Goal: Task Accomplishment & Management: Use online tool/utility

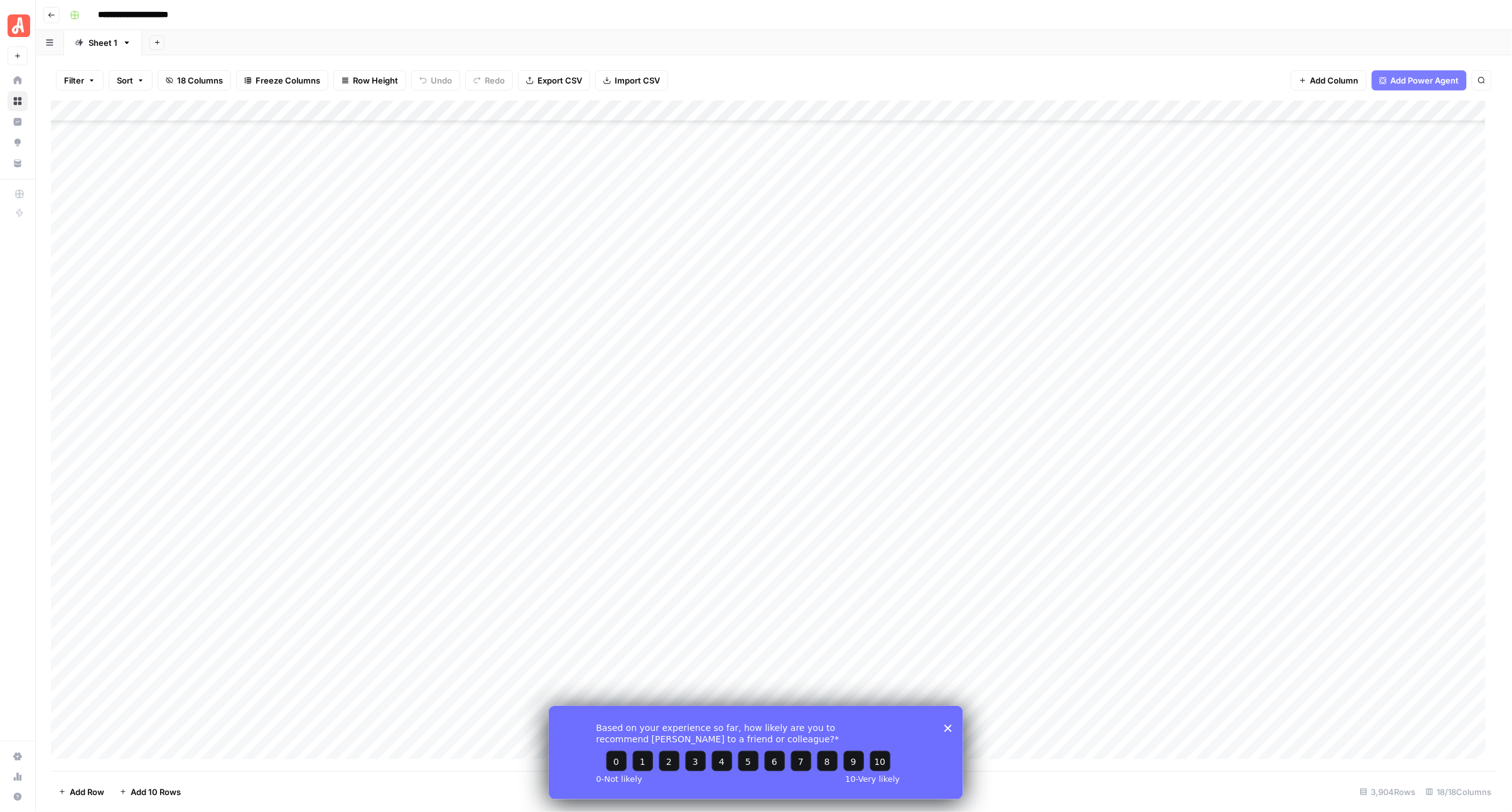
click at [944, 724] on icon "Close survey" at bounding box center [948, 728] width 8 height 8
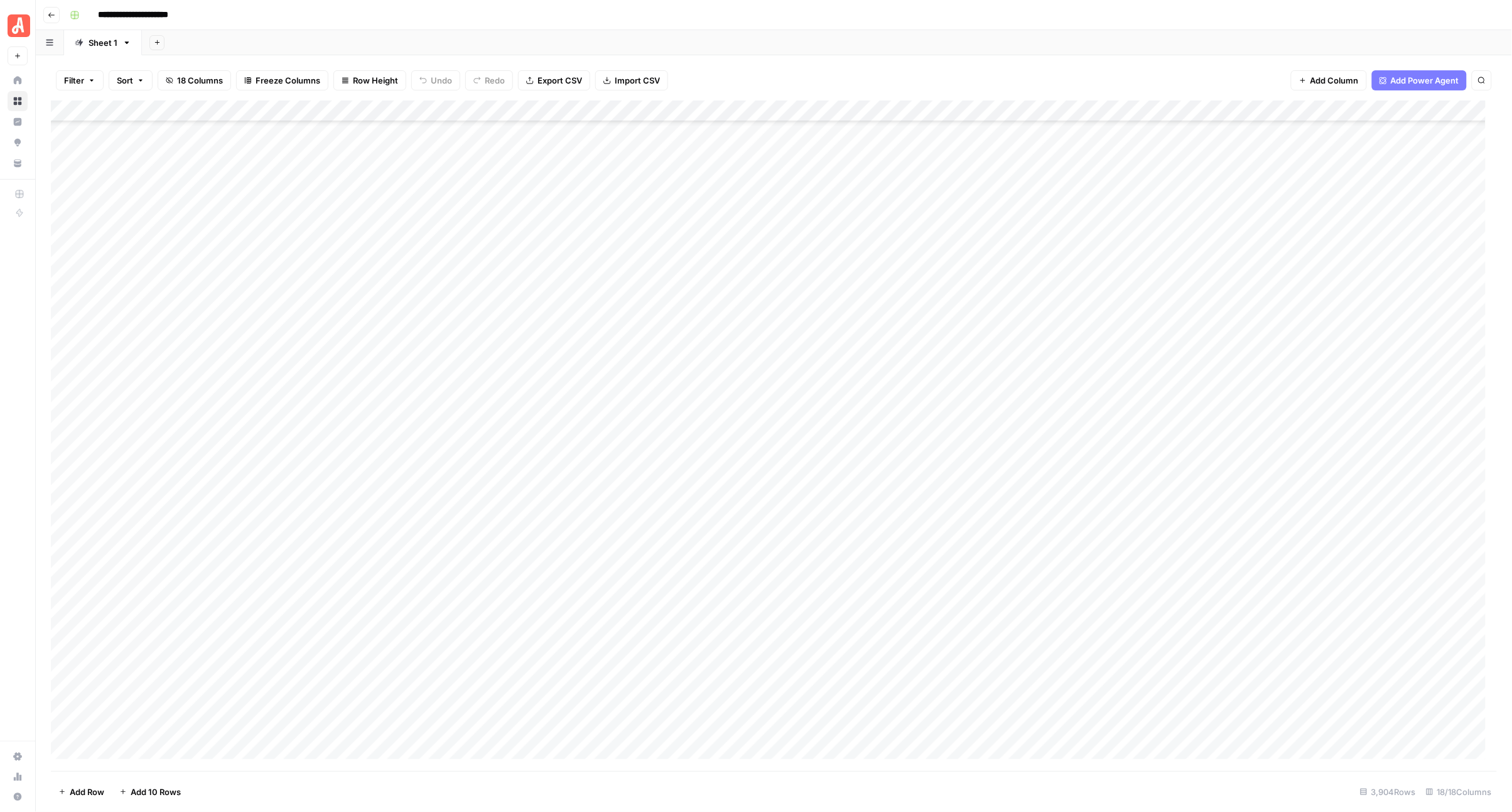
scroll to position [13914, 0]
click at [823, 11] on div "**********" at bounding box center [782, 15] width 1435 height 20
click at [67, 280] on div "Add Column" at bounding box center [774, 436] width 1447 height 671
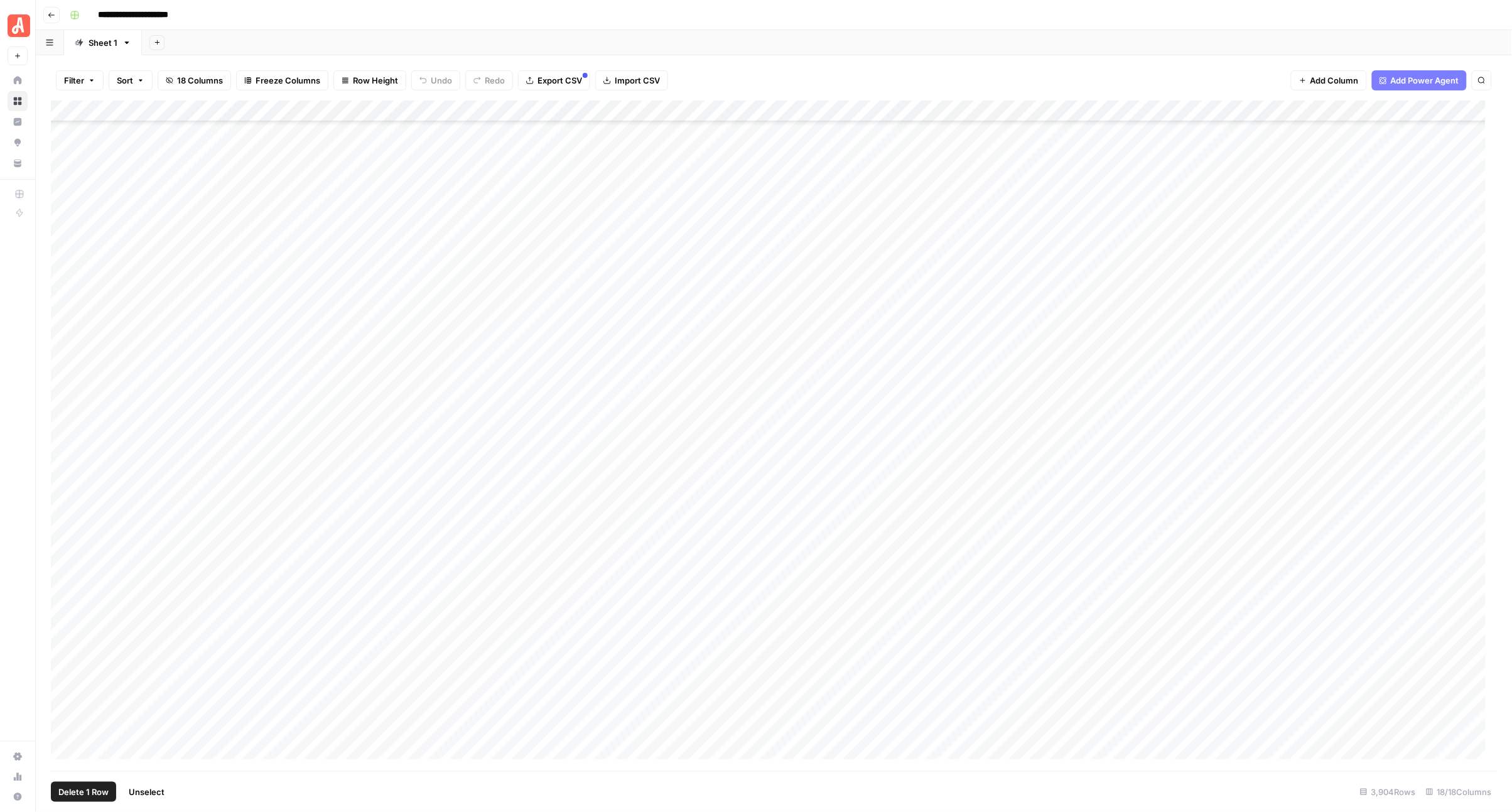
click at [63, 708] on div "Add Column" at bounding box center [774, 436] width 1447 height 671
click at [804, 63] on div "Filter Sort 18 Columns Freeze Columns Row Height Undo Redo Export CSV Import CS…" at bounding box center [774, 80] width 1446 height 40
click at [806, 22] on div "**********" at bounding box center [782, 15] width 1435 height 20
click at [722, 112] on div "Add Column" at bounding box center [774, 436] width 1447 height 671
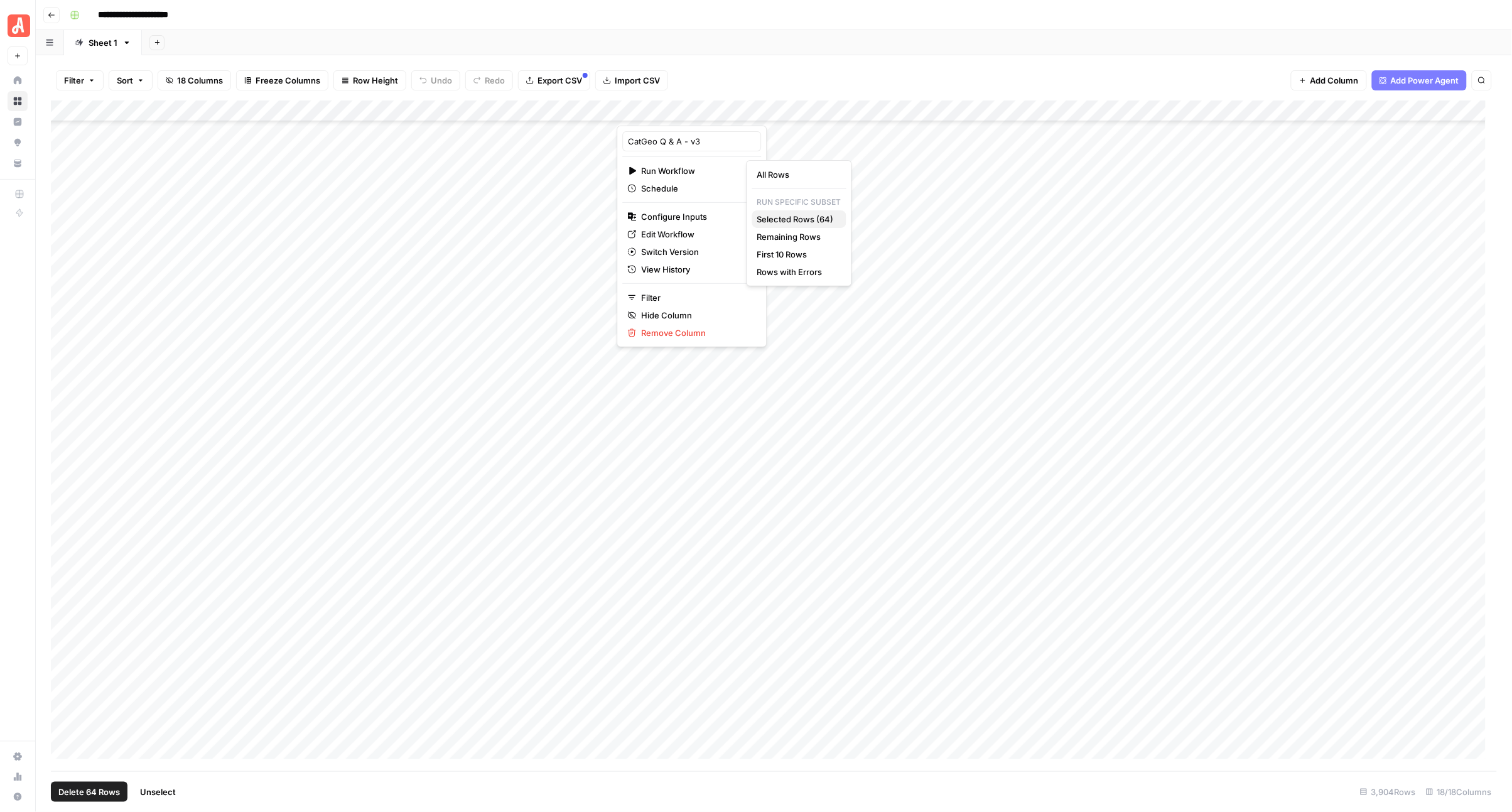
click at [806, 213] on span "Selected Rows (64)" at bounding box center [797, 219] width 79 height 13
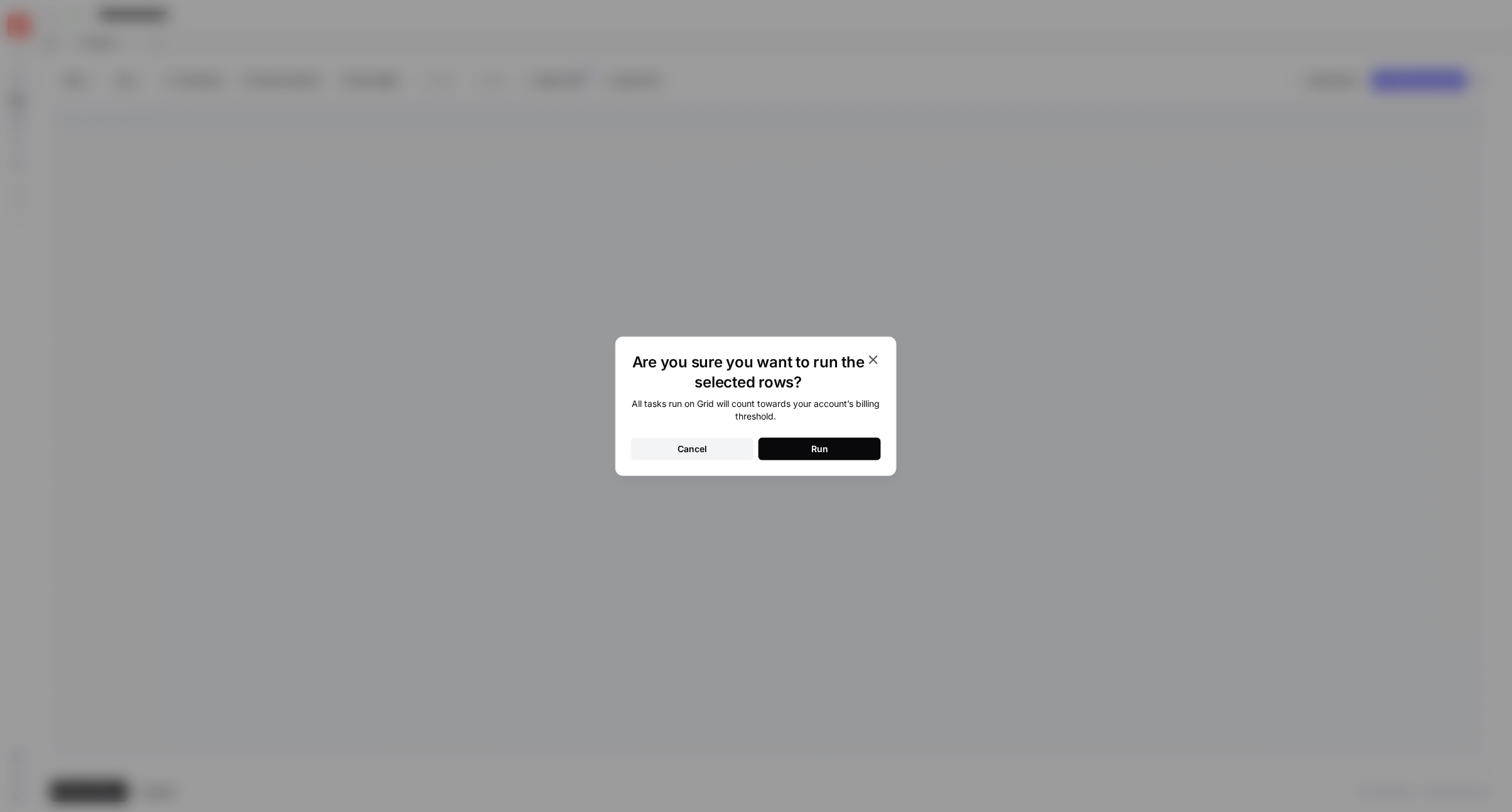
click at [833, 453] on button "Run" at bounding box center [819, 449] width 122 height 23
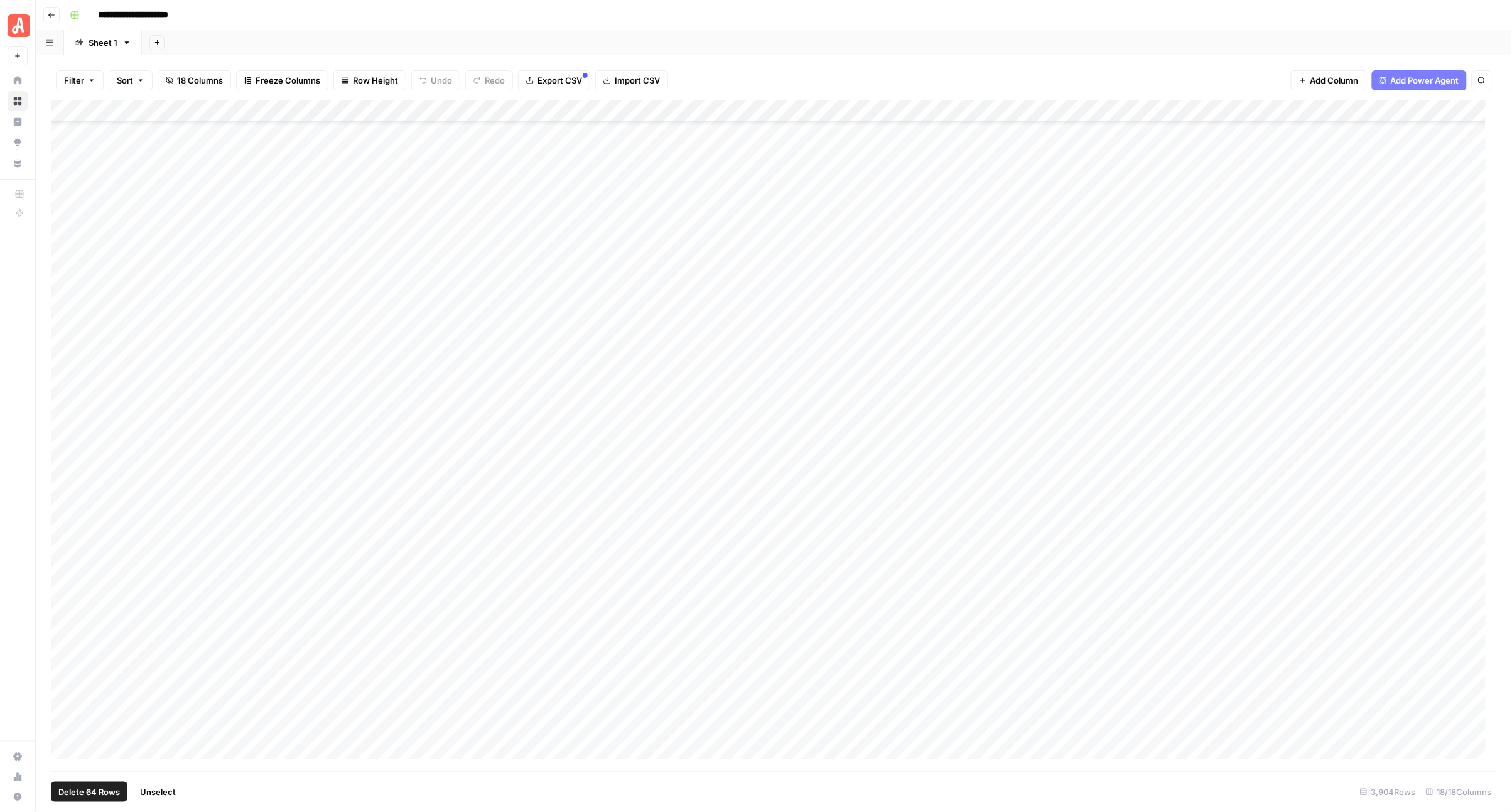
scroll to position [14518, 0]
click at [589, 5] on div "**********" at bounding box center [782, 15] width 1435 height 20
click at [158, 789] on span "Unselect" at bounding box center [158, 792] width 36 height 13
click at [788, 48] on div "Add Sheet" at bounding box center [827, 42] width 1370 height 25
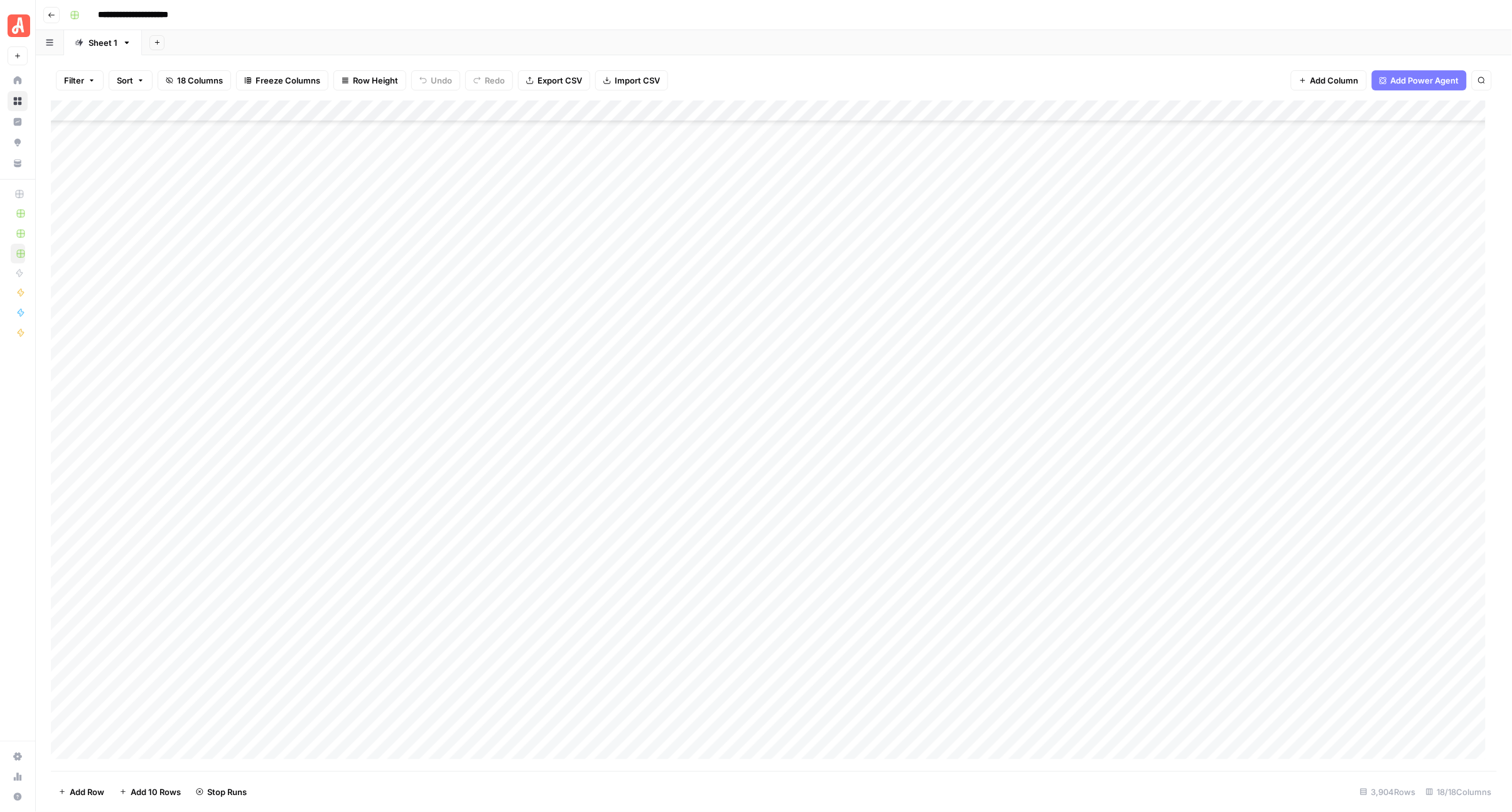
scroll to position [13654, 0]
click at [445, 3] on header "**********" at bounding box center [774, 15] width 1476 height 30
click at [757, 25] on header "**********" at bounding box center [774, 15] width 1476 height 30
click at [761, 41] on div "Add Sheet" at bounding box center [827, 42] width 1370 height 25
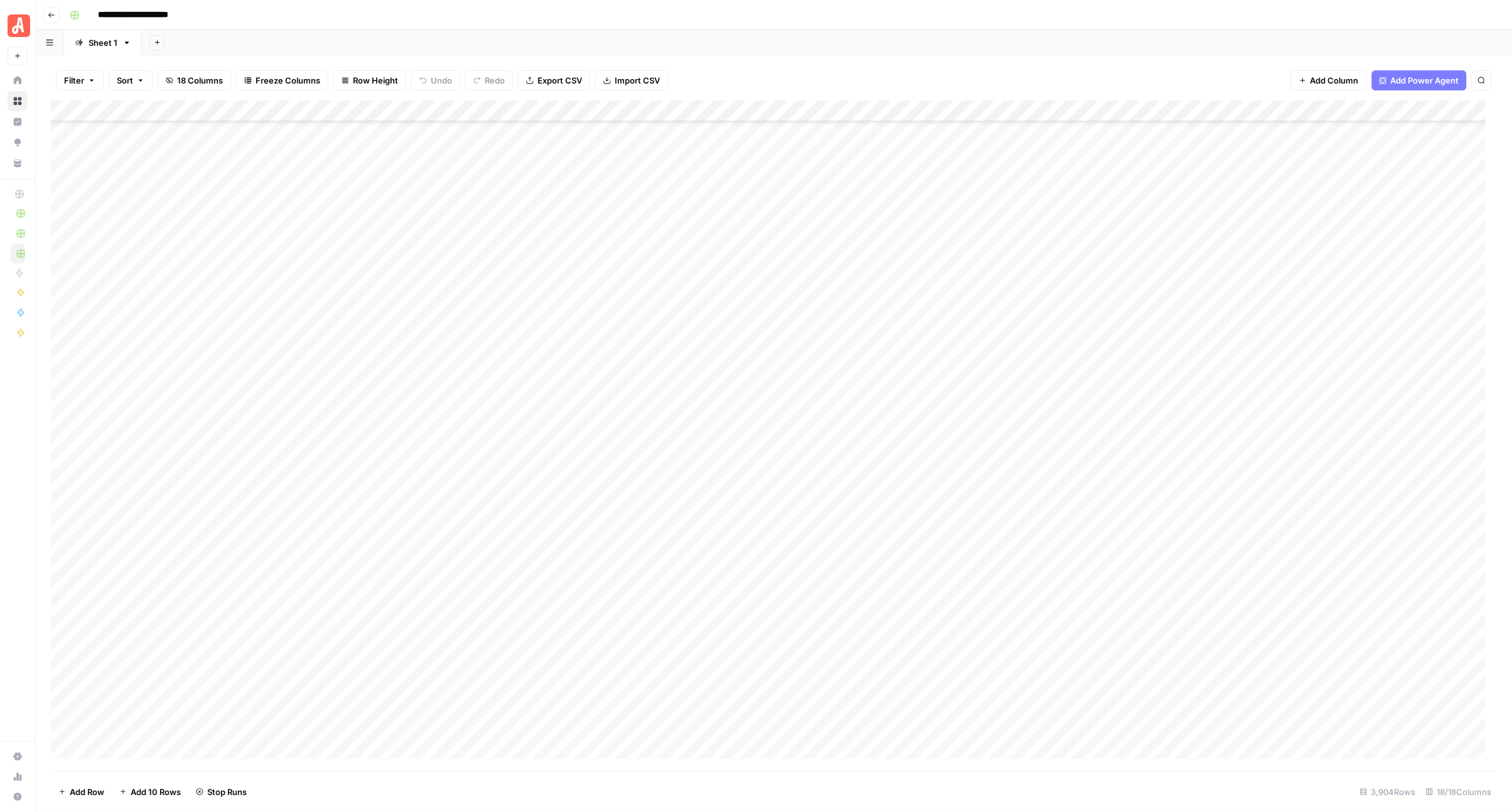
scroll to position [14518, 0]
click at [597, 43] on div "Add Sheet" at bounding box center [827, 42] width 1370 height 25
click at [689, 11] on div "**********" at bounding box center [782, 15] width 1435 height 20
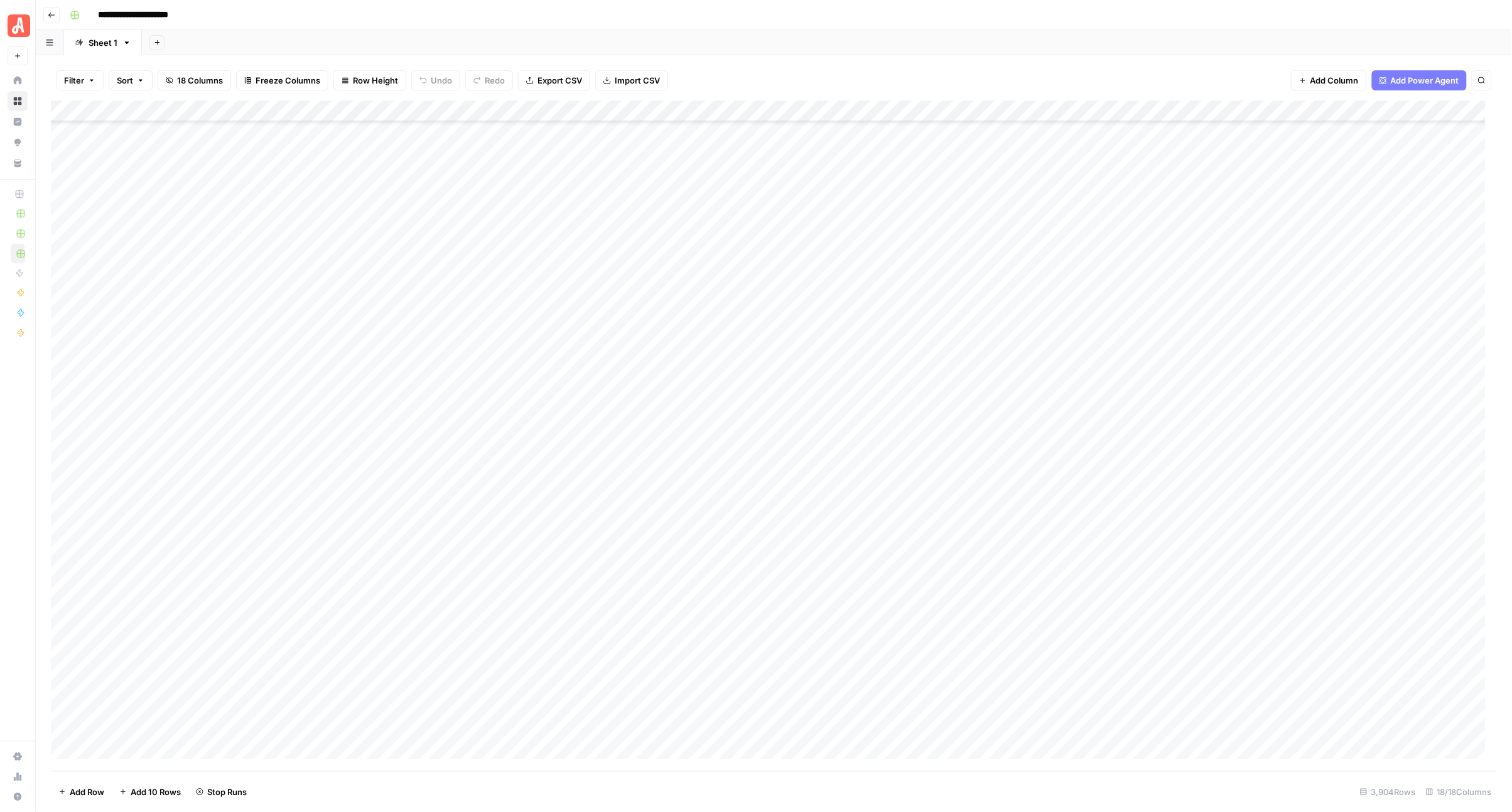
click at [726, 50] on div "Add Sheet" at bounding box center [827, 42] width 1370 height 25
click at [738, 303] on div "Add Column" at bounding box center [774, 436] width 1447 height 671
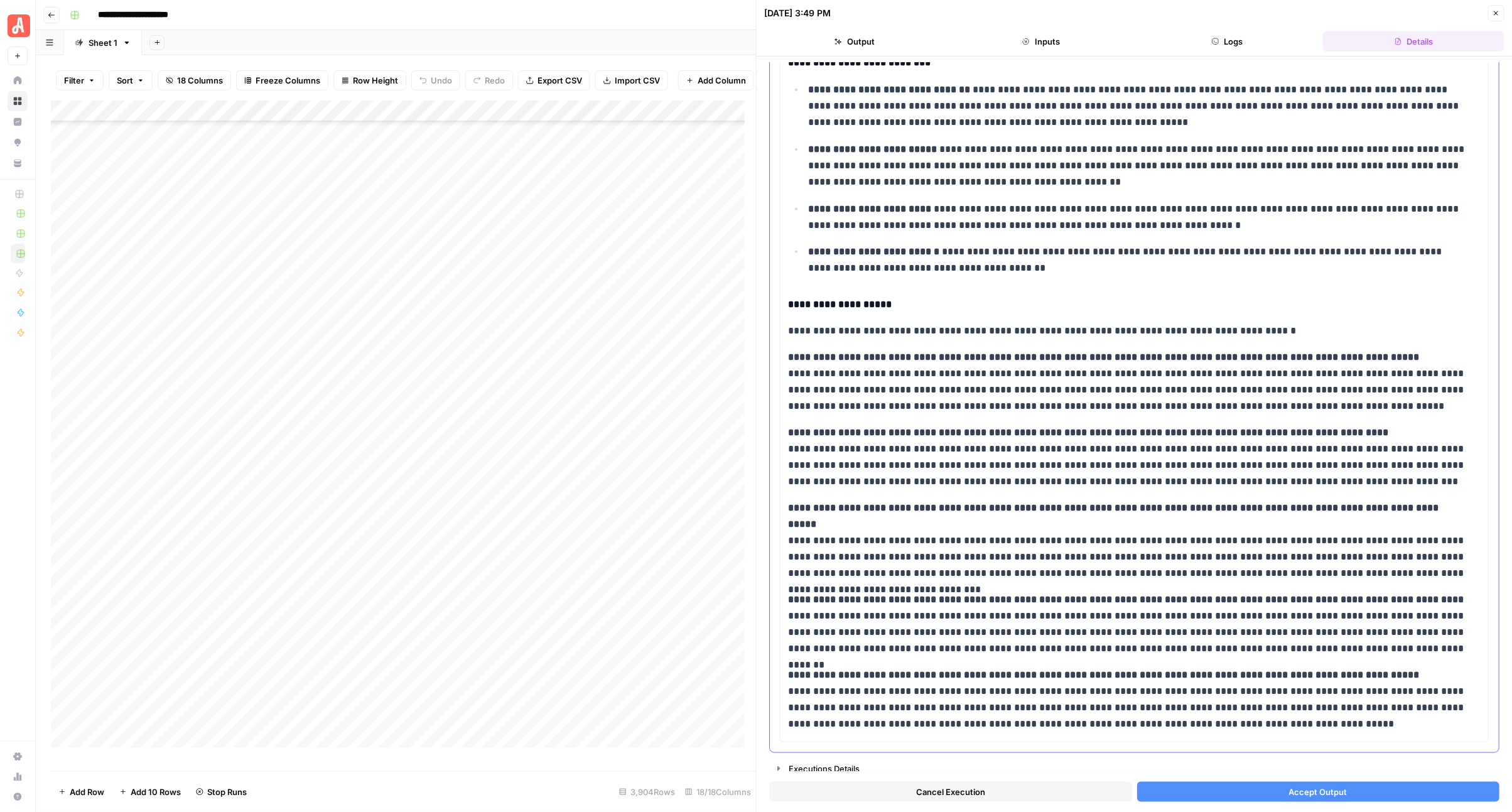
scroll to position [160, 0]
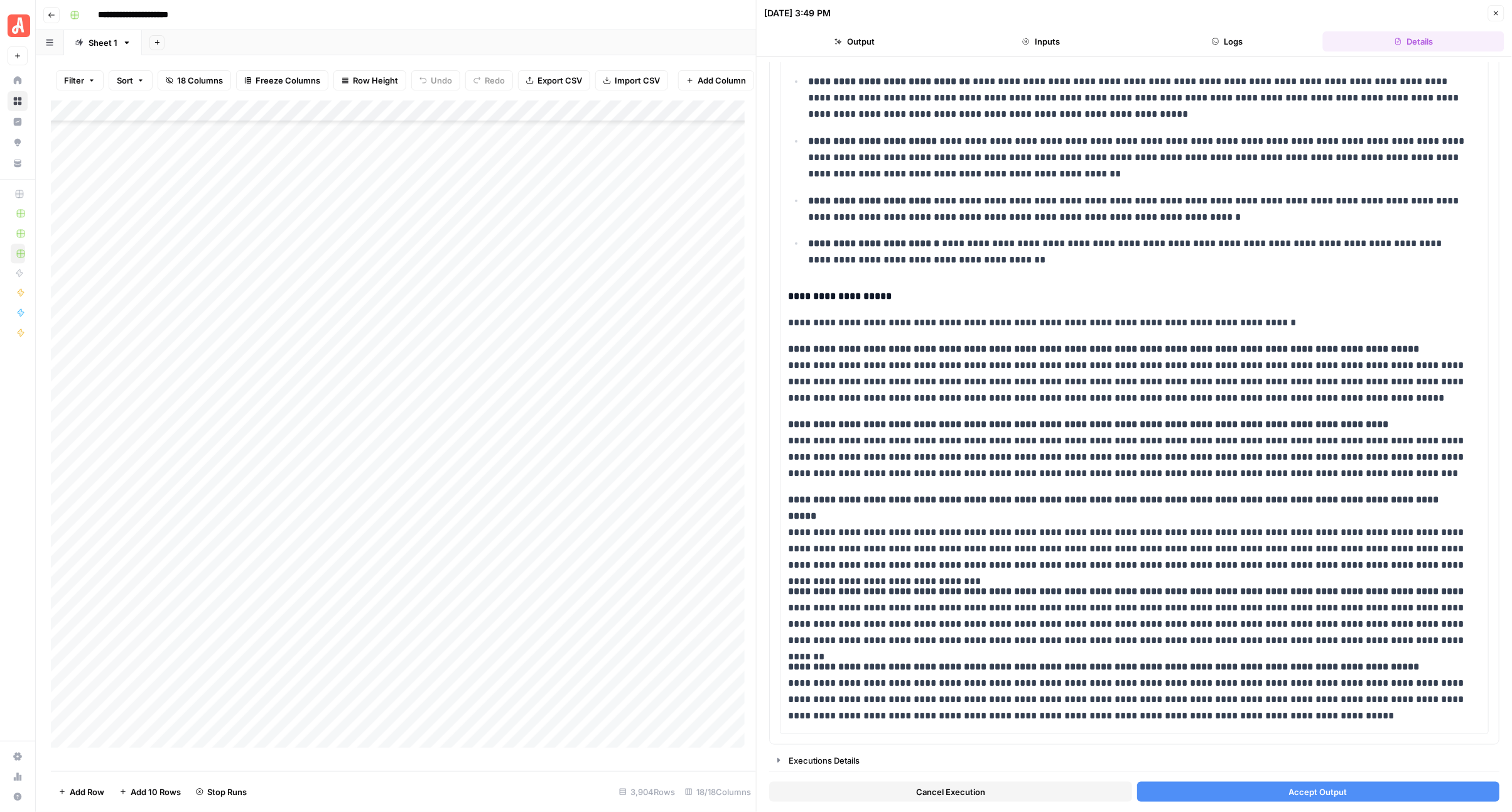
click at [1269, 798] on button "Accept Output" at bounding box center [1318, 792] width 363 height 20
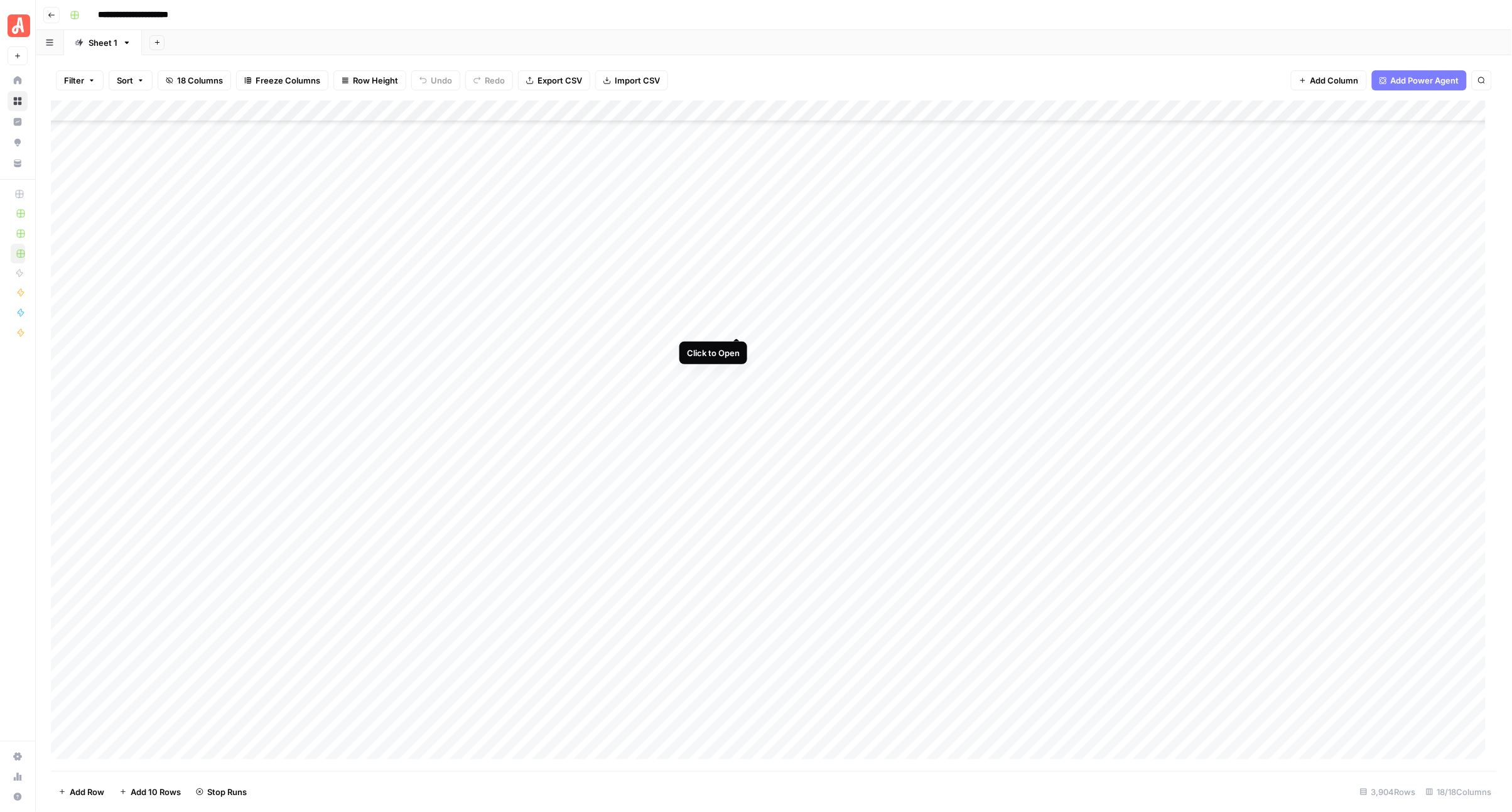
click at [739, 327] on div "Add Column" at bounding box center [774, 436] width 1447 height 671
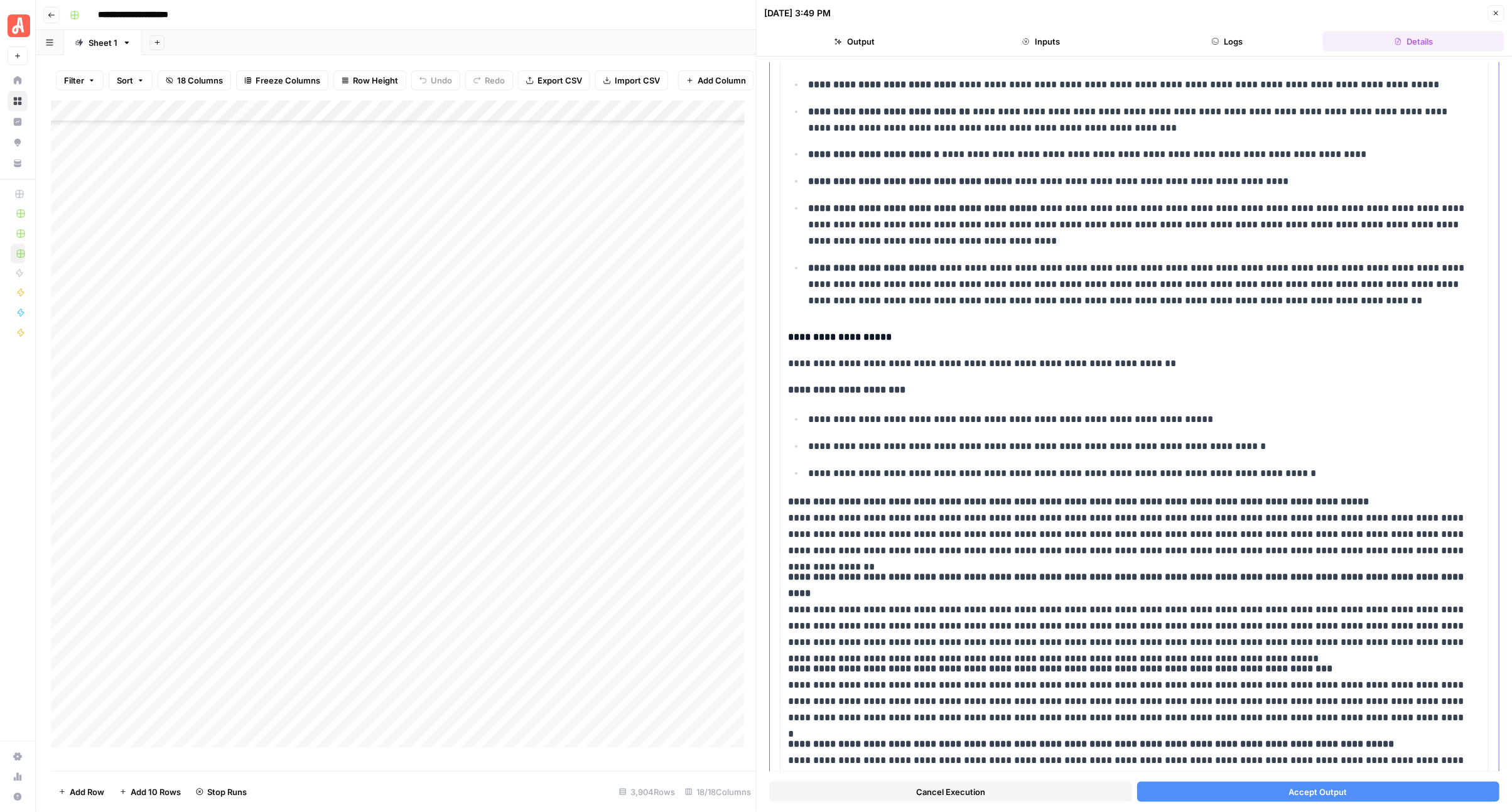
scroll to position [387, 0]
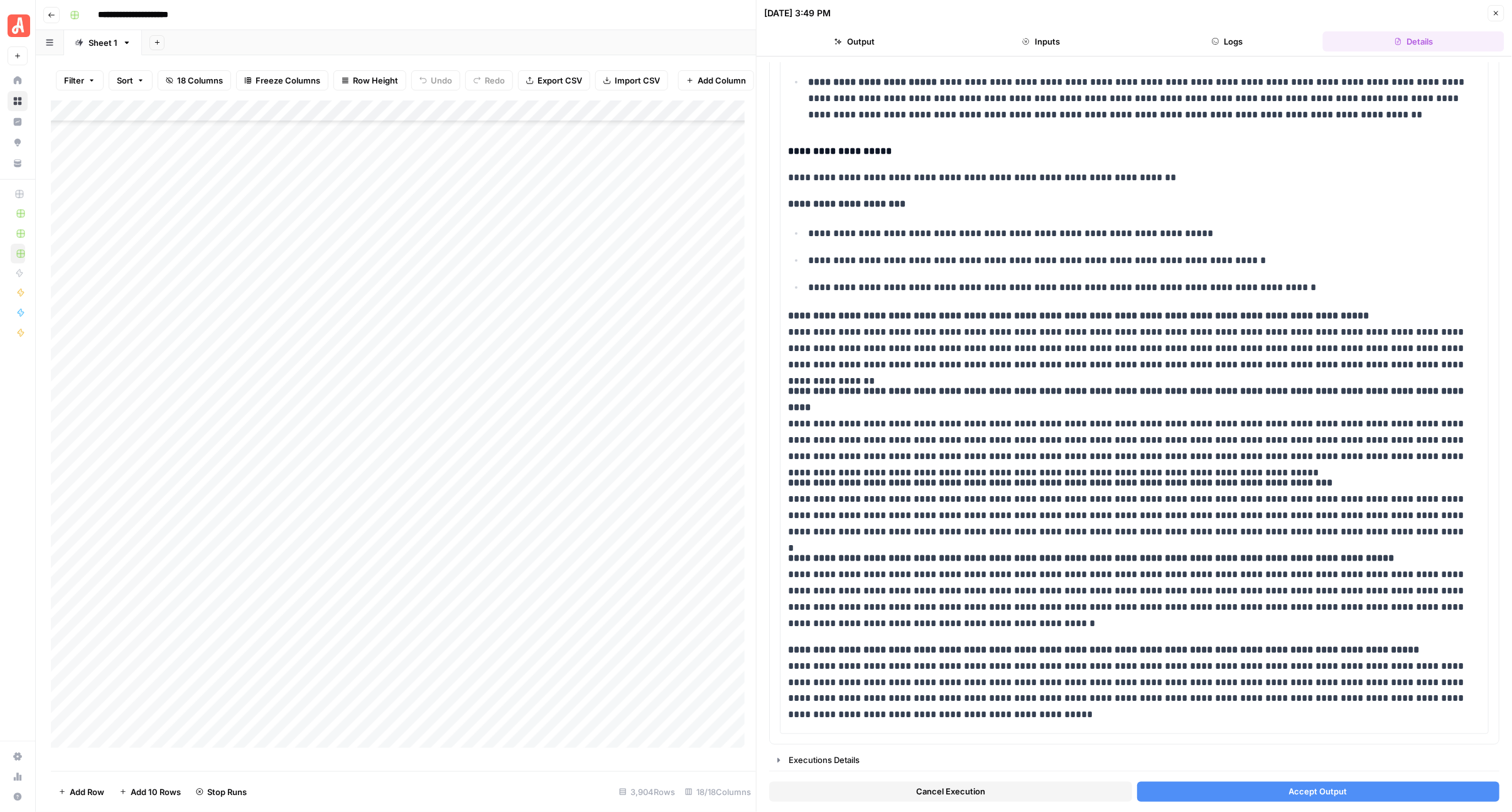
click at [1241, 789] on button "Accept Output" at bounding box center [1318, 792] width 363 height 20
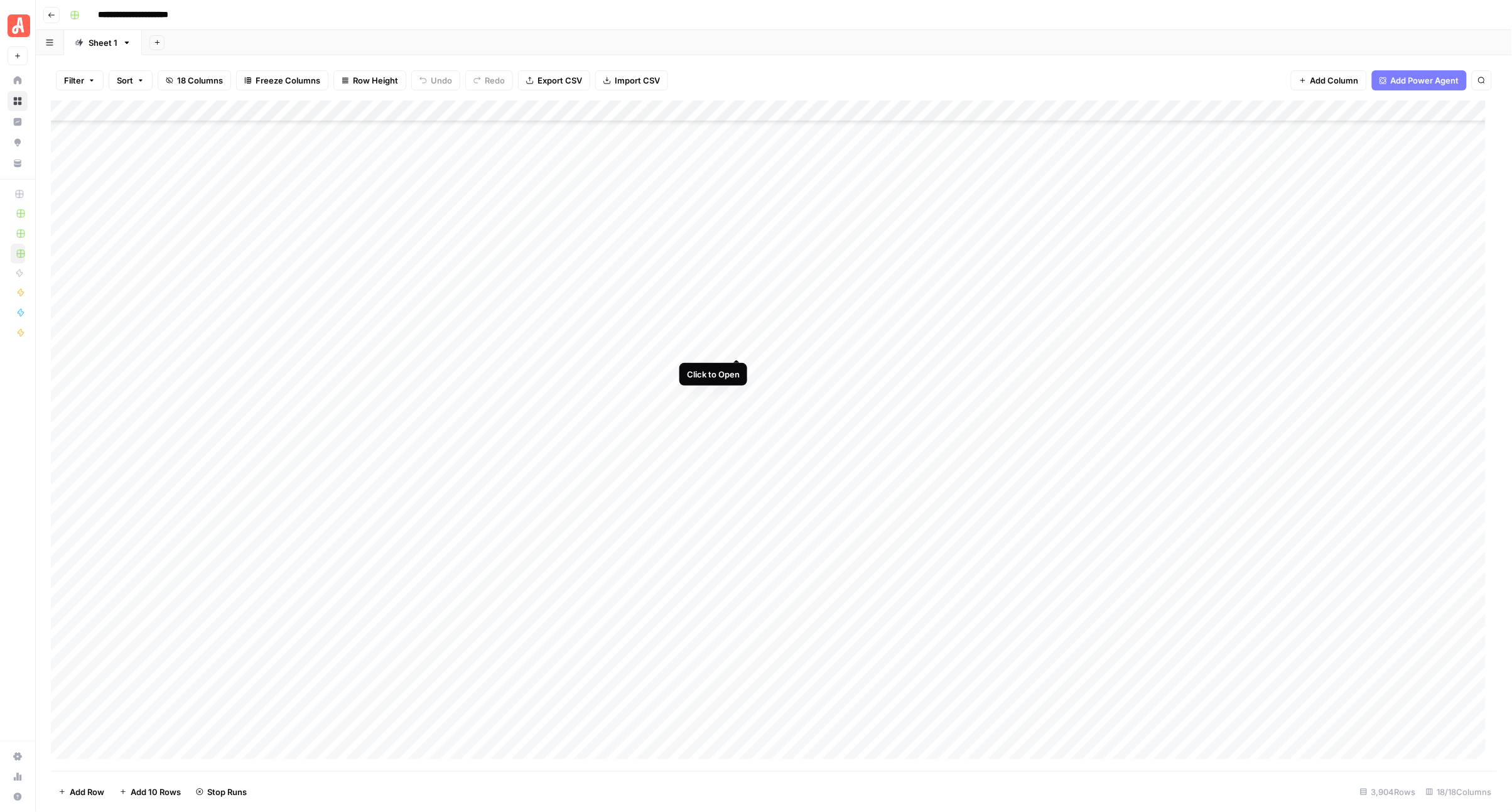
click at [735, 349] on div "Add Column" at bounding box center [774, 436] width 1447 height 671
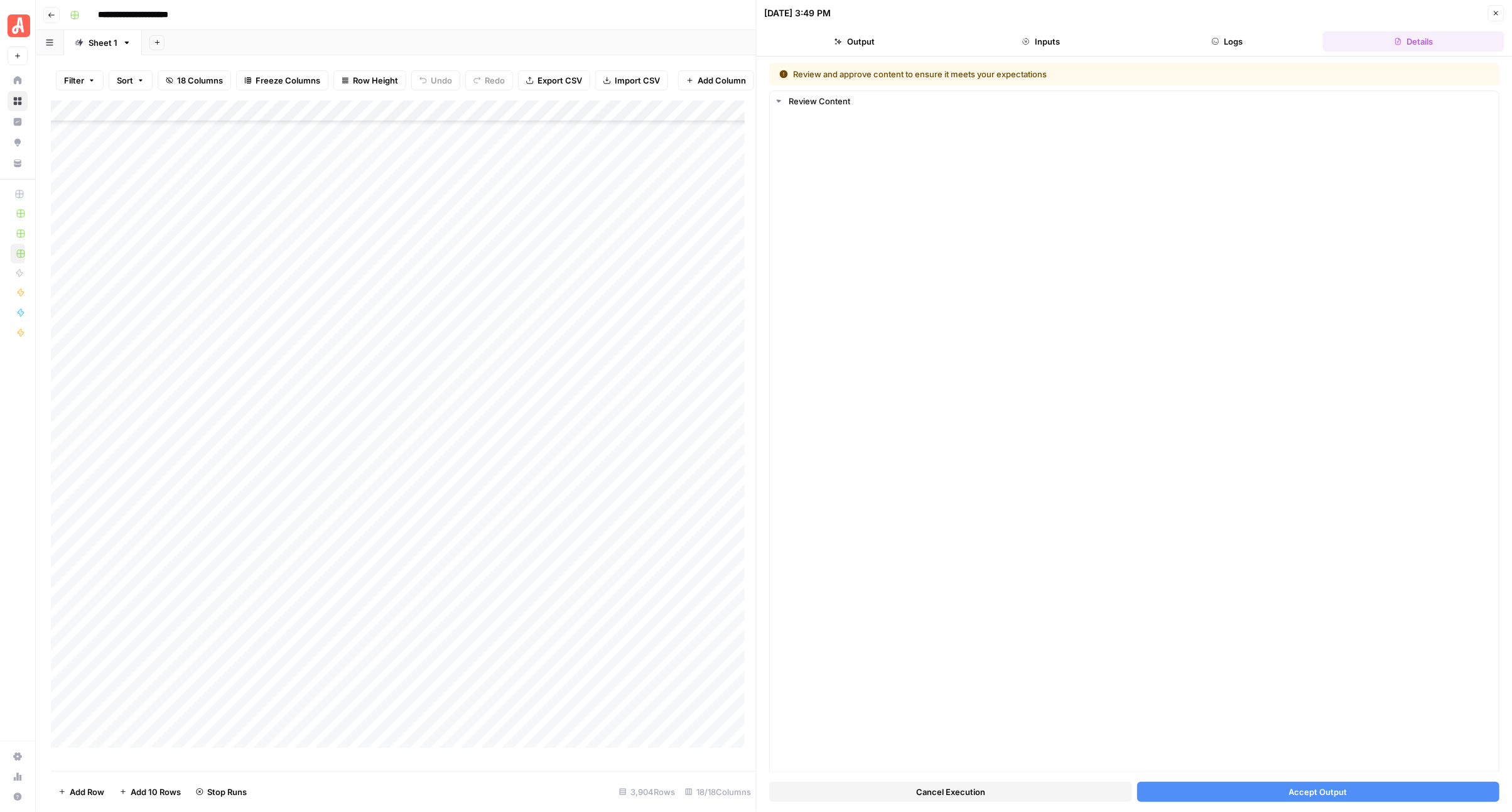
click at [1148, 792] on button "Accept Output" at bounding box center [1318, 792] width 363 height 20
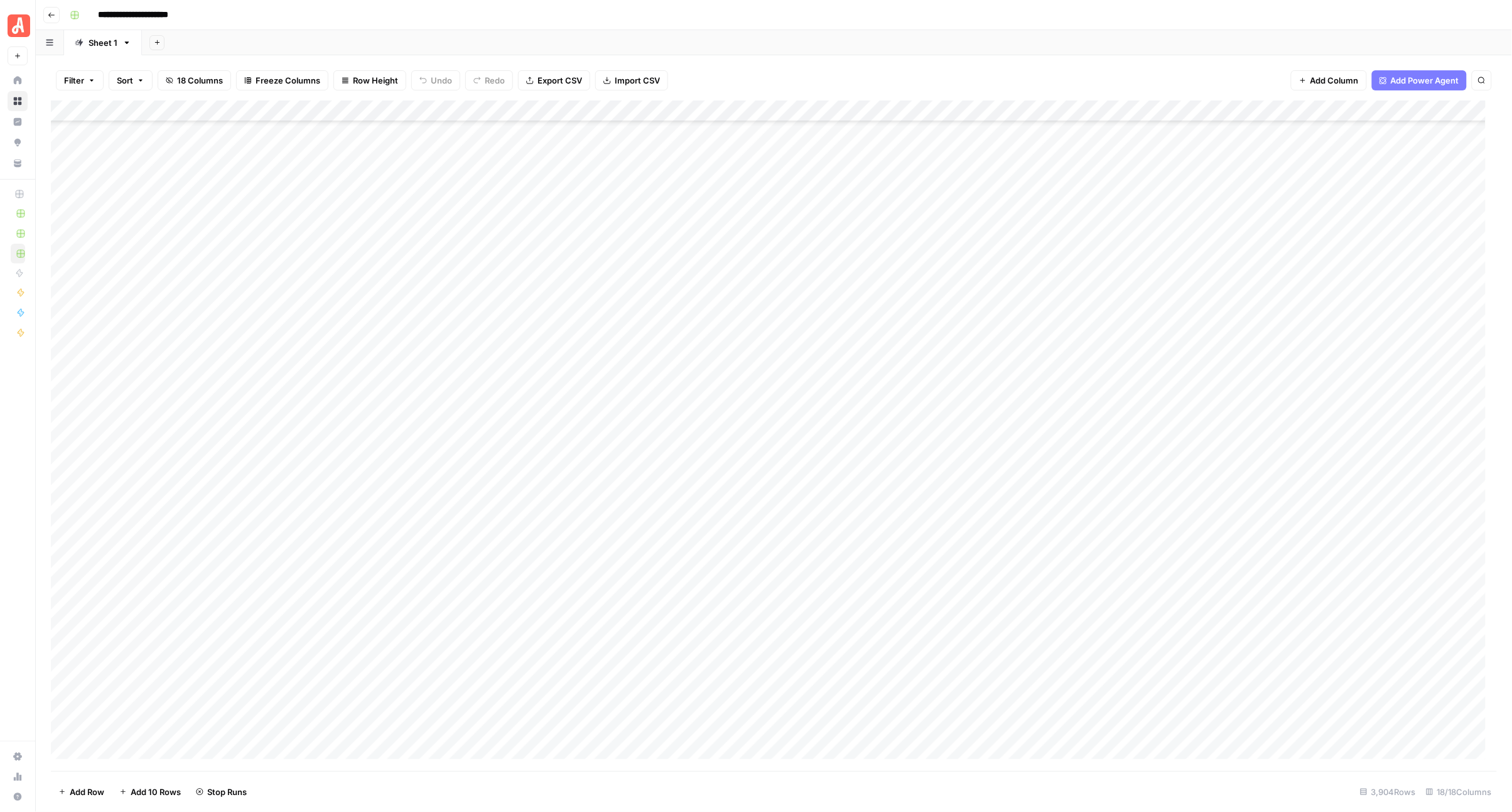
scroll to position [13498, 0]
click at [739, 368] on div "Add Column" at bounding box center [774, 436] width 1447 height 671
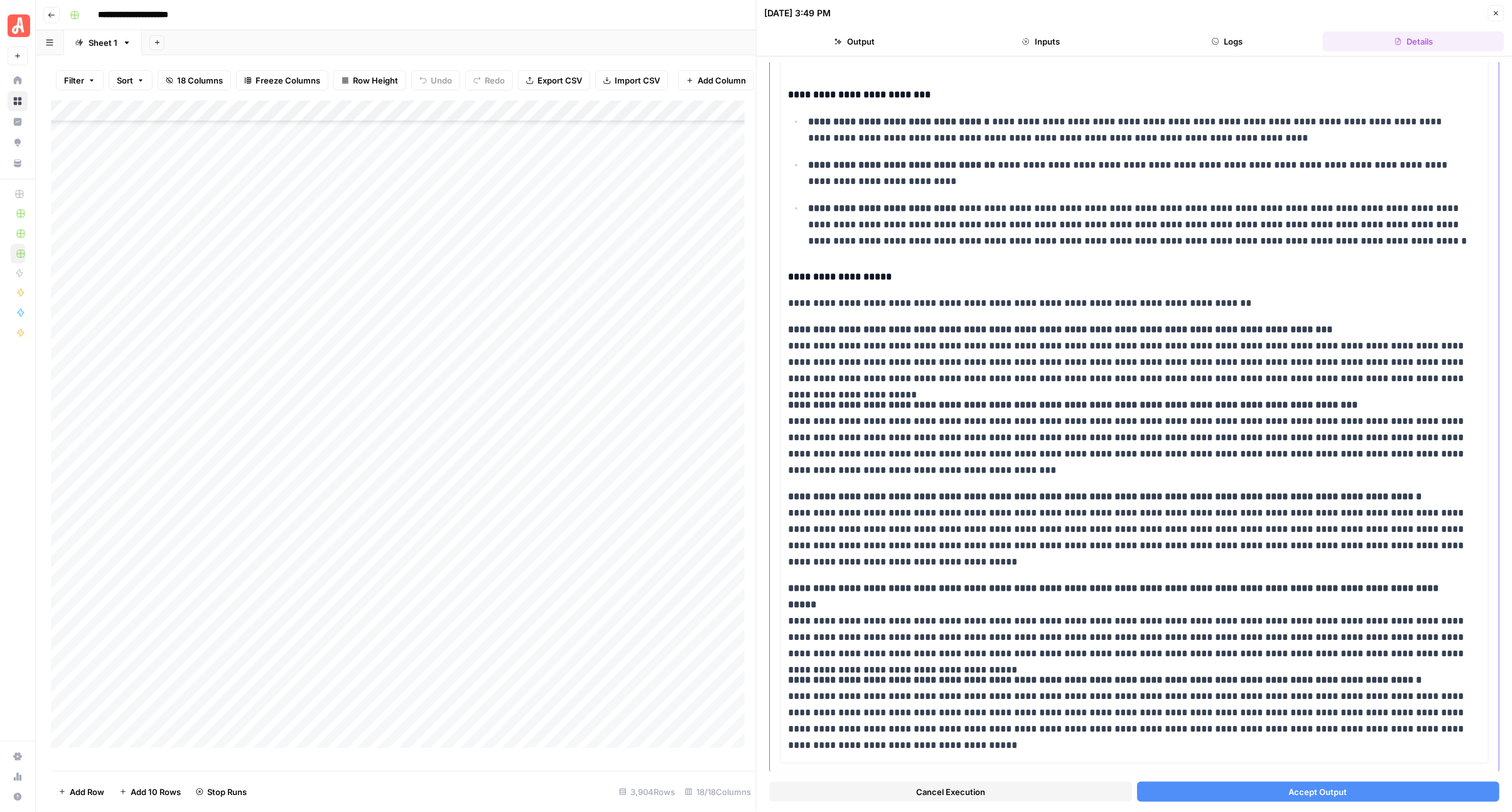
scroll to position [150, 0]
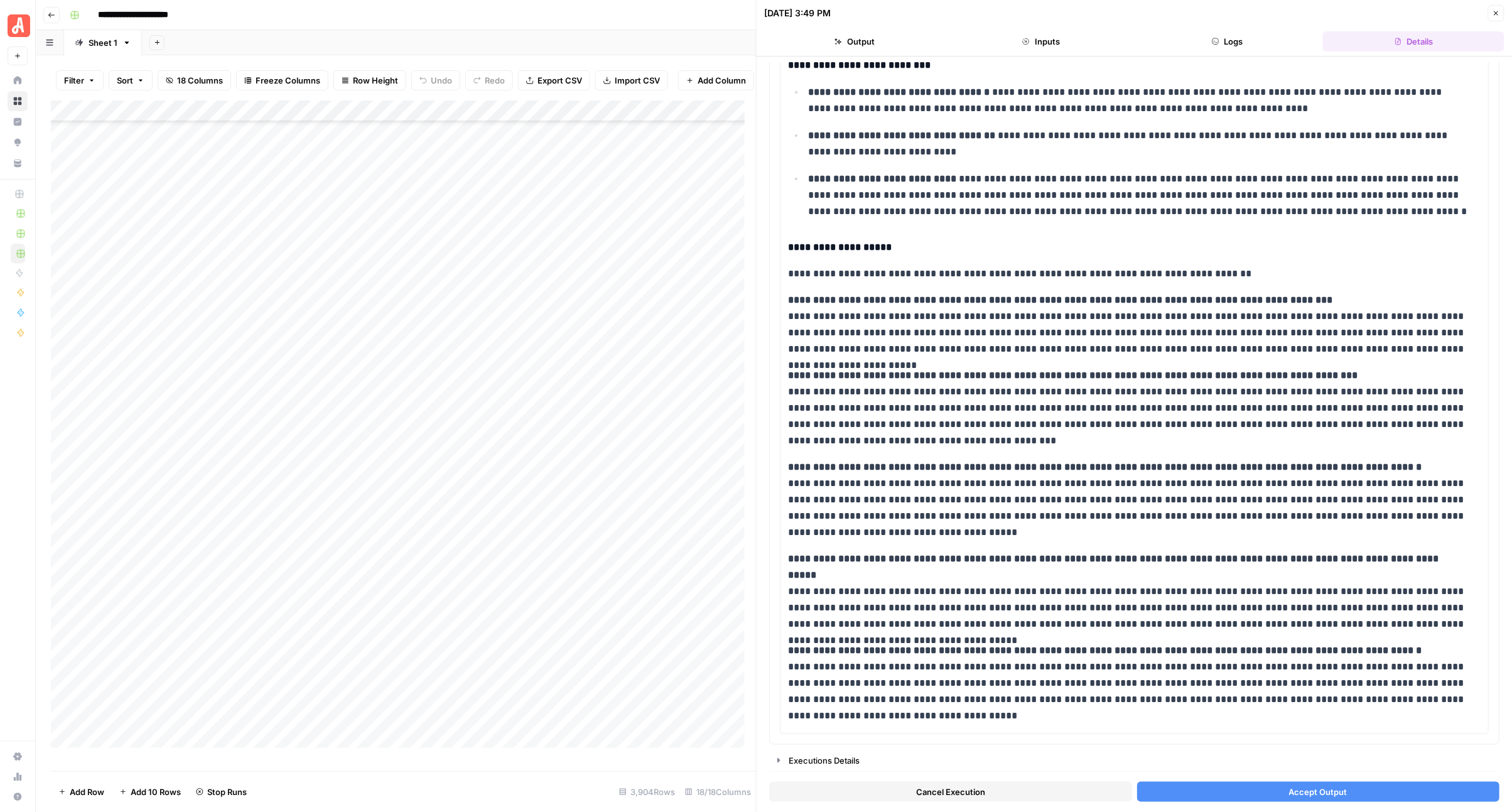
click at [1287, 799] on button "Accept Output" at bounding box center [1318, 792] width 363 height 20
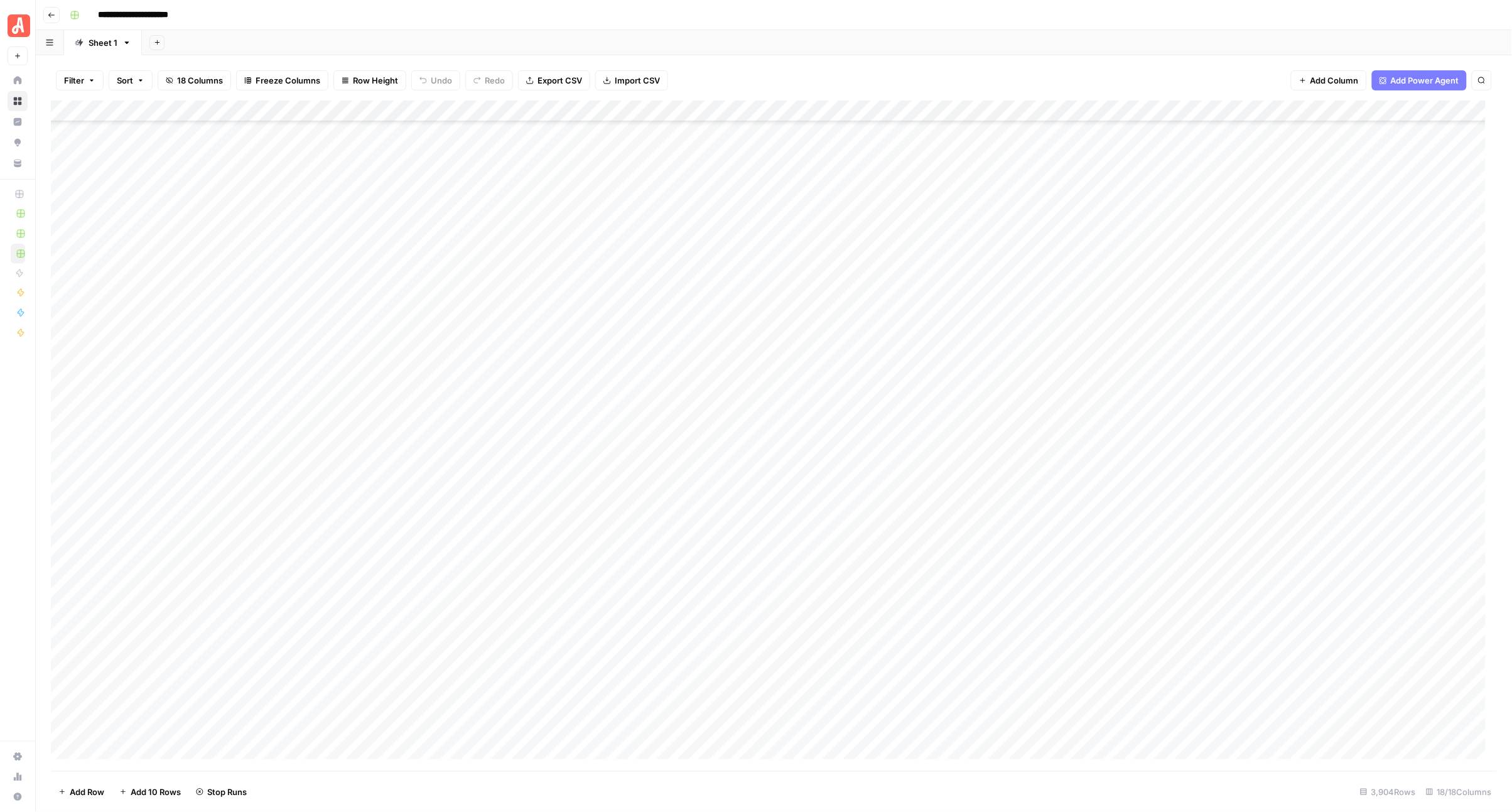
click at [736, 393] on div "Add Column" at bounding box center [774, 436] width 1447 height 671
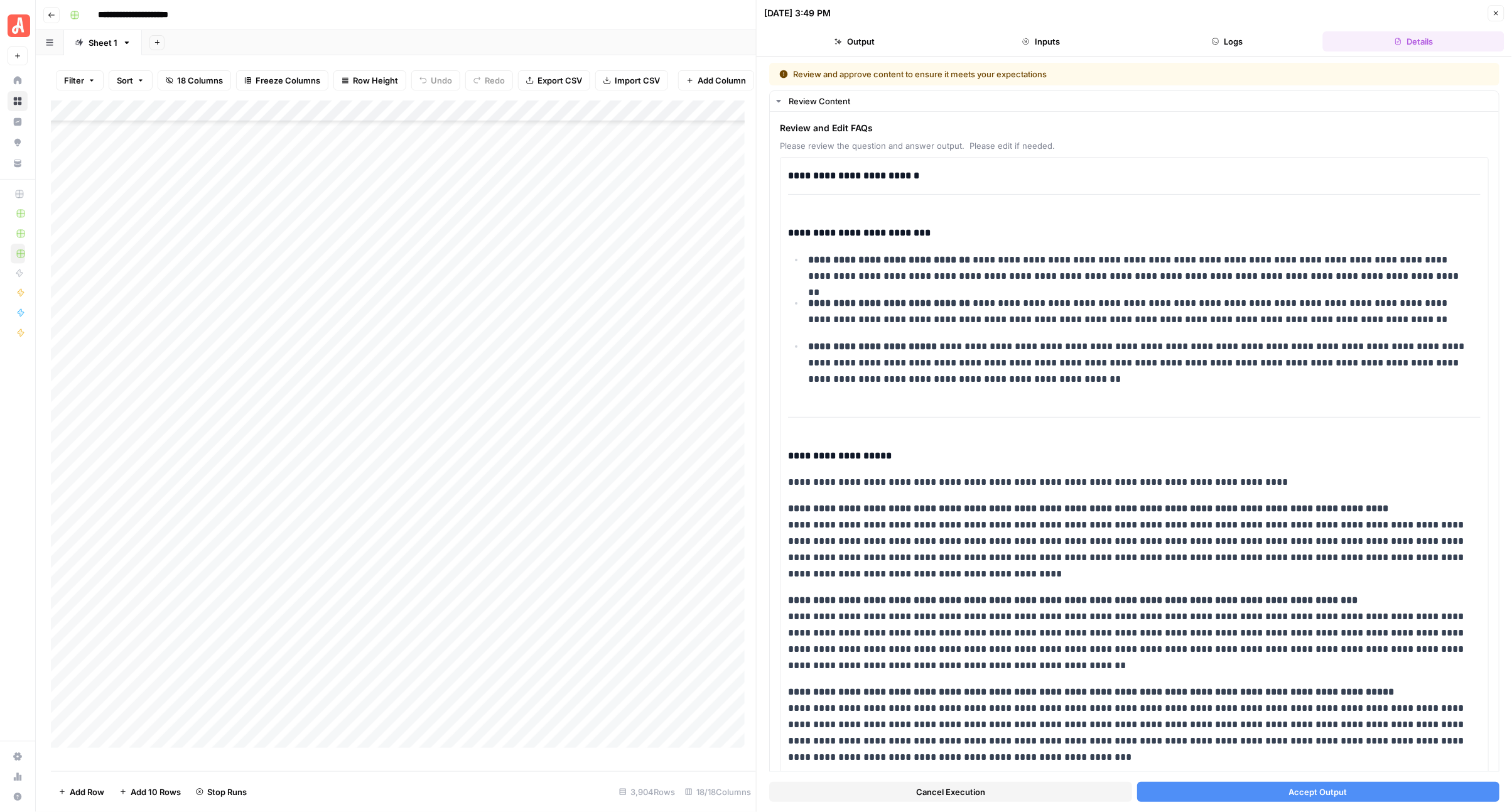
click at [1212, 789] on button "Accept Output" at bounding box center [1318, 792] width 363 height 20
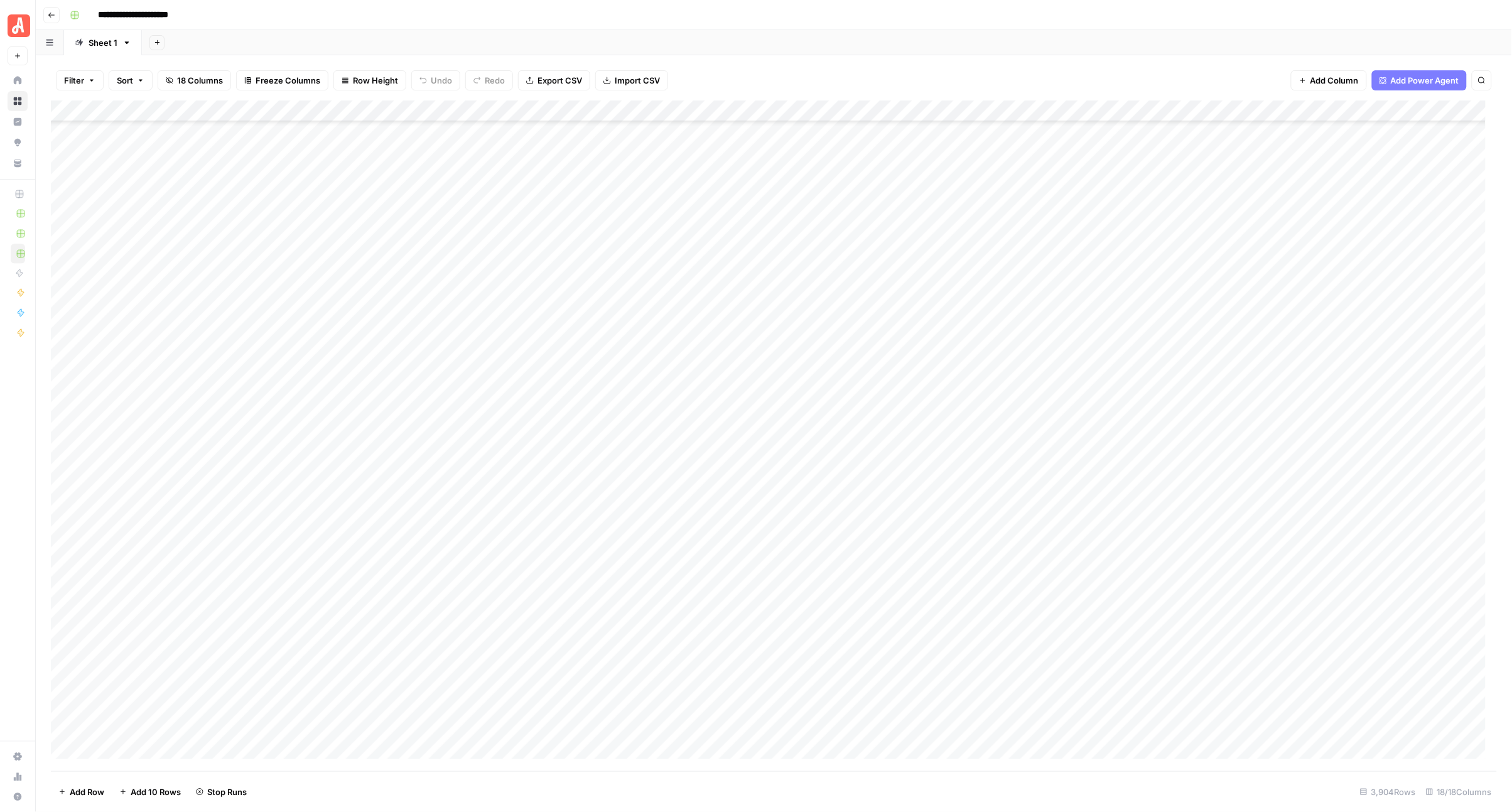
scroll to position [14597, 0]
click at [516, 11] on div "**********" at bounding box center [782, 15] width 1435 height 20
click at [735, 409] on div "Add Column" at bounding box center [774, 436] width 1447 height 671
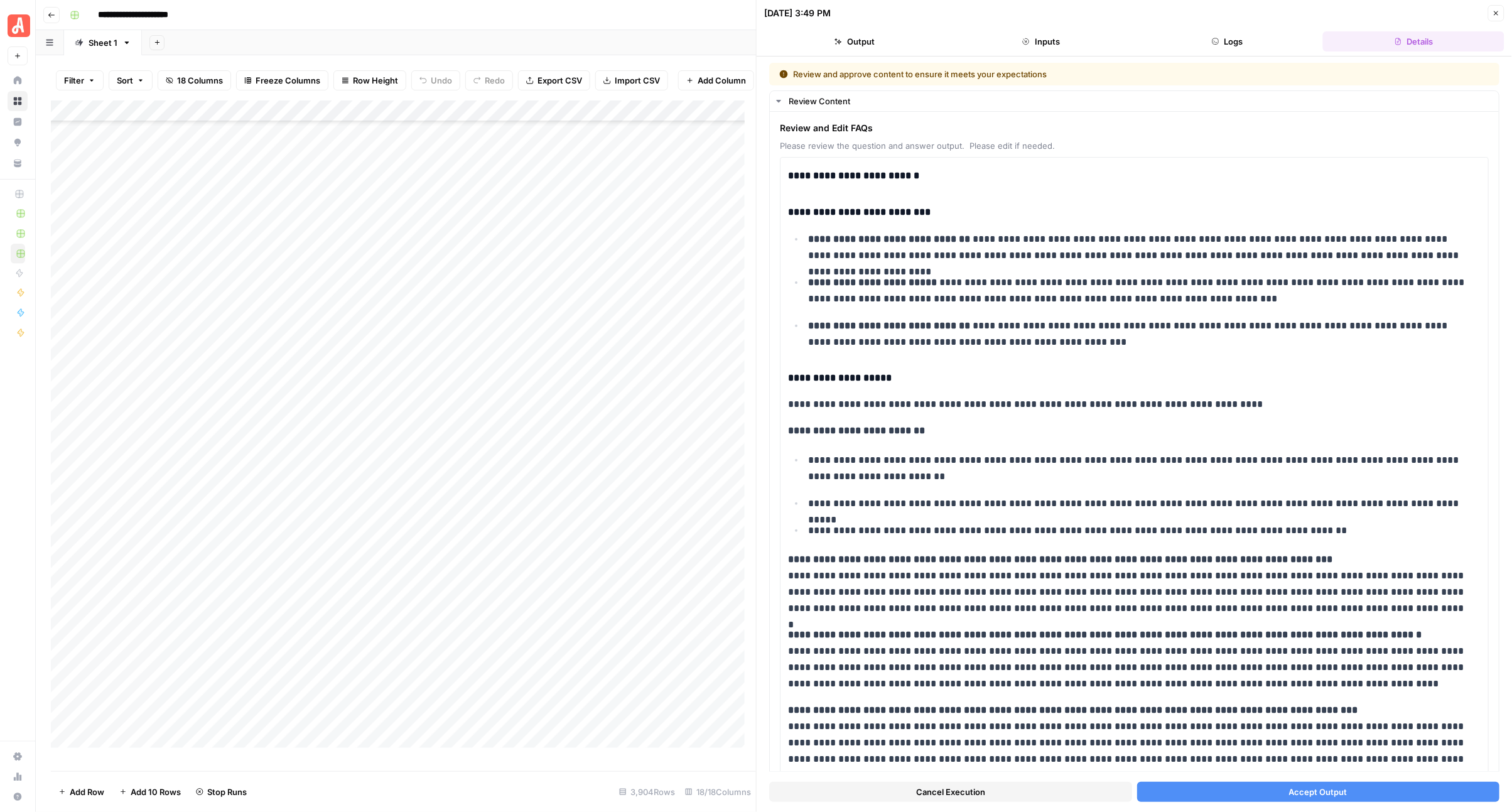
click at [1187, 789] on button "Accept Output" at bounding box center [1318, 792] width 363 height 20
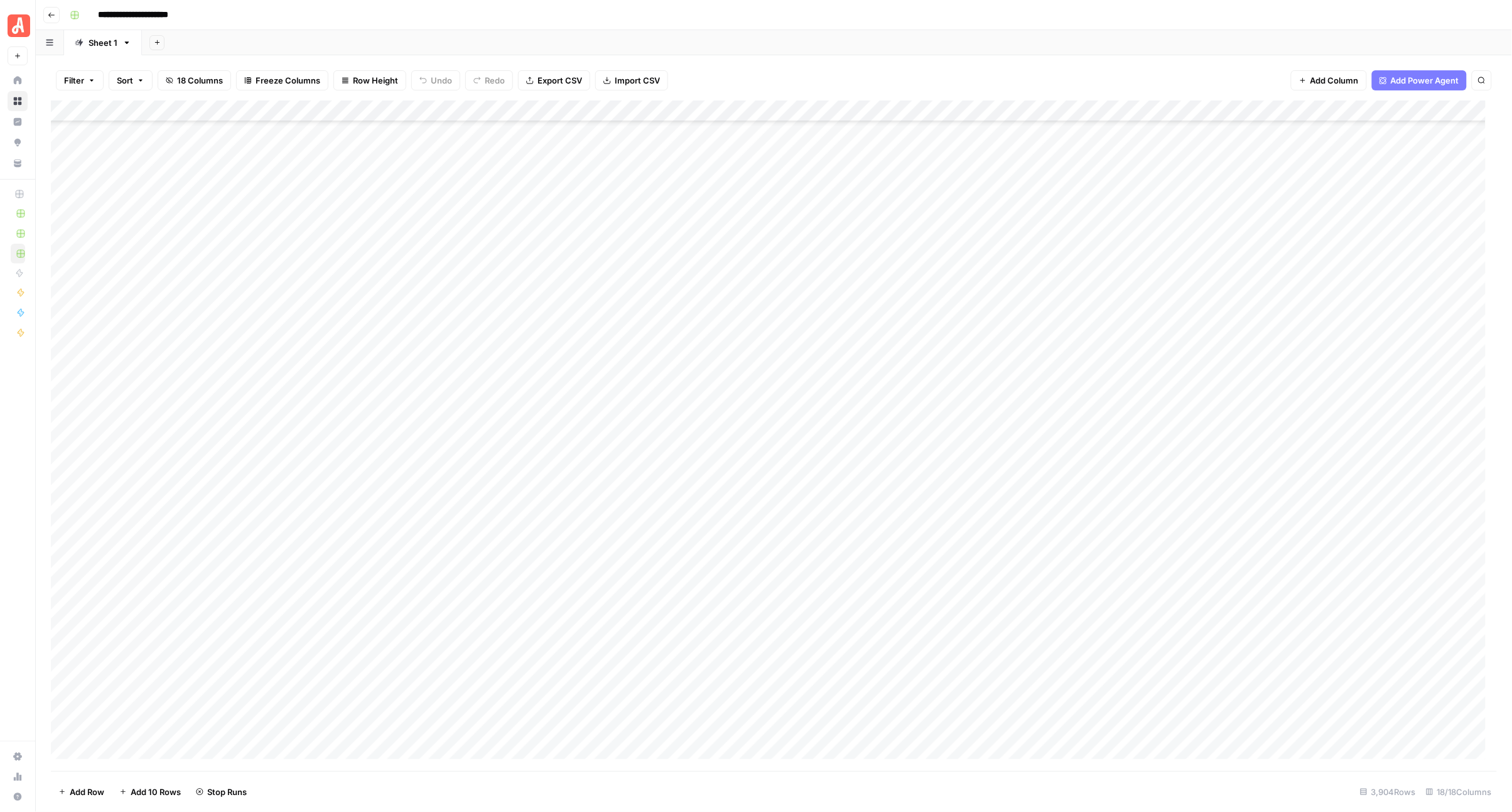
click at [733, 431] on div "Add Column" at bounding box center [774, 436] width 1447 height 671
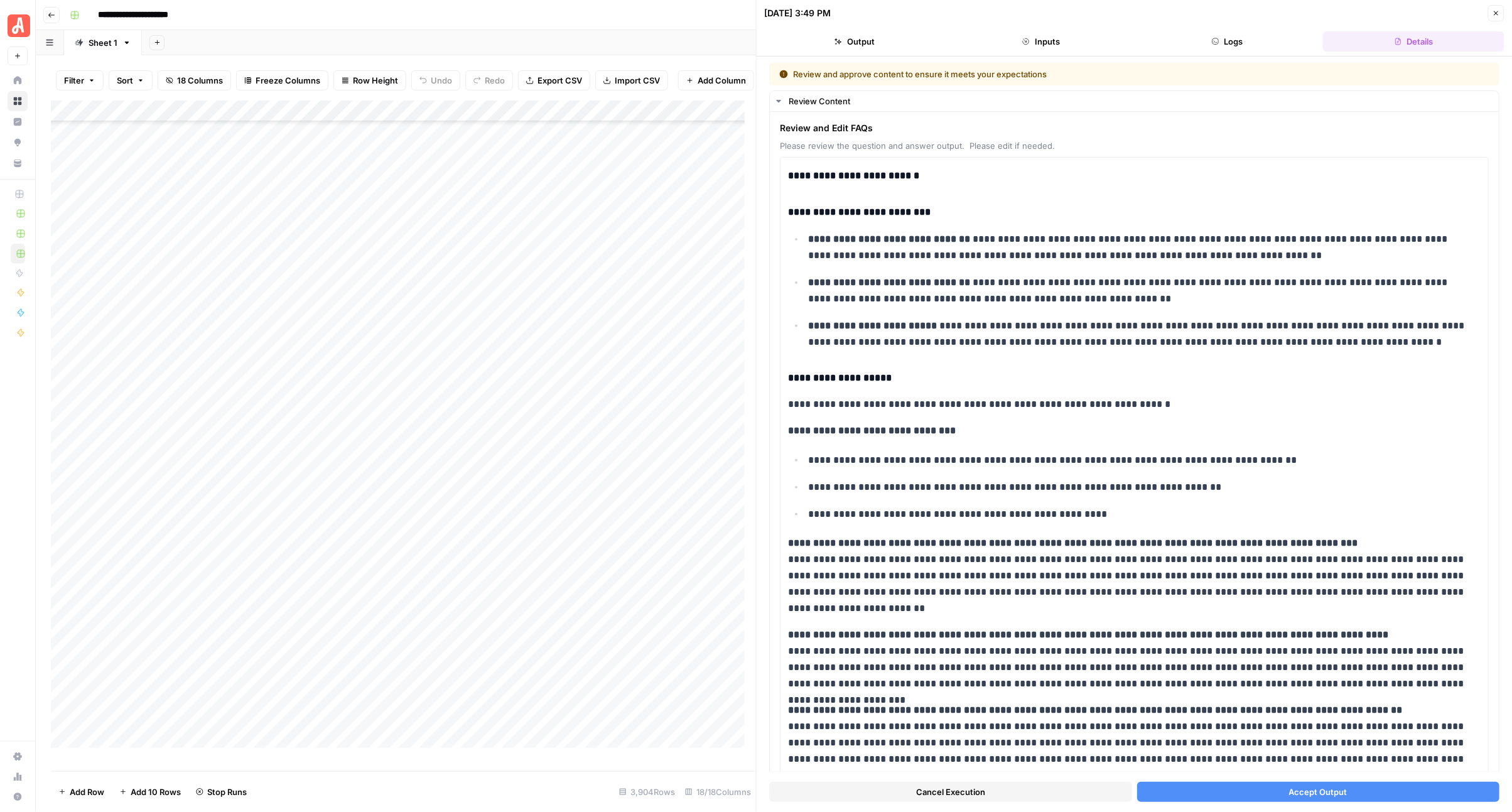
click at [1145, 786] on button "Accept Output" at bounding box center [1318, 792] width 363 height 20
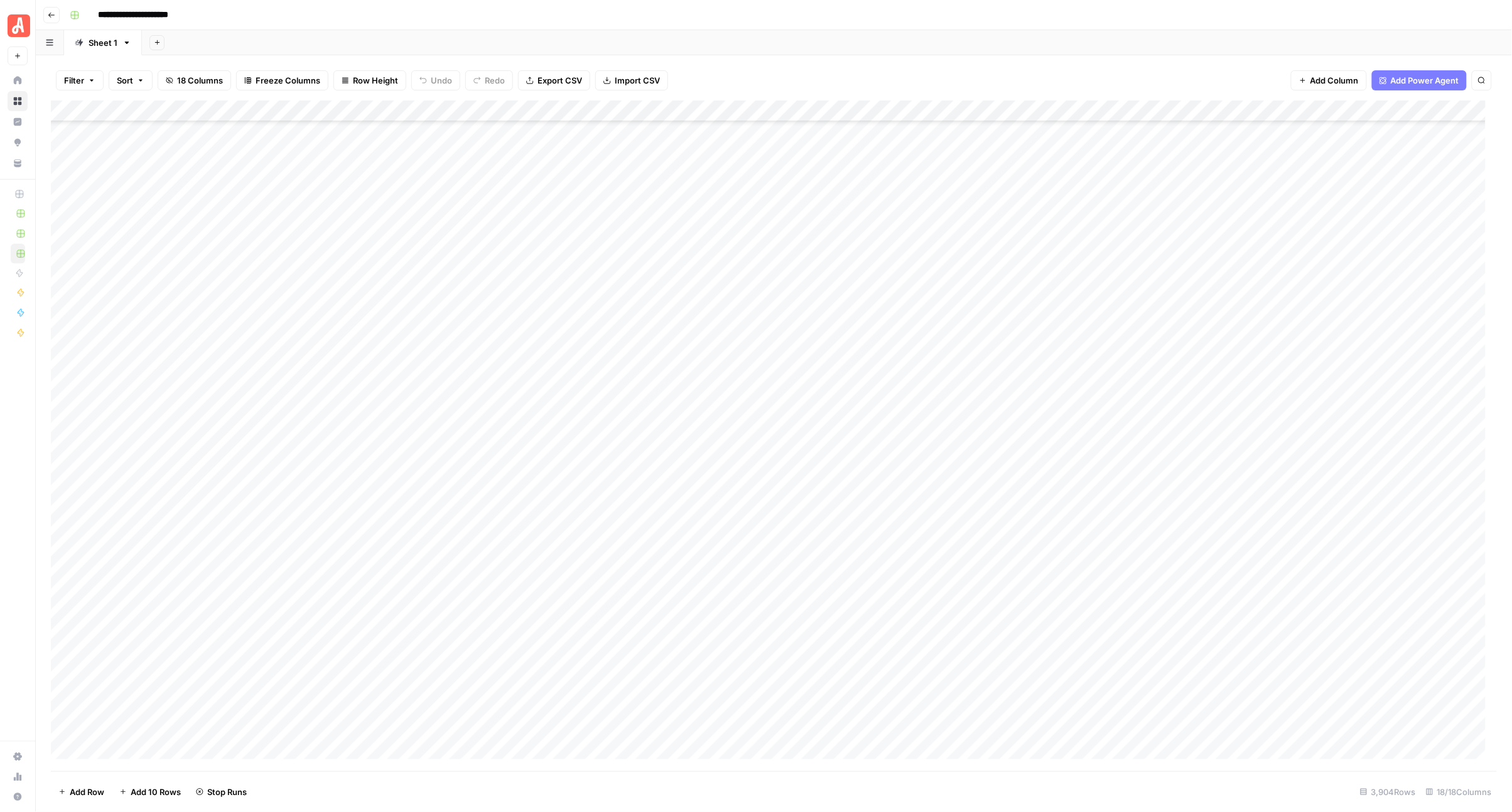
click at [733, 453] on div "Add Column" at bounding box center [774, 436] width 1447 height 671
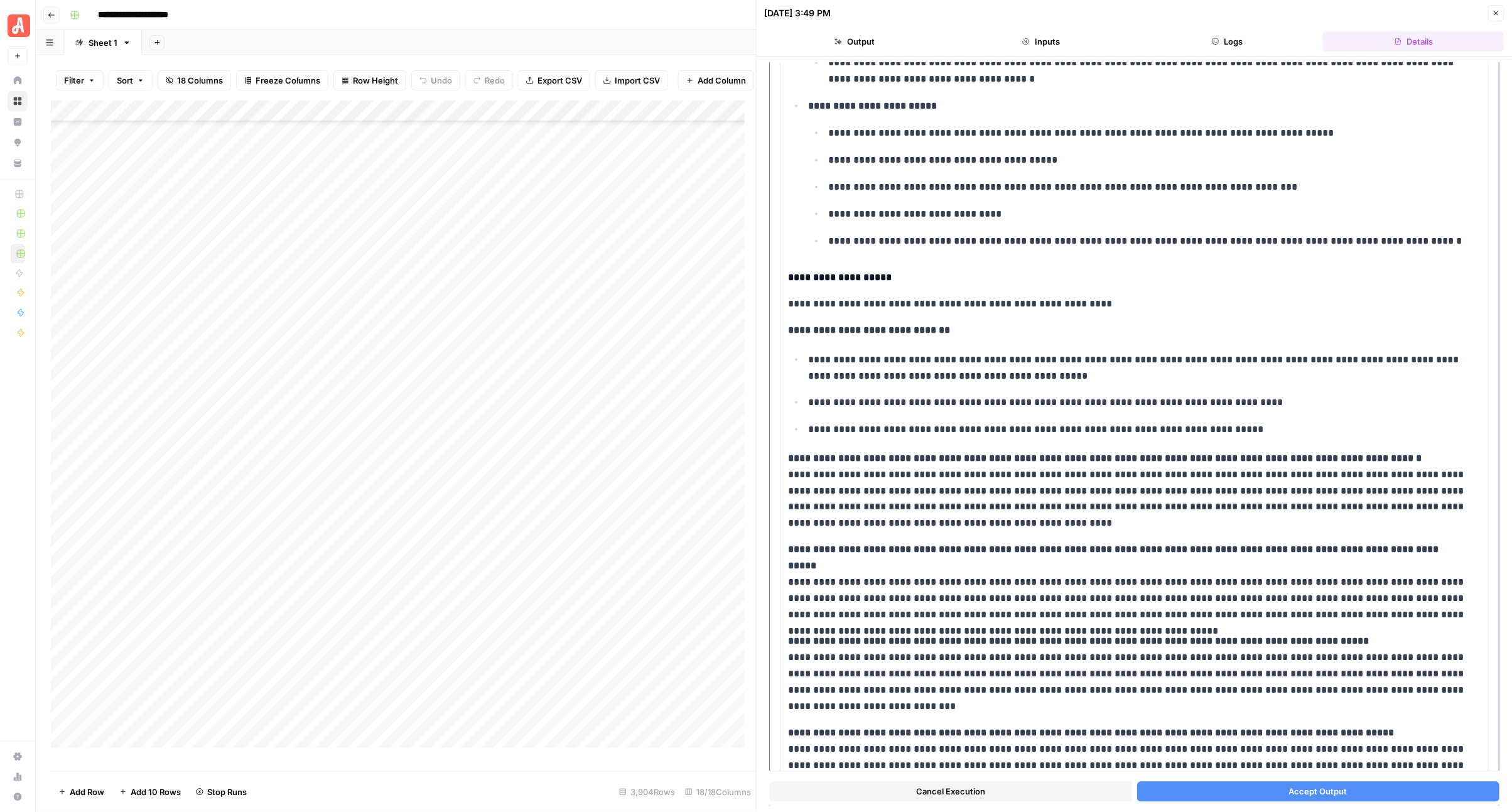
scroll to position [707, 0]
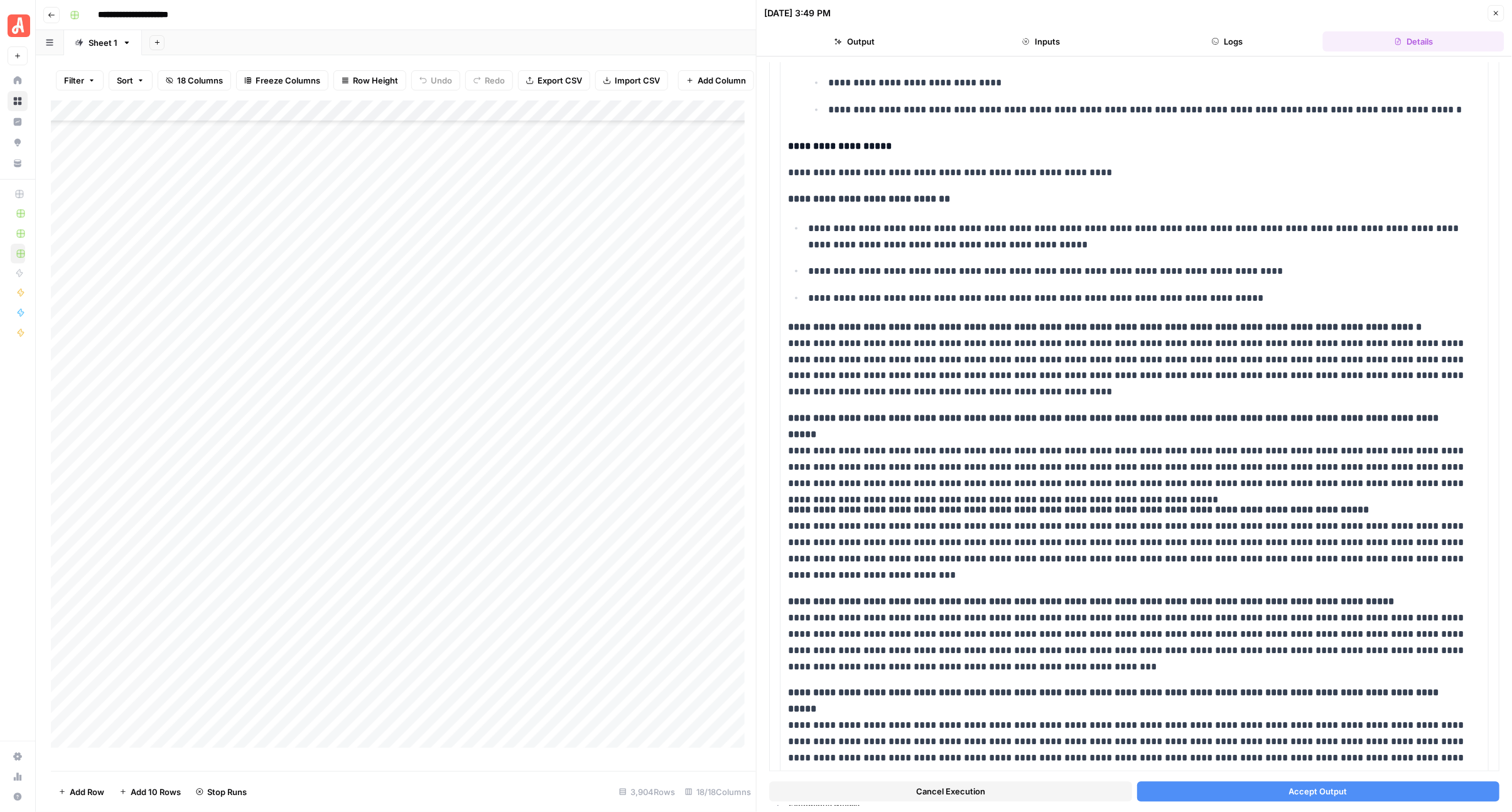
click at [1212, 786] on button "Accept Output" at bounding box center [1318, 792] width 363 height 20
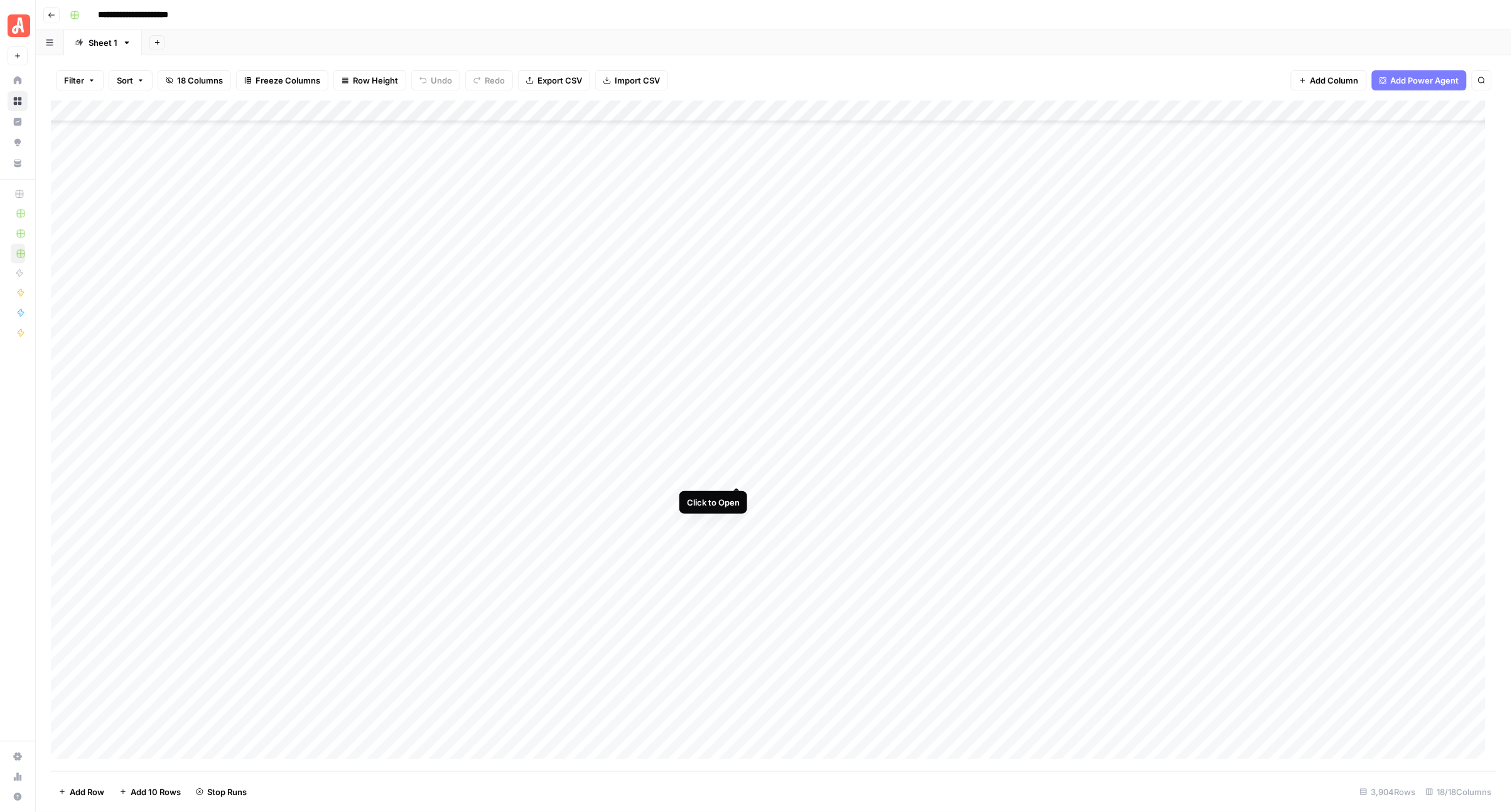
click at [738, 472] on div "Add Column" at bounding box center [774, 436] width 1447 height 671
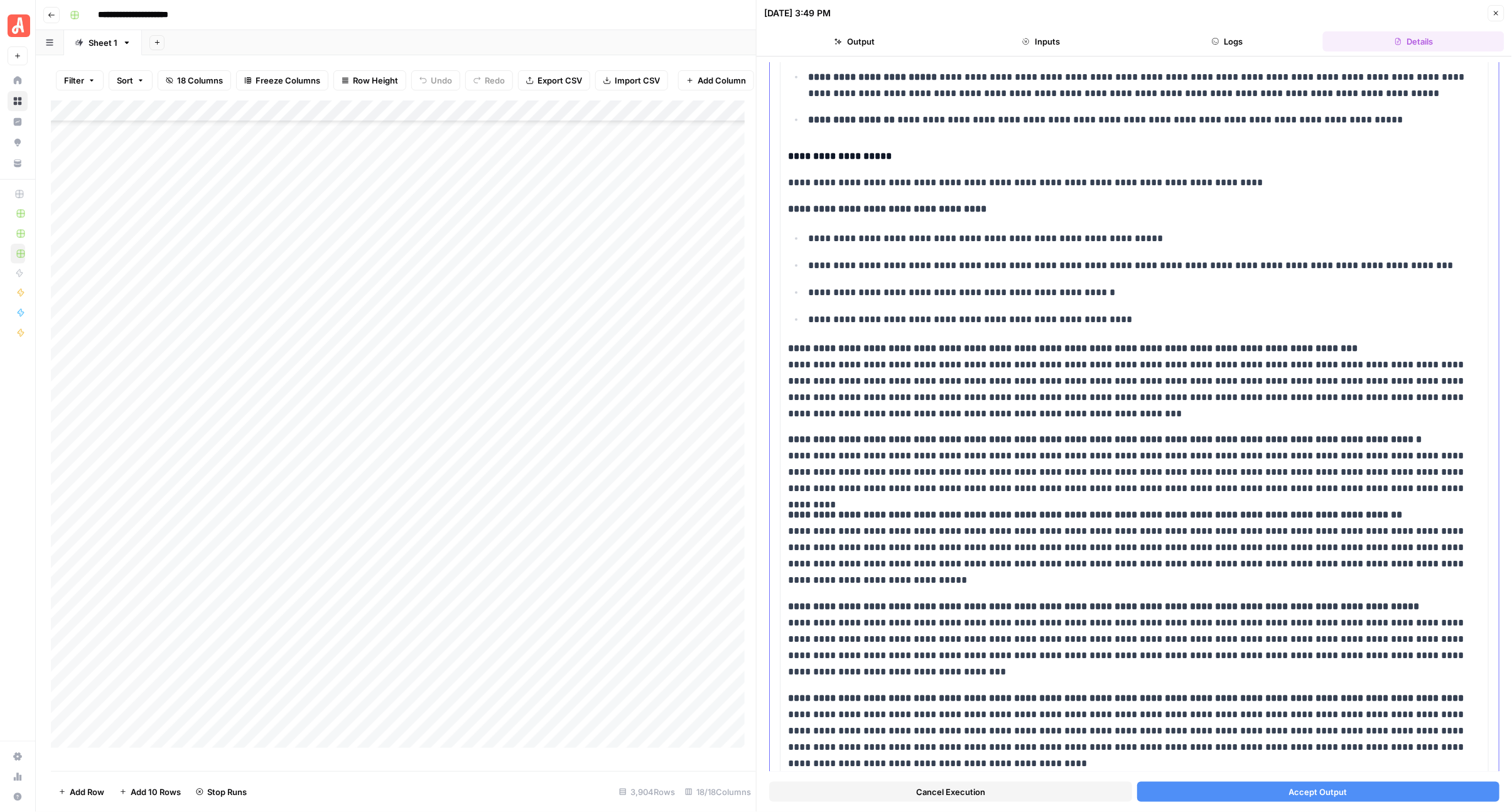
scroll to position [316, 0]
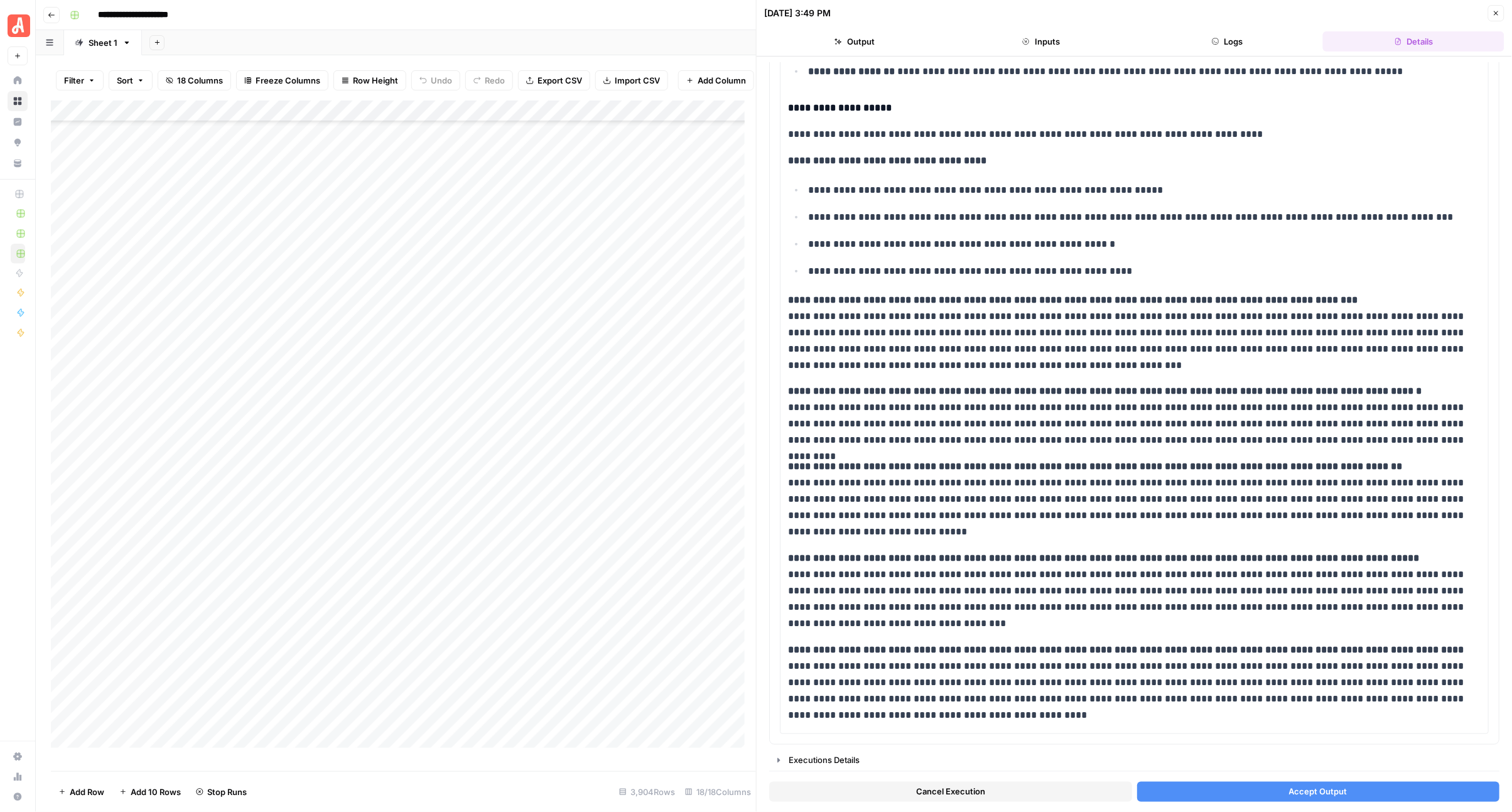
click at [1215, 795] on button "Accept Output" at bounding box center [1318, 792] width 363 height 20
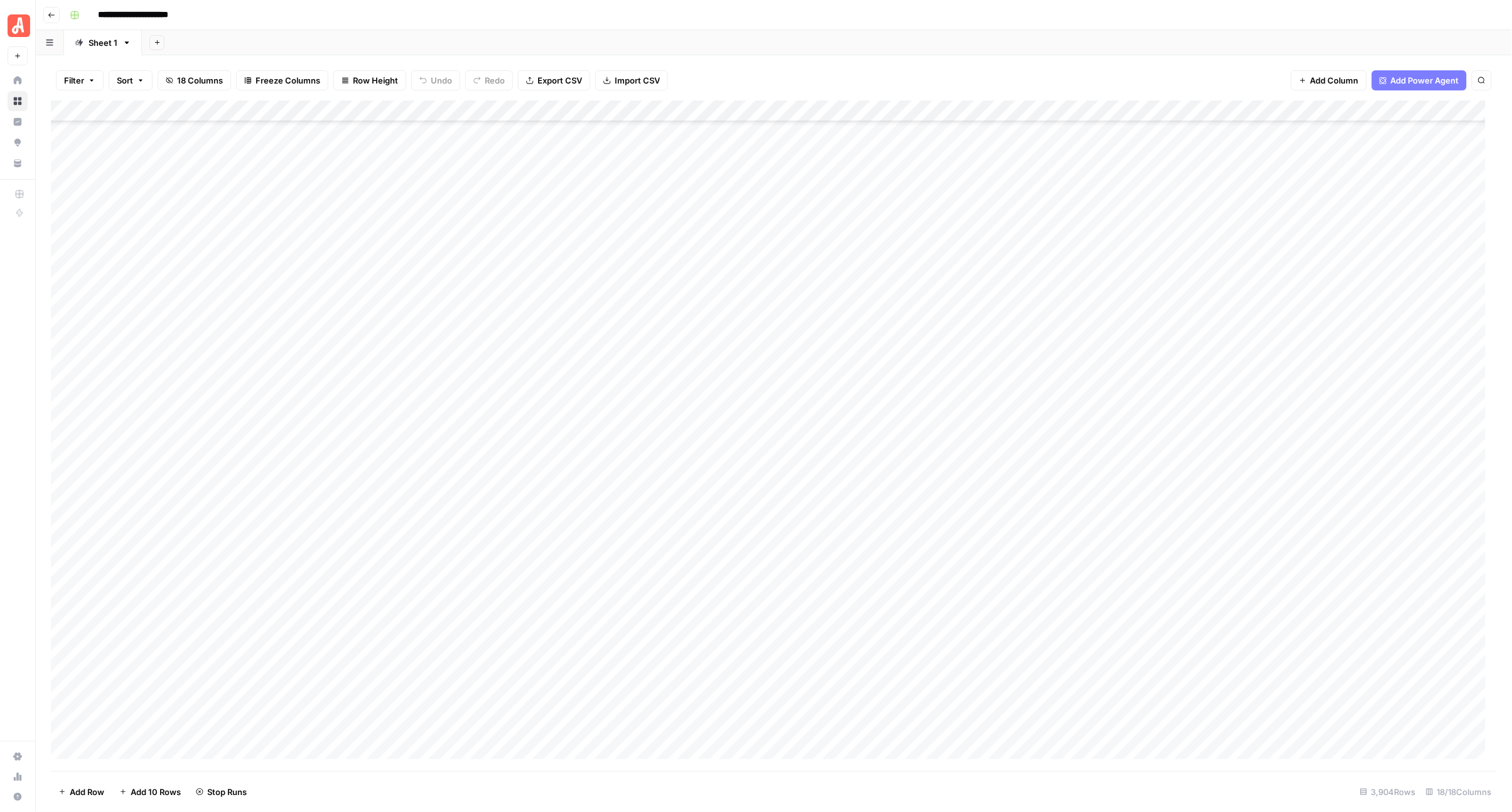
click at [739, 497] on div "Add Column" at bounding box center [774, 436] width 1447 height 671
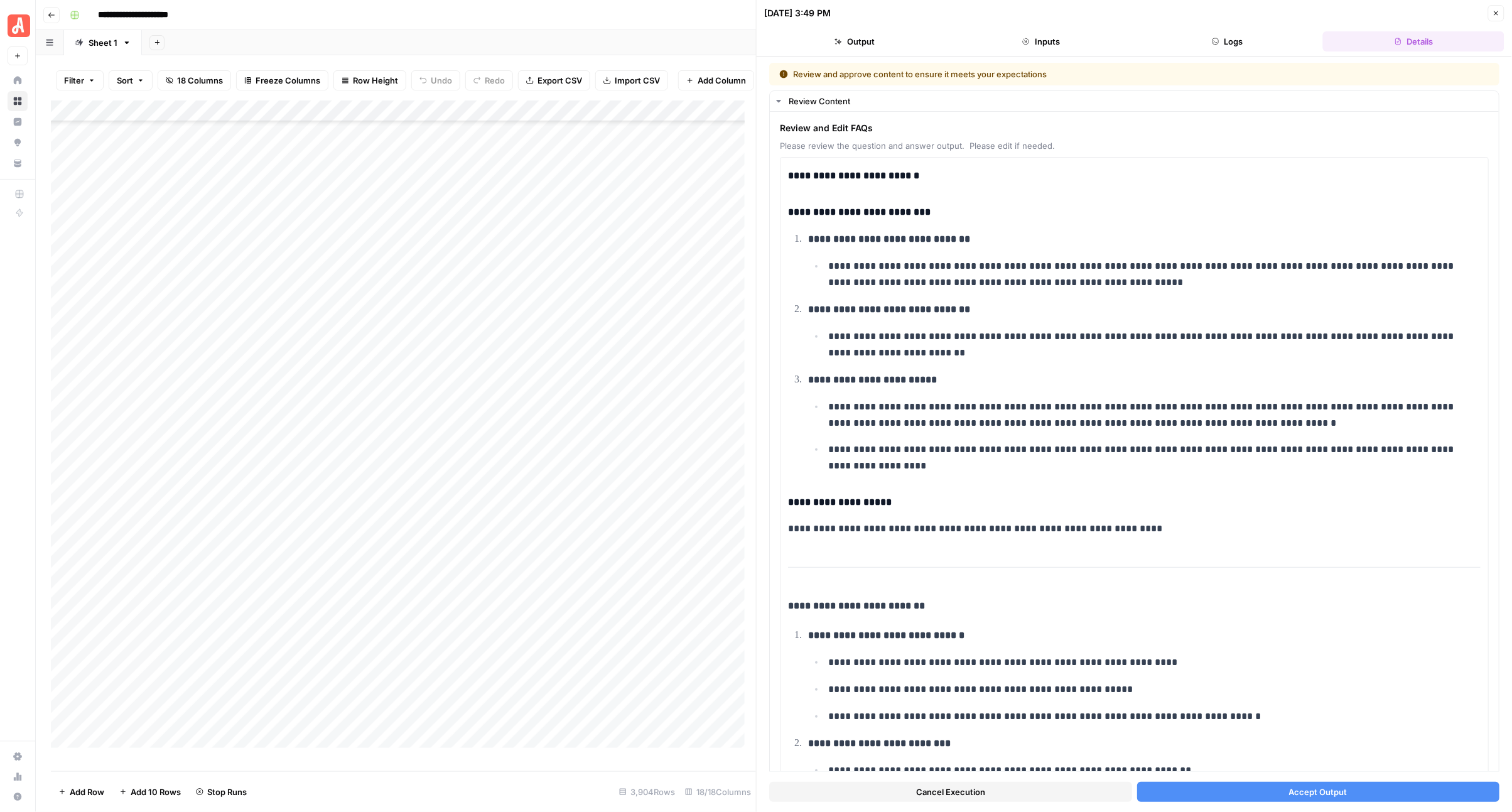
click at [1250, 792] on button "Accept Output" at bounding box center [1318, 792] width 363 height 20
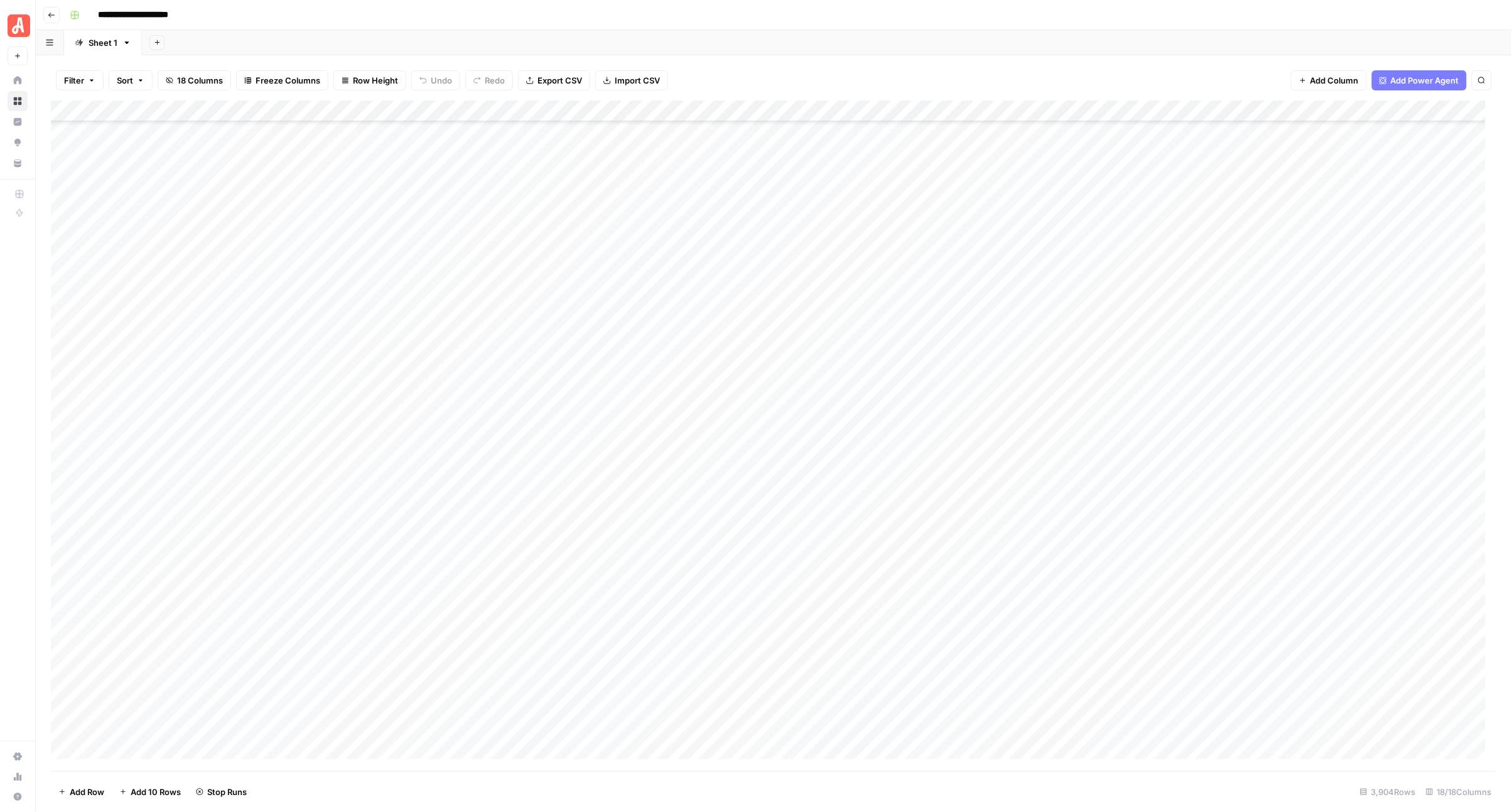
scroll to position [13812, 0]
click at [736, 202] on div "Add Column" at bounding box center [774, 436] width 1447 height 671
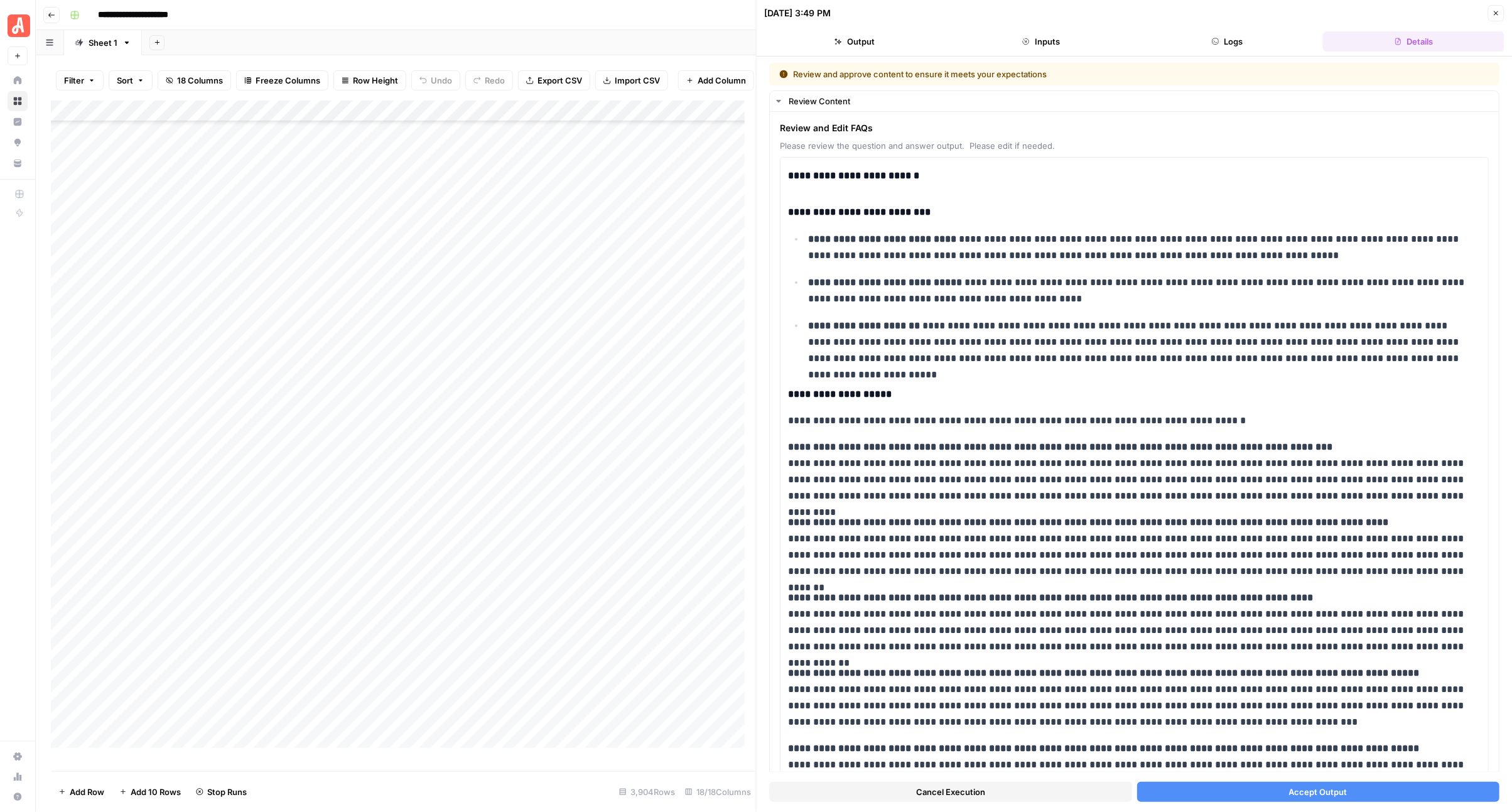
click at [1308, 787] on span "Accept Output" at bounding box center [1318, 792] width 59 height 13
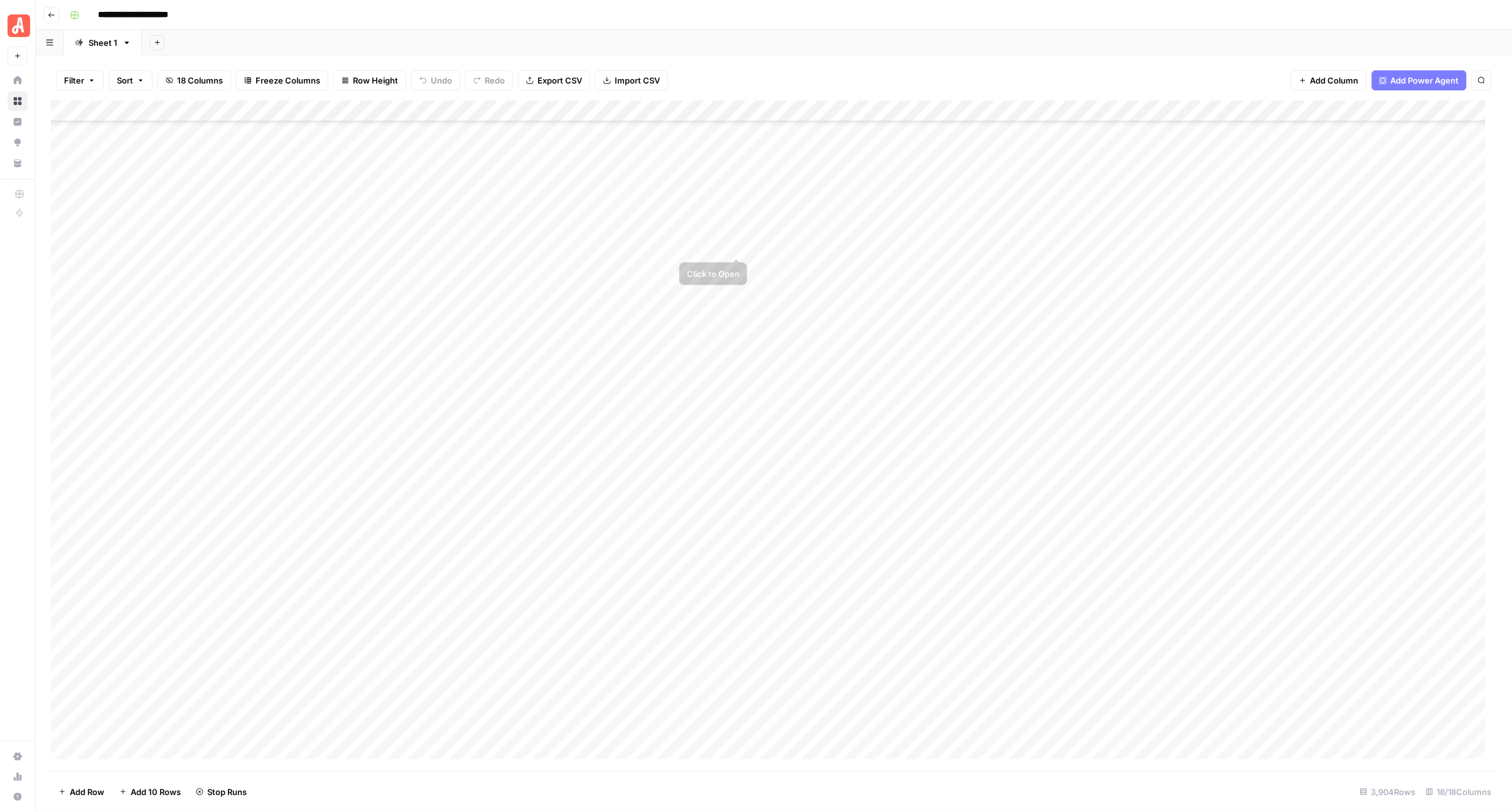
click at [732, 225] on div "Add Column" at bounding box center [774, 436] width 1447 height 671
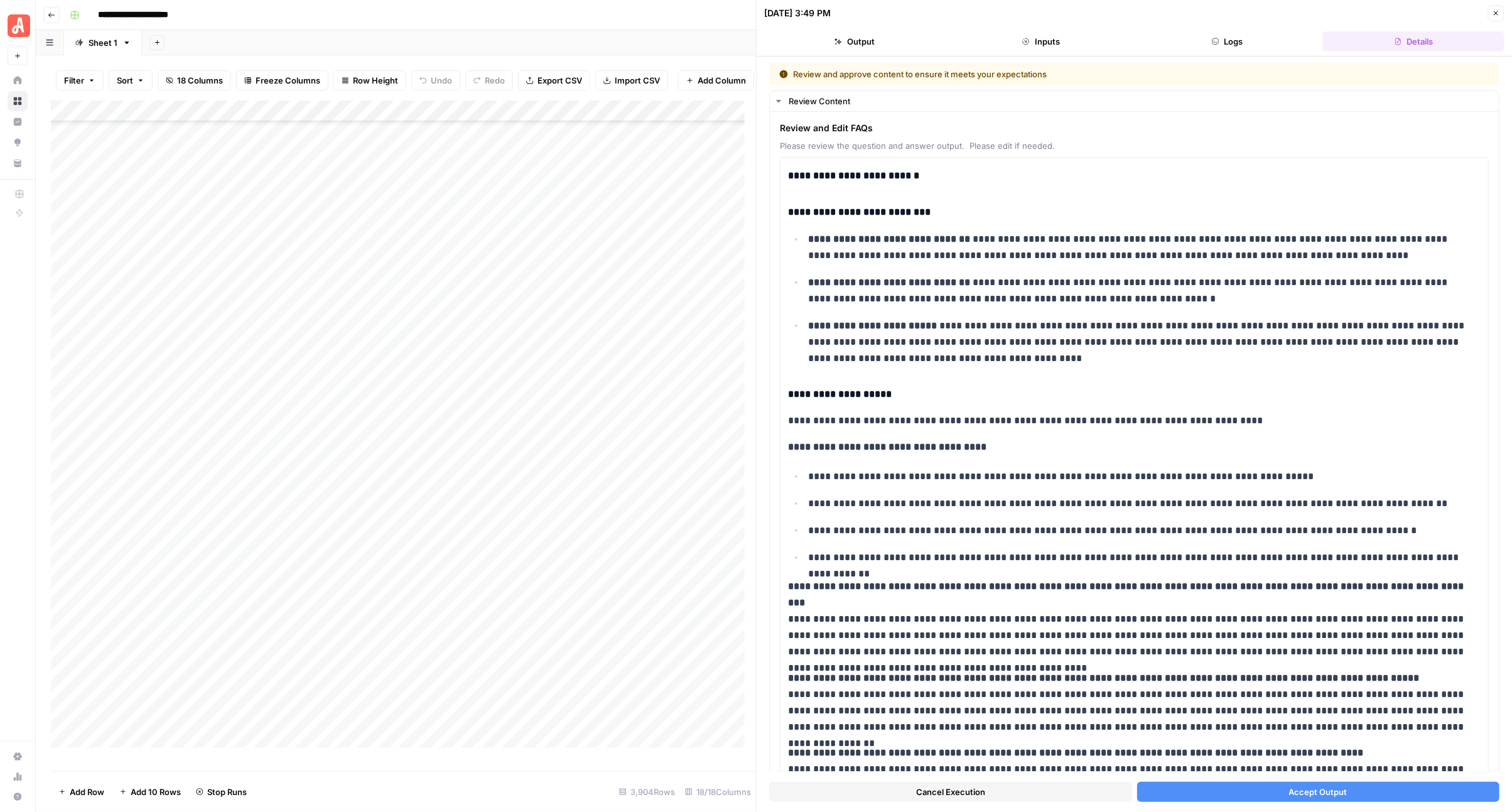
click at [1237, 796] on button "Accept Output" at bounding box center [1318, 792] width 363 height 20
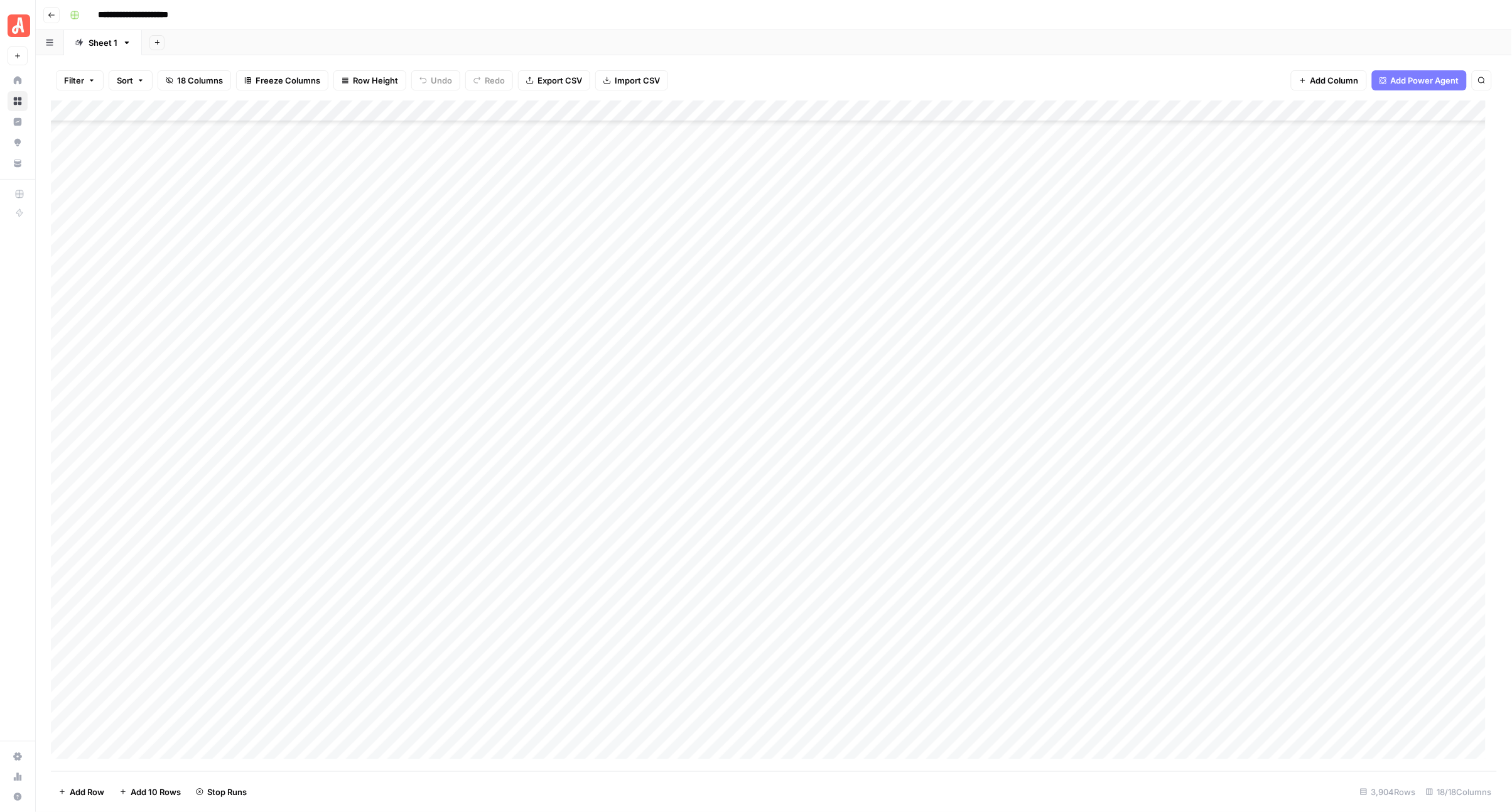
click at [733, 246] on div "Add Column" at bounding box center [774, 436] width 1447 height 671
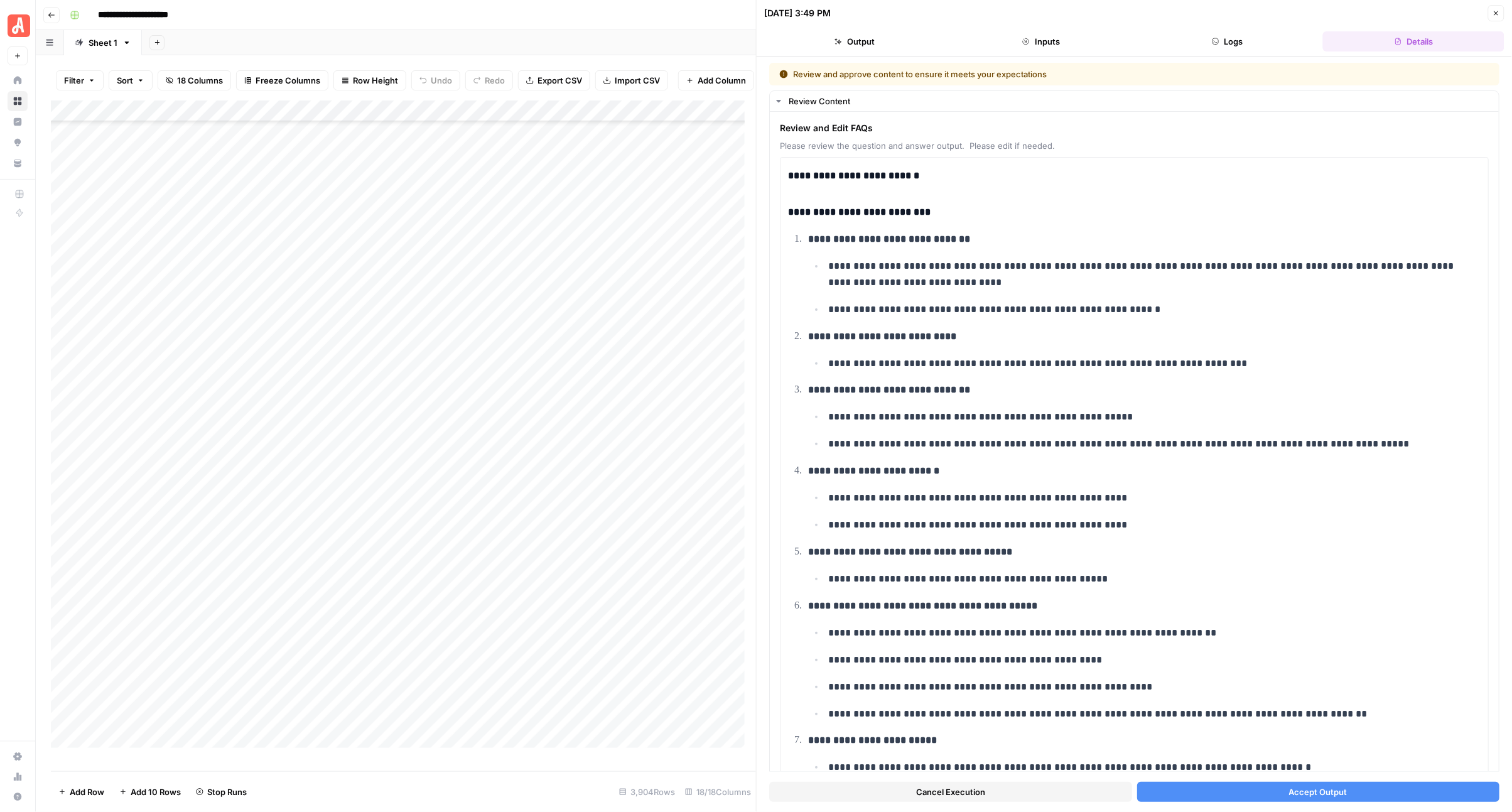
click at [1174, 802] on div "Cancel Execution Accept Output" at bounding box center [1135, 789] width 730 height 34
click at [1175, 801] on button "Accept Output" at bounding box center [1318, 792] width 363 height 20
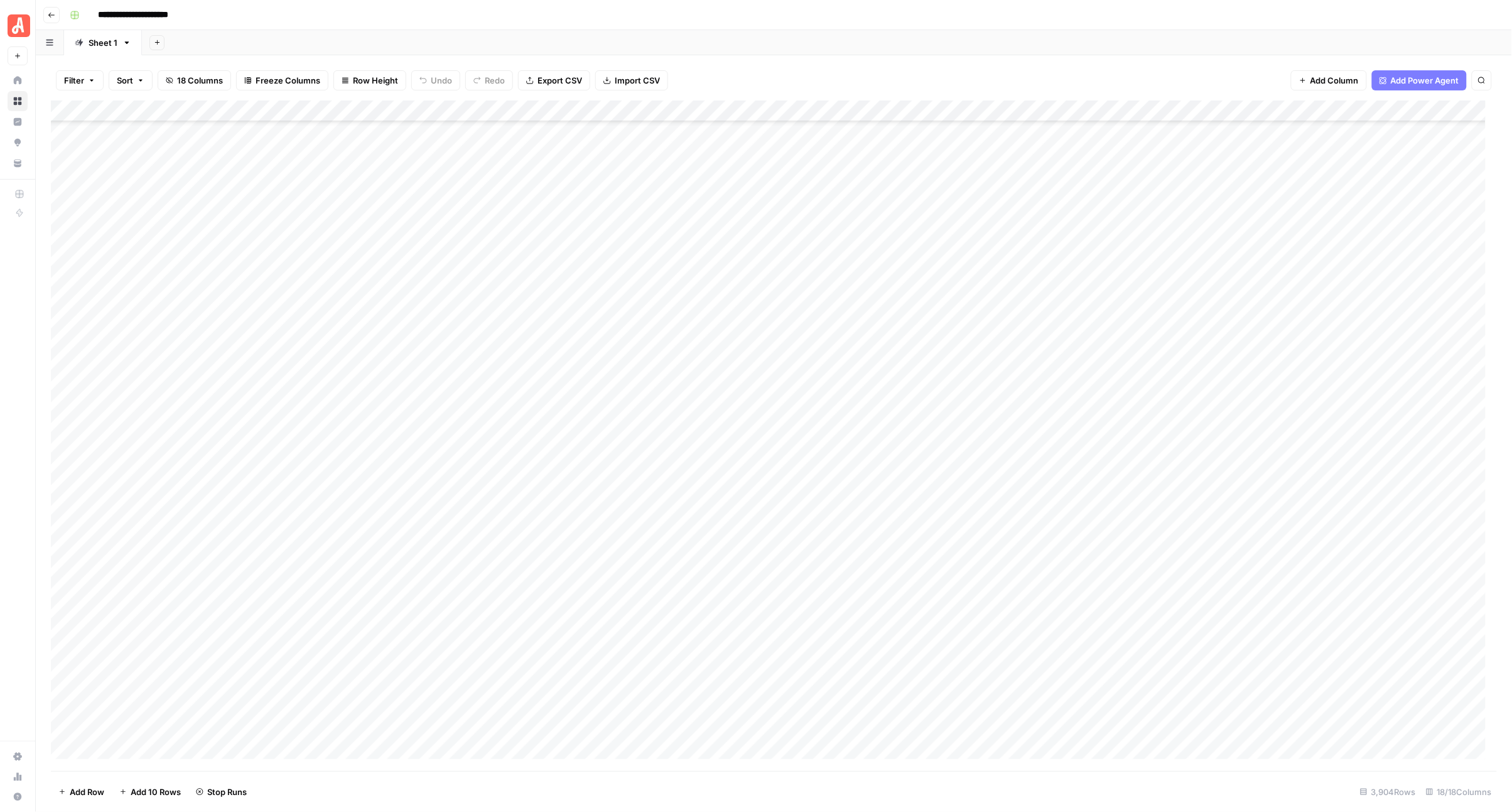
scroll to position [13576, 0]
click at [736, 501] on div "Add Column" at bounding box center [774, 436] width 1447 height 671
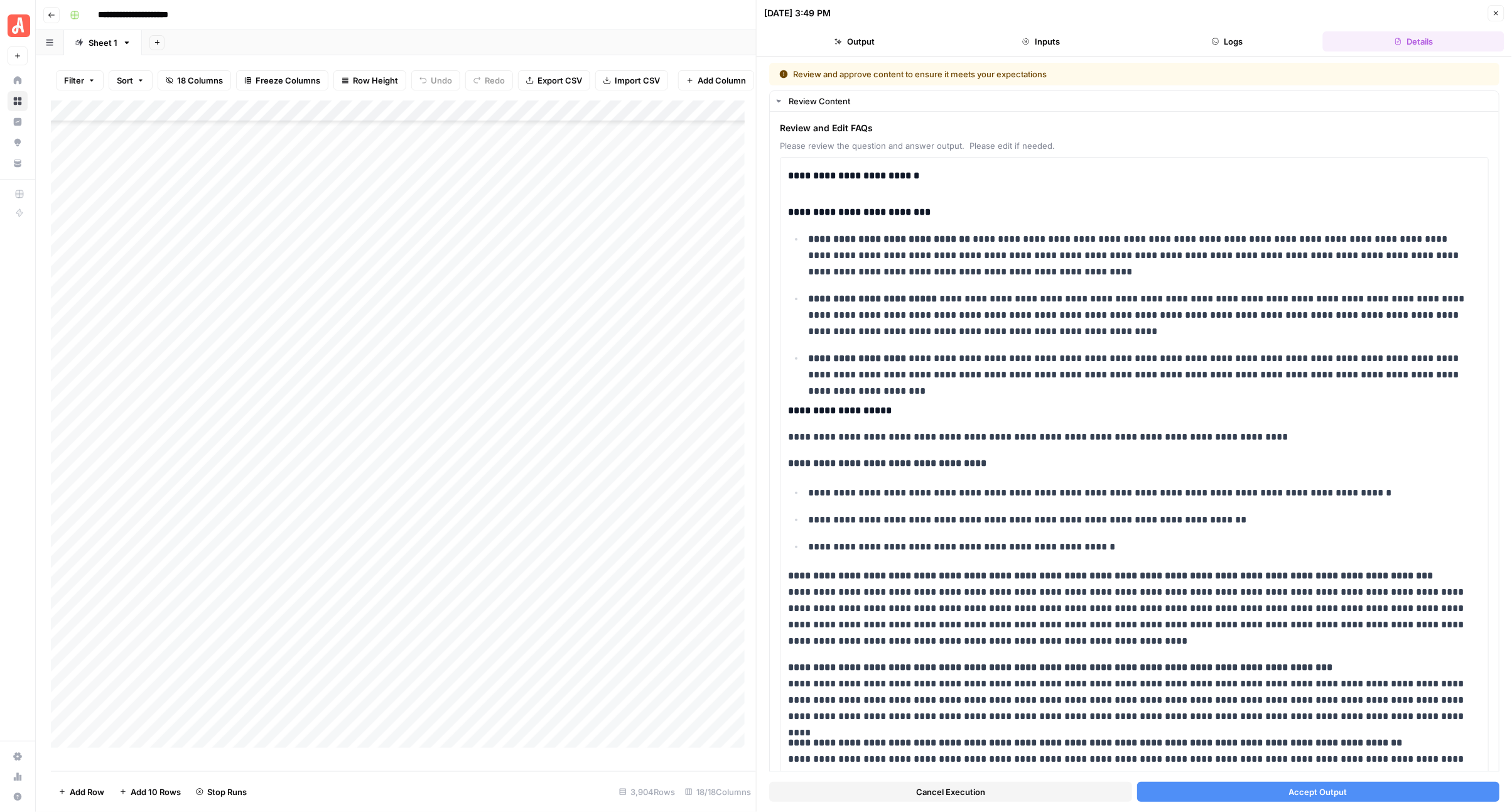
click at [1263, 785] on button "Accept Output" at bounding box center [1318, 792] width 363 height 20
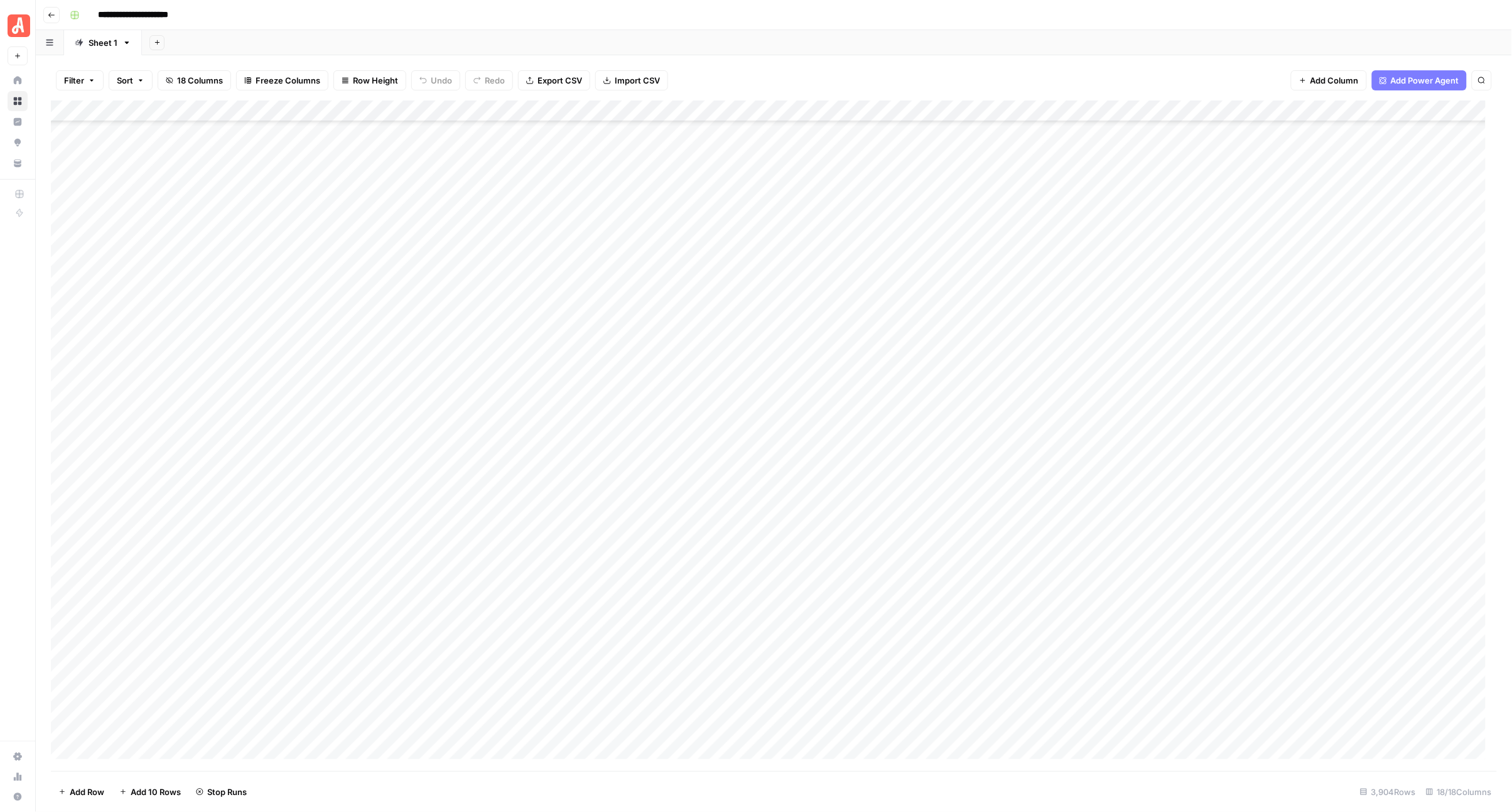
click at [739, 525] on div "Add Column" at bounding box center [774, 436] width 1447 height 671
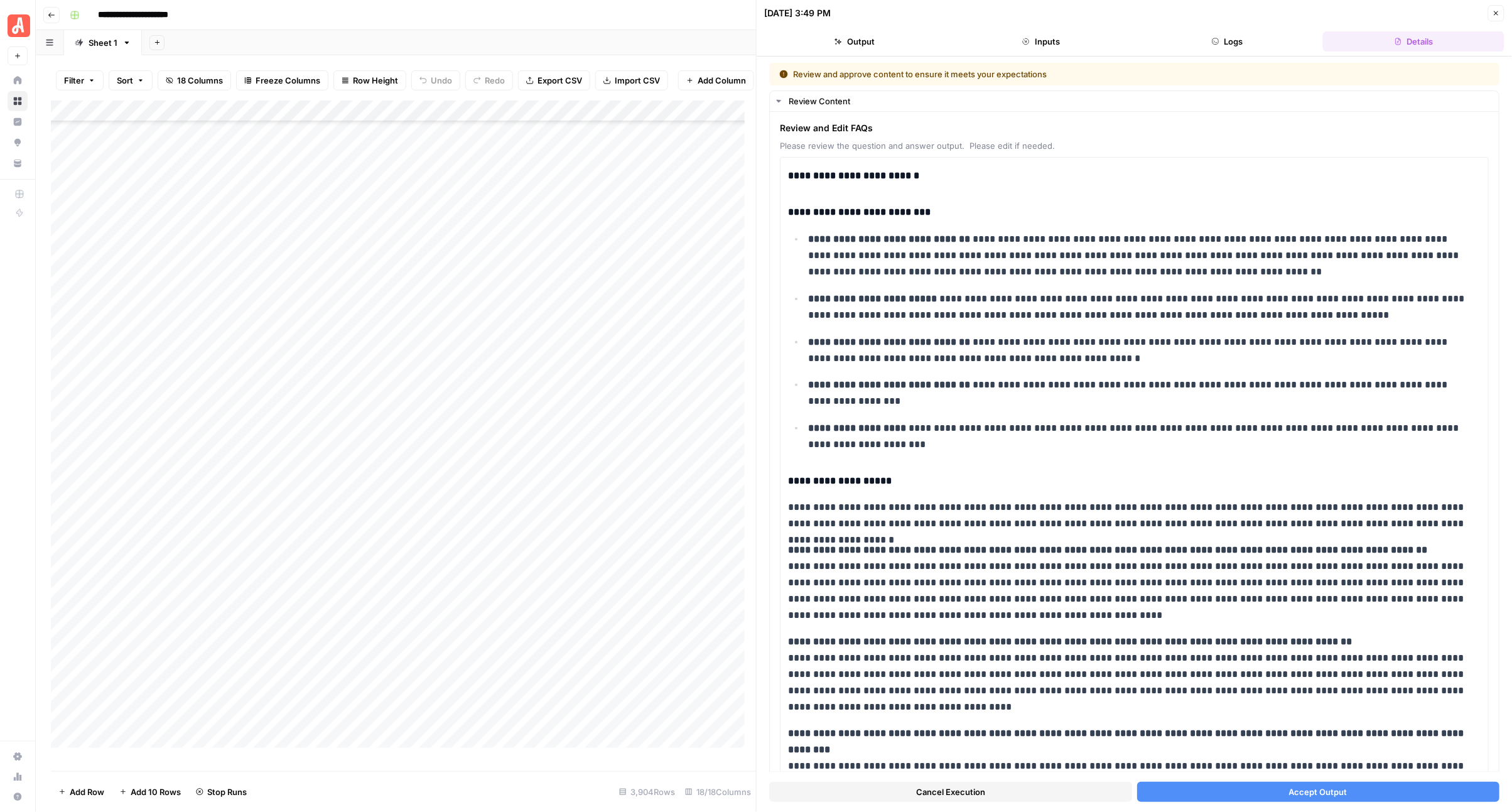
click at [1175, 793] on button "Accept Output" at bounding box center [1318, 792] width 363 height 20
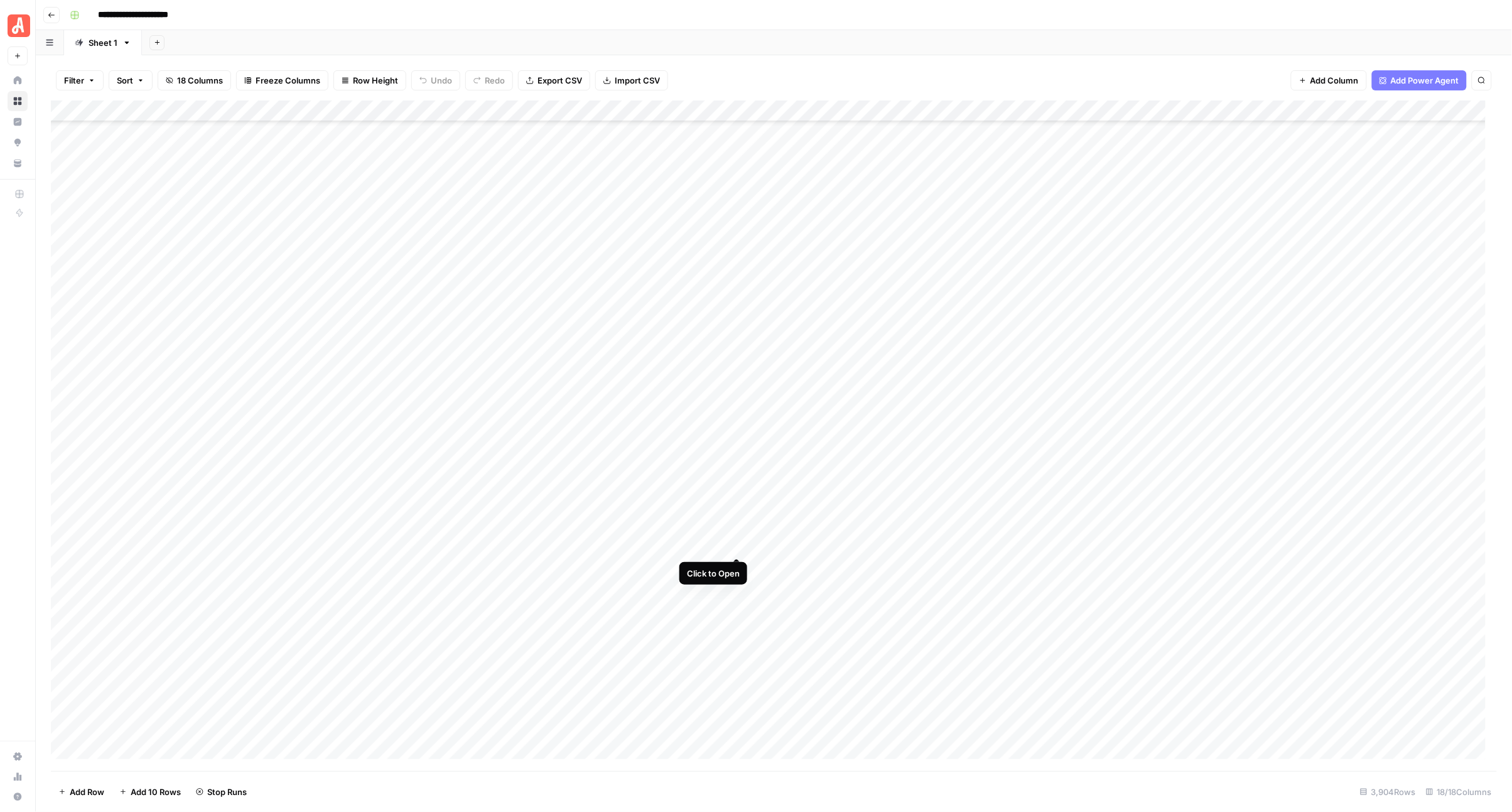
click at [733, 542] on div "Add Column" at bounding box center [774, 436] width 1447 height 671
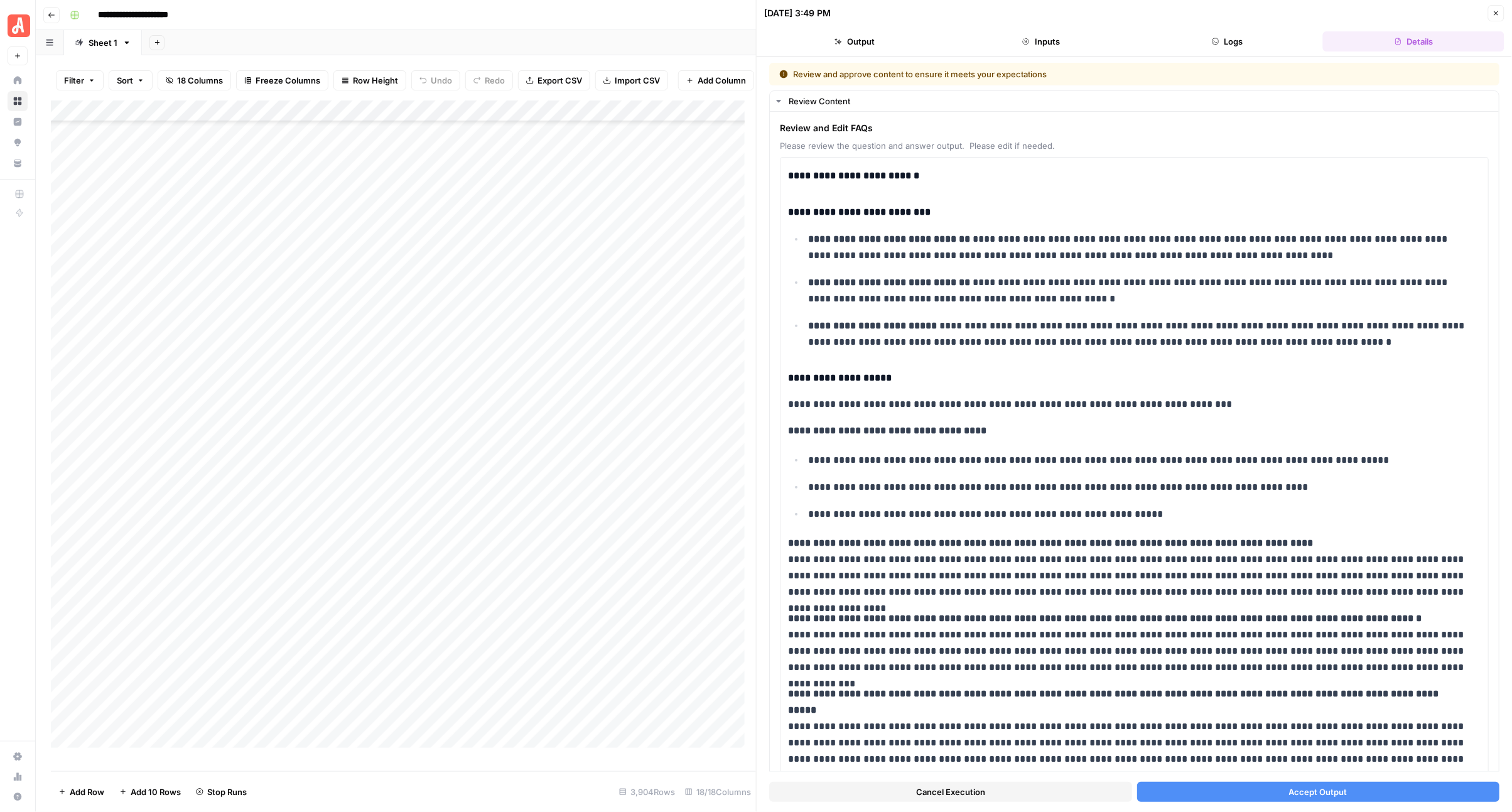
click at [1254, 783] on button "Accept Output" at bounding box center [1318, 792] width 363 height 20
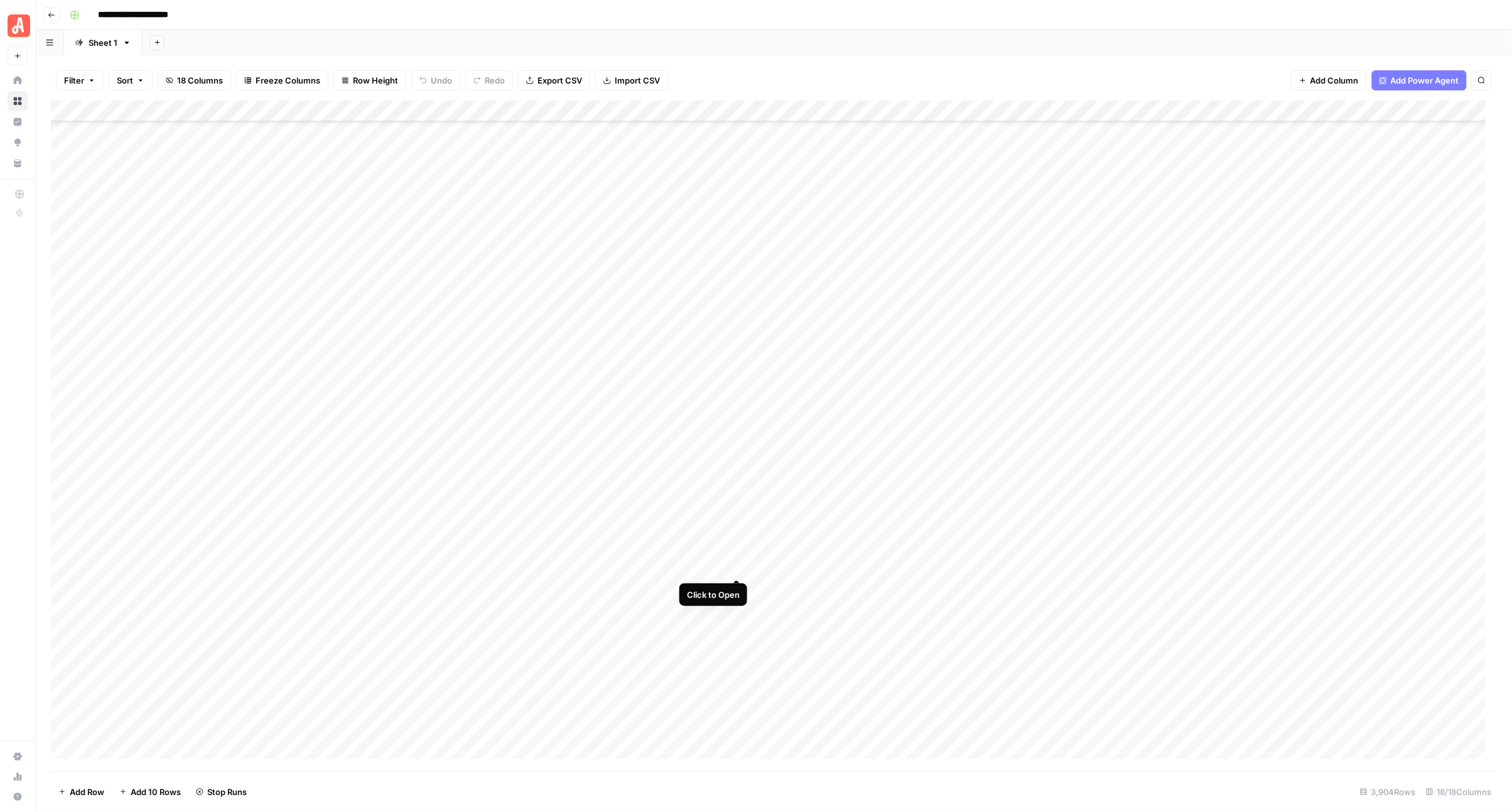
click at [735, 567] on div "Add Column" at bounding box center [774, 436] width 1447 height 671
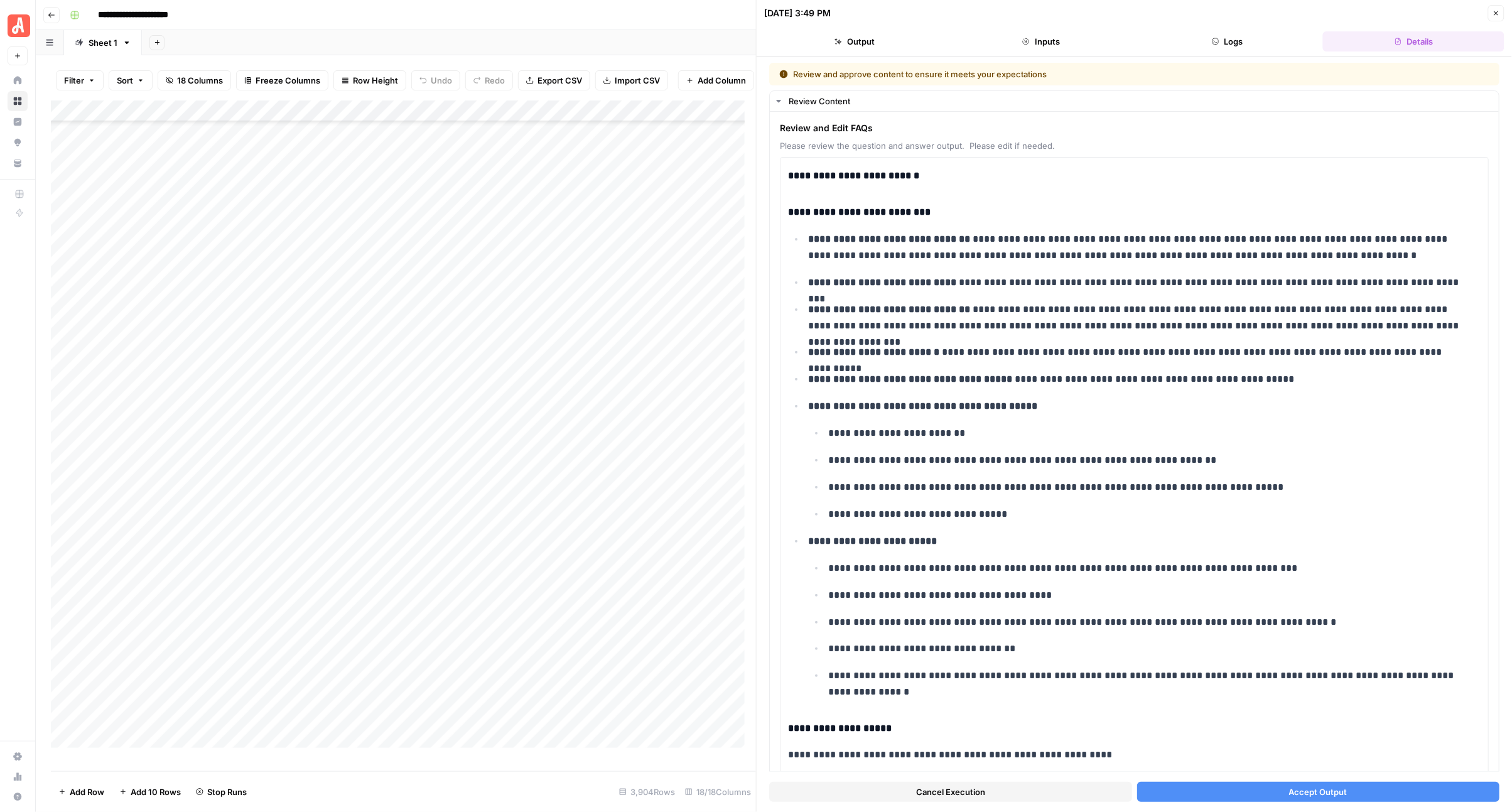
click at [1222, 786] on button "Accept Output" at bounding box center [1318, 792] width 363 height 20
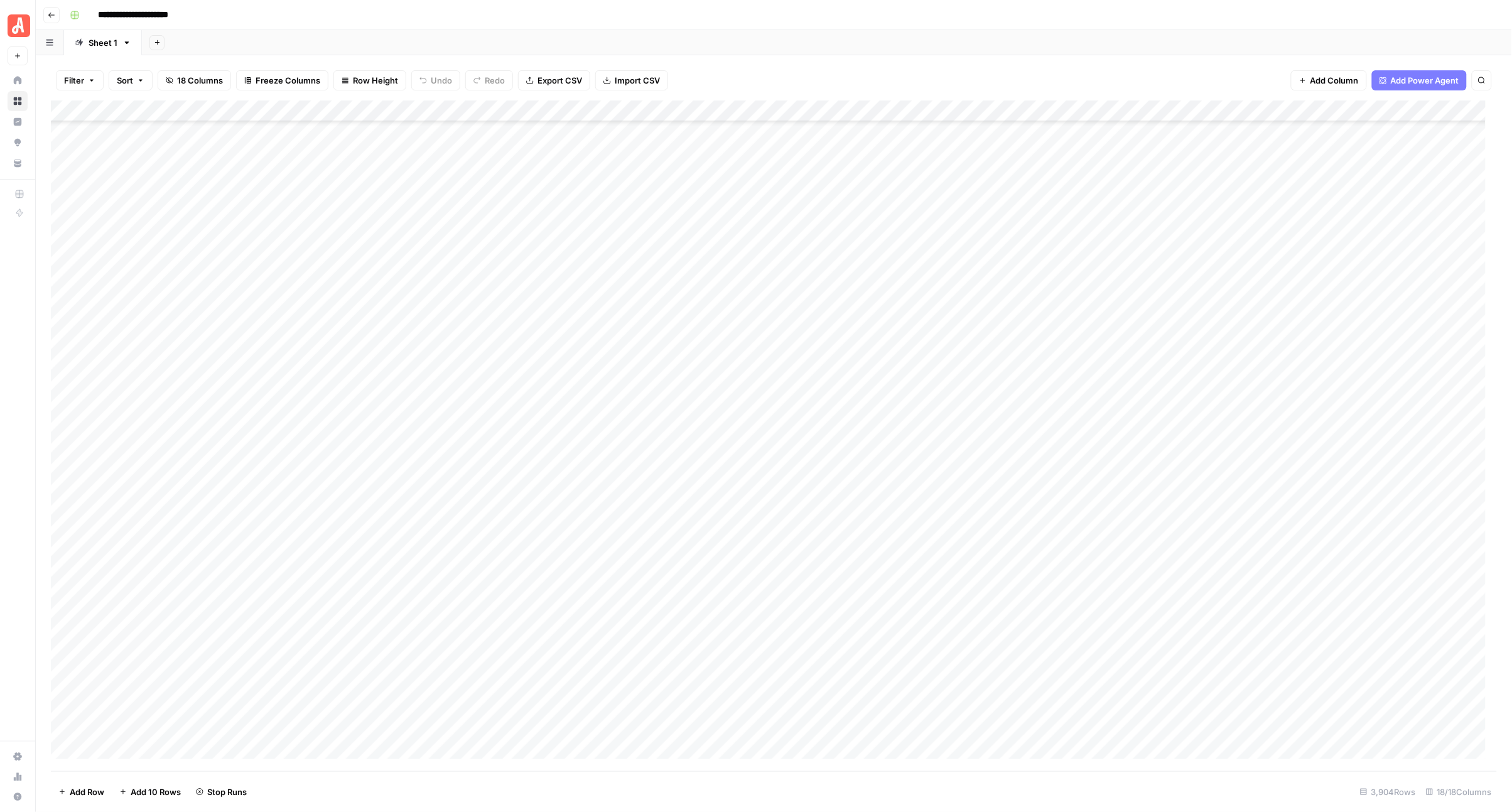
scroll to position [13890, 0]
click at [739, 273] on div "Add Column" at bounding box center [774, 436] width 1447 height 671
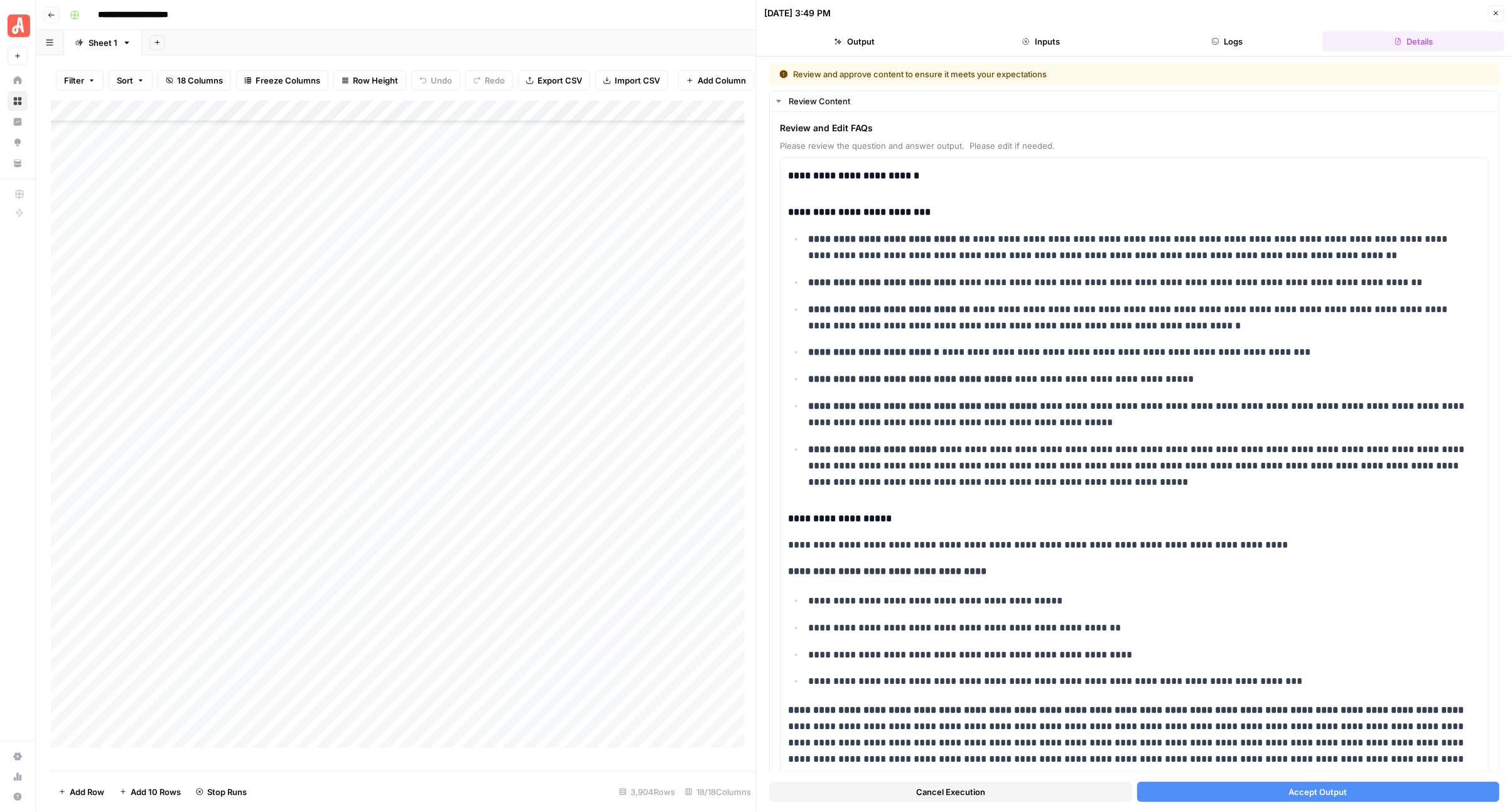
click at [1267, 789] on button "Accept Output" at bounding box center [1318, 792] width 363 height 20
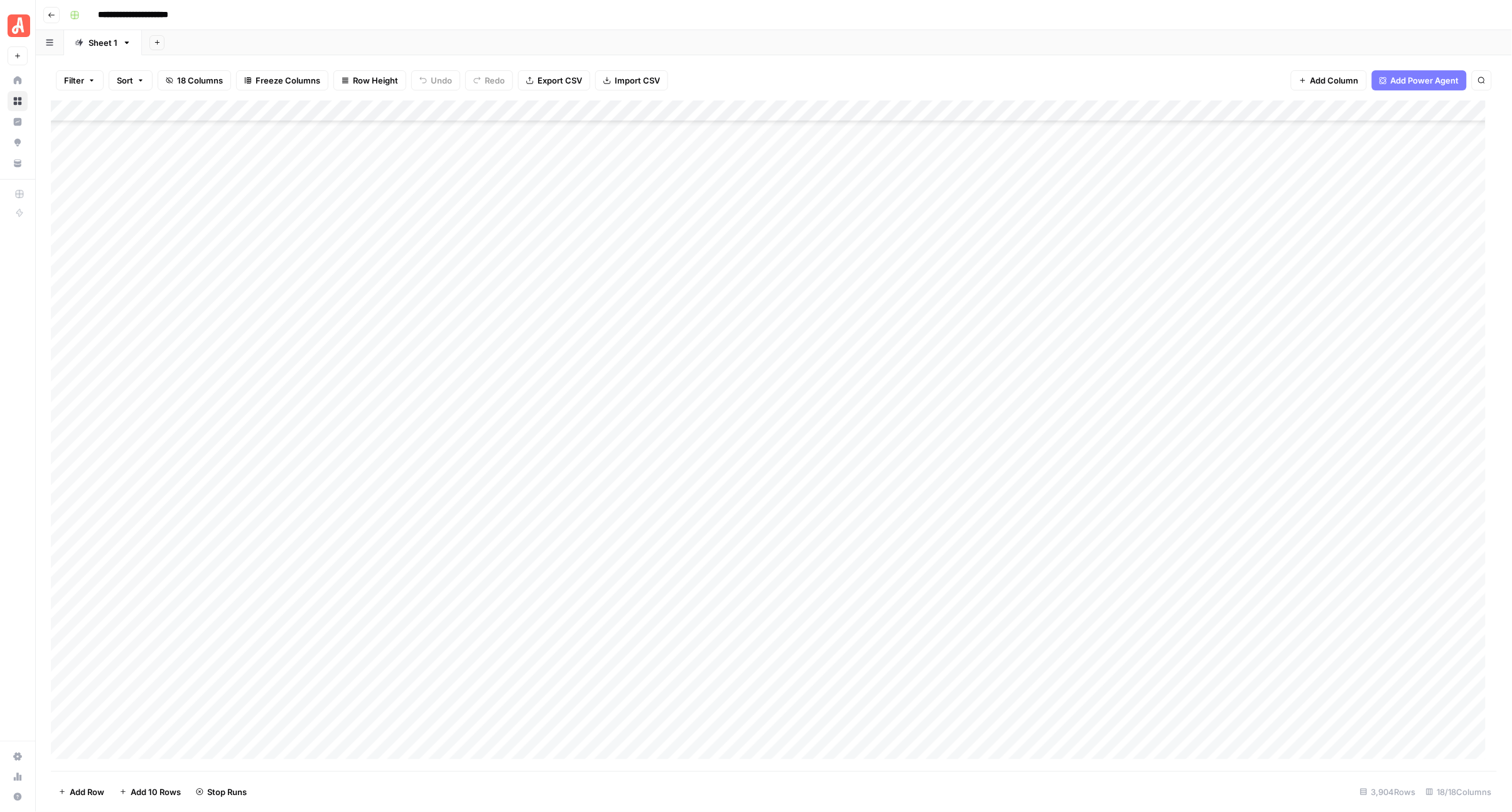
click at [733, 296] on div "Add Column" at bounding box center [774, 436] width 1447 height 671
click at [738, 294] on div "Add Column" at bounding box center [774, 436] width 1447 height 671
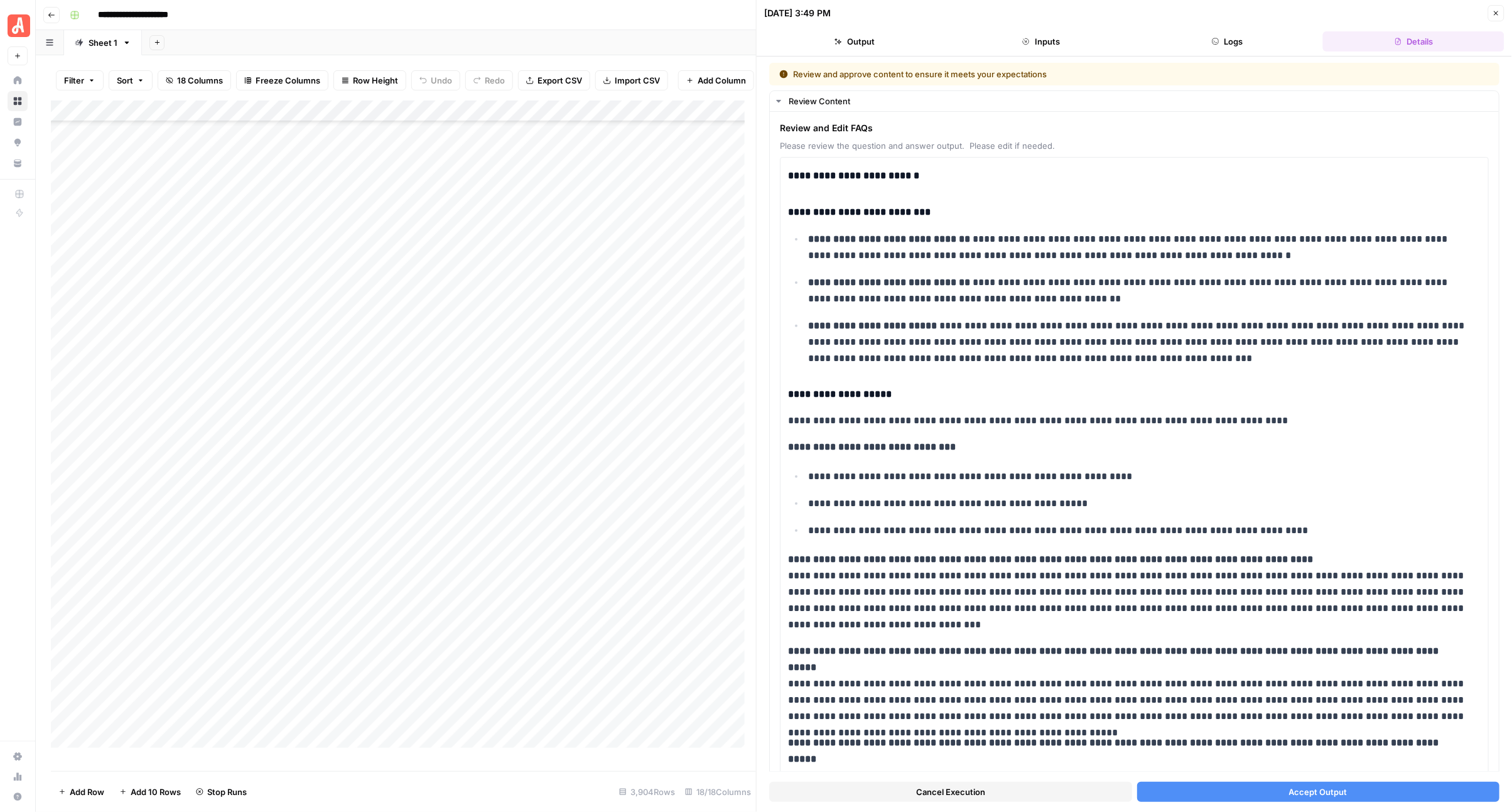
click at [1178, 795] on button "Accept Output" at bounding box center [1318, 792] width 363 height 20
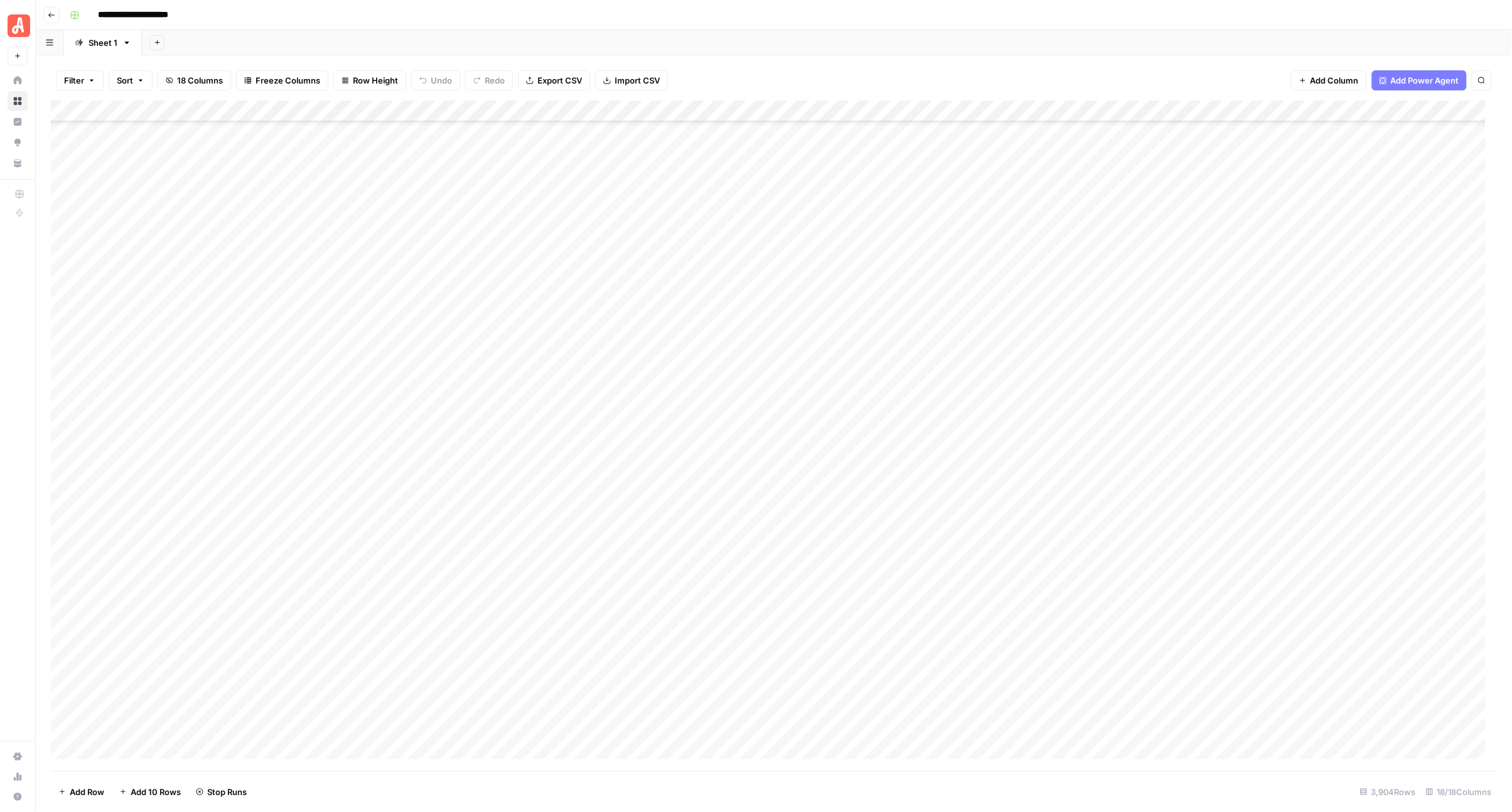
click at [738, 314] on div "Add Column" at bounding box center [774, 436] width 1447 height 671
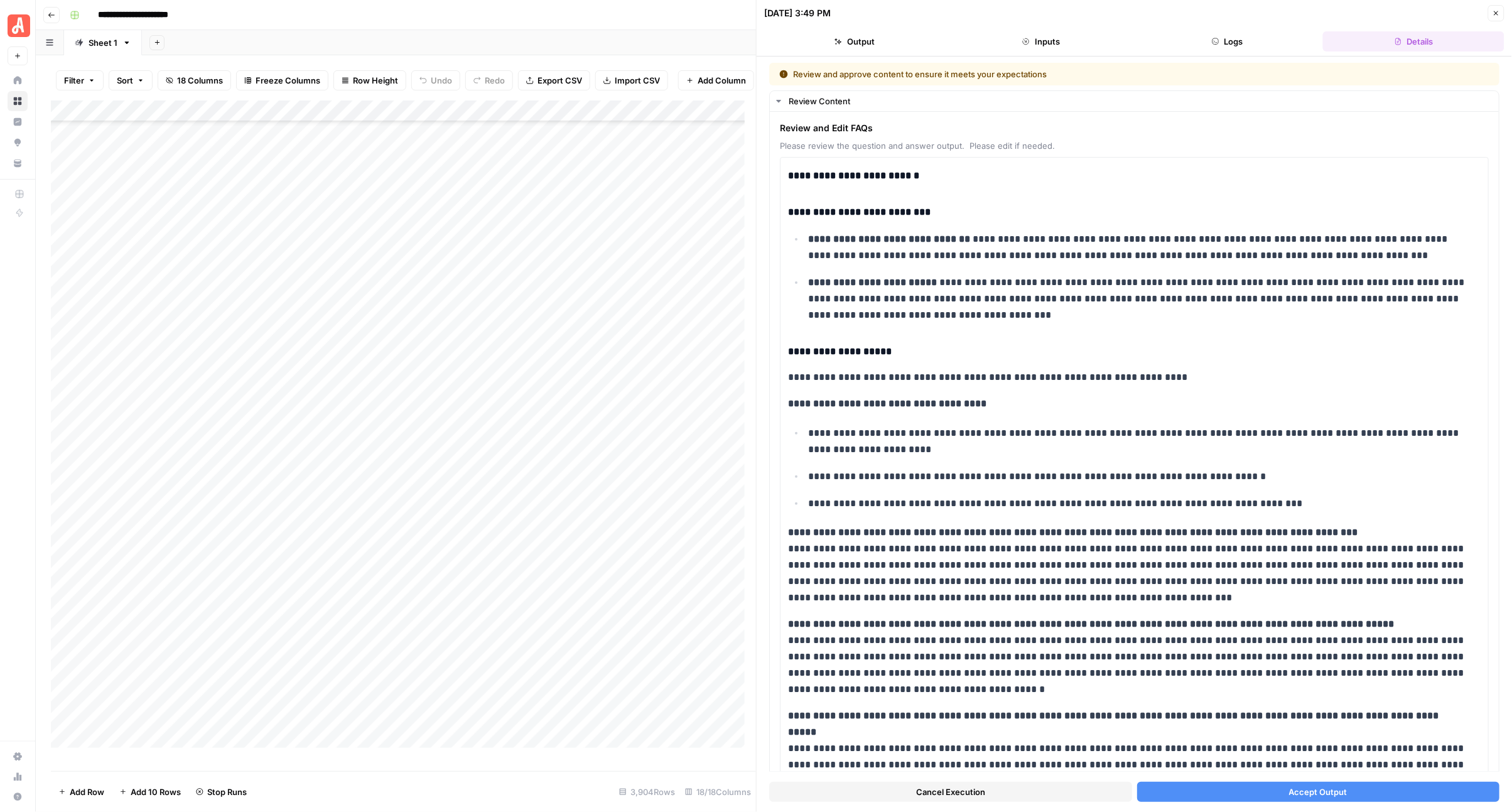
click at [1254, 786] on button "Accept Output" at bounding box center [1318, 792] width 363 height 20
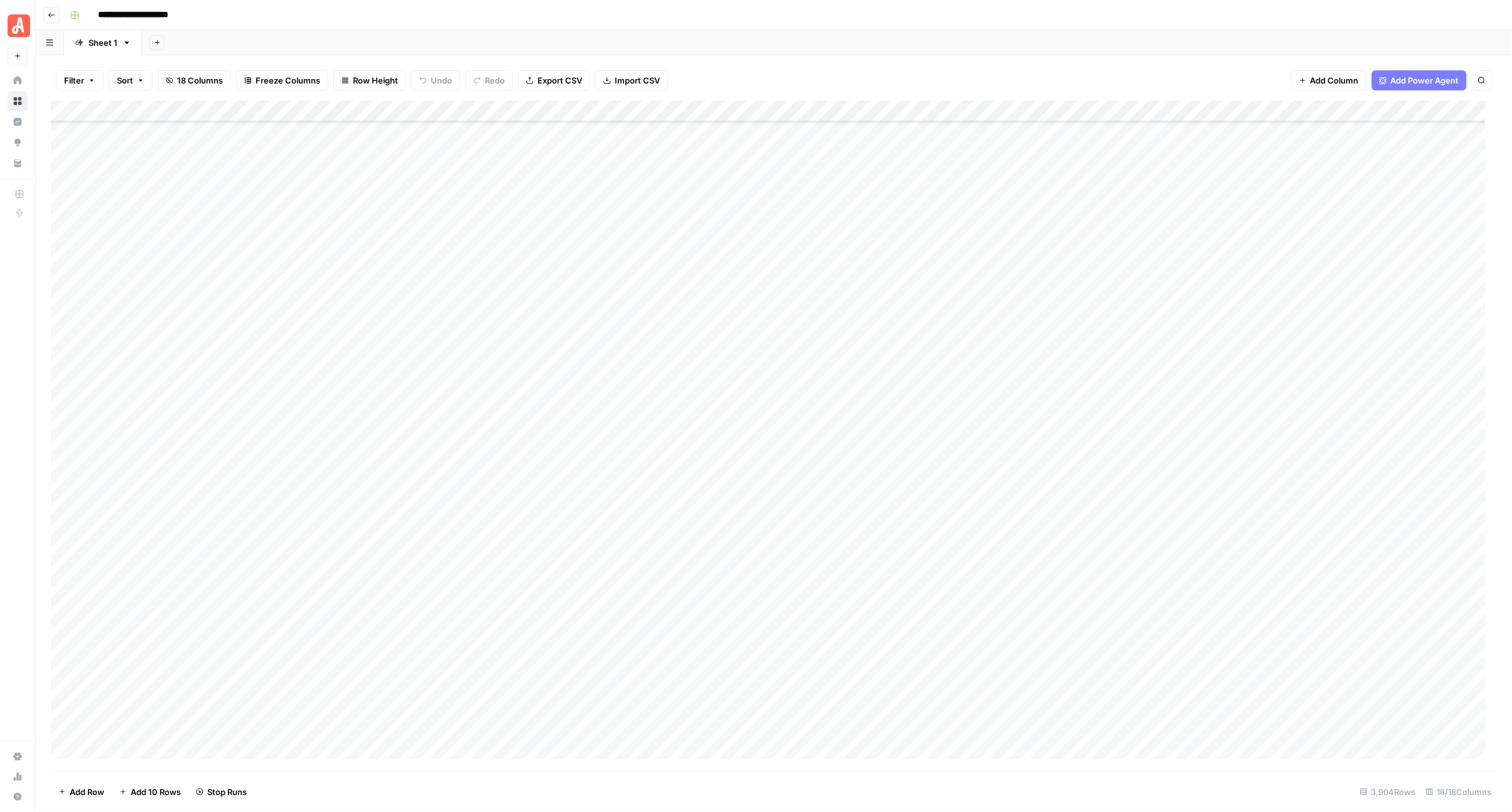
click at [736, 339] on div "Add Column" at bounding box center [774, 436] width 1447 height 671
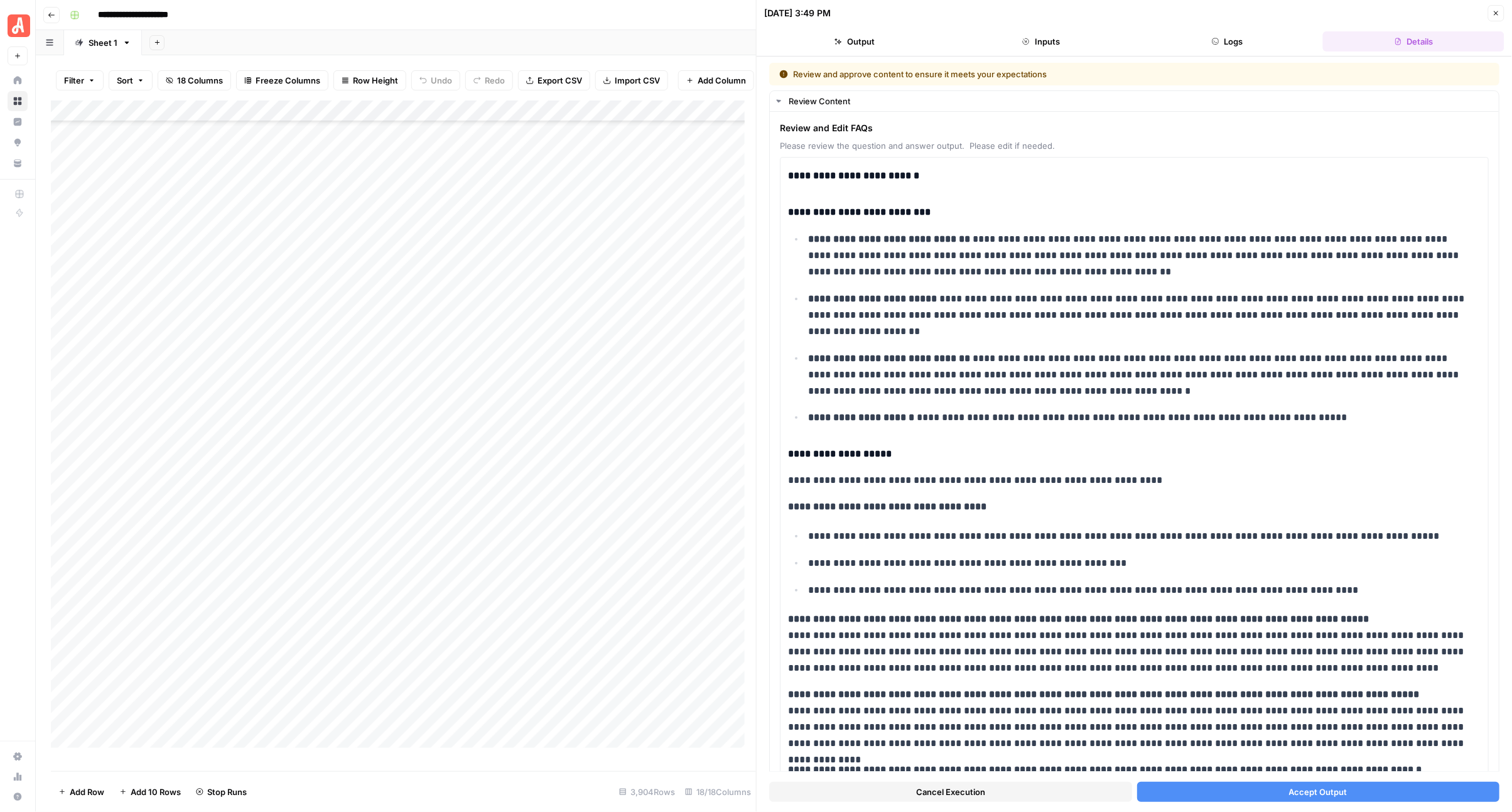
click at [1296, 795] on span "Accept Output" at bounding box center [1318, 792] width 59 height 13
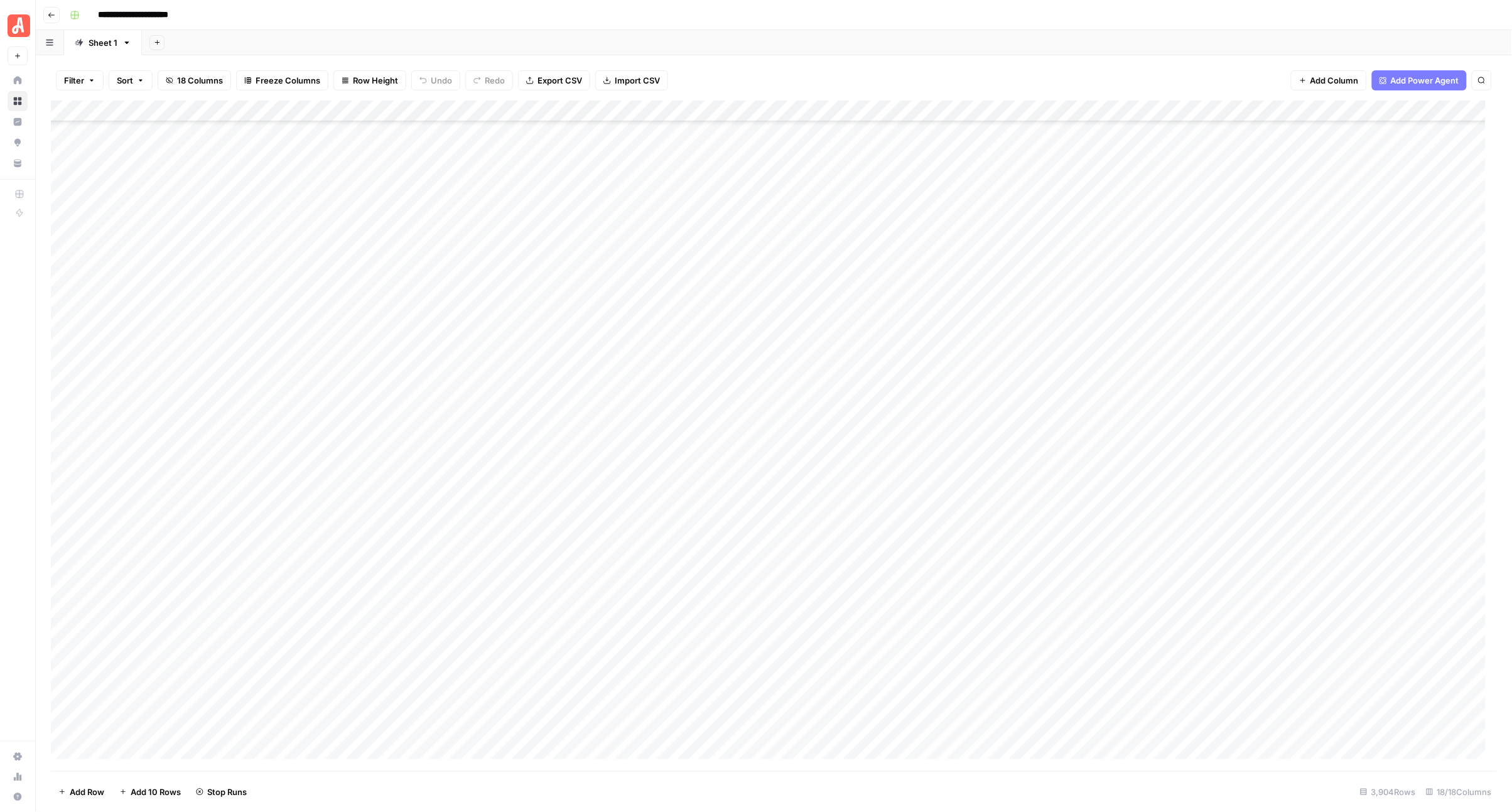
click at [733, 360] on div "Add Column" at bounding box center [774, 436] width 1447 height 671
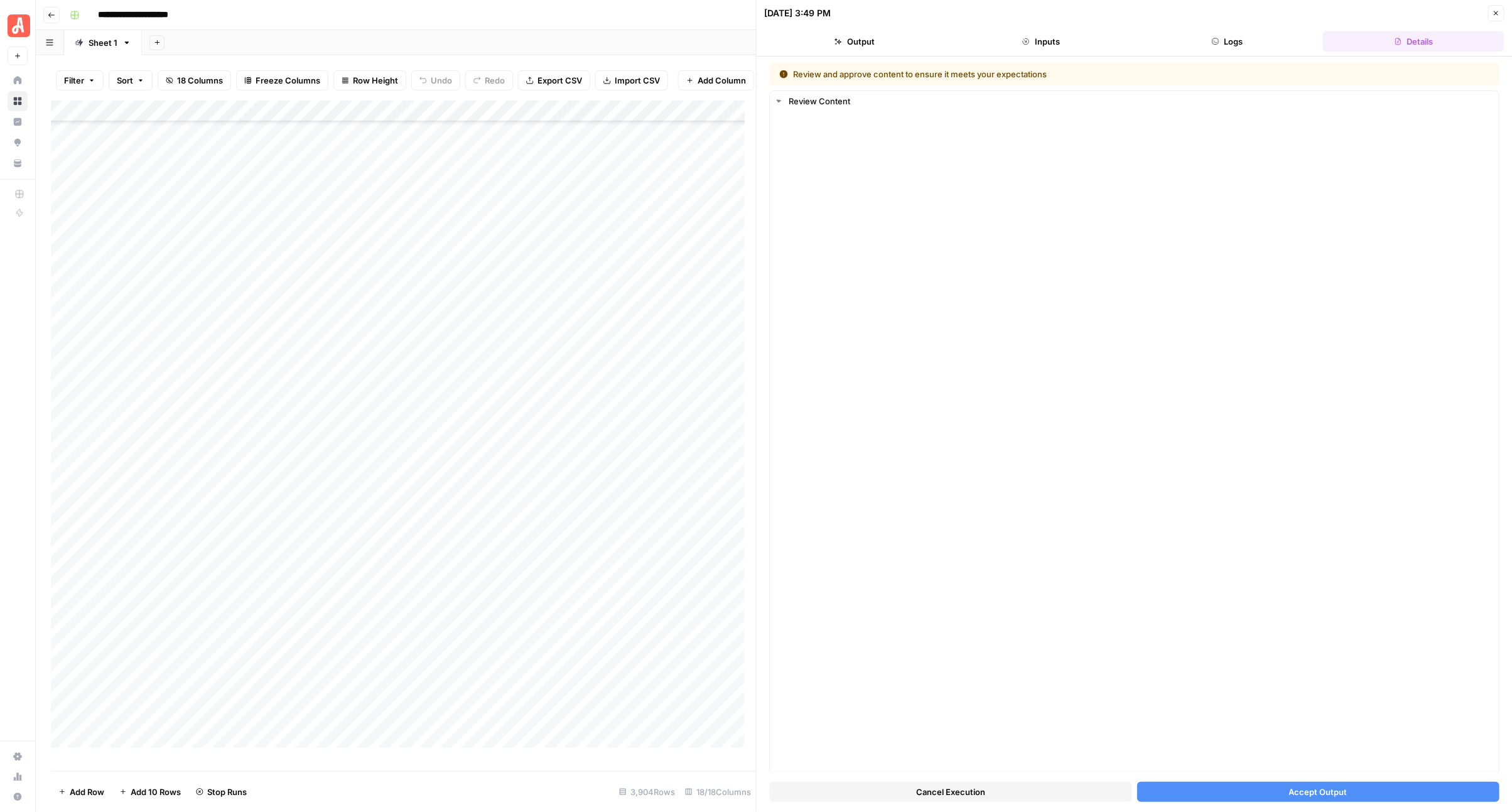
click at [1251, 789] on button "Accept Output" at bounding box center [1318, 792] width 363 height 20
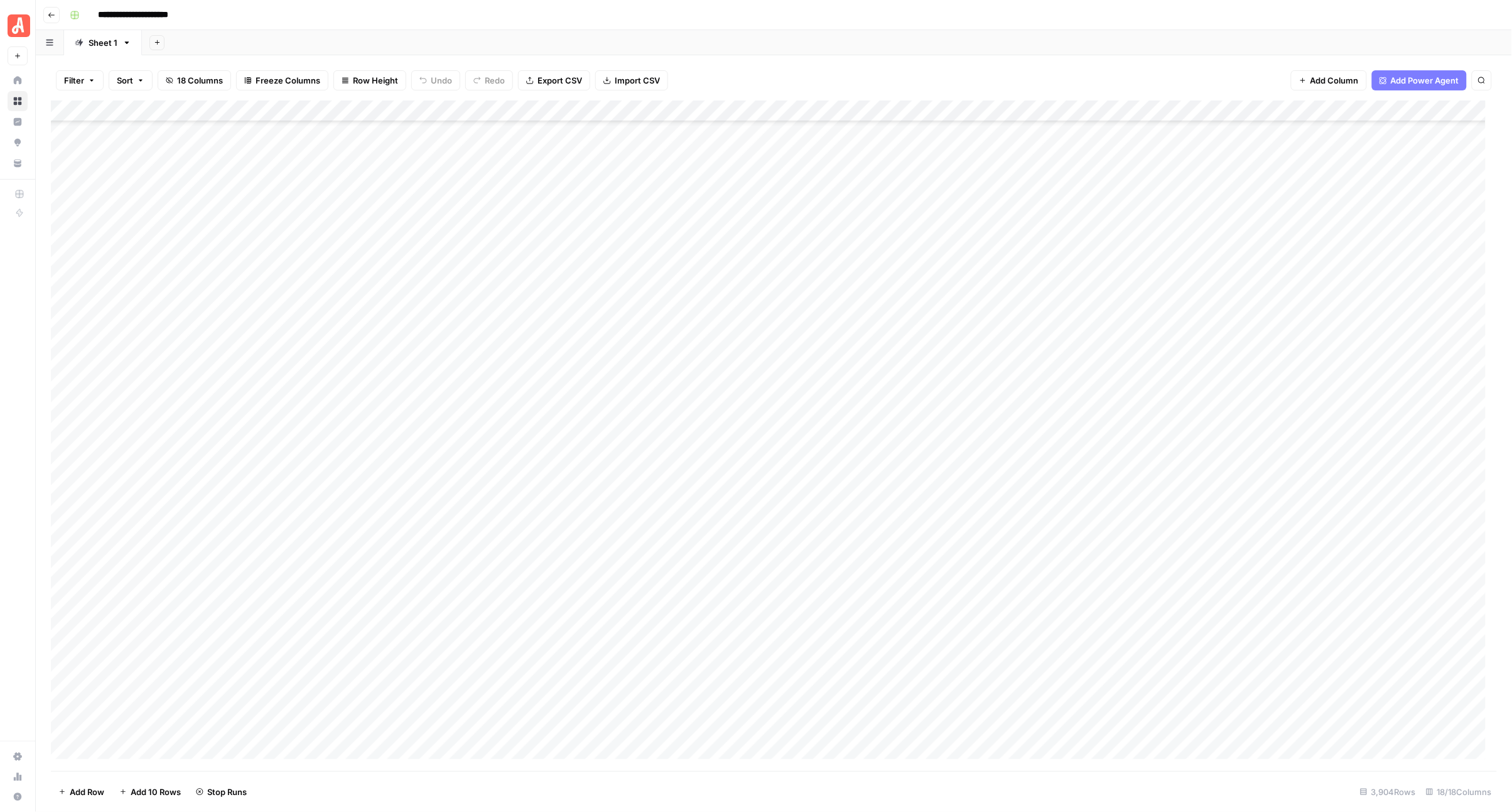
scroll to position [13969, 0]
click at [733, 303] on div "Add Column" at bounding box center [774, 436] width 1447 height 671
click at [733, 340] on div "Add Column" at bounding box center [774, 436] width 1447 height 671
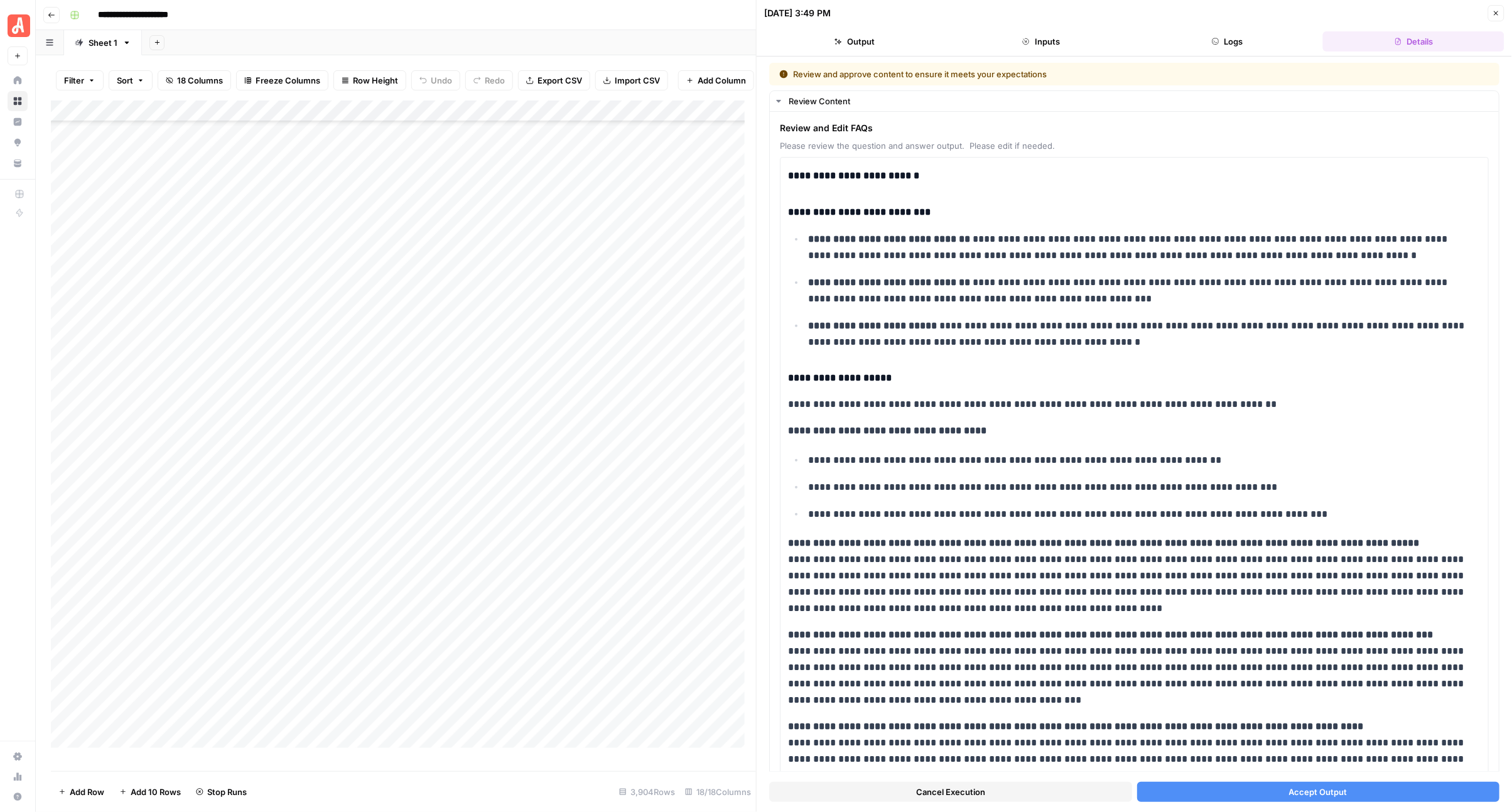
click at [1289, 790] on span "Accept Output" at bounding box center [1318, 792] width 59 height 13
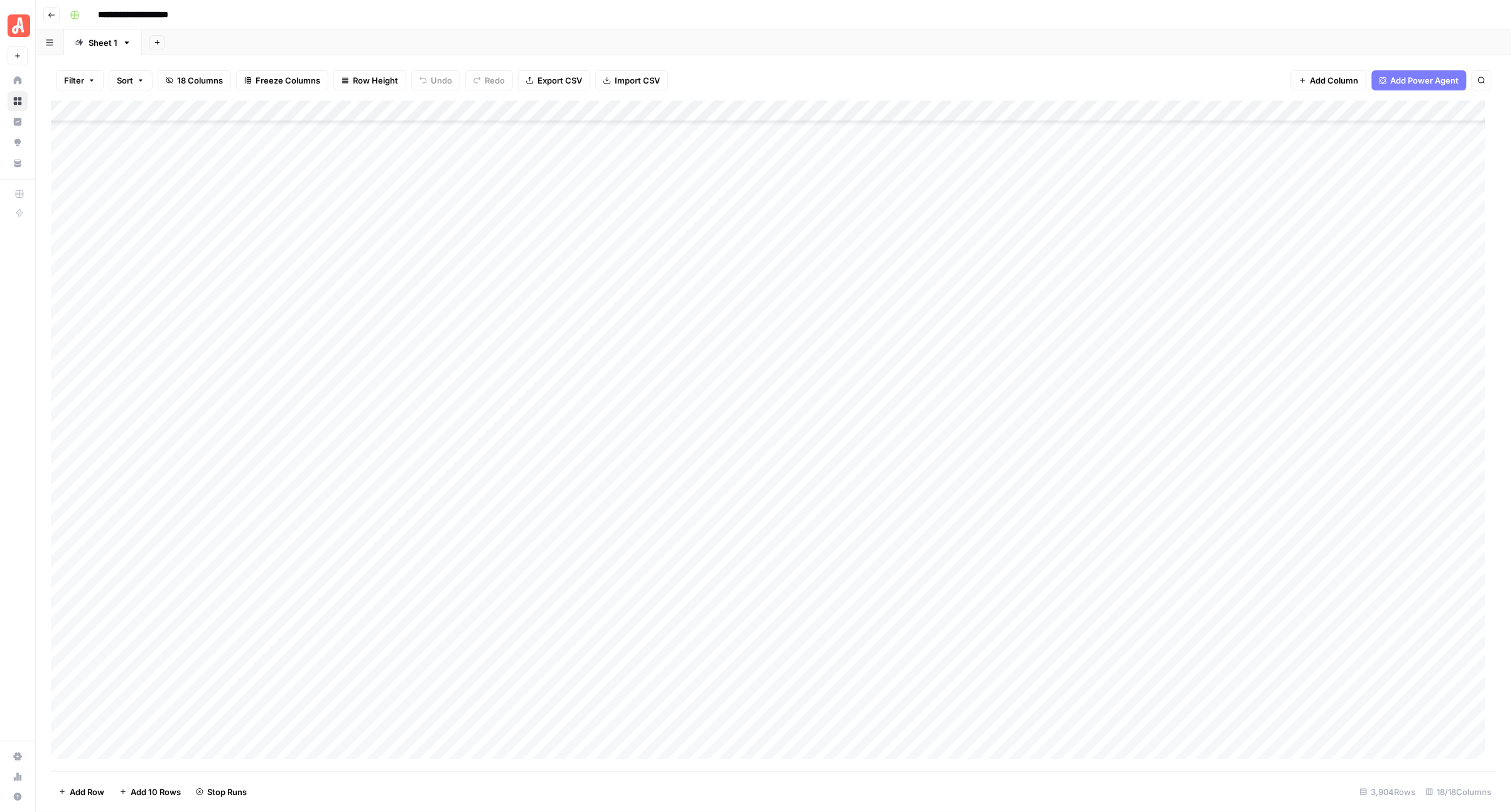
click at [735, 323] on div "Add Column" at bounding box center [774, 436] width 1447 height 671
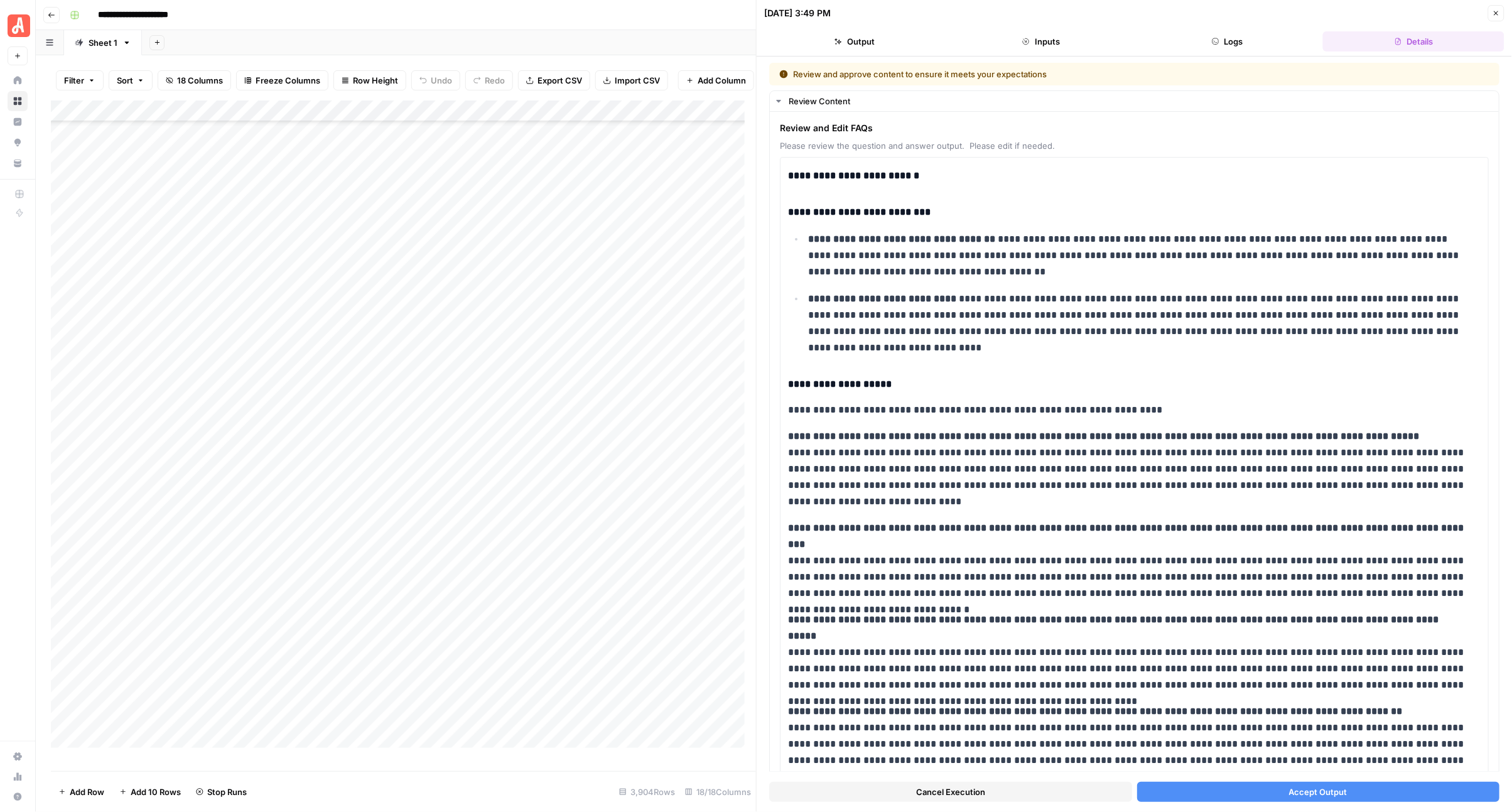
click at [1229, 786] on button "Accept Output" at bounding box center [1318, 792] width 363 height 20
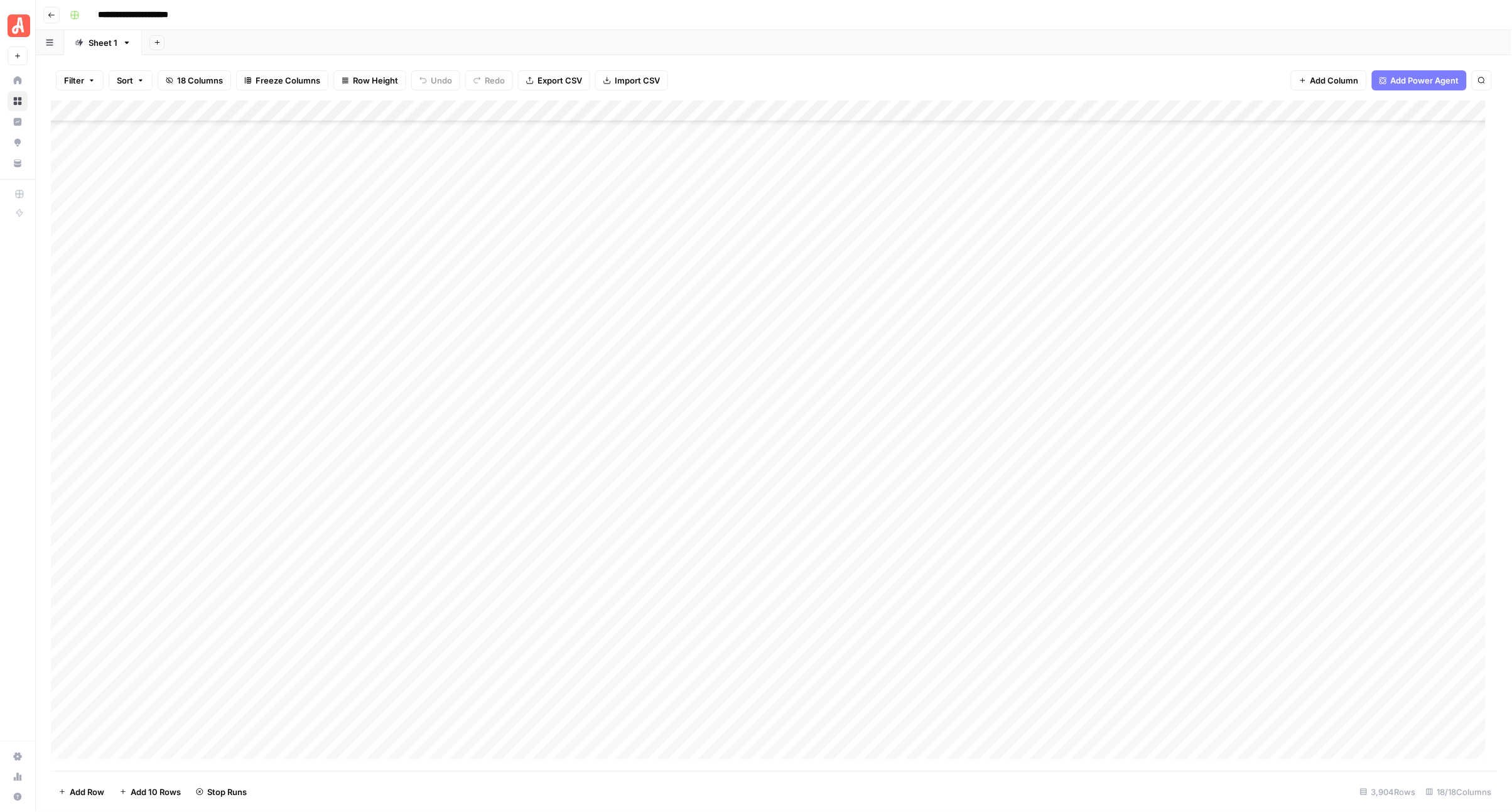
scroll to position [13969, 0]
click at [739, 390] on div "Add Column" at bounding box center [774, 436] width 1447 height 671
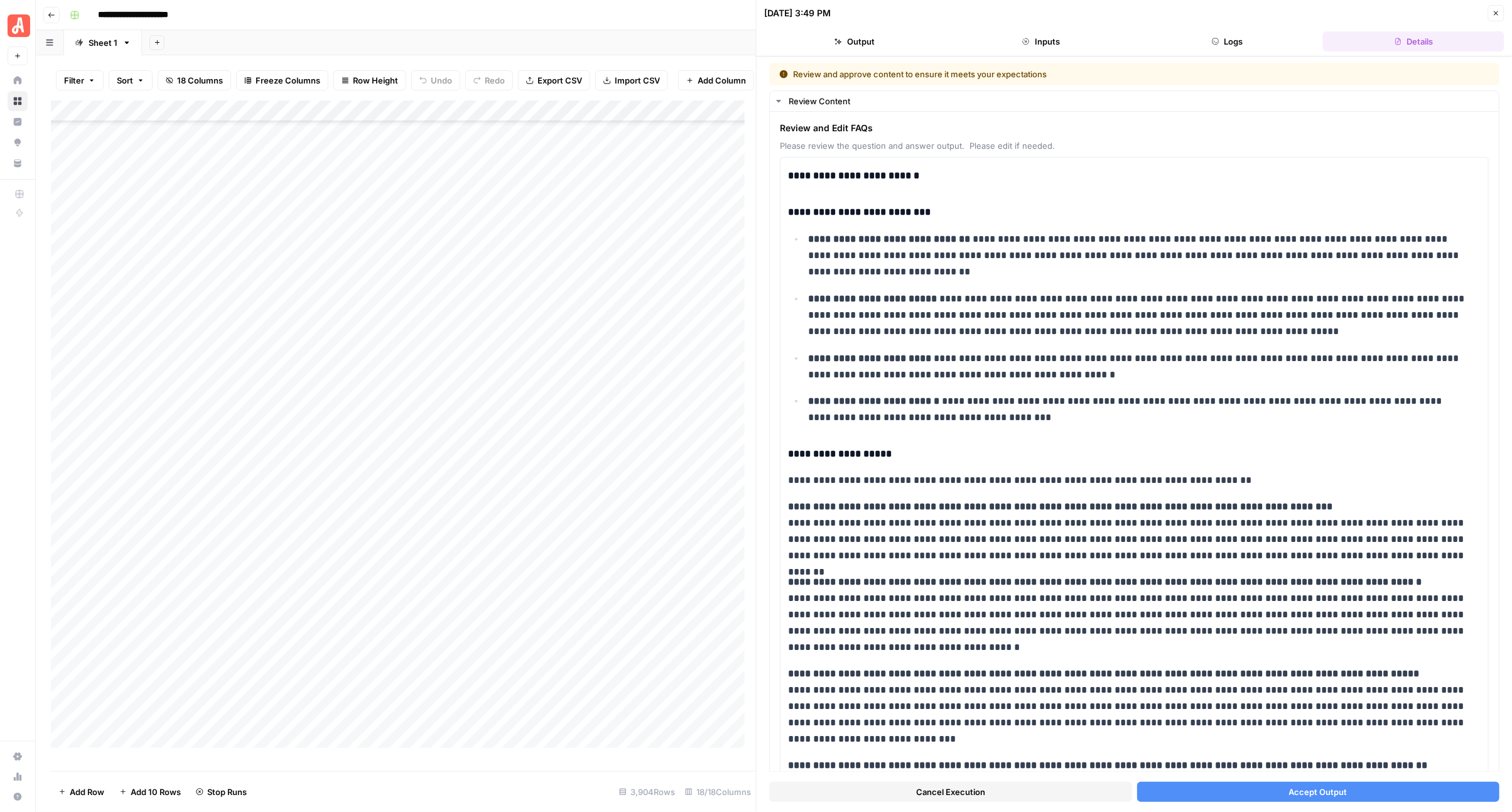
click at [1163, 789] on button "Accept Output" at bounding box center [1318, 792] width 363 height 20
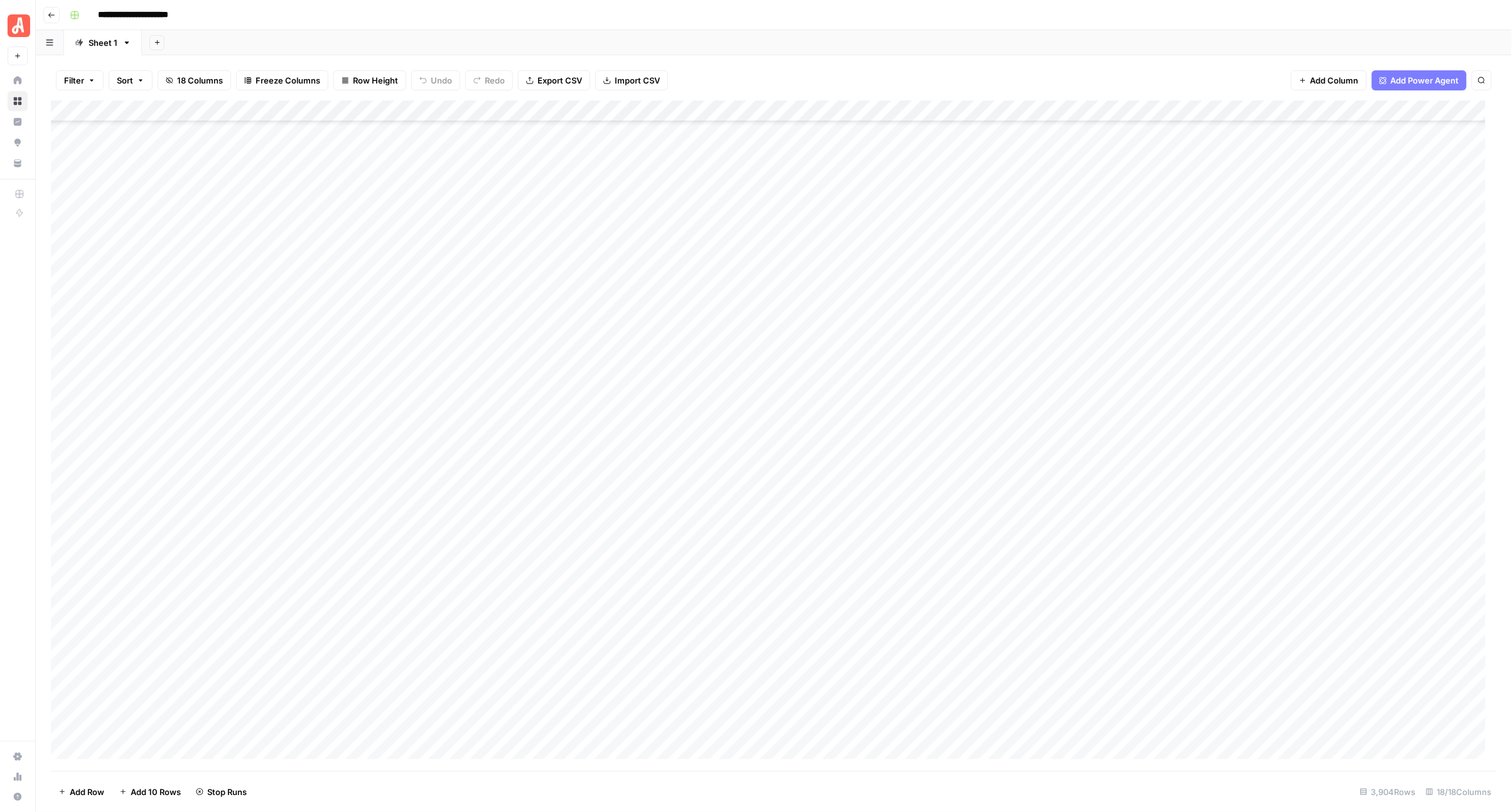
click at [733, 410] on div "Add Column" at bounding box center [774, 436] width 1447 height 671
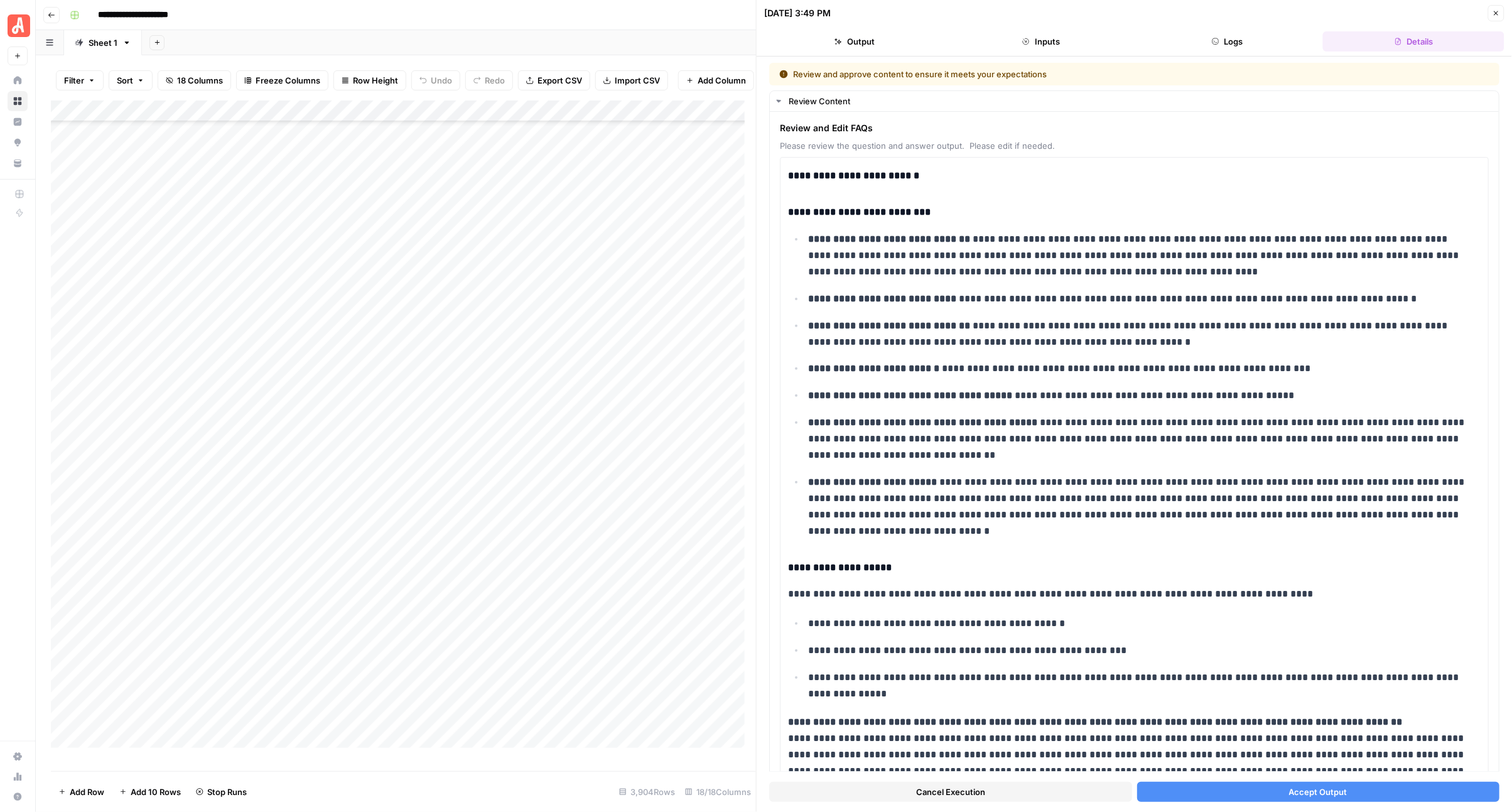
click at [1171, 786] on button "Accept Output" at bounding box center [1318, 792] width 363 height 20
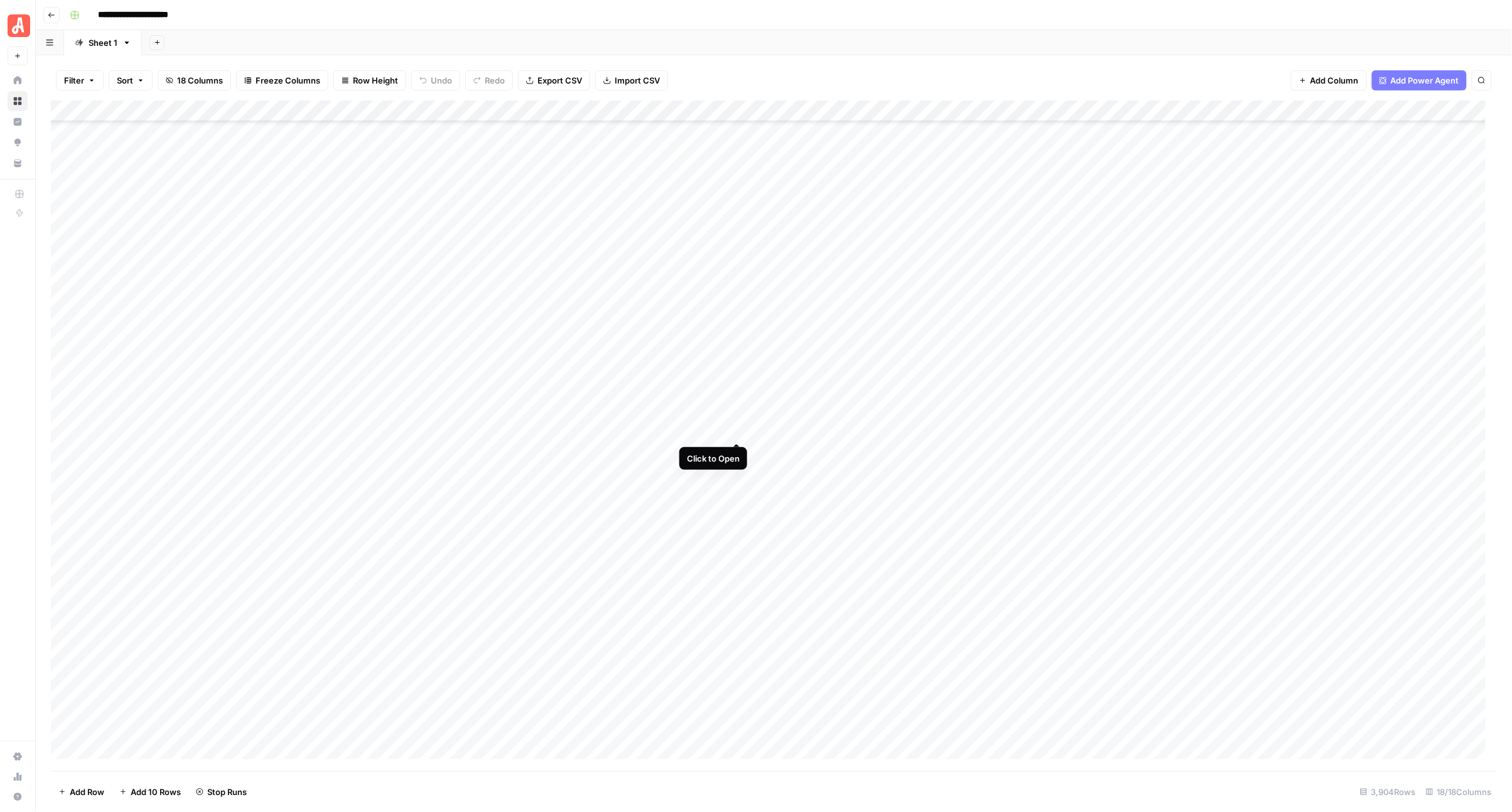
click at [735, 429] on div "Add Column" at bounding box center [774, 436] width 1447 height 671
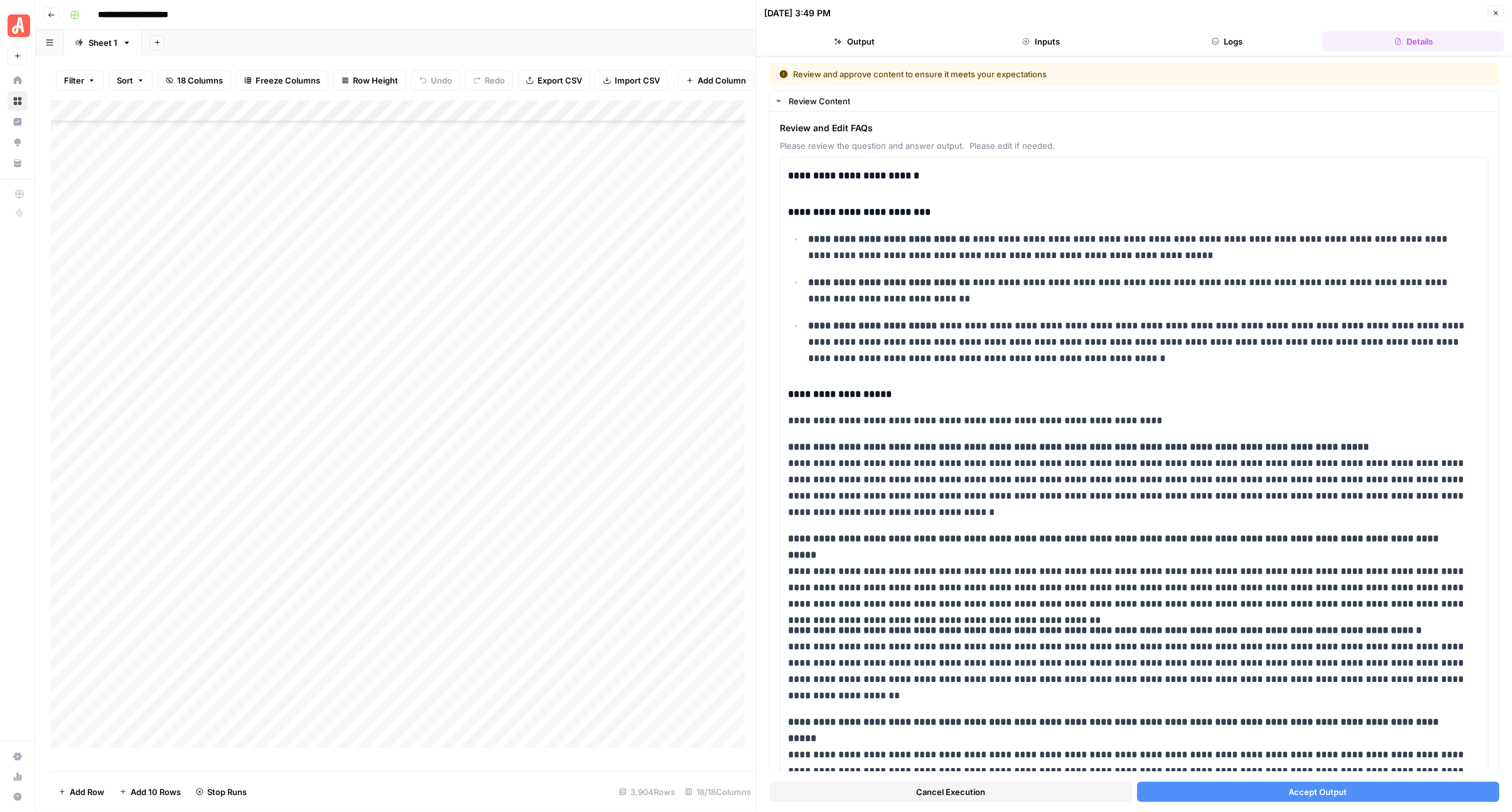
click at [1201, 796] on button "Accept Output" at bounding box center [1318, 792] width 363 height 20
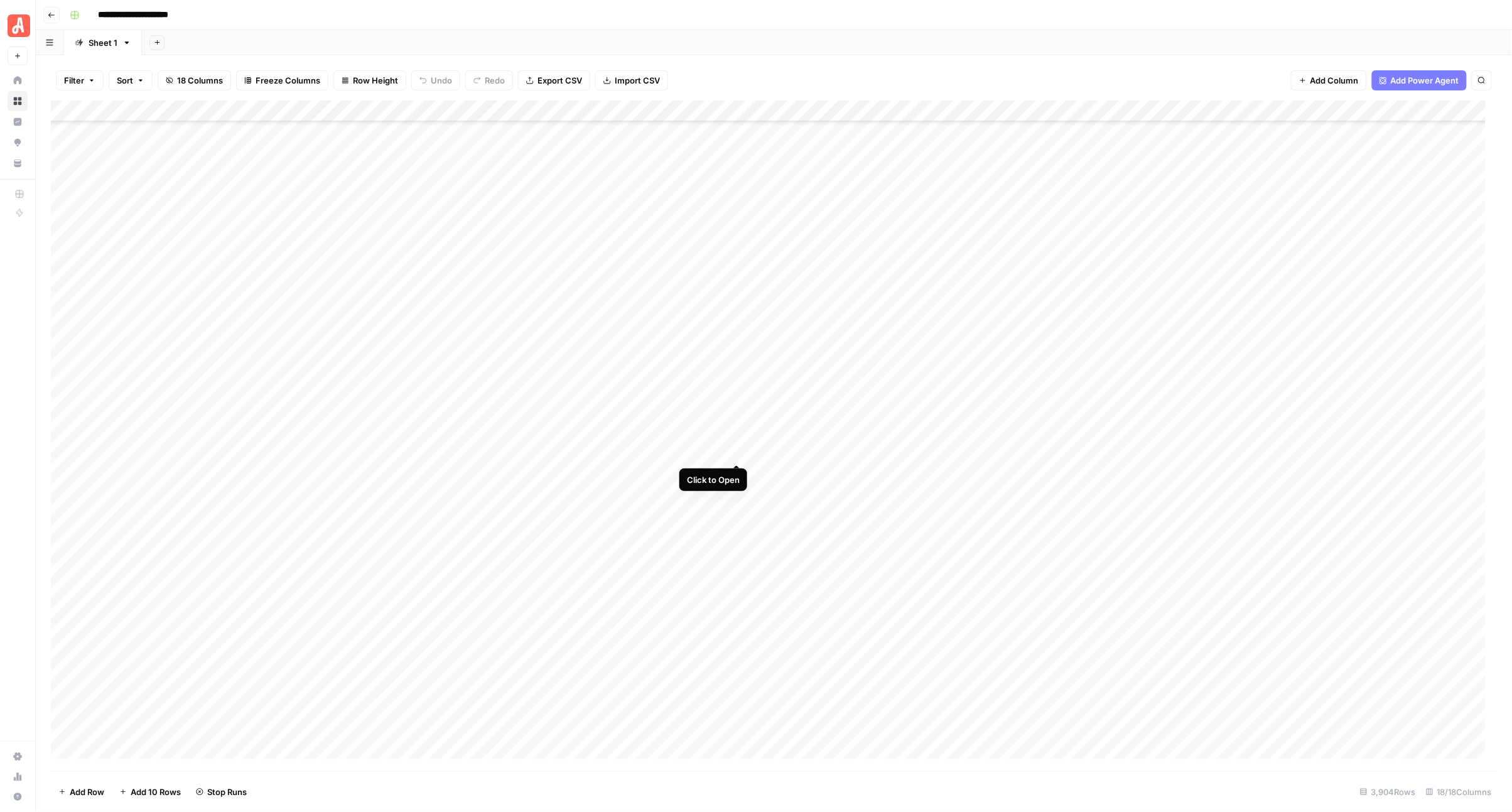
click at [739, 453] on div "Add Column" at bounding box center [774, 436] width 1447 height 671
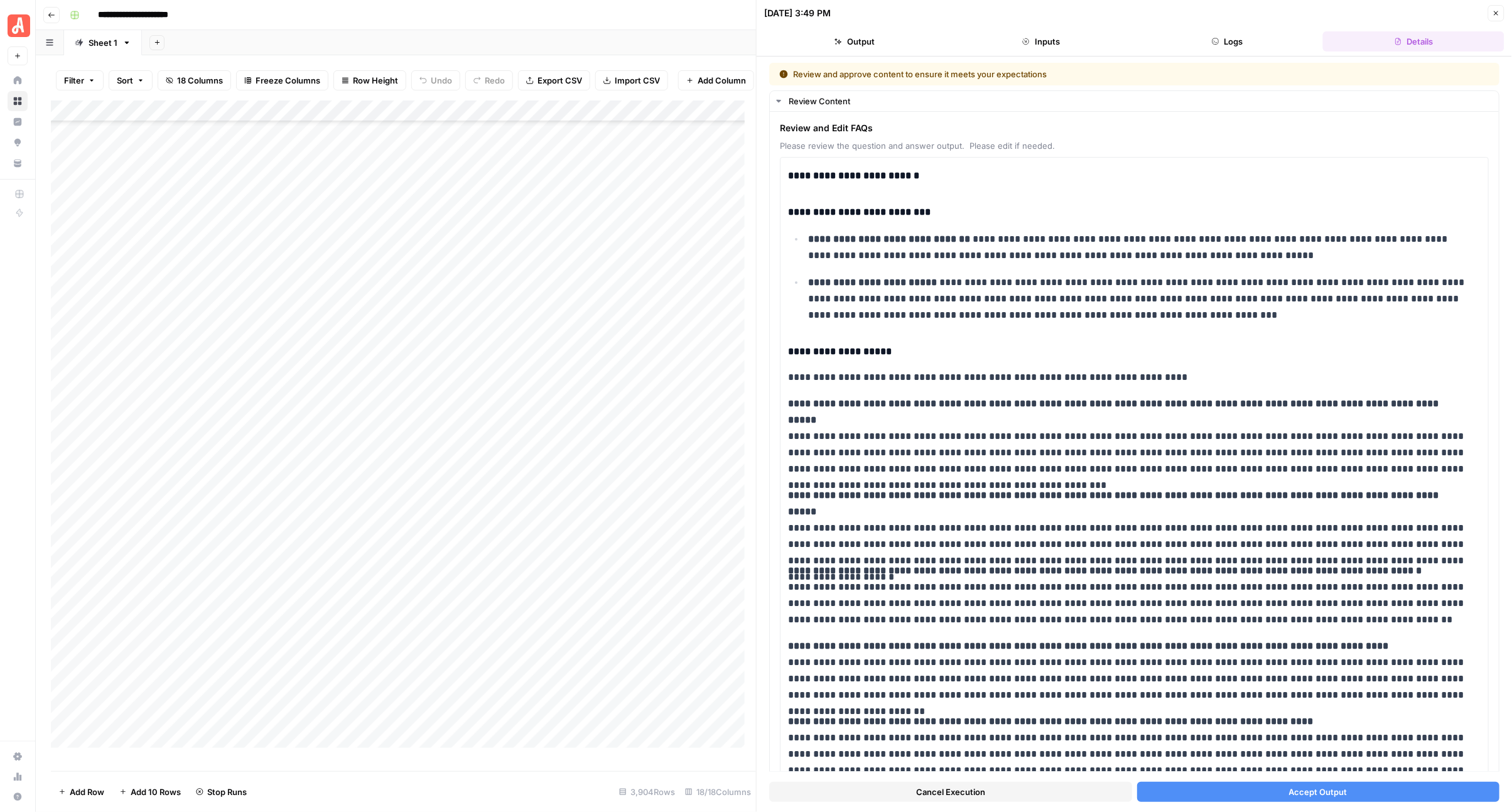
click at [1215, 803] on div "Cancel Execution Accept Output" at bounding box center [1135, 789] width 730 height 34
click at [1216, 801] on button "Accept Output" at bounding box center [1318, 792] width 363 height 20
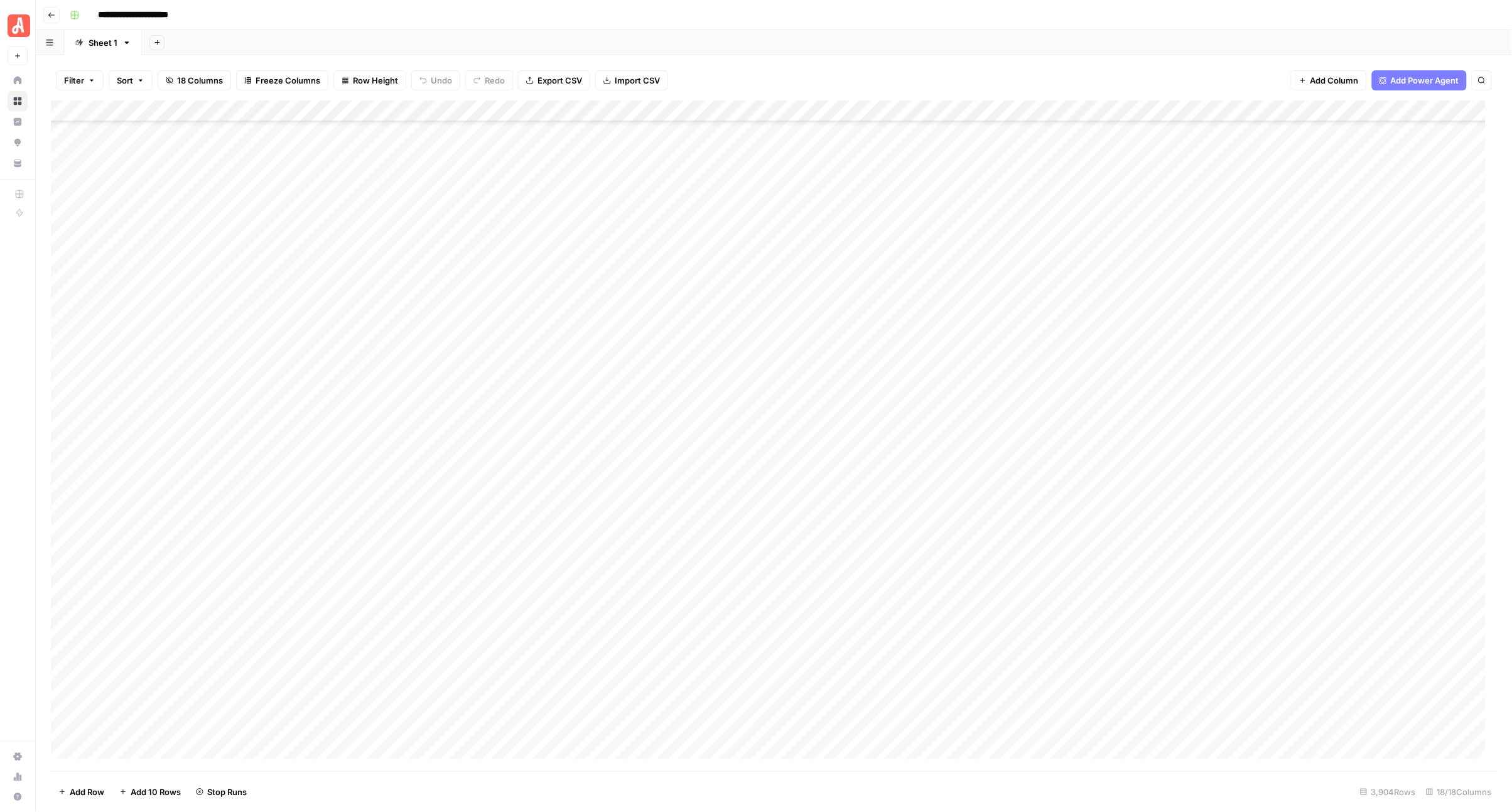
click at [735, 471] on div "Add Column" at bounding box center [774, 436] width 1447 height 671
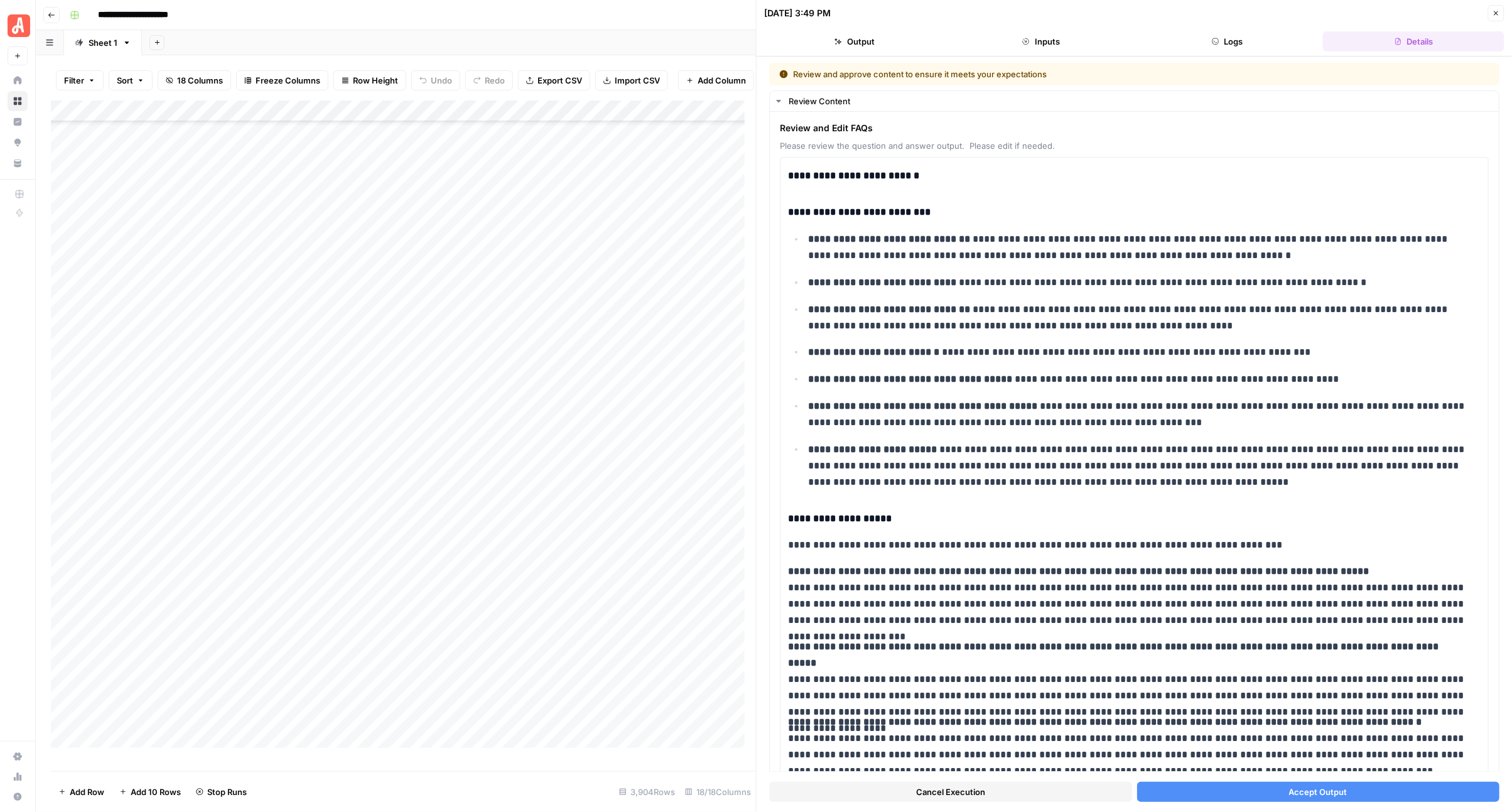
click at [1290, 783] on button "Accept Output" at bounding box center [1318, 792] width 363 height 20
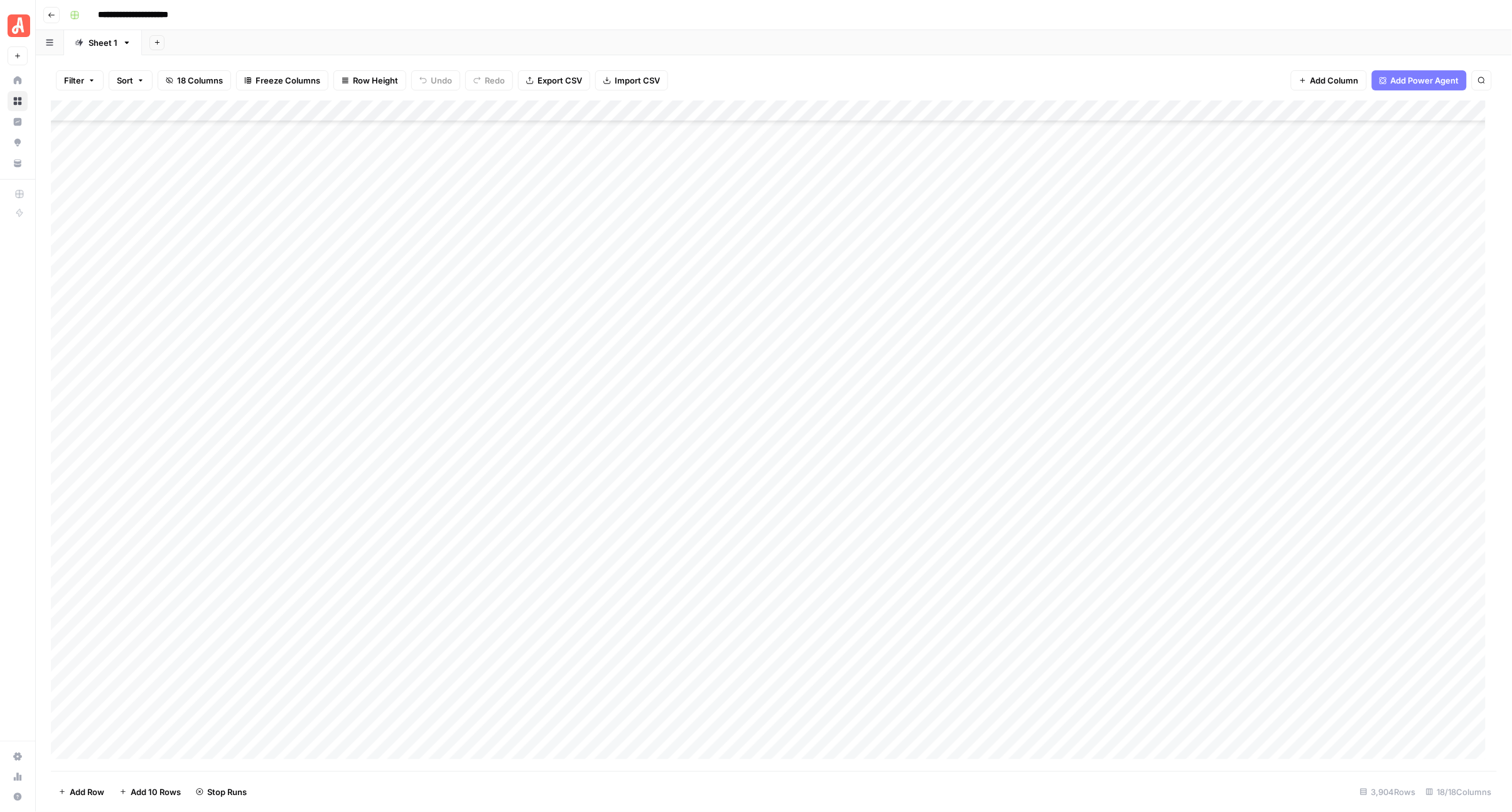
click at [735, 493] on div "Add Column" at bounding box center [774, 436] width 1447 height 671
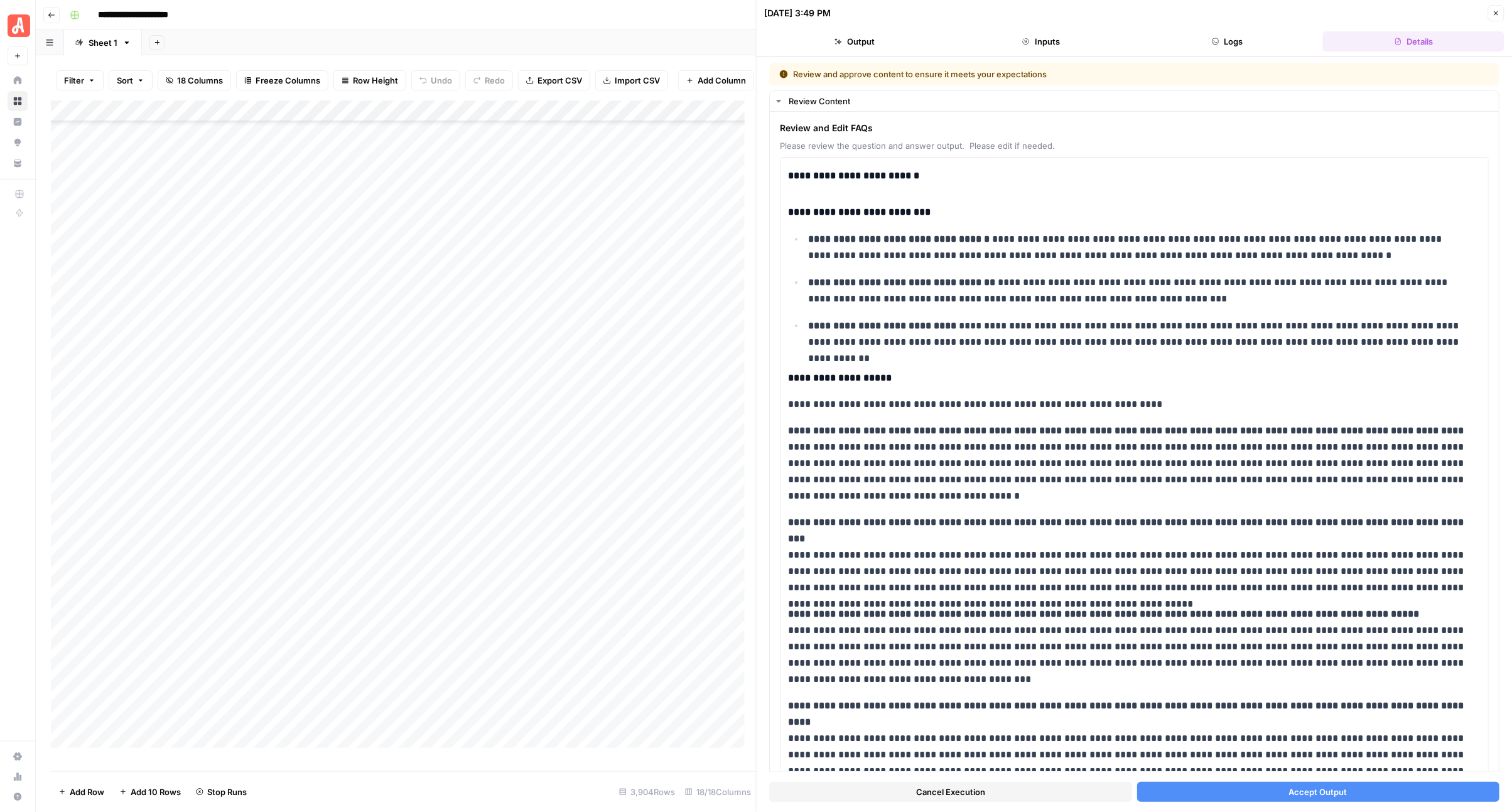
click at [1266, 789] on button "Accept Output" at bounding box center [1318, 792] width 363 height 20
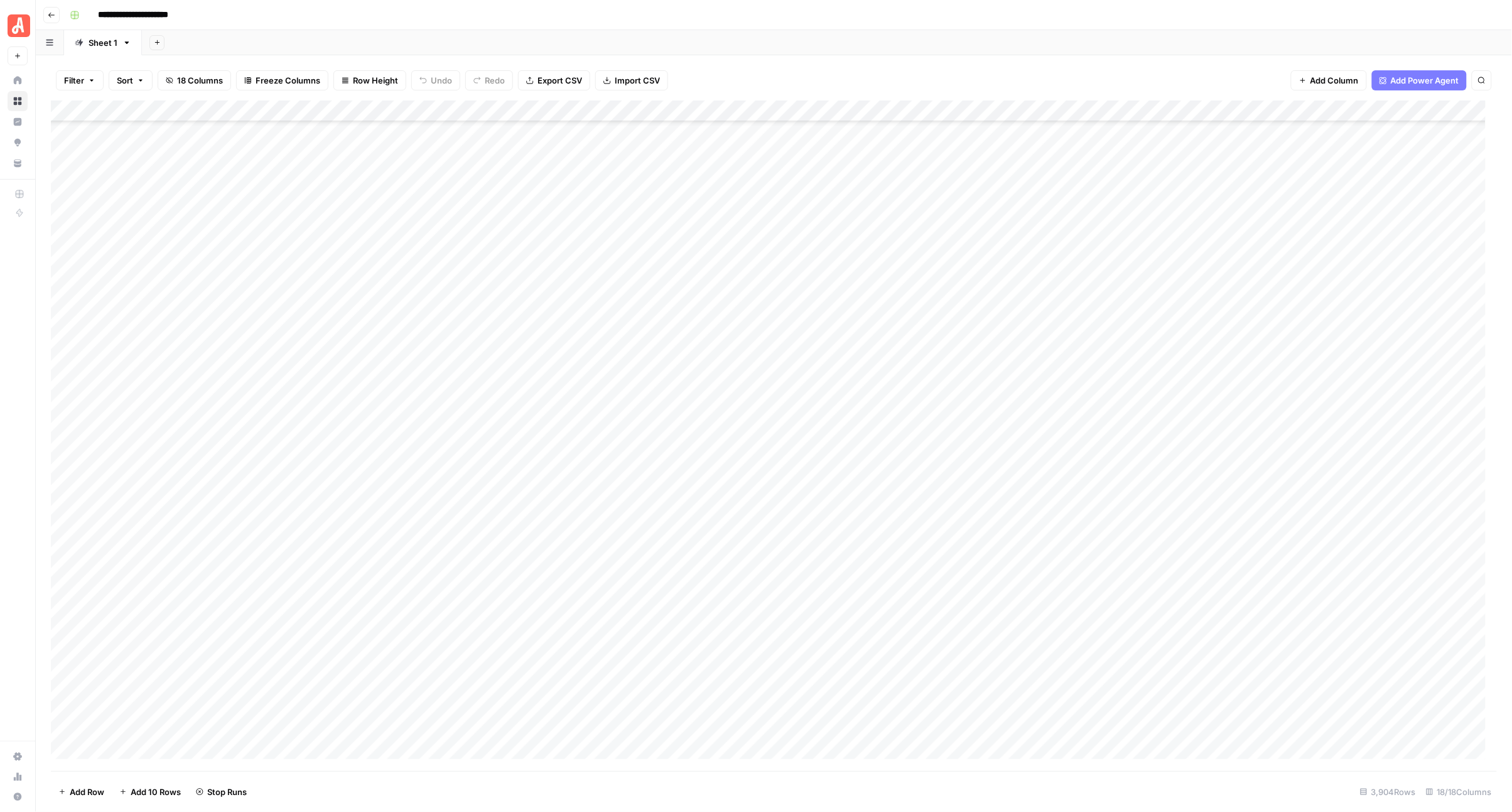
scroll to position [14205, 0]
click at [735, 278] on div "Add Column" at bounding box center [774, 436] width 1447 height 671
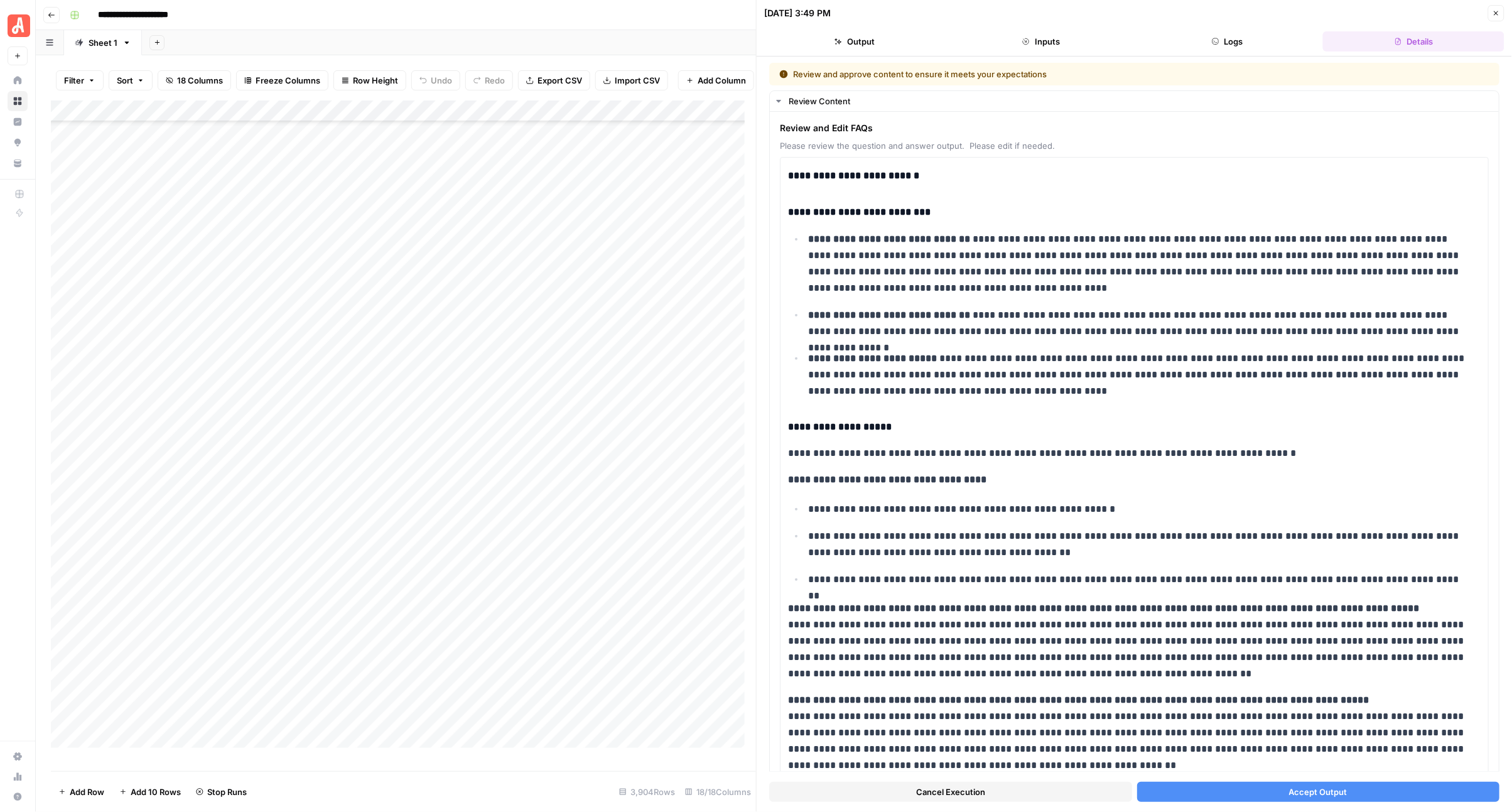
click at [1247, 796] on button "Accept Output" at bounding box center [1318, 792] width 363 height 20
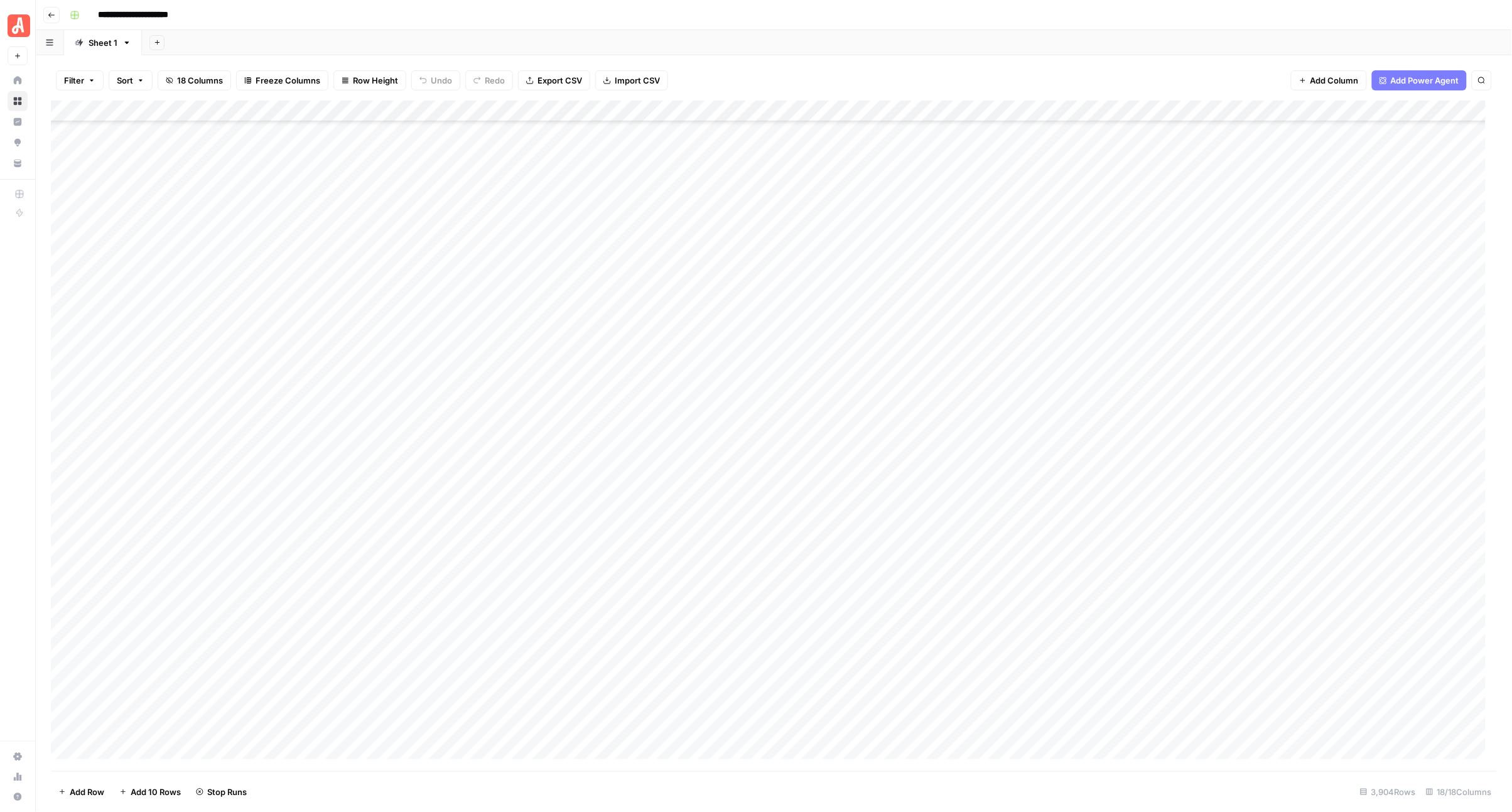
click at [735, 298] on div "Add Column" at bounding box center [774, 436] width 1447 height 671
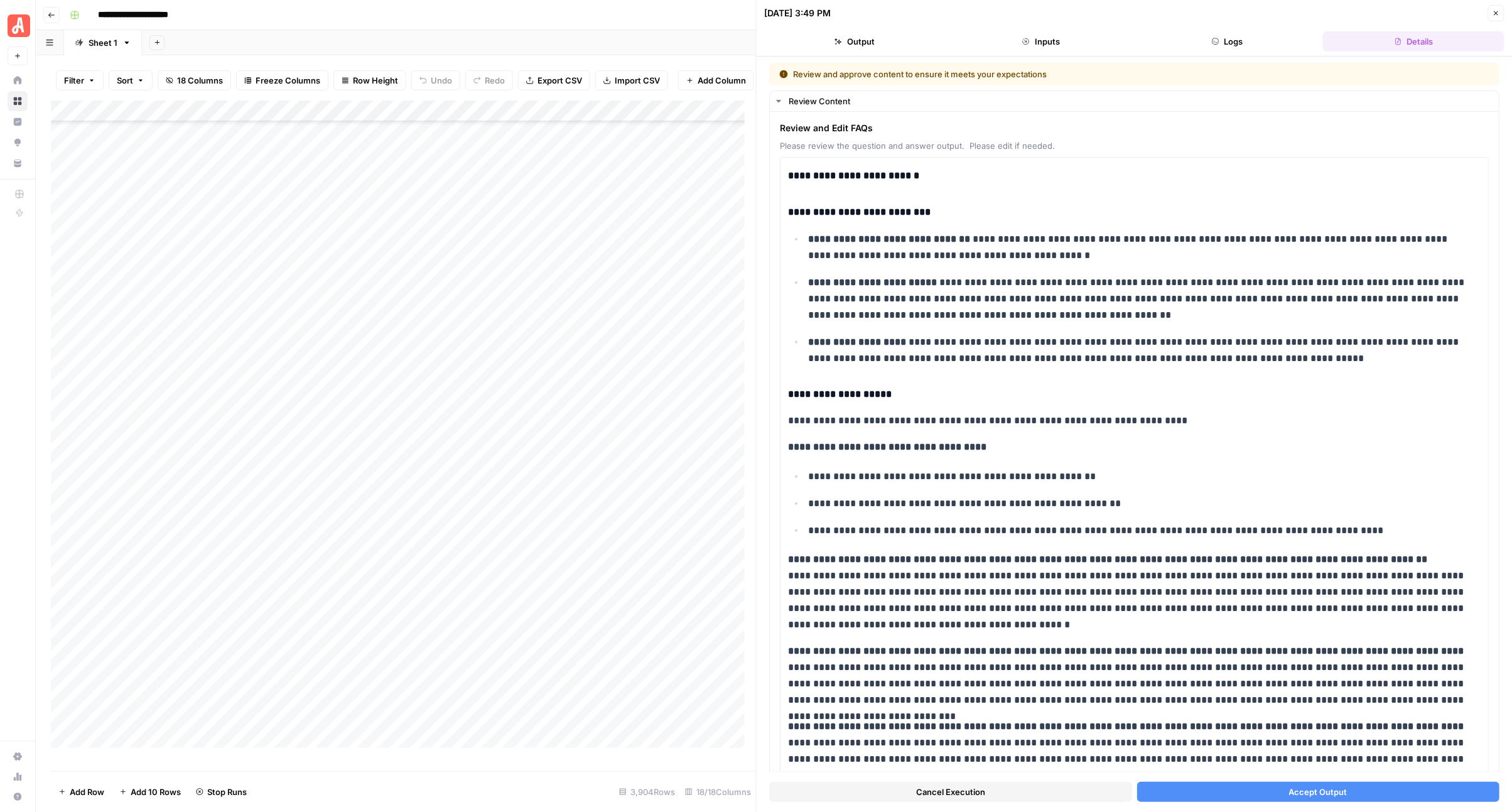
click at [1215, 789] on button "Accept Output" at bounding box center [1318, 792] width 363 height 20
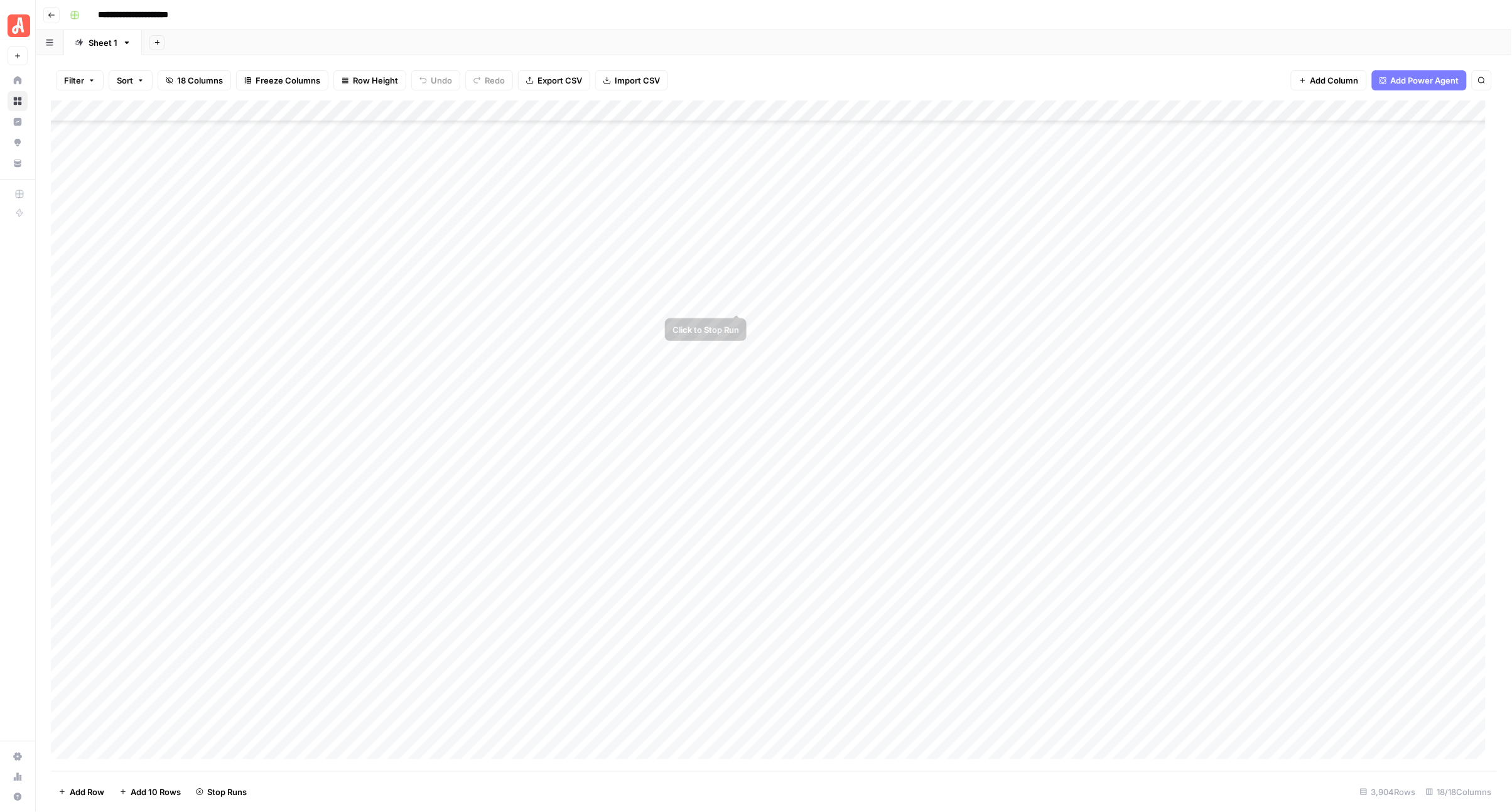
click at [736, 316] on div "Add Column" at bounding box center [774, 436] width 1447 height 671
click at [730, 323] on div "Add Column" at bounding box center [774, 436] width 1447 height 671
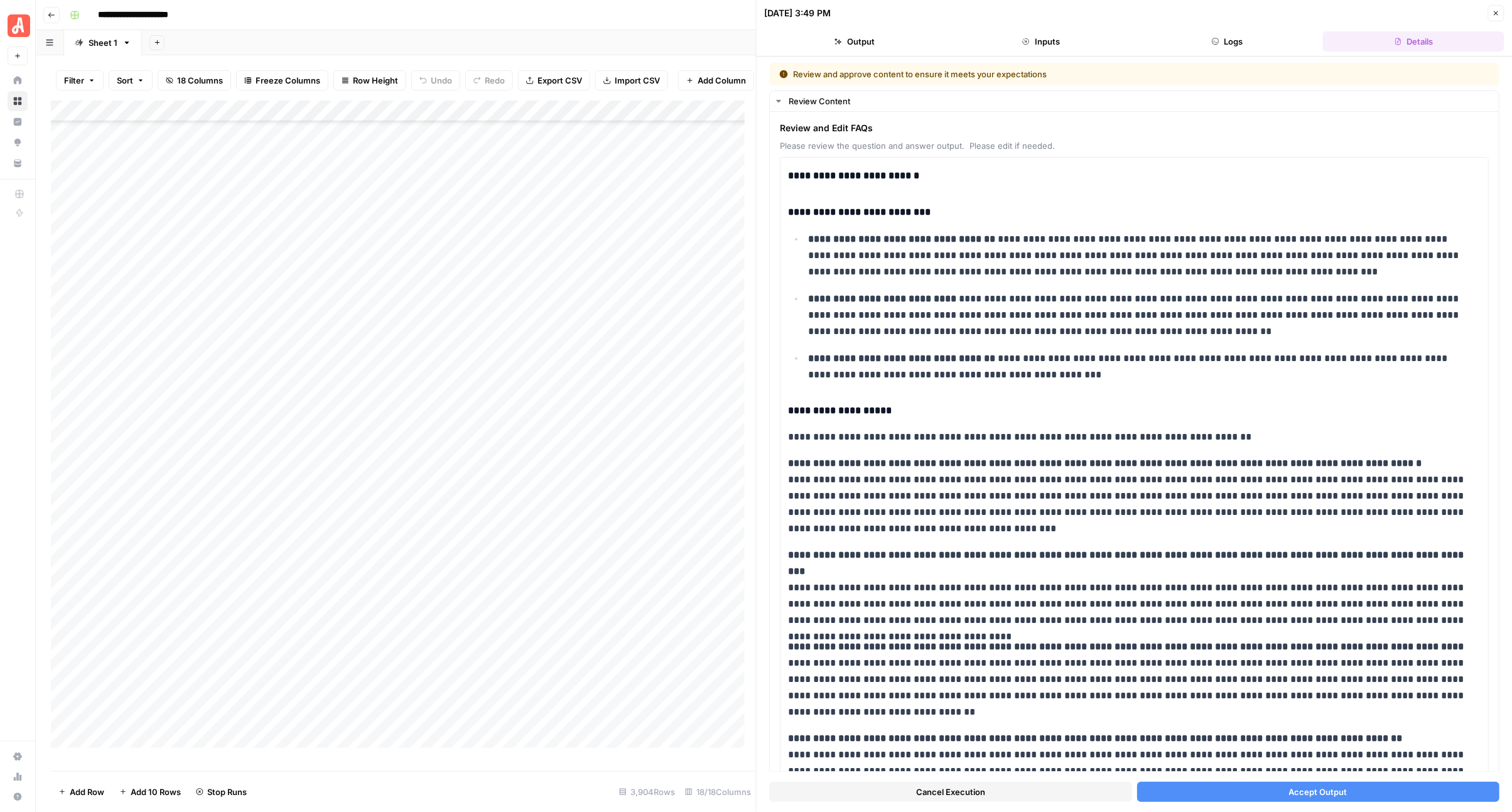
click at [1176, 780] on div "Cancel Execution Accept Output" at bounding box center [1135, 789] width 730 height 34
click at [1181, 785] on button "Accept Output" at bounding box center [1318, 792] width 363 height 20
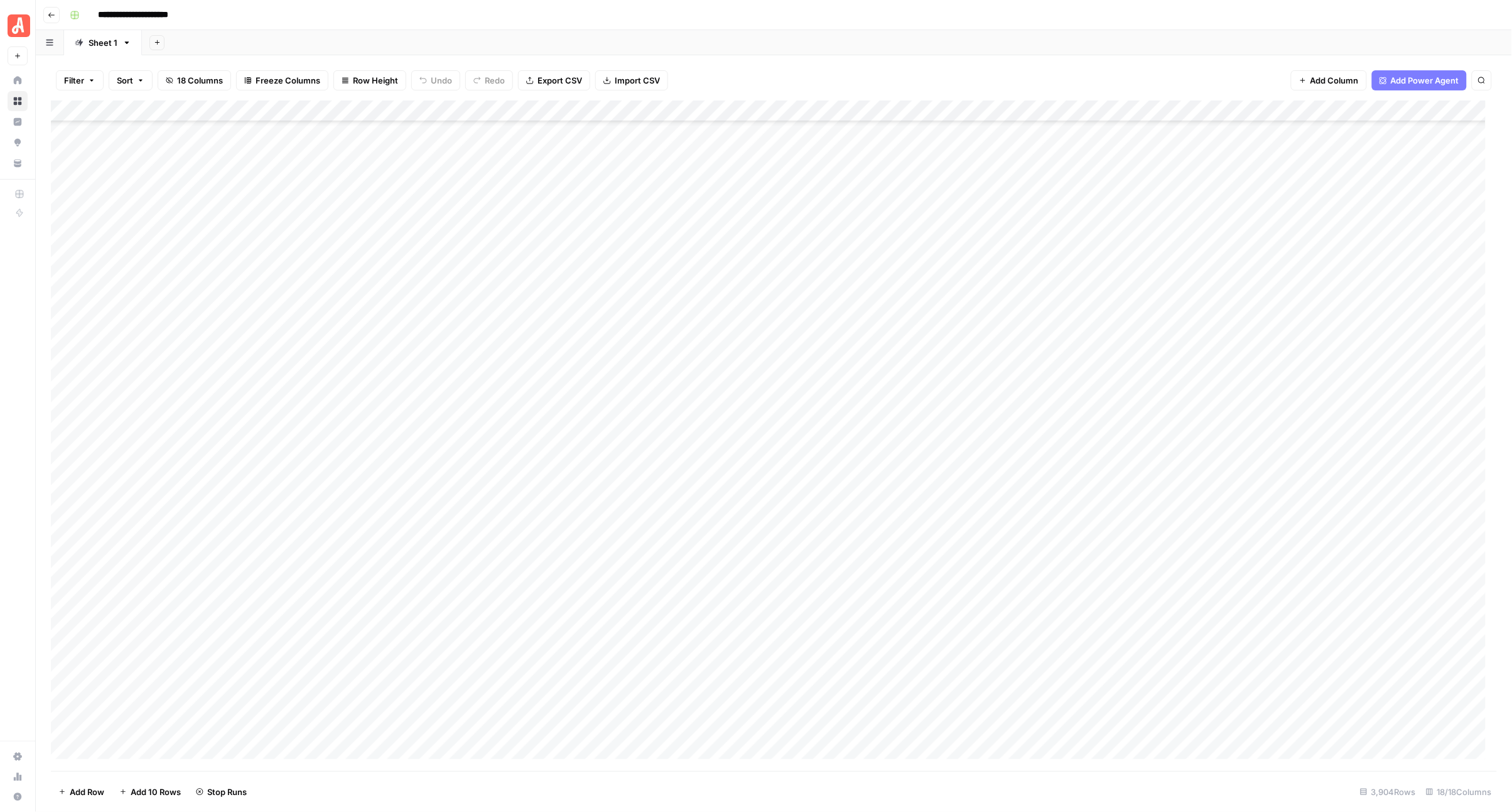
click at [730, 344] on div "Add Column" at bounding box center [774, 436] width 1447 height 671
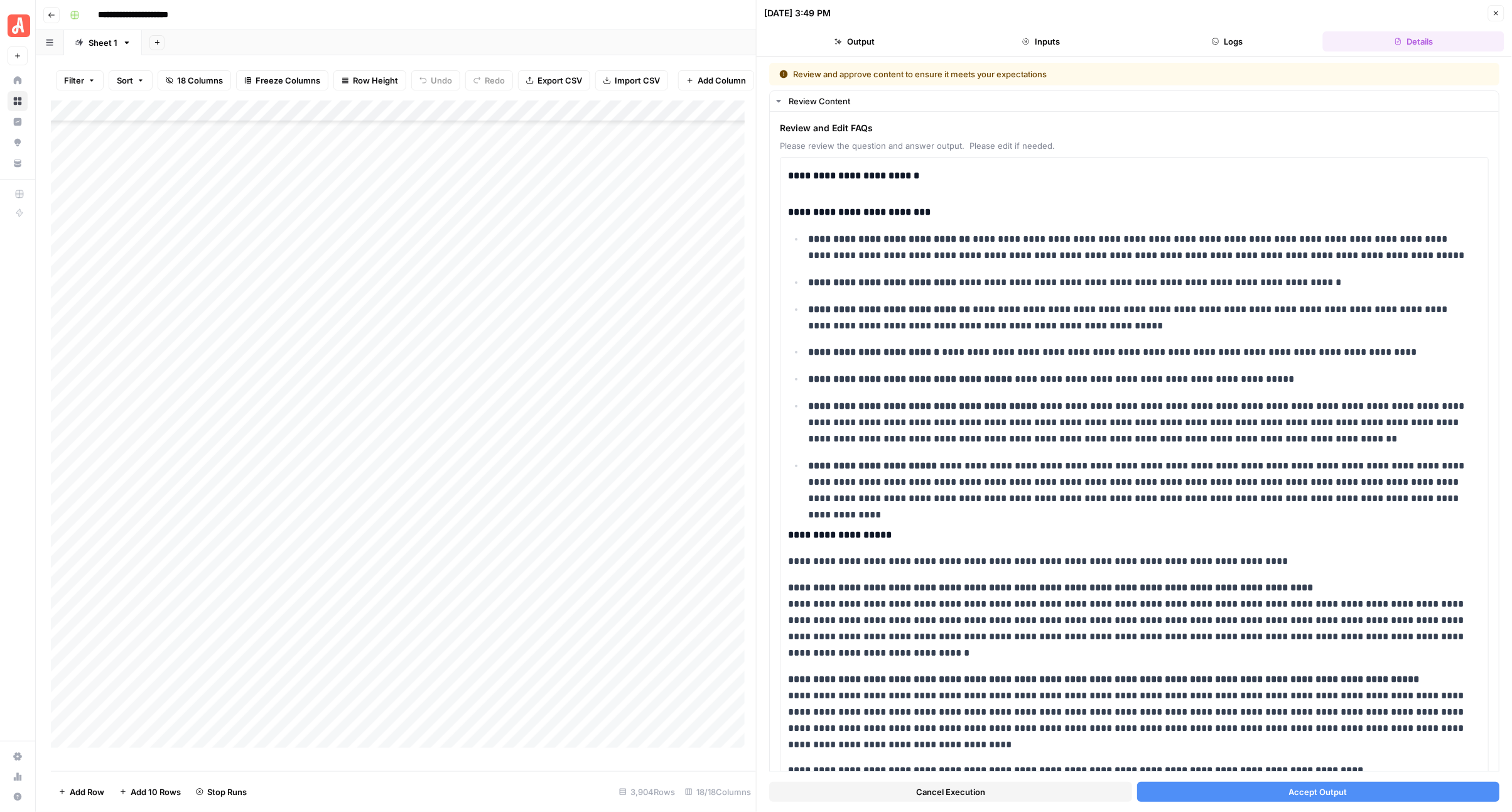
click at [1241, 783] on button "Accept Output" at bounding box center [1318, 792] width 363 height 20
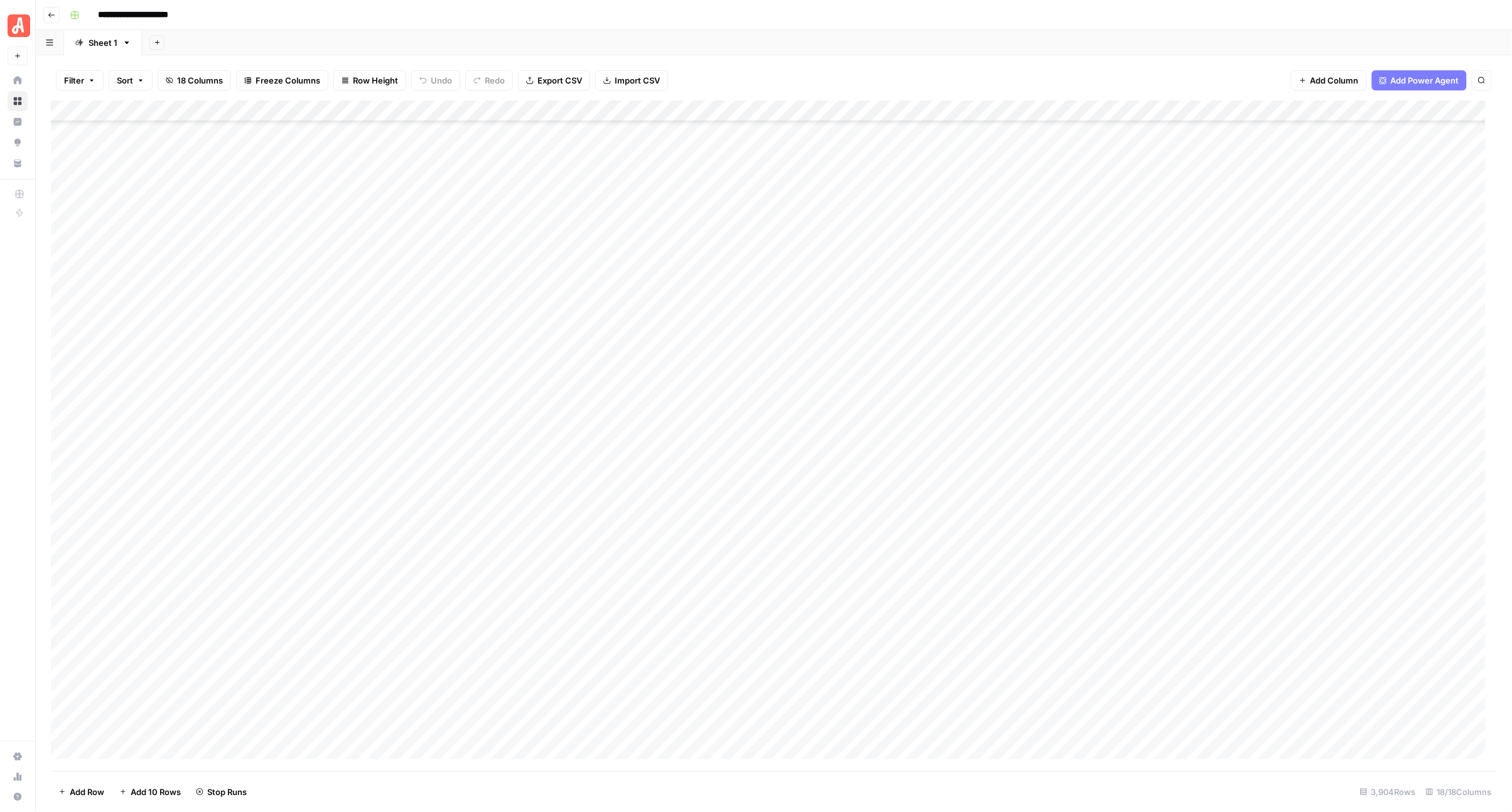
click at [735, 365] on div "Add Column" at bounding box center [774, 436] width 1447 height 671
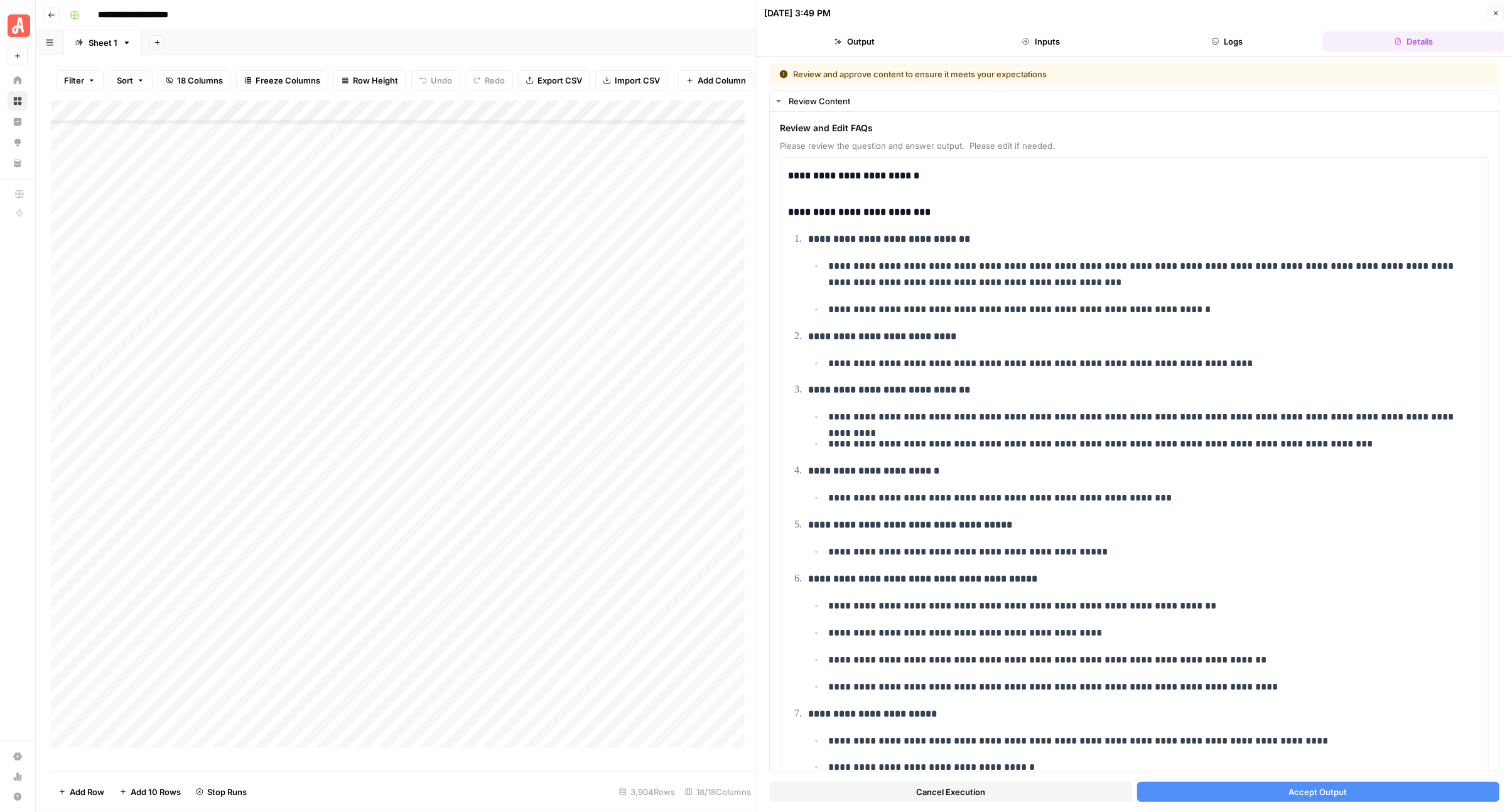
click at [1188, 793] on button "Accept Output" at bounding box center [1318, 792] width 363 height 20
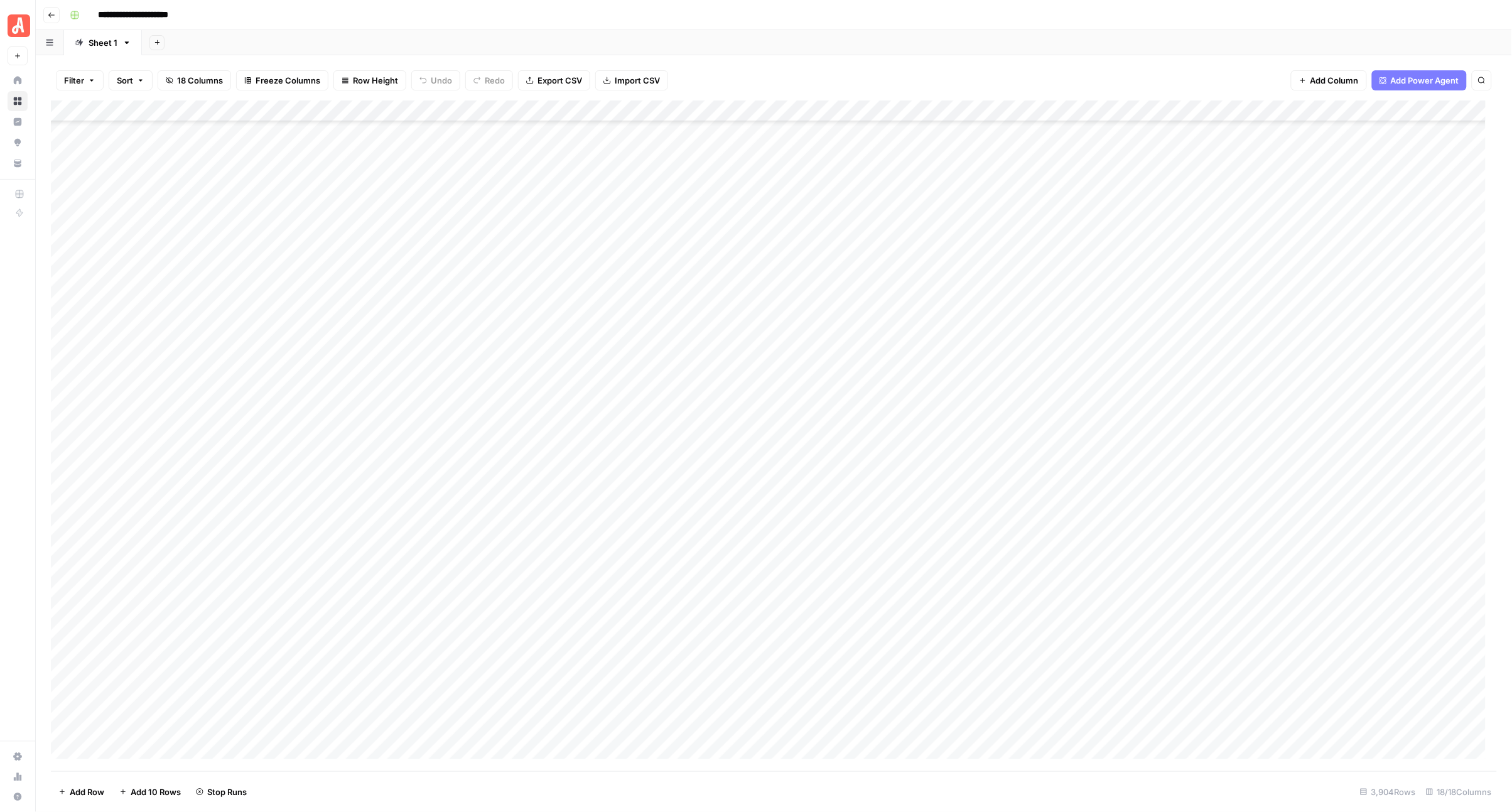
click at [731, 388] on div "Add Column" at bounding box center [774, 436] width 1447 height 671
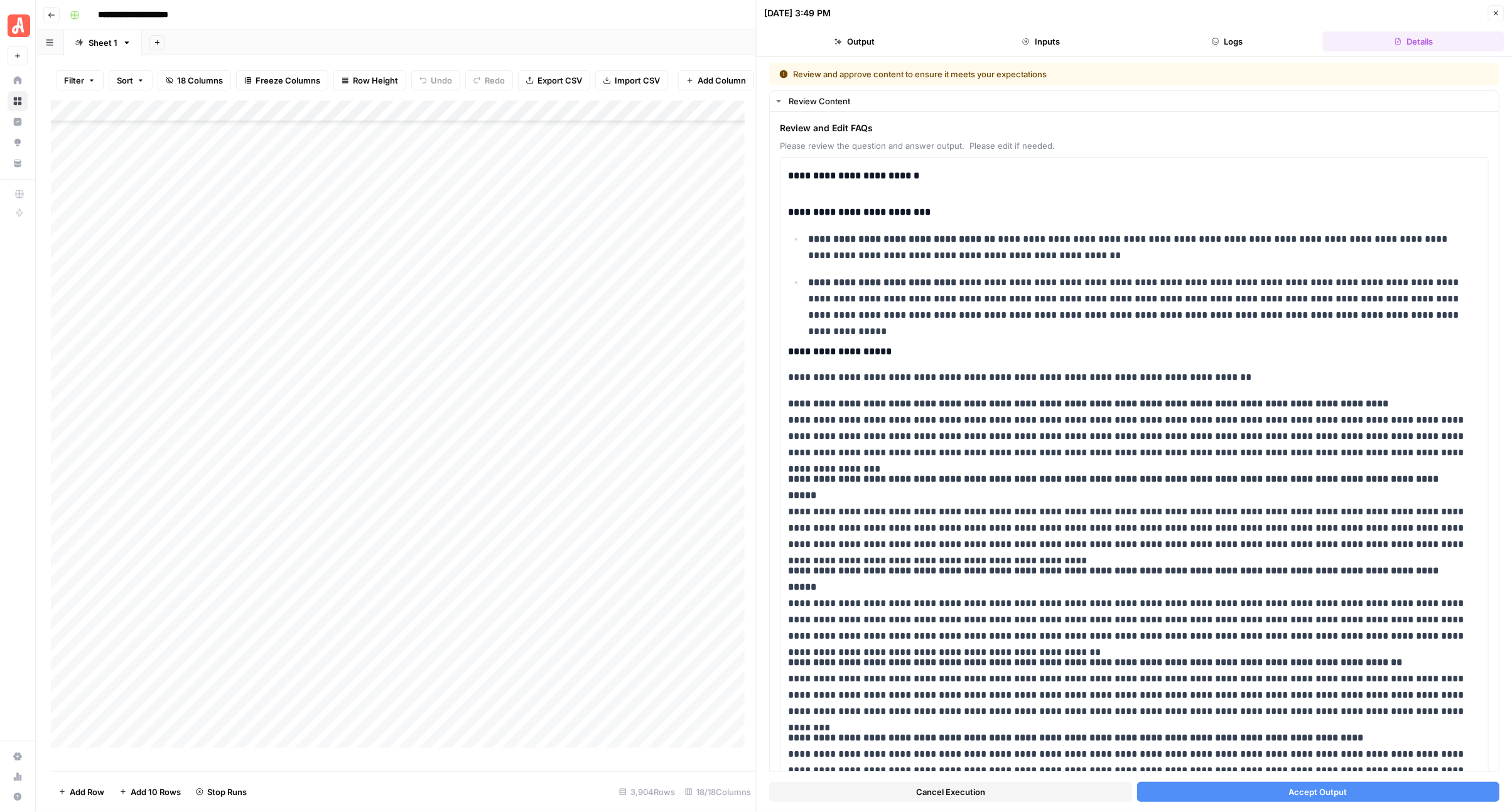
click at [1178, 789] on button "Accept Output" at bounding box center [1318, 792] width 363 height 20
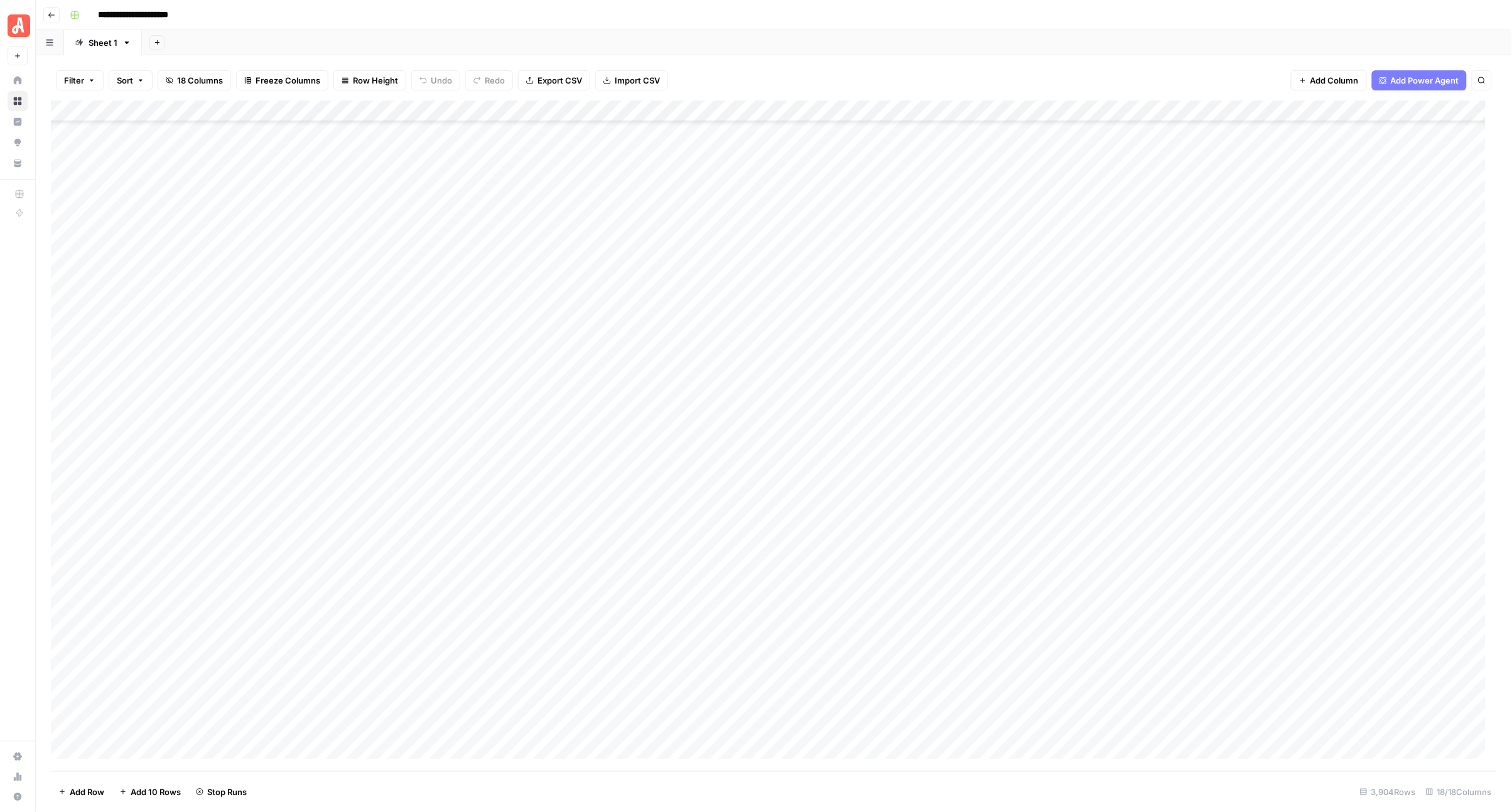
click at [735, 408] on div "Add Column" at bounding box center [774, 436] width 1447 height 671
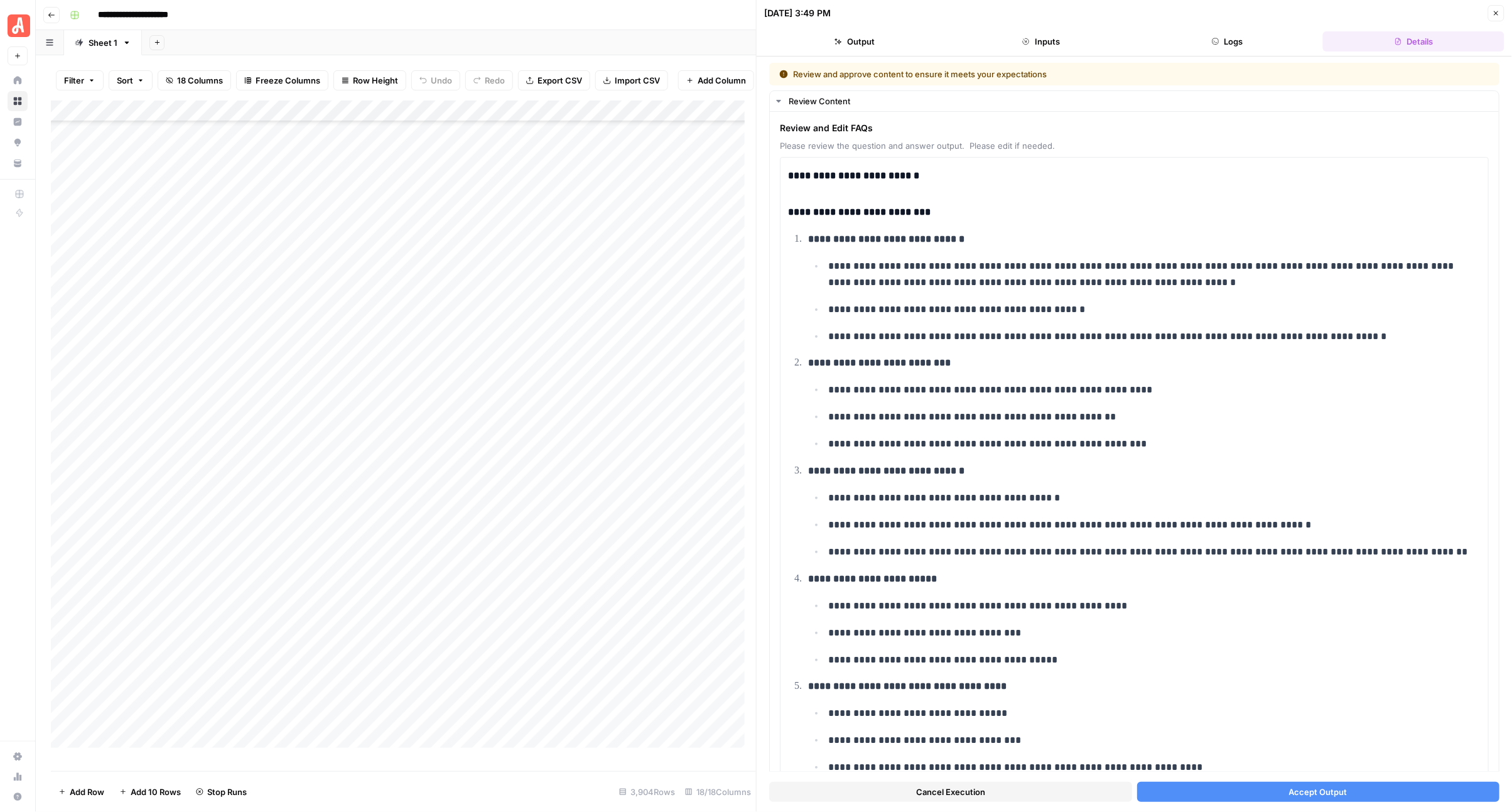
click at [1250, 789] on button "Accept Output" at bounding box center [1318, 792] width 363 height 20
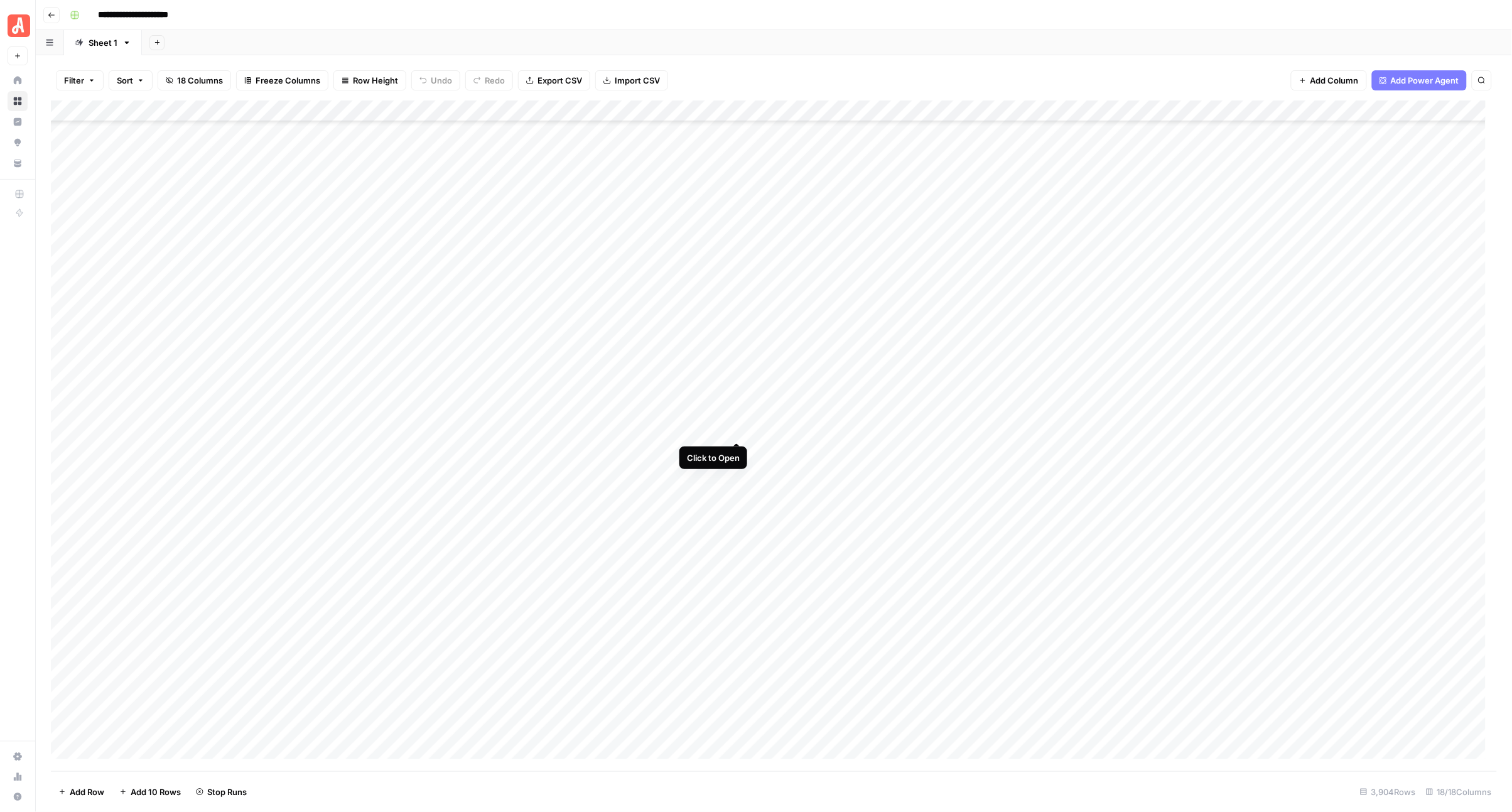
click at [738, 432] on div "Add Column" at bounding box center [774, 436] width 1447 height 671
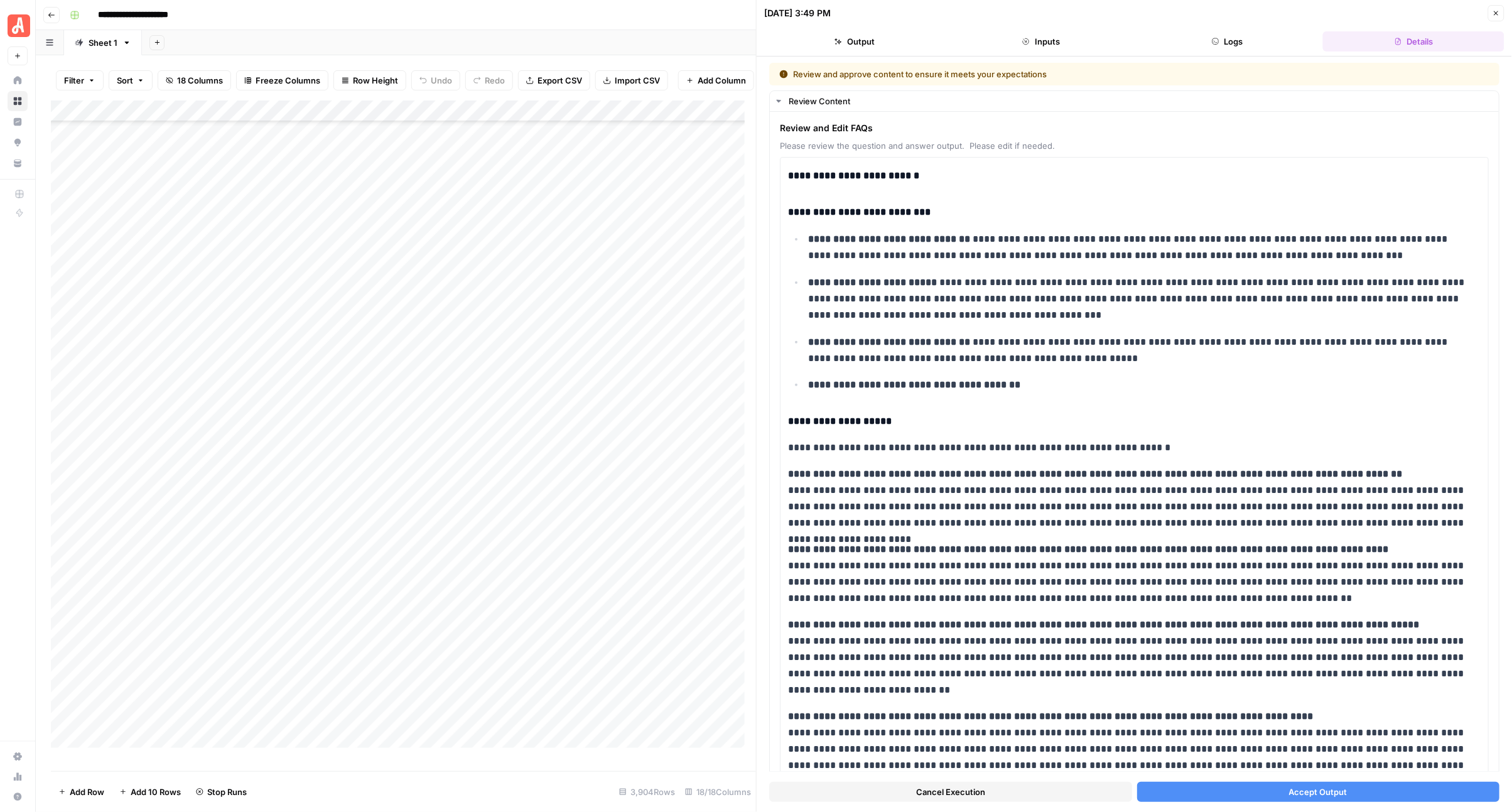
click at [1193, 792] on button "Accept Output" at bounding box center [1318, 792] width 363 height 20
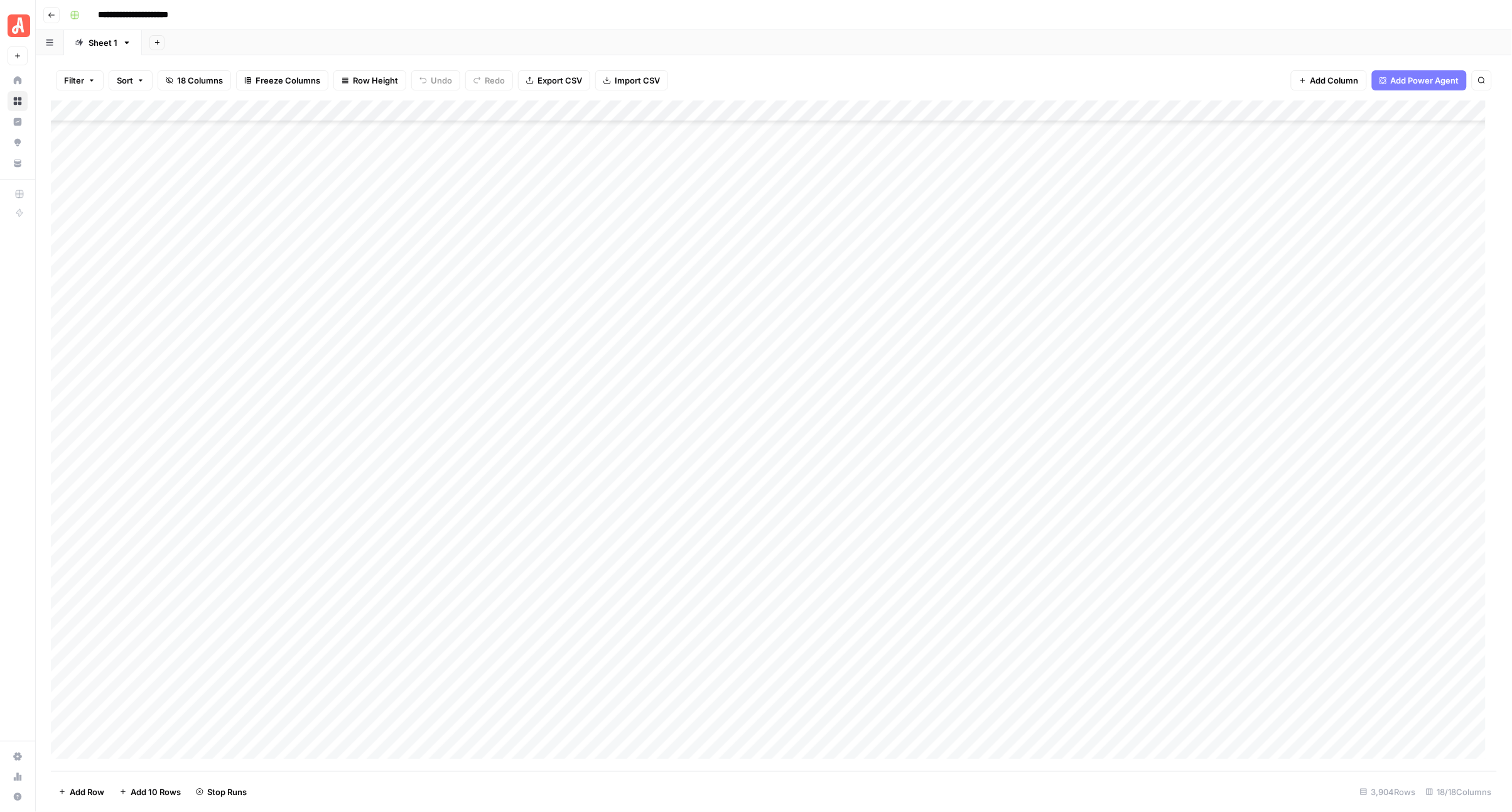
scroll to position [14361, 0]
click at [736, 296] on div "Add Column" at bounding box center [774, 436] width 1447 height 671
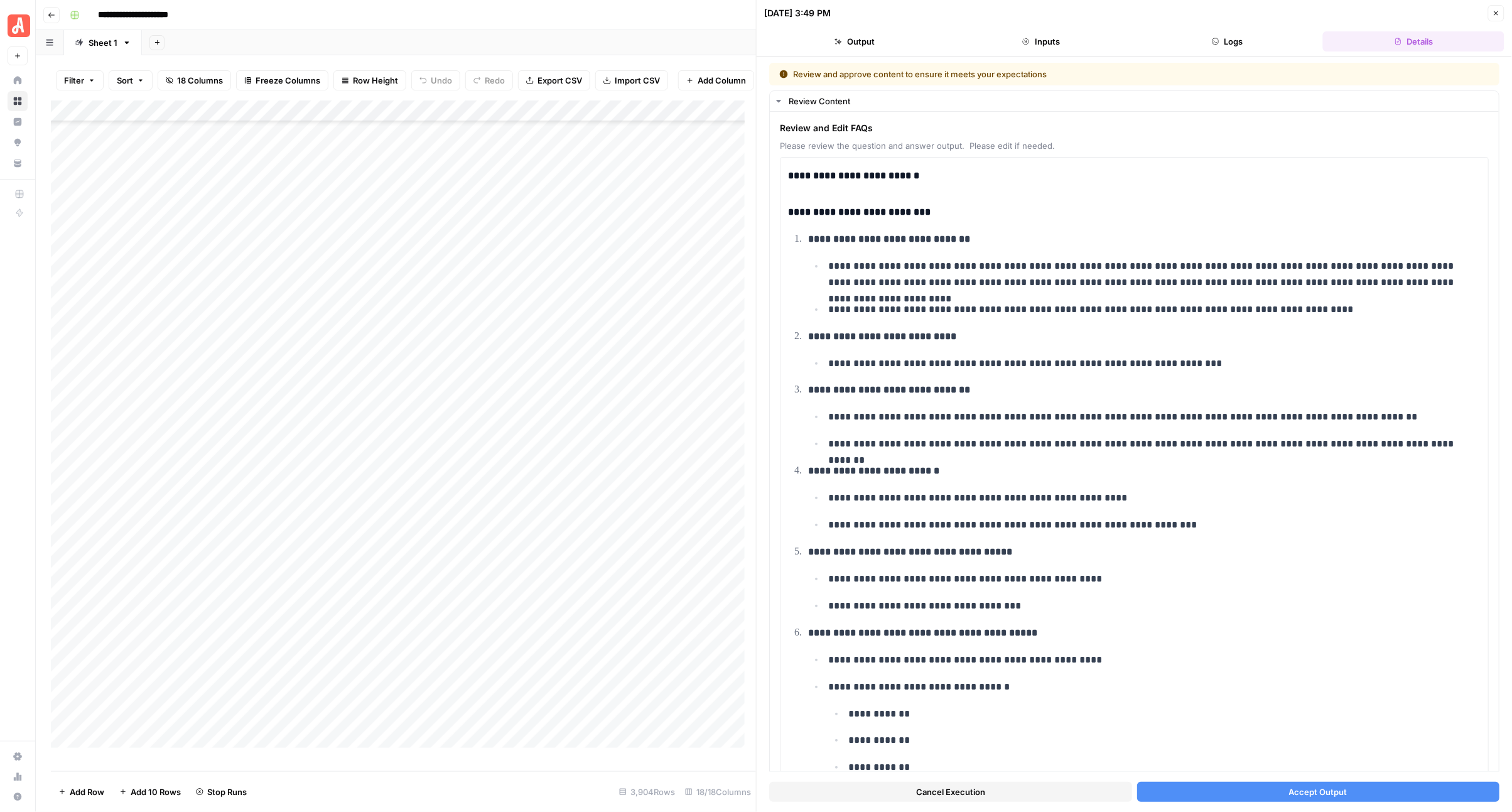
click at [1290, 789] on span "Accept Output" at bounding box center [1318, 792] width 59 height 13
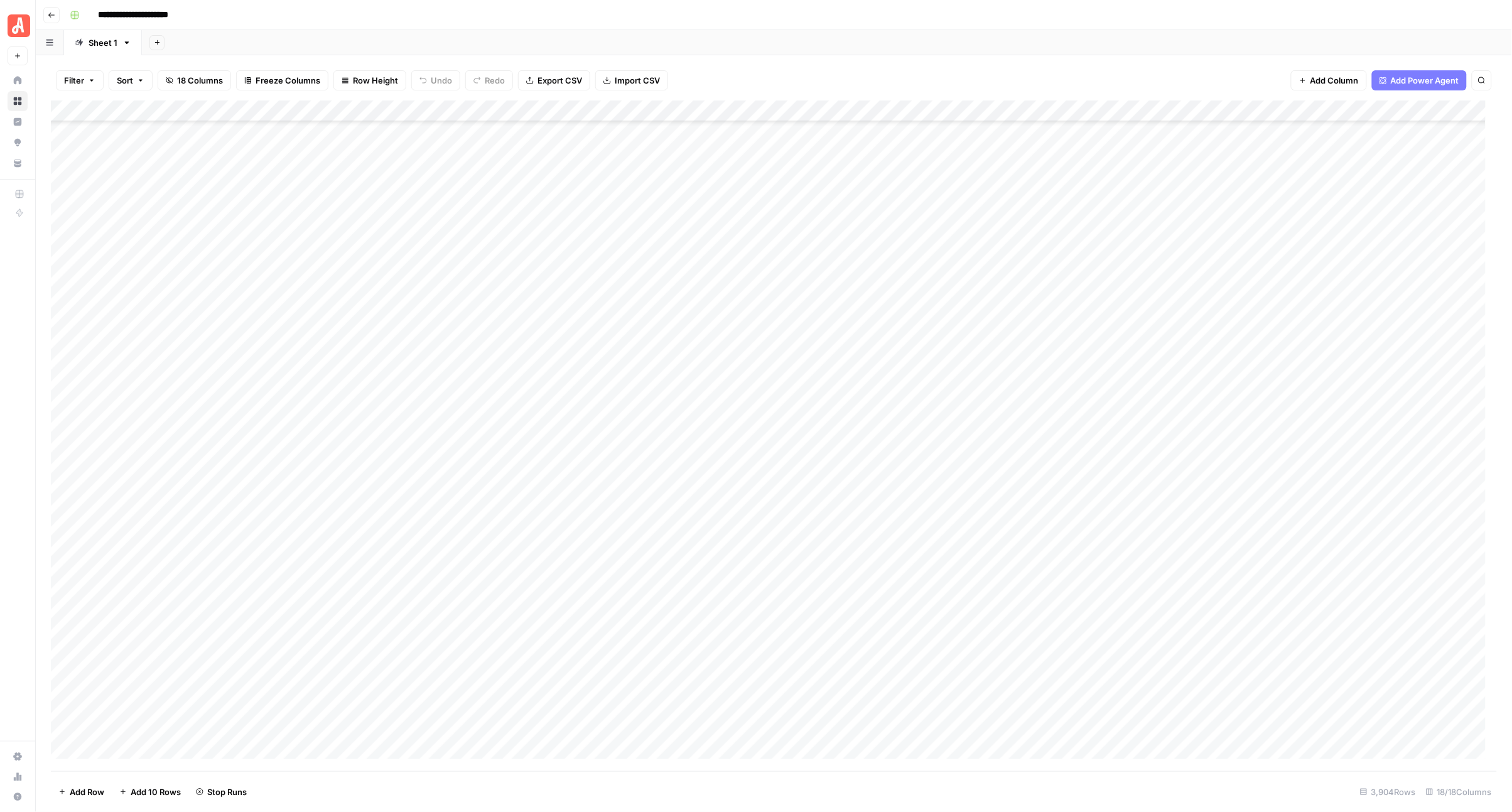
click at [735, 317] on div "Add Column" at bounding box center [774, 436] width 1447 height 671
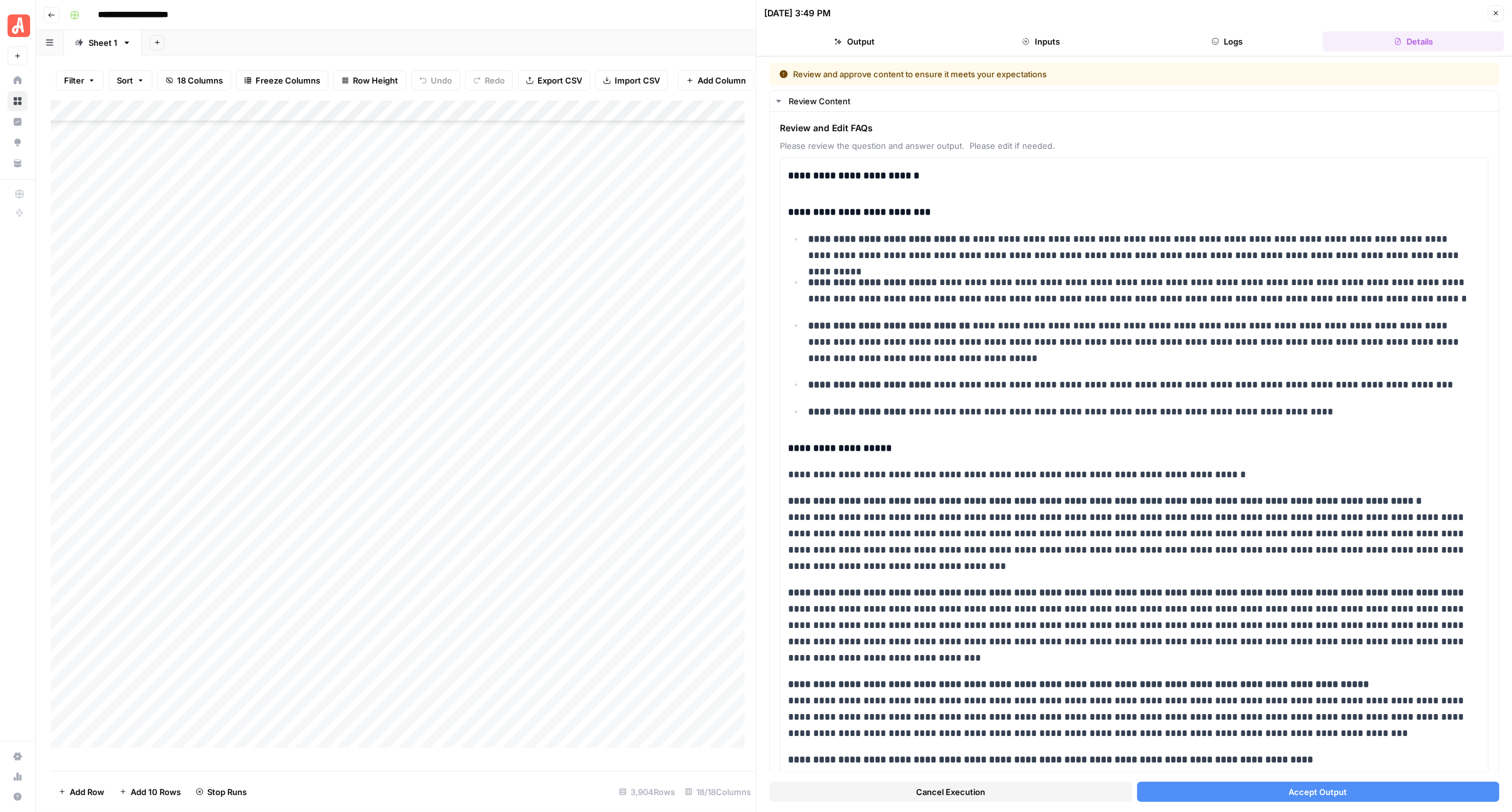
click at [1259, 786] on button "Accept Output" at bounding box center [1318, 792] width 363 height 20
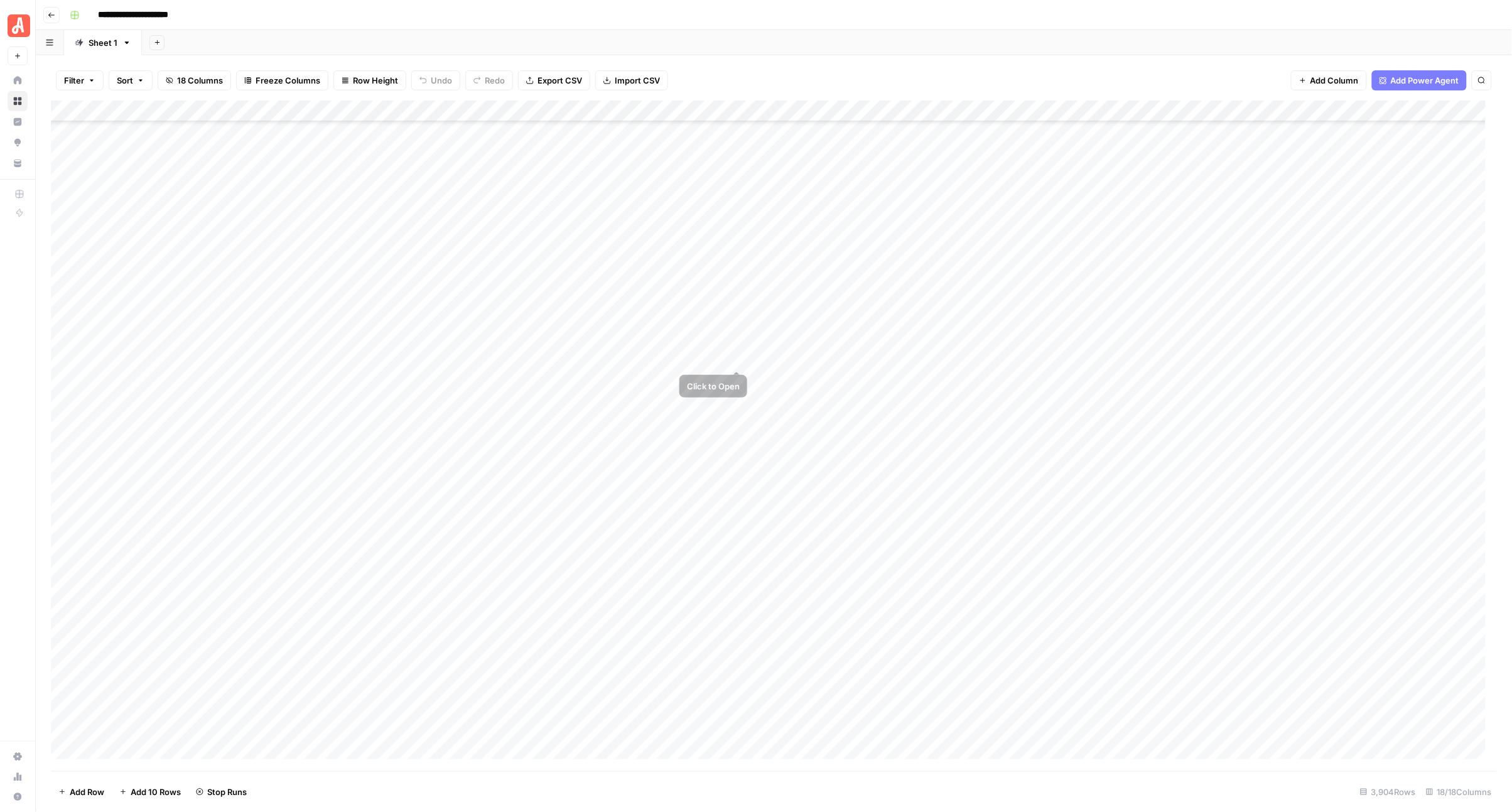
click at [736, 336] on div "Add Column" at bounding box center [774, 436] width 1447 height 671
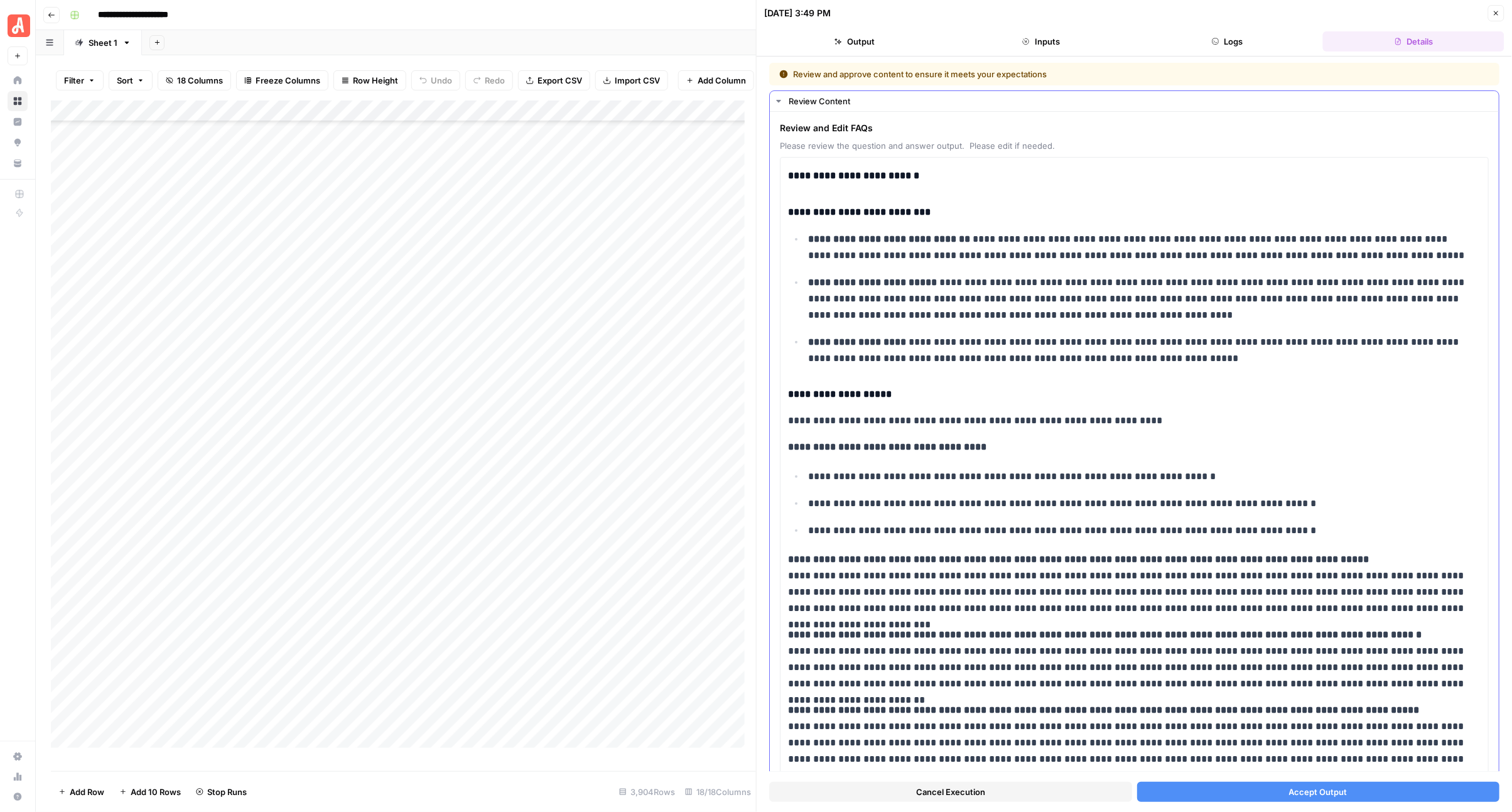
scroll to position [214, 0]
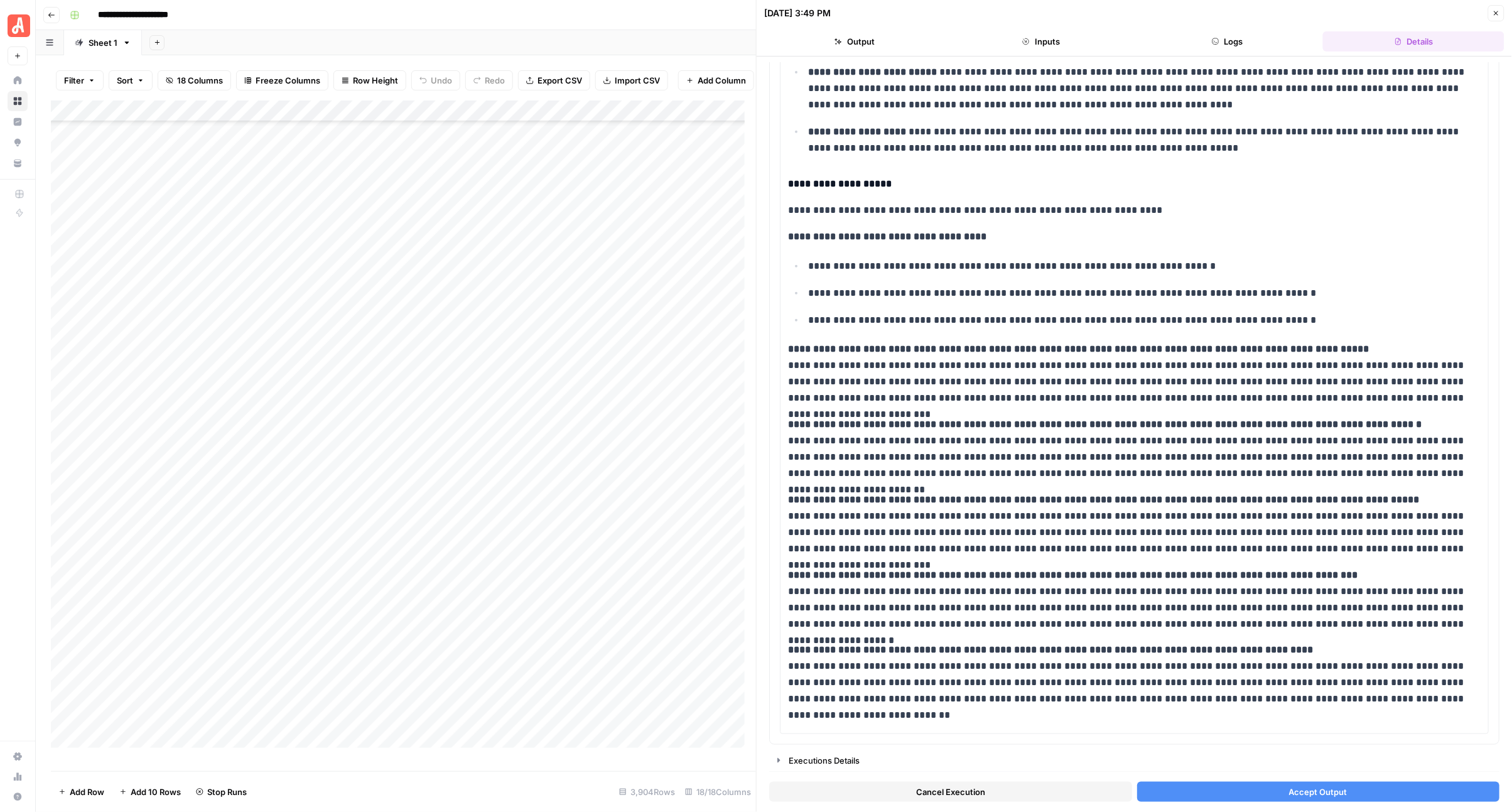
click at [1254, 792] on button "Accept Output" at bounding box center [1318, 792] width 363 height 20
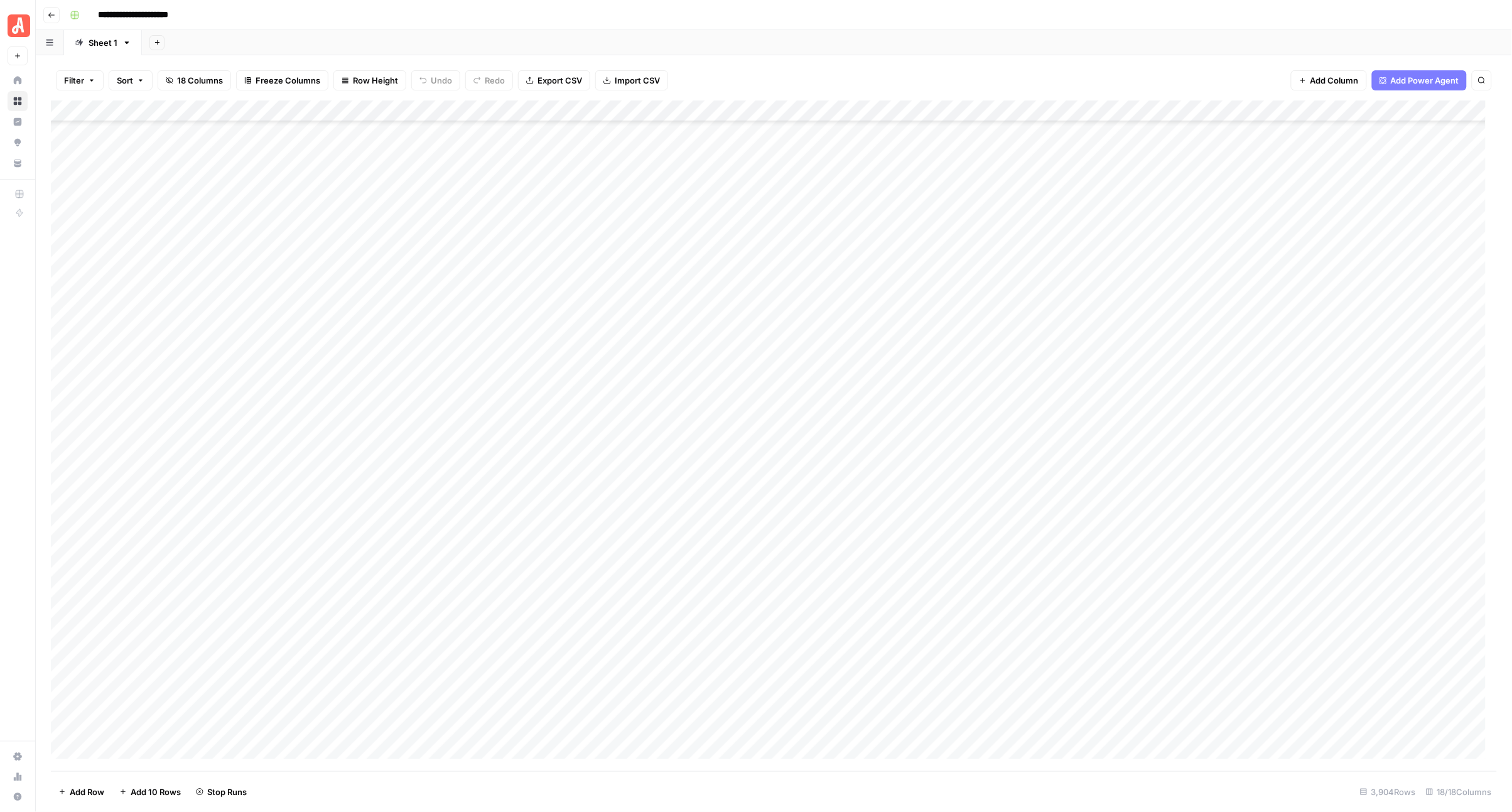
click at [733, 357] on div "Add Column" at bounding box center [774, 436] width 1447 height 671
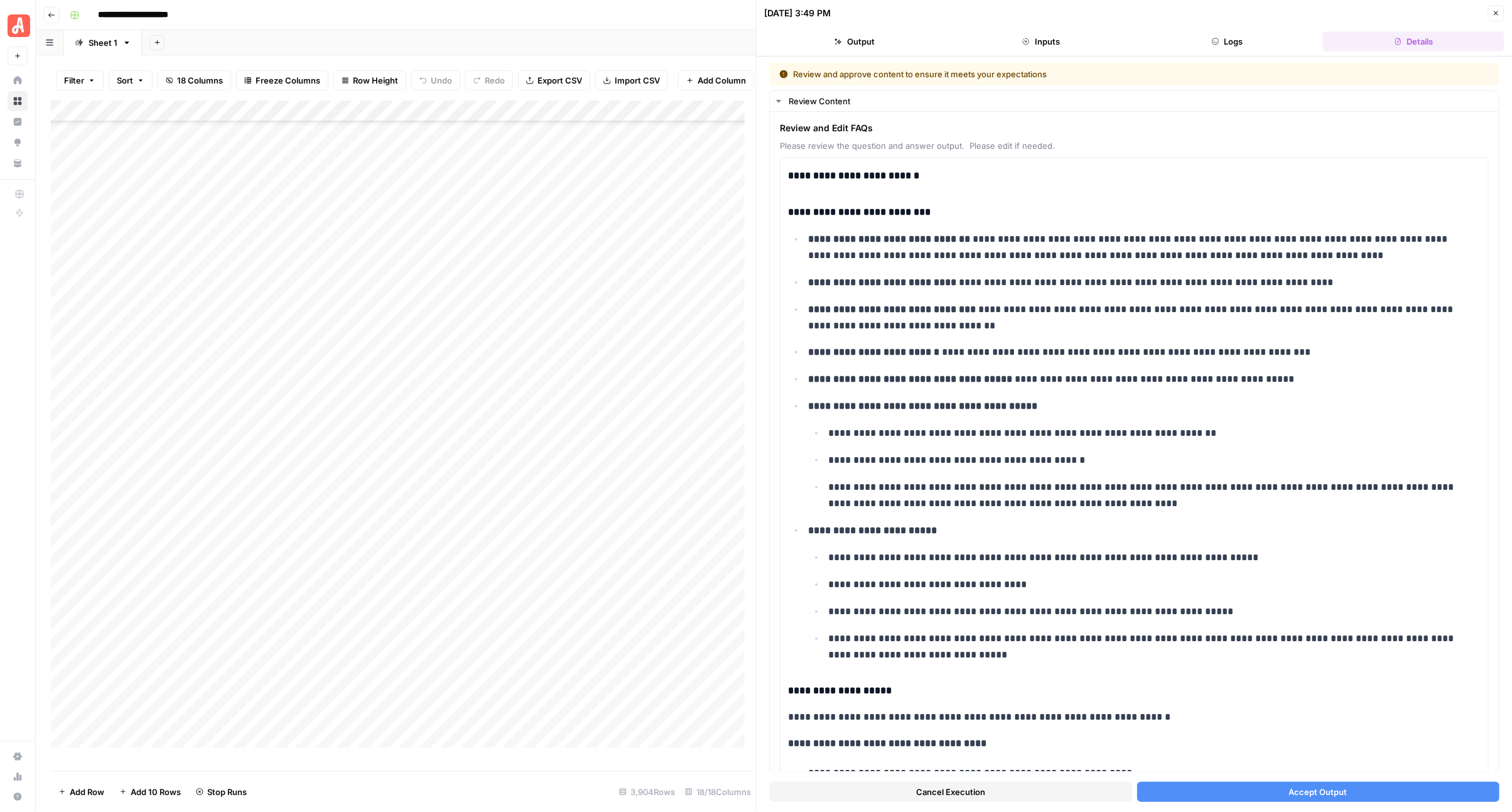
click at [1327, 789] on span "Accept Output" at bounding box center [1318, 792] width 59 height 13
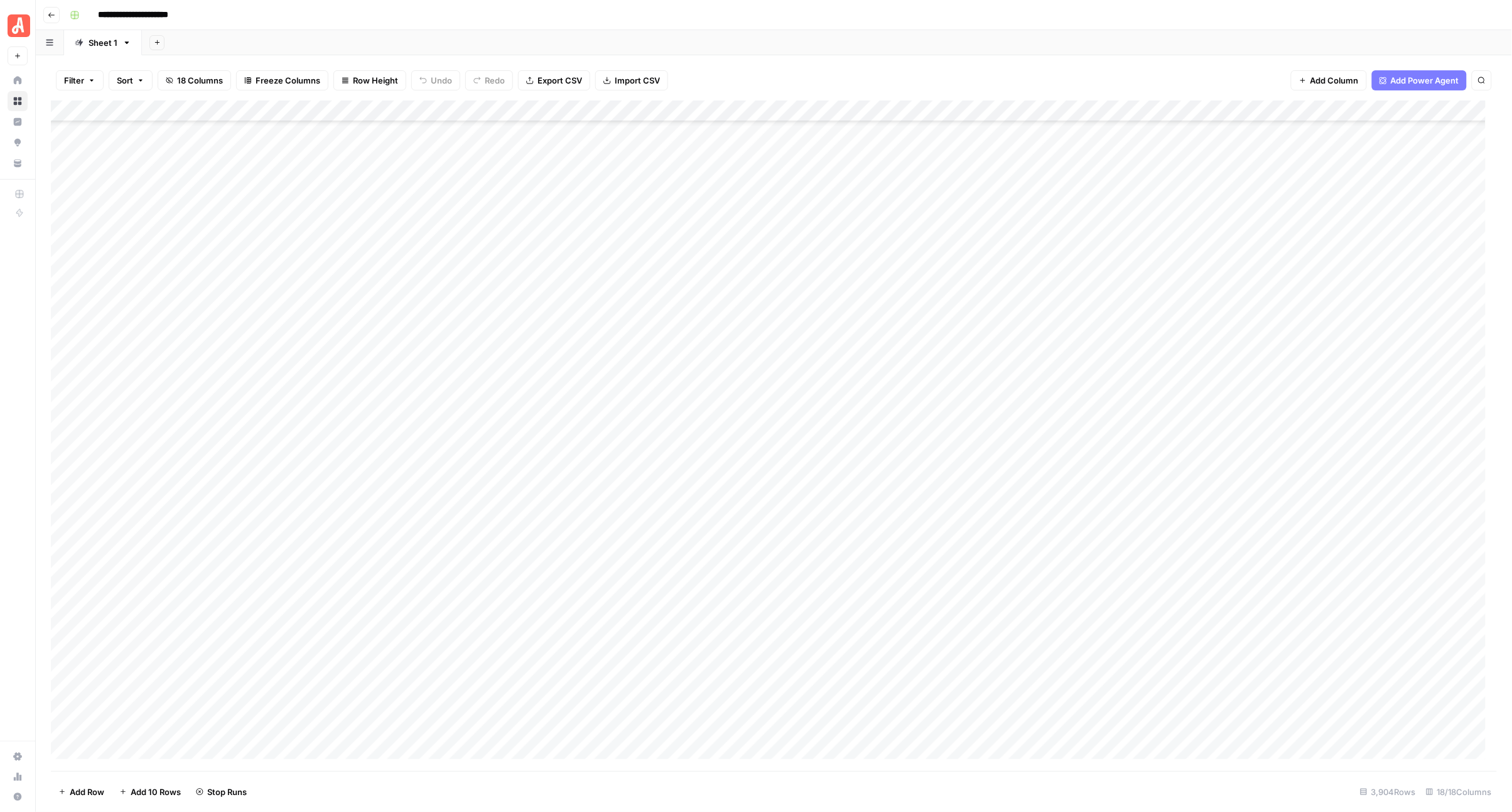
click at [736, 380] on div "Add Column" at bounding box center [774, 436] width 1447 height 671
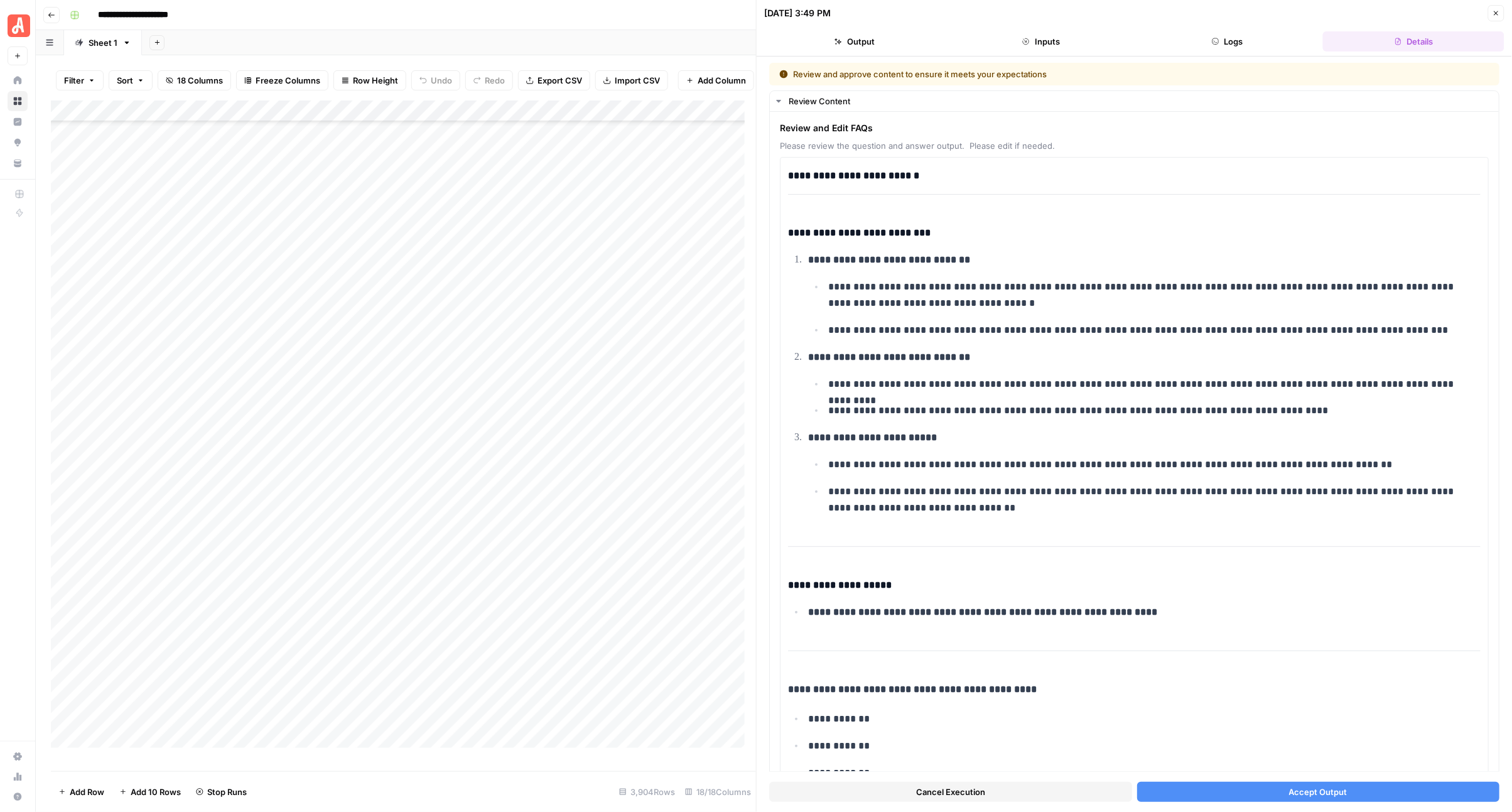
click at [1273, 796] on button "Accept Output" at bounding box center [1318, 792] width 363 height 20
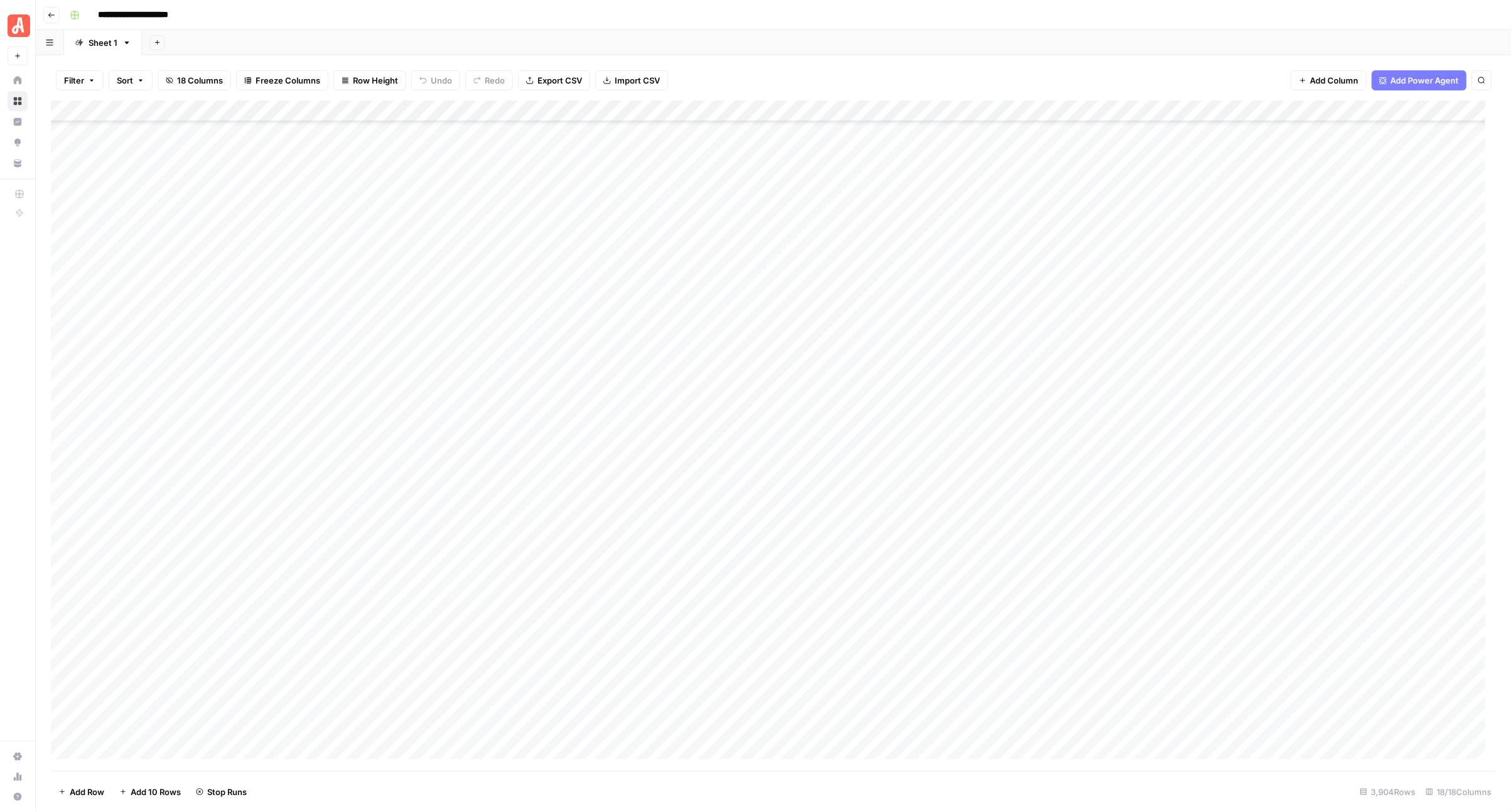
click at [742, 402] on div "Add Column" at bounding box center [774, 436] width 1447 height 671
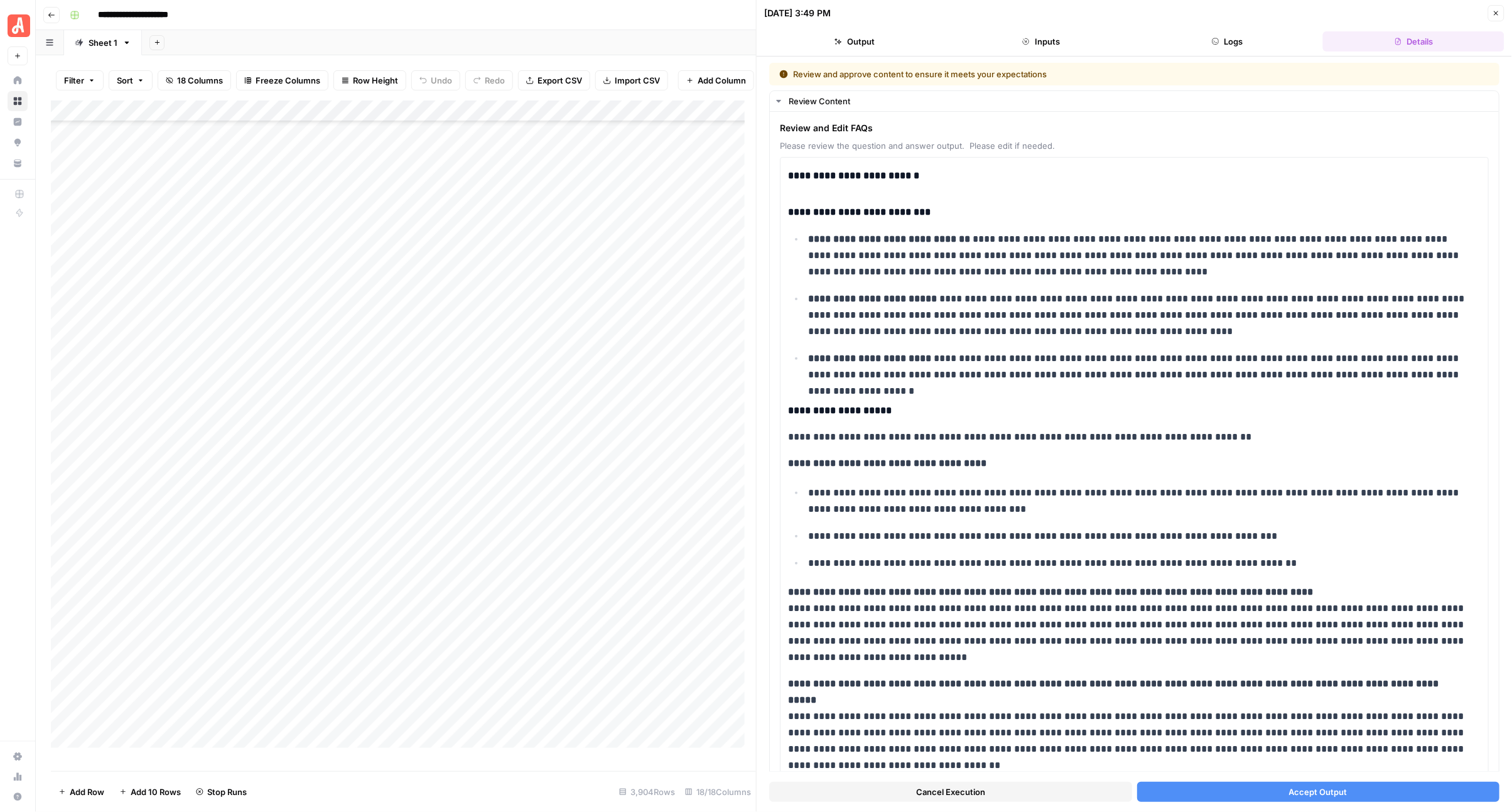
click at [1263, 783] on button "Accept Output" at bounding box center [1318, 792] width 363 height 20
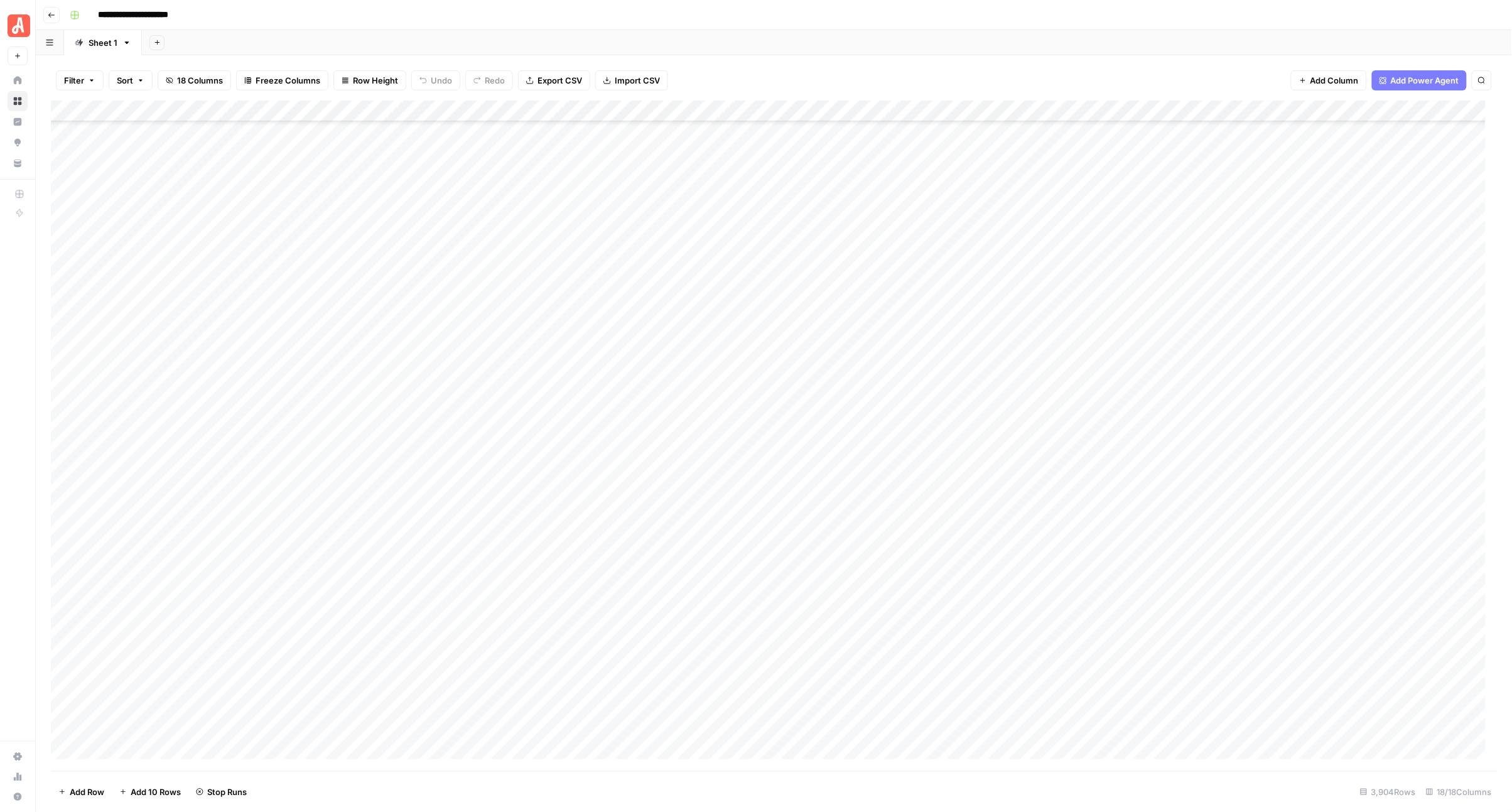
click at [733, 418] on div "Add Column" at bounding box center [774, 436] width 1447 height 671
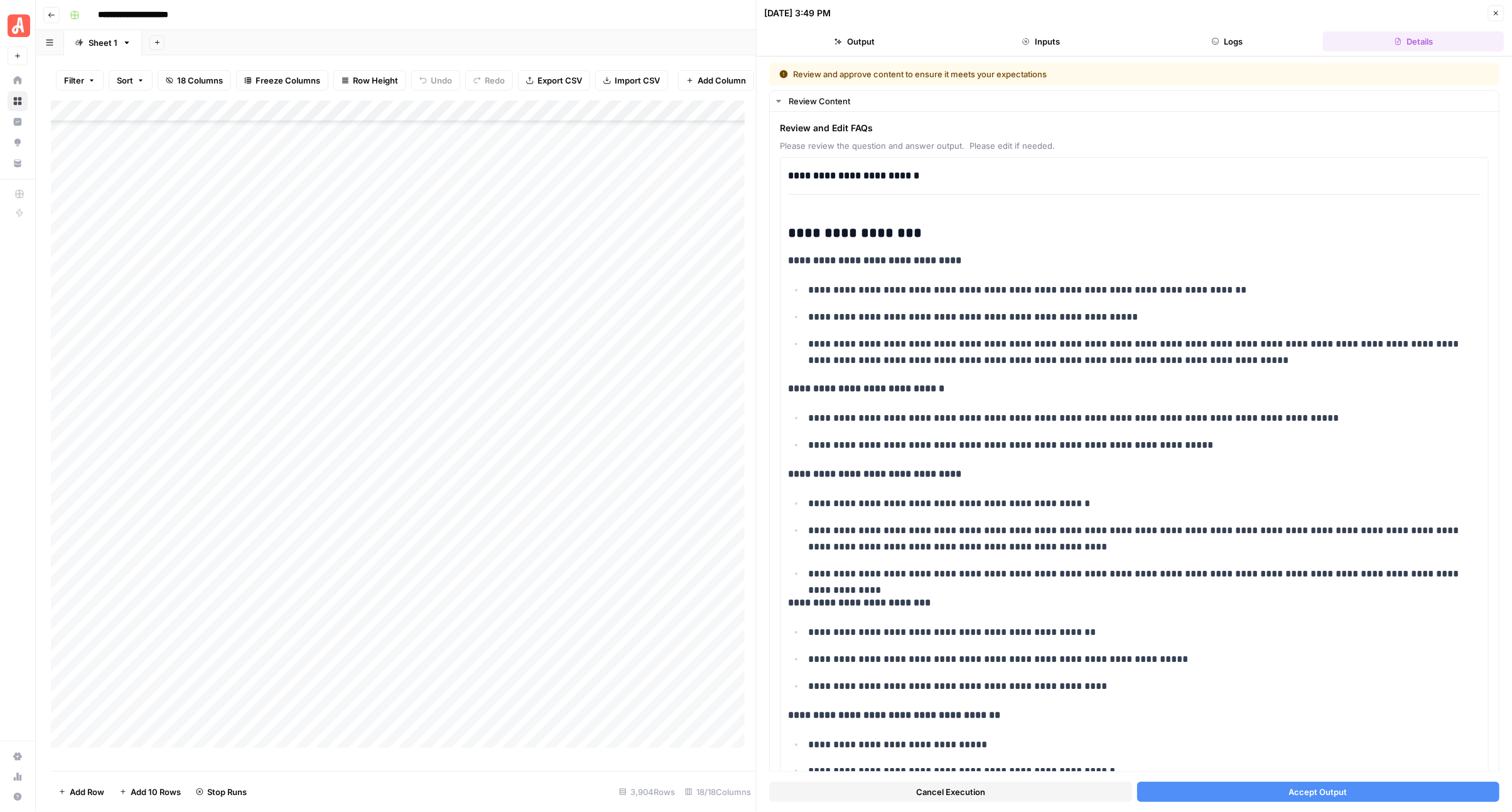
click at [1232, 789] on button "Accept Output" at bounding box center [1318, 792] width 363 height 20
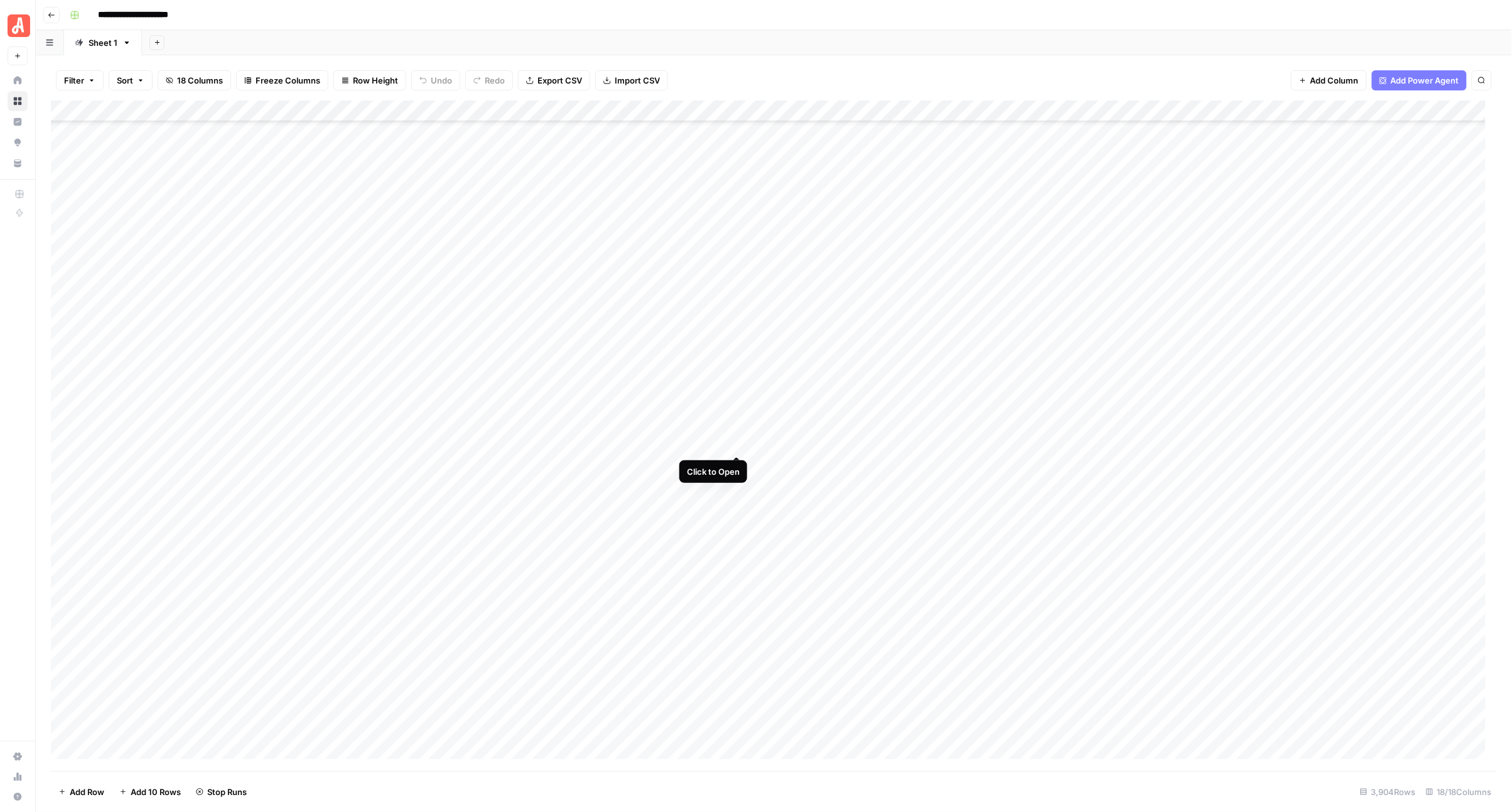
click at [733, 446] on div "Add Column" at bounding box center [774, 436] width 1447 height 671
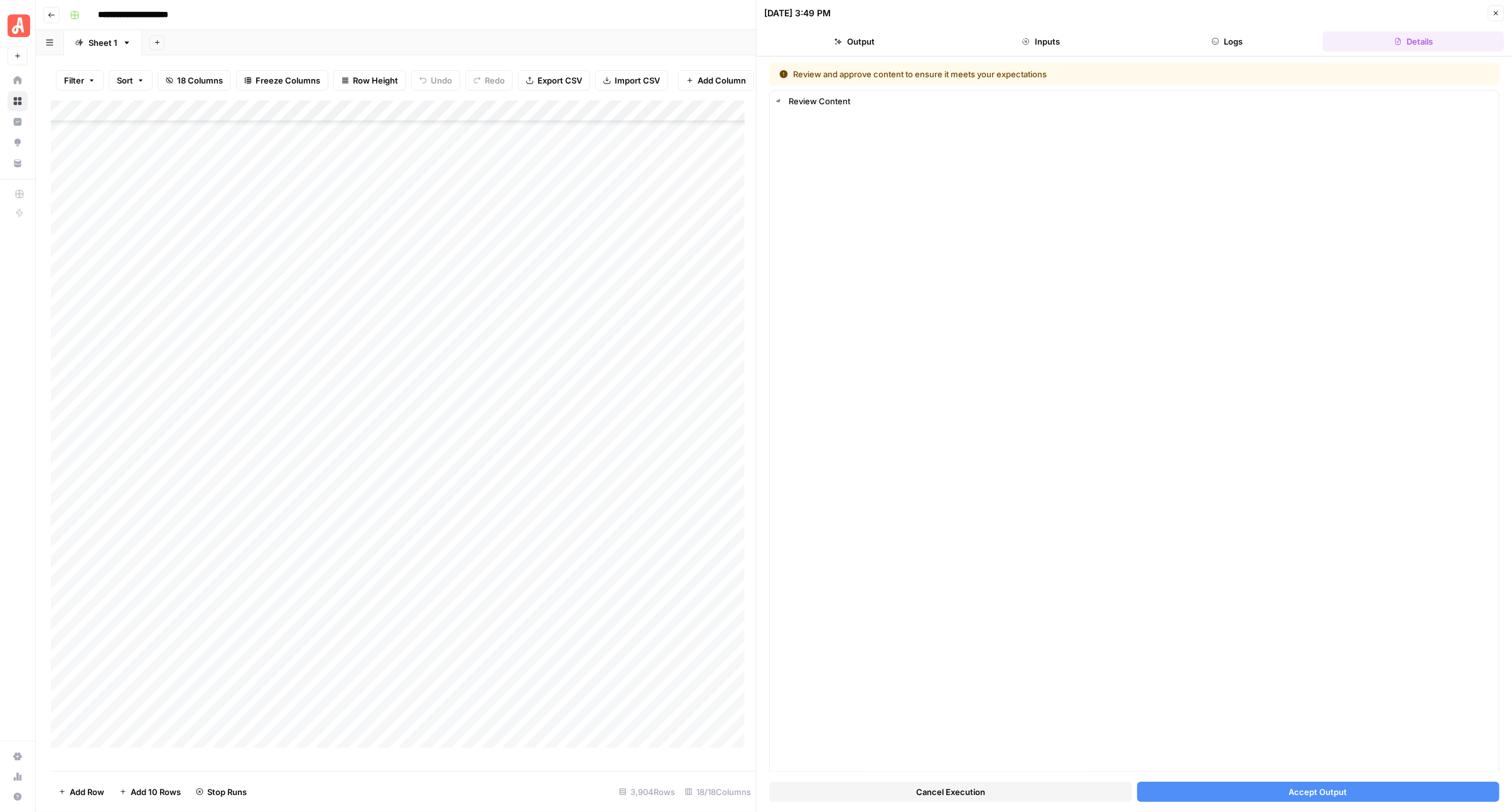
click at [1160, 790] on button "Accept Output" at bounding box center [1318, 792] width 363 height 20
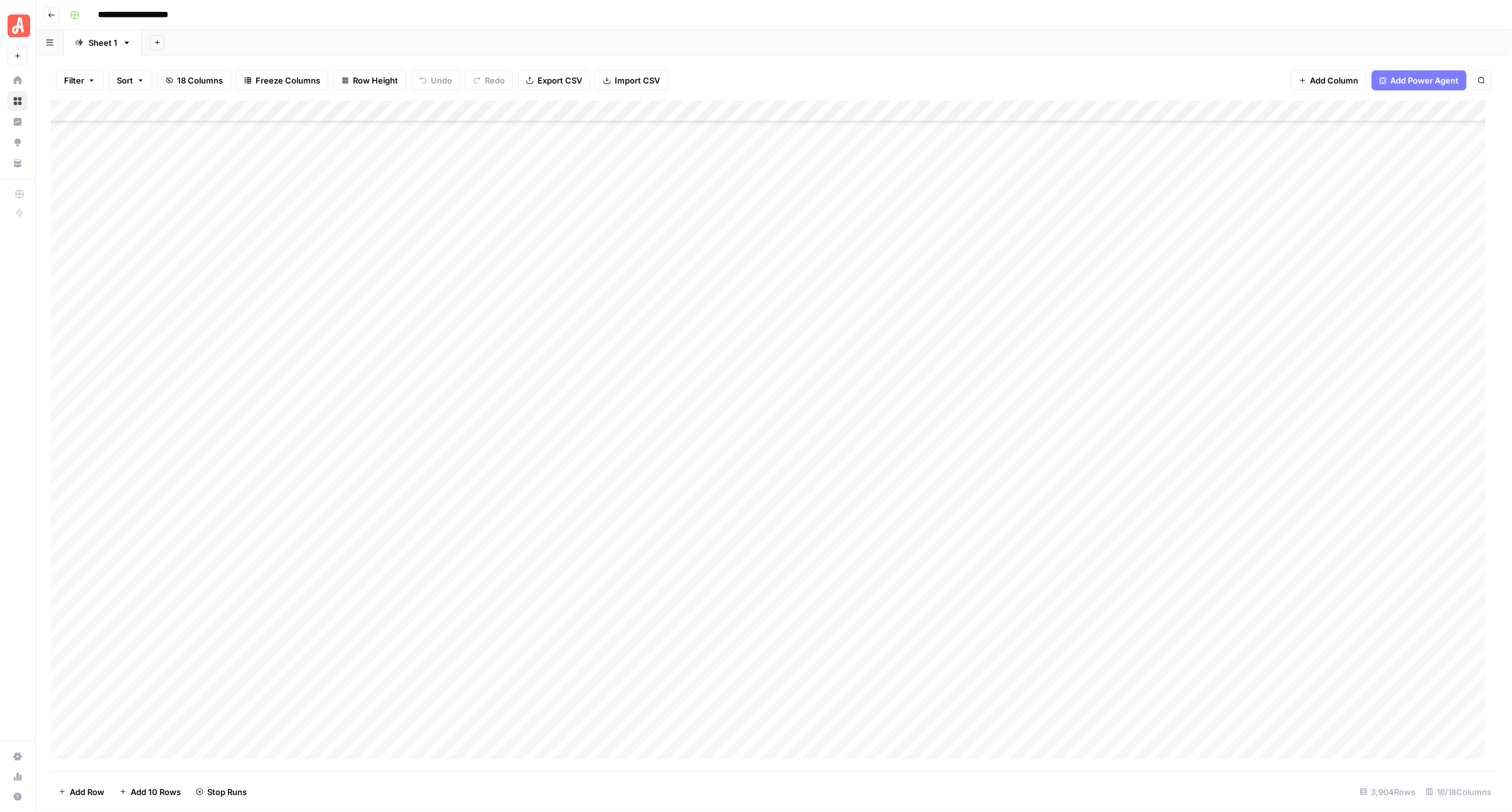
scroll to position [14597, 0]
click at [735, 228] on div "Add Column" at bounding box center [774, 436] width 1447 height 671
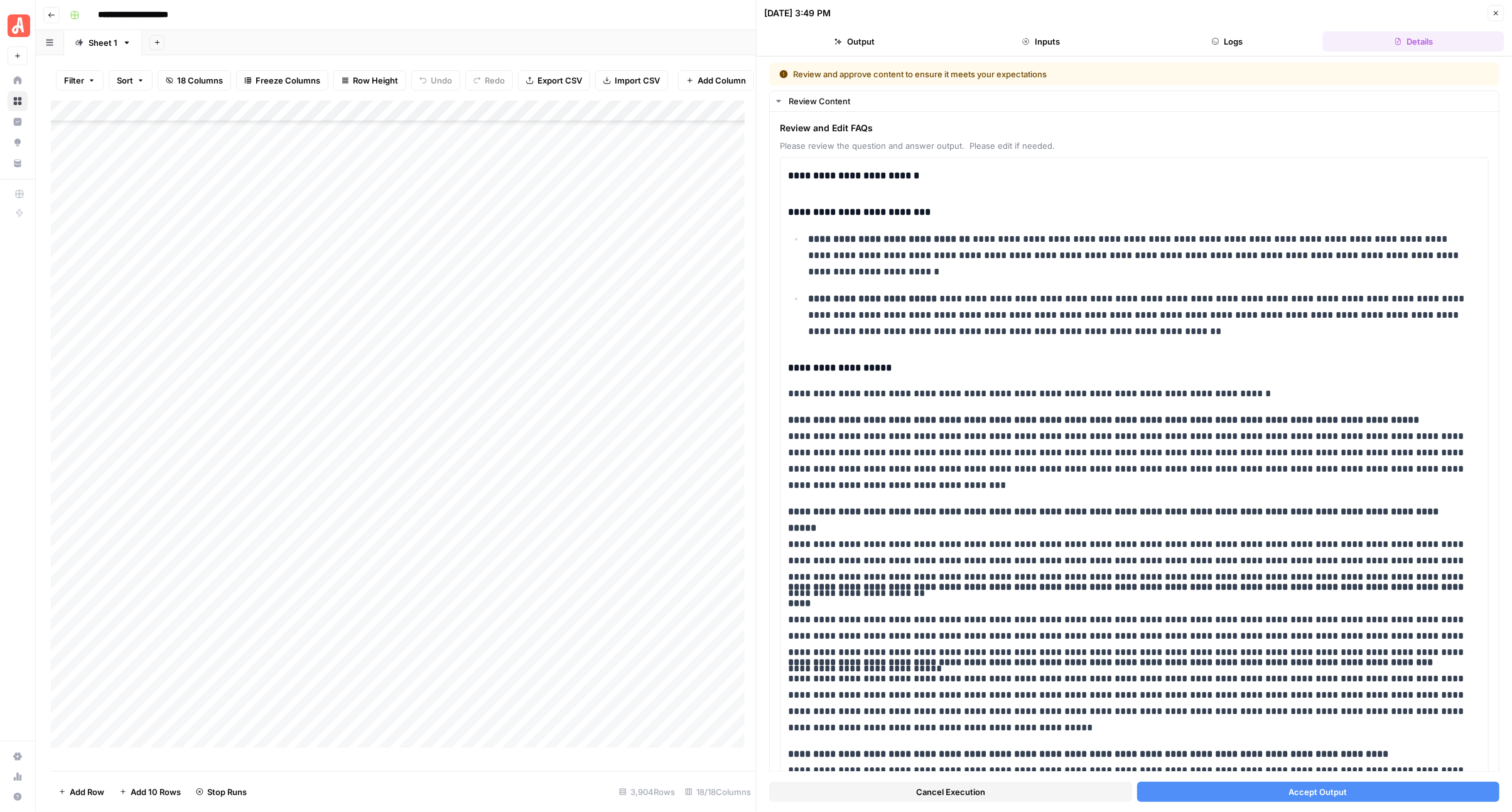
click at [1231, 789] on button "Accept Output" at bounding box center [1318, 792] width 363 height 20
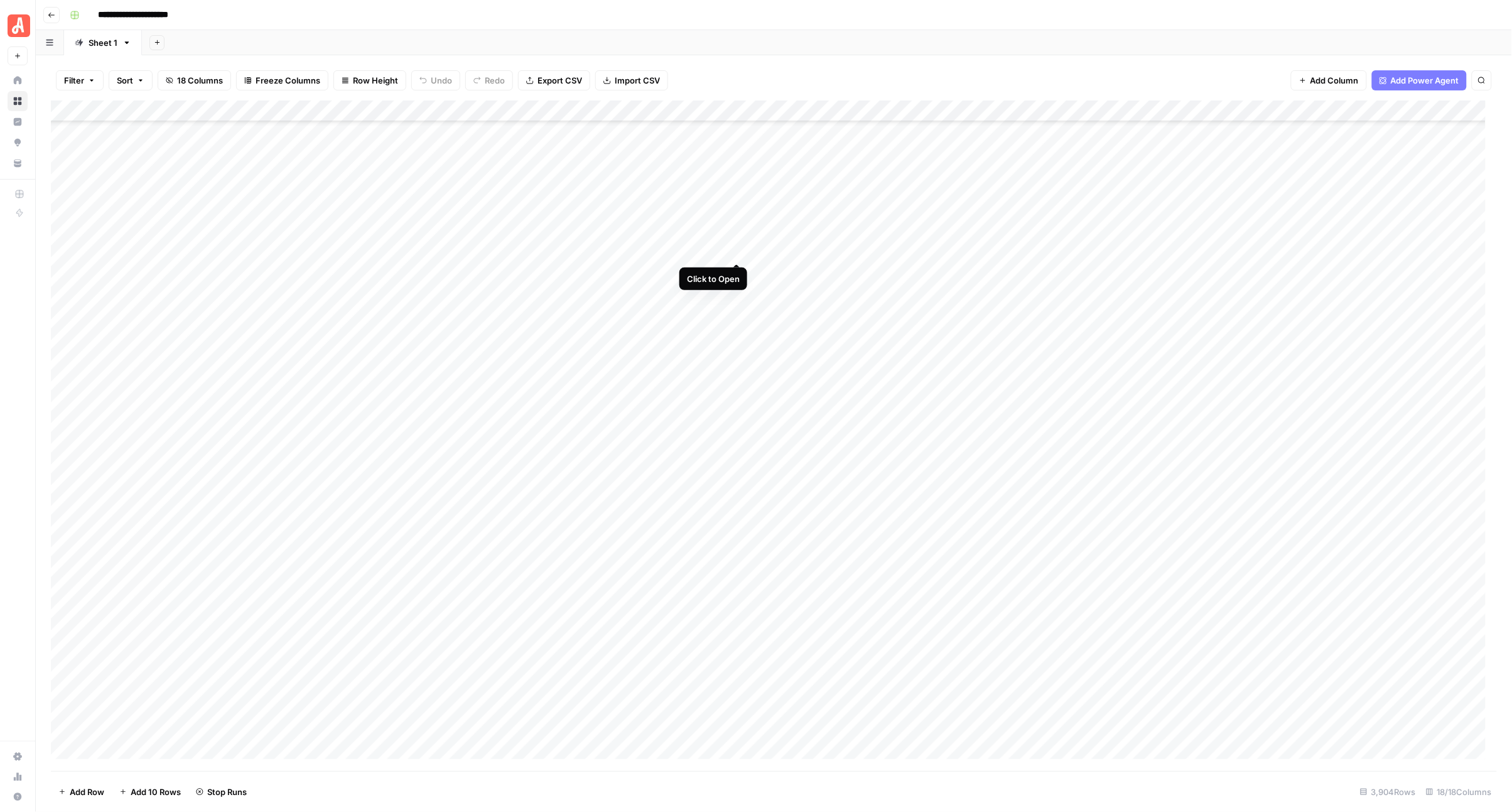
click at [738, 256] on div "Add Column" at bounding box center [774, 436] width 1447 height 671
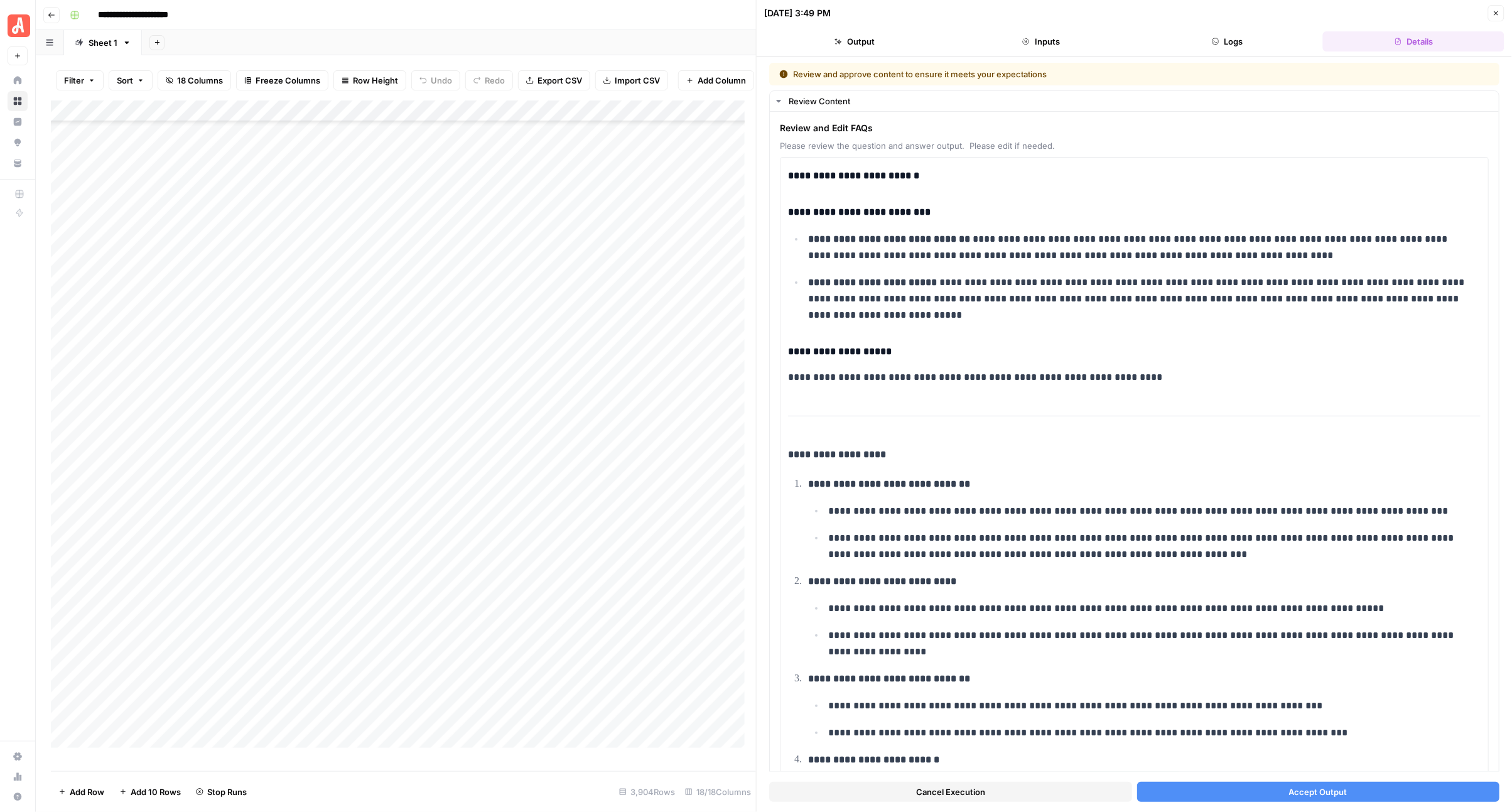
click at [1231, 790] on button "Accept Output" at bounding box center [1318, 792] width 363 height 20
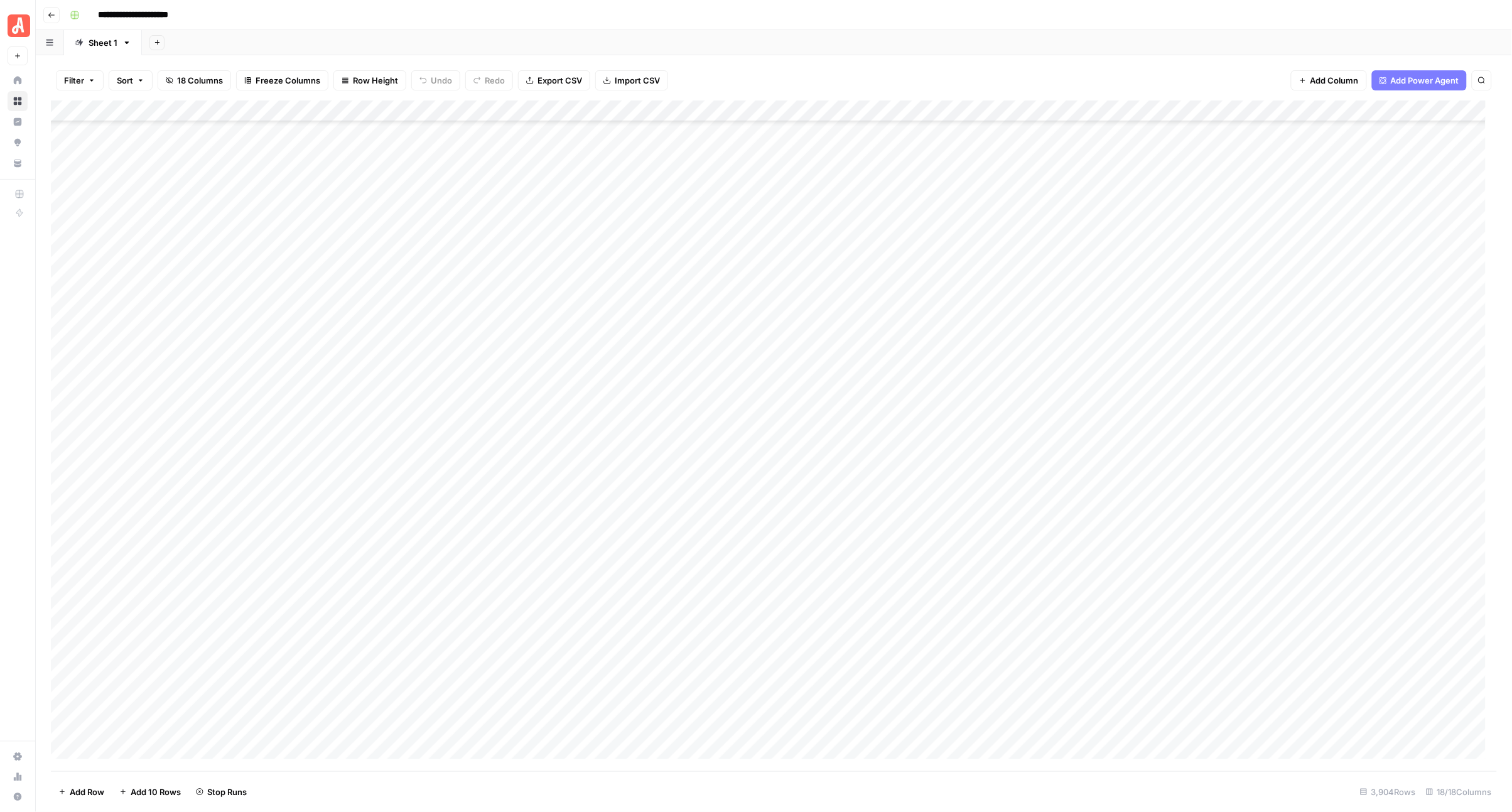
scroll to position [14518, 0]
click at [736, 347] on div "Add Column" at bounding box center [774, 436] width 1447 height 671
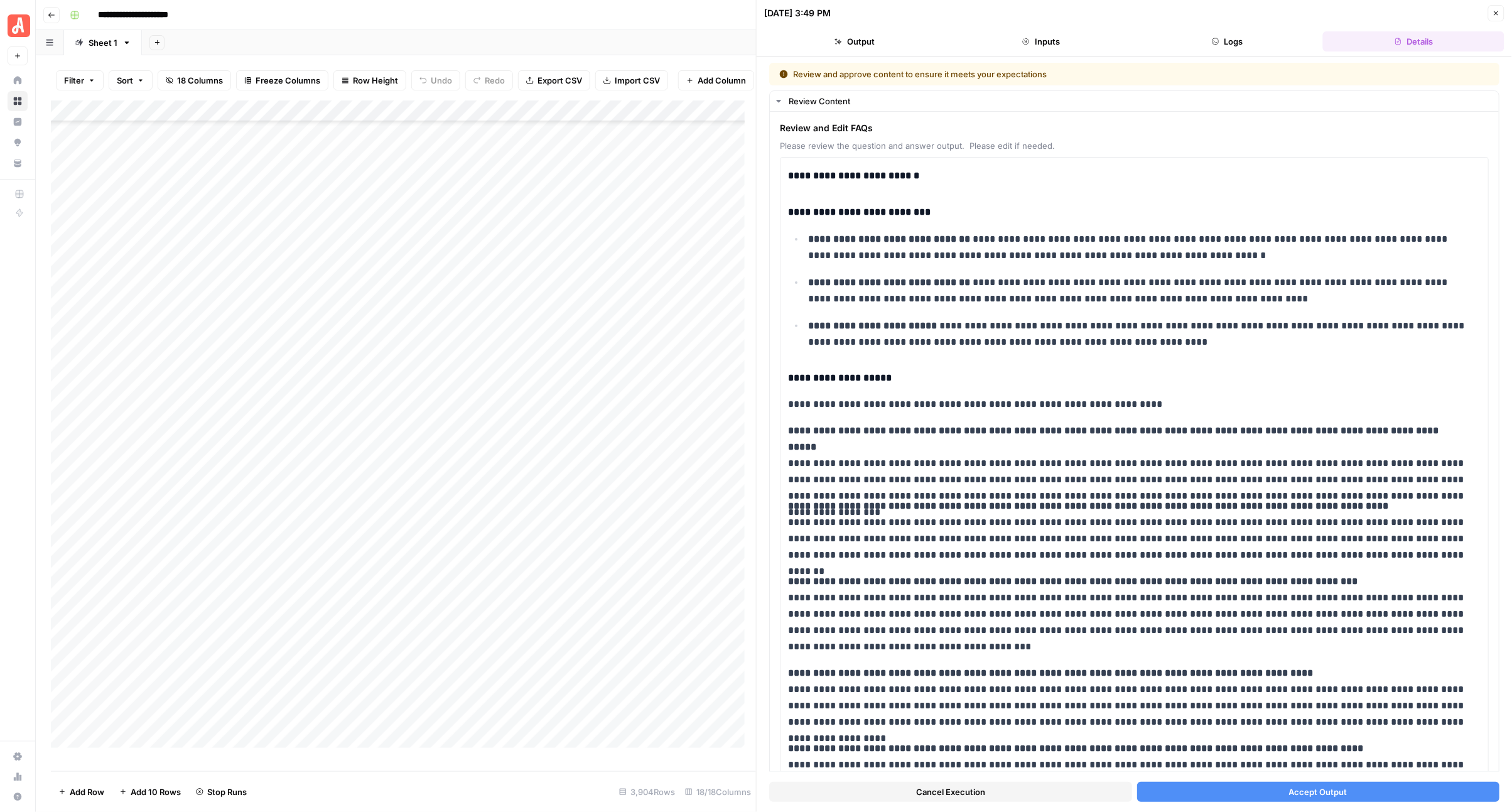
click at [1244, 795] on button "Accept Output" at bounding box center [1318, 792] width 363 height 20
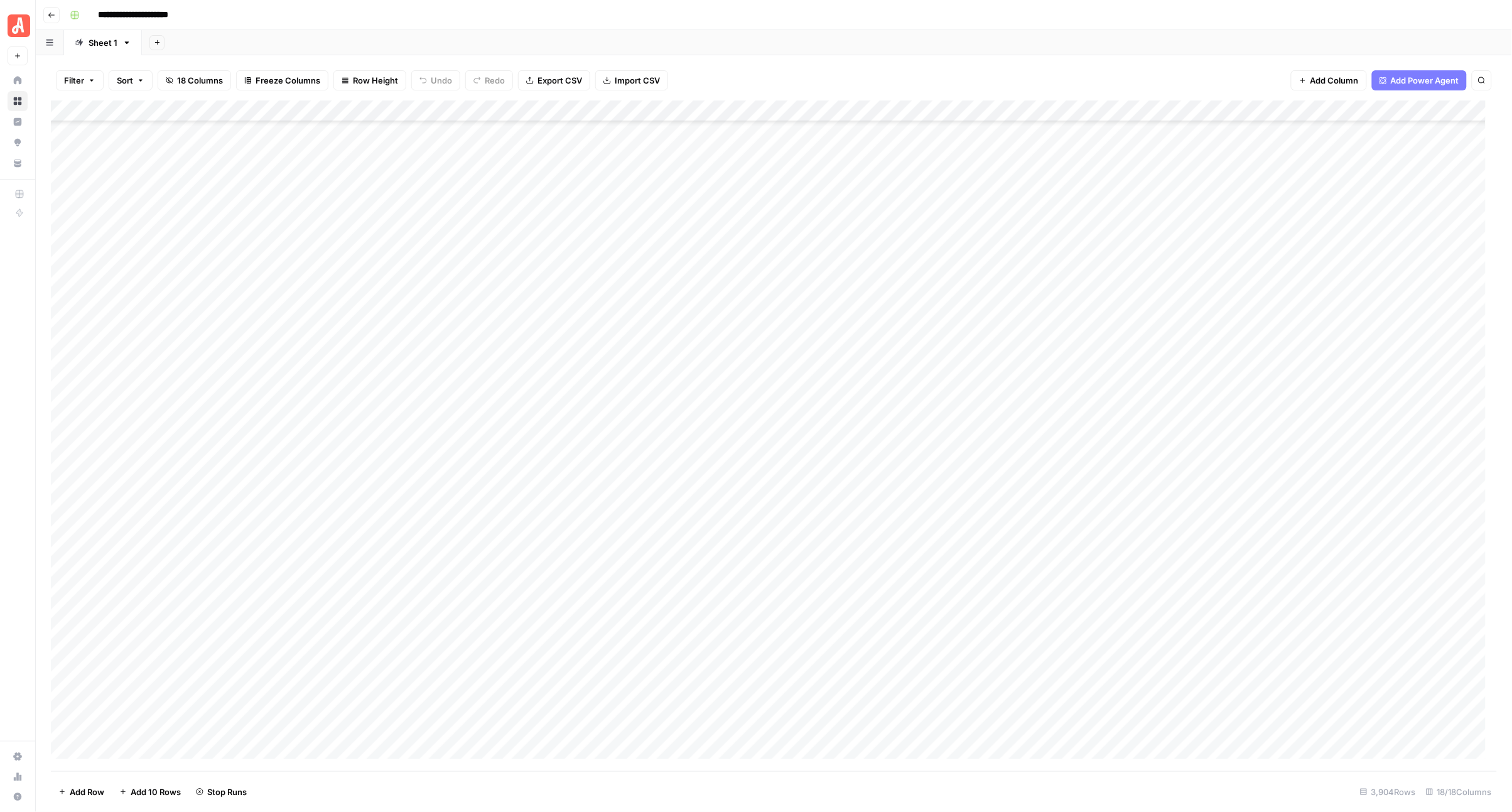
click at [736, 372] on div "Add Column" at bounding box center [774, 436] width 1447 height 671
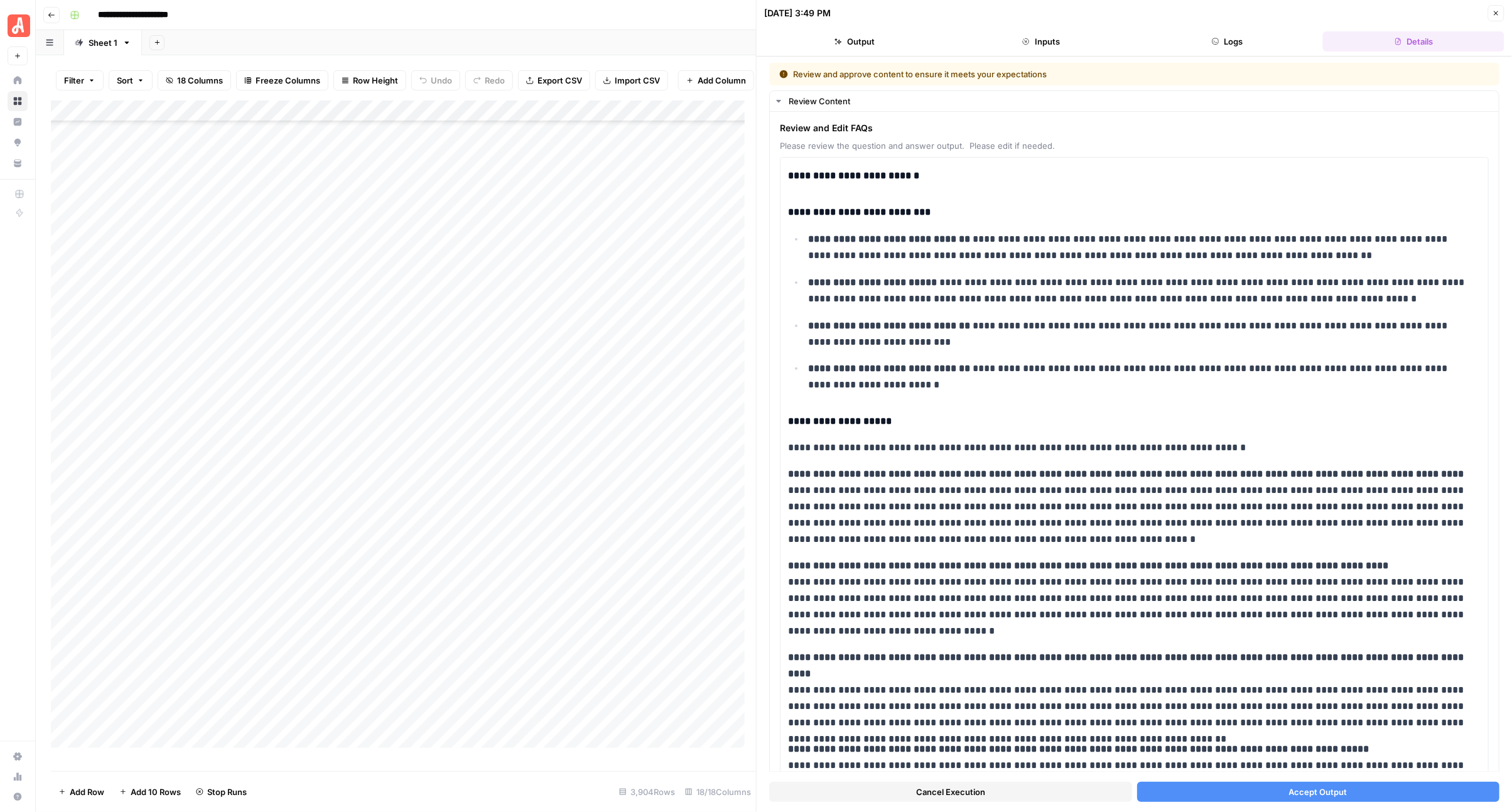
click at [1216, 786] on button "Accept Output" at bounding box center [1318, 792] width 363 height 20
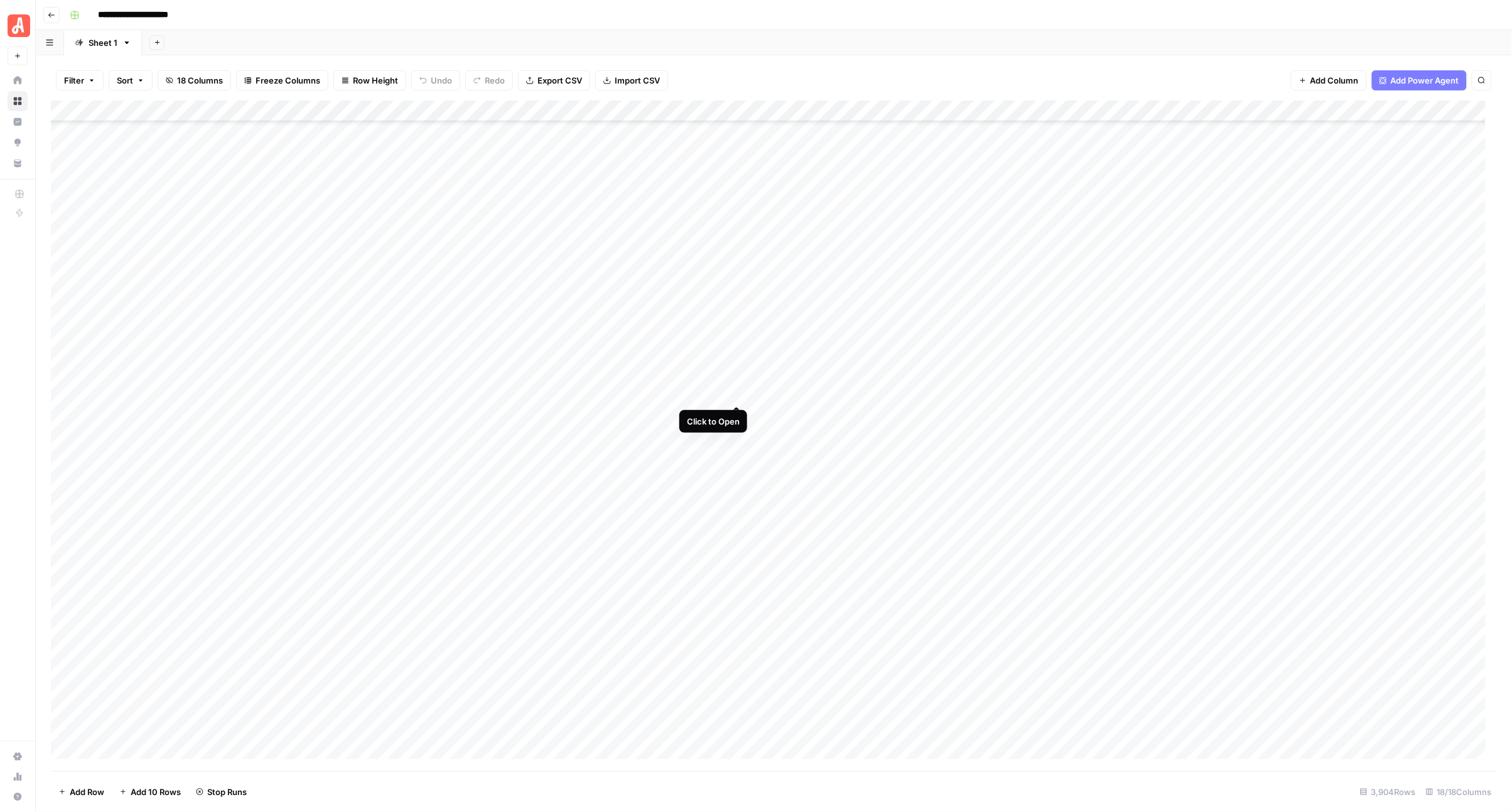
click at [739, 395] on div "Add Column" at bounding box center [774, 436] width 1447 height 671
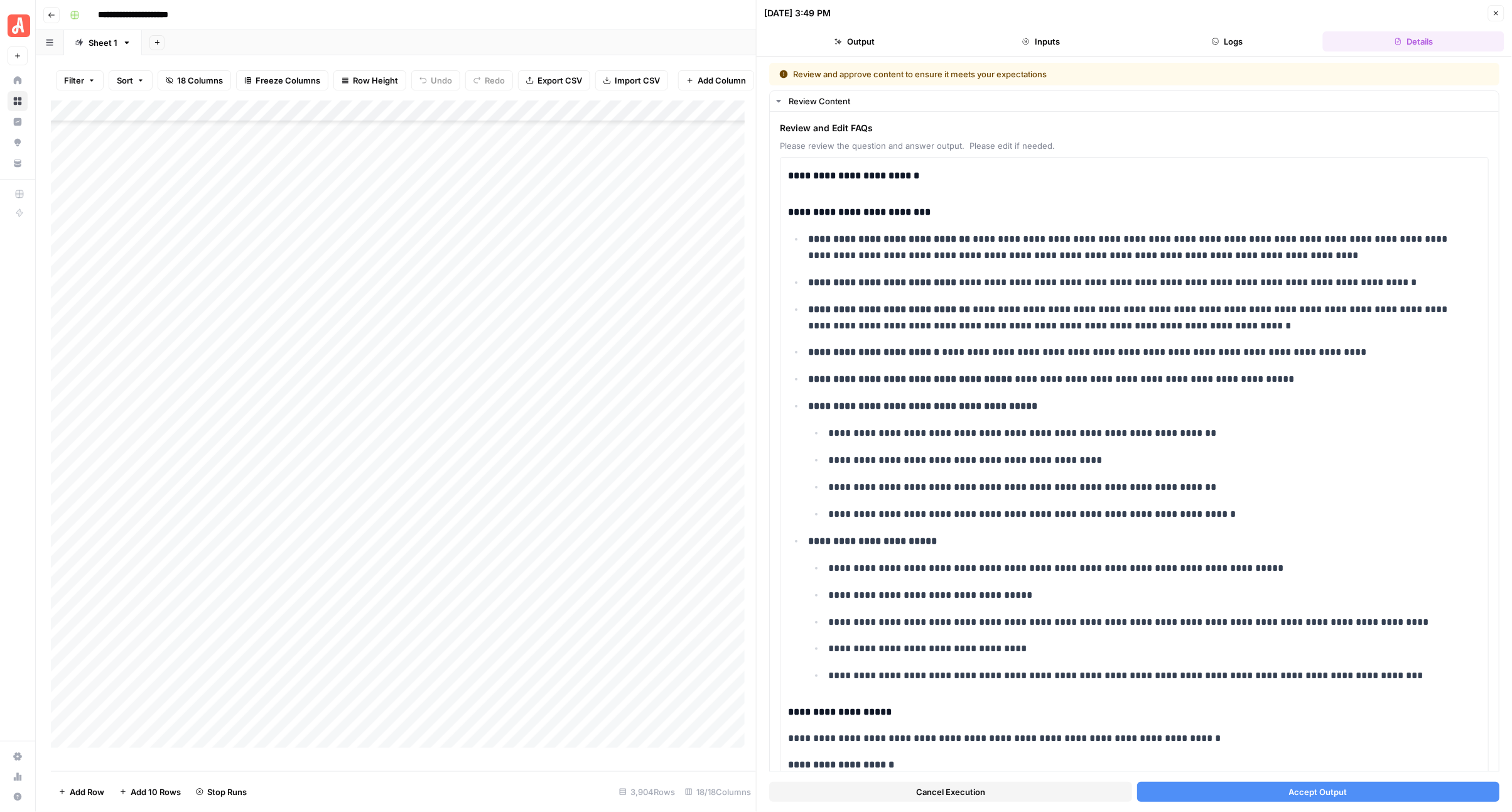
click at [1184, 785] on button "Accept Output" at bounding box center [1318, 792] width 363 height 20
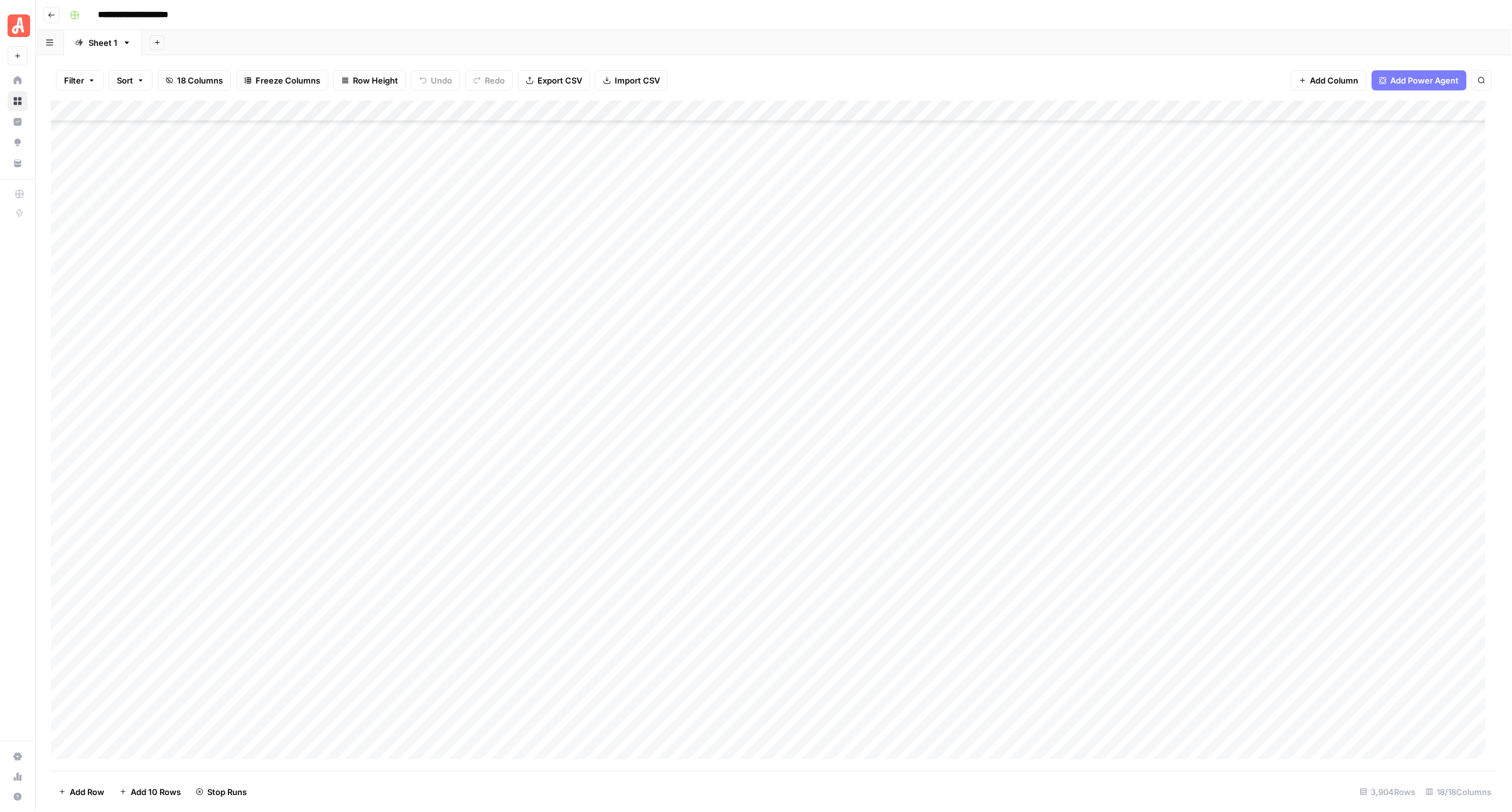
click at [729, 414] on div "Add Column" at bounding box center [774, 436] width 1447 height 671
click at [733, 412] on div "Add Column" at bounding box center [774, 436] width 1447 height 671
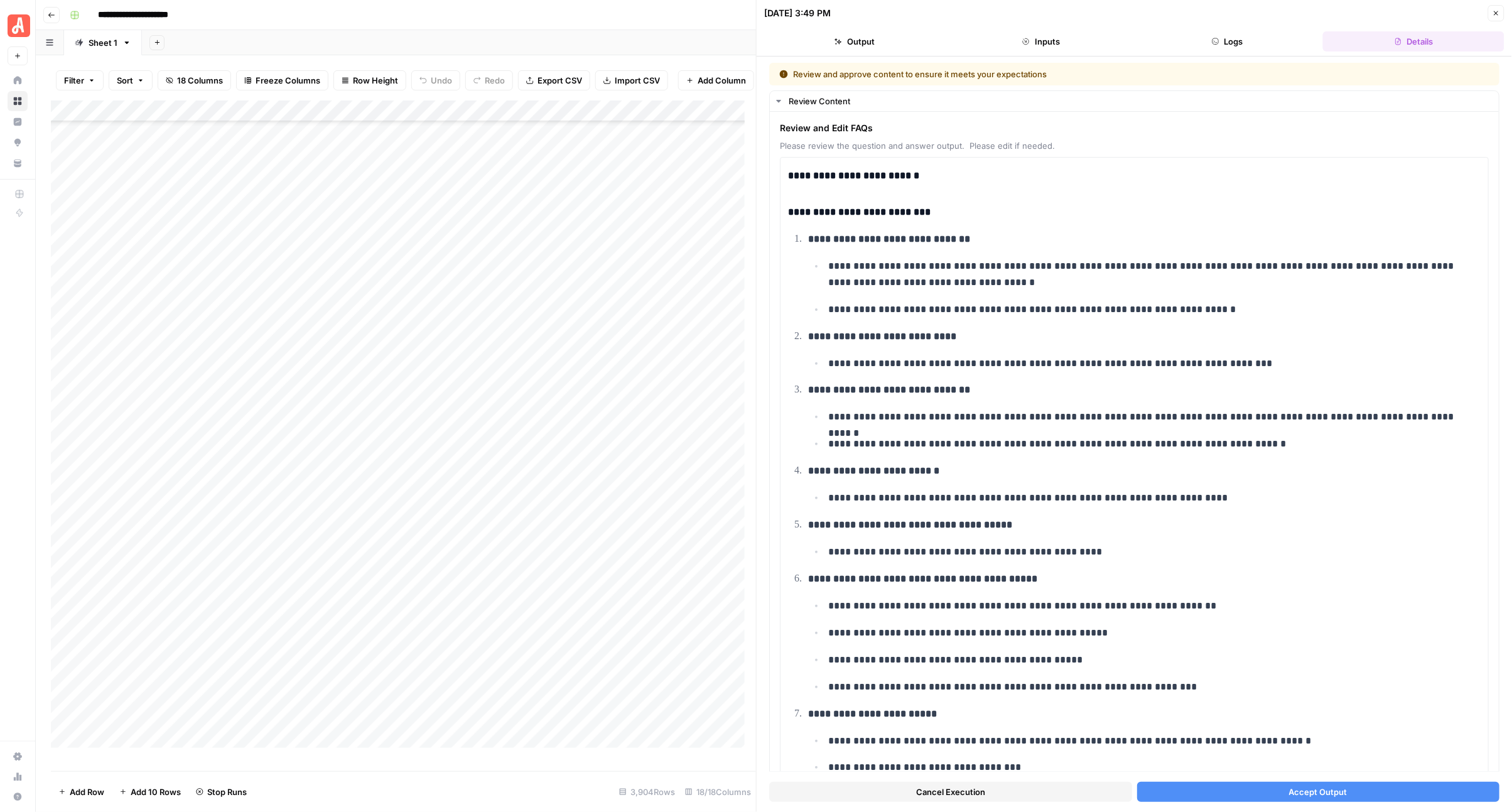
click at [1210, 792] on button "Accept Output" at bounding box center [1318, 792] width 363 height 20
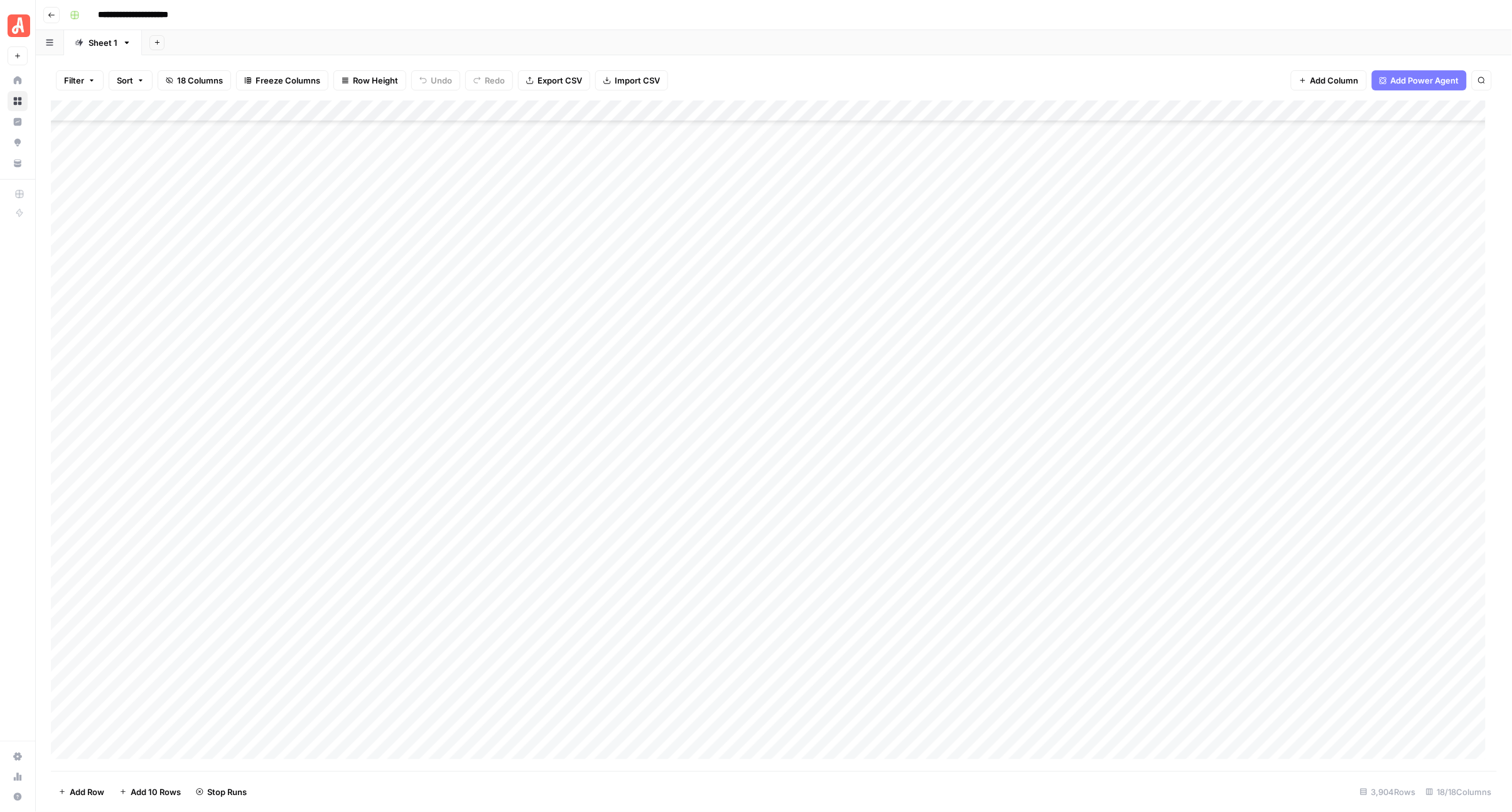
click at [733, 440] on div "Add Column" at bounding box center [774, 436] width 1447 height 671
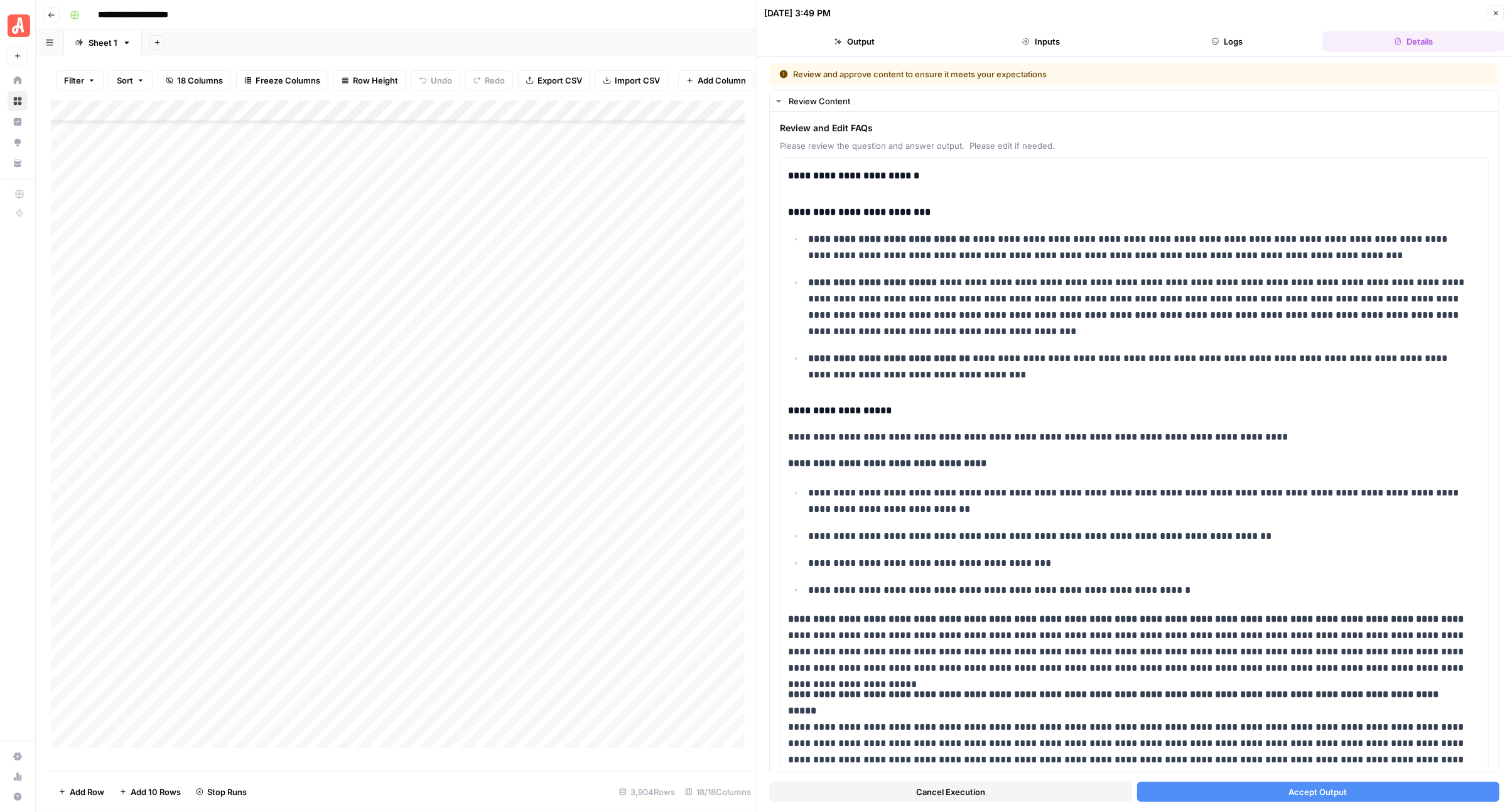
click at [1181, 792] on button "Accept Output" at bounding box center [1318, 792] width 363 height 20
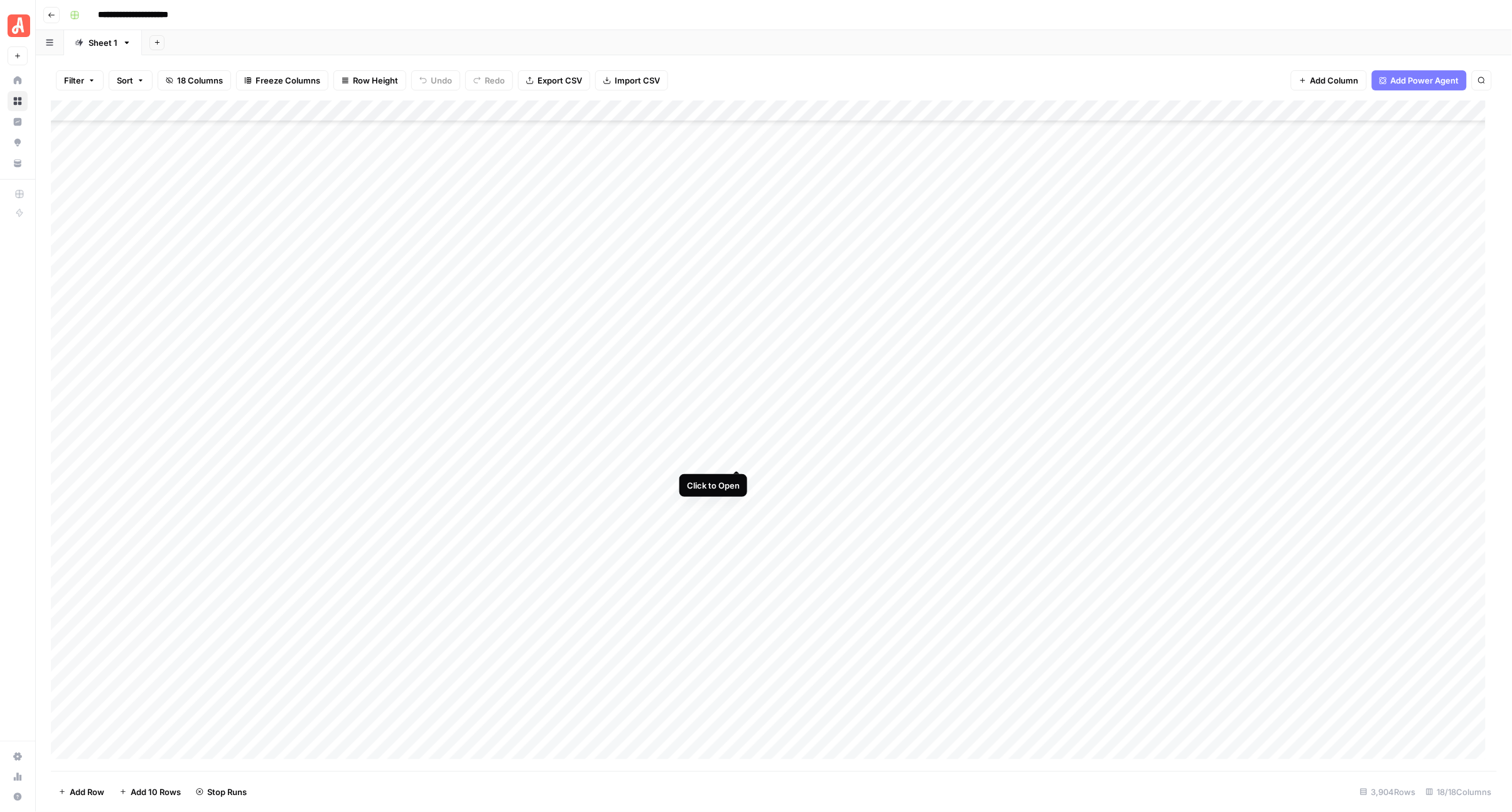
click at [735, 457] on div "Add Column" at bounding box center [774, 436] width 1447 height 671
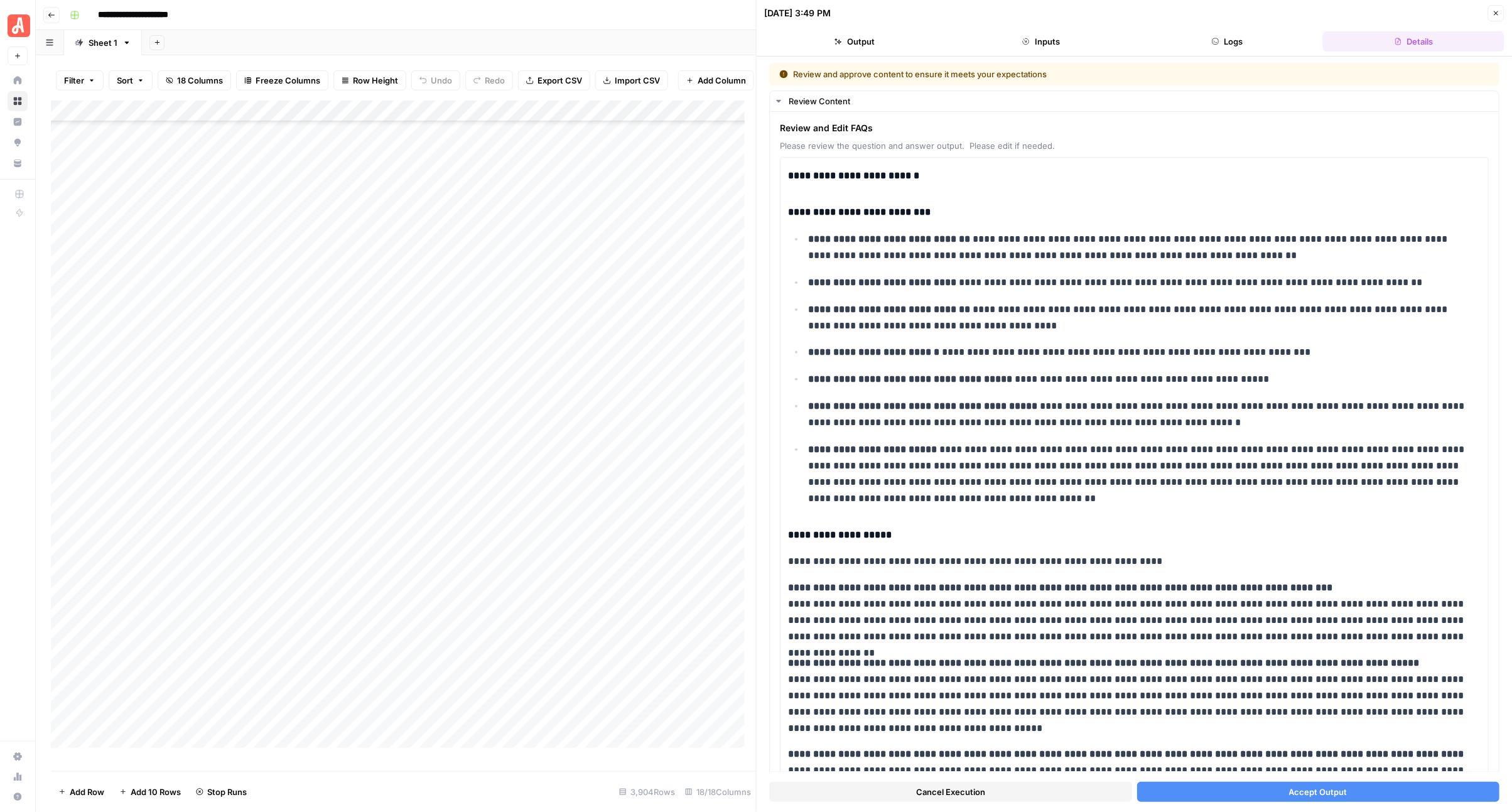
click at [1250, 792] on button "Accept Output" at bounding box center [1318, 792] width 363 height 20
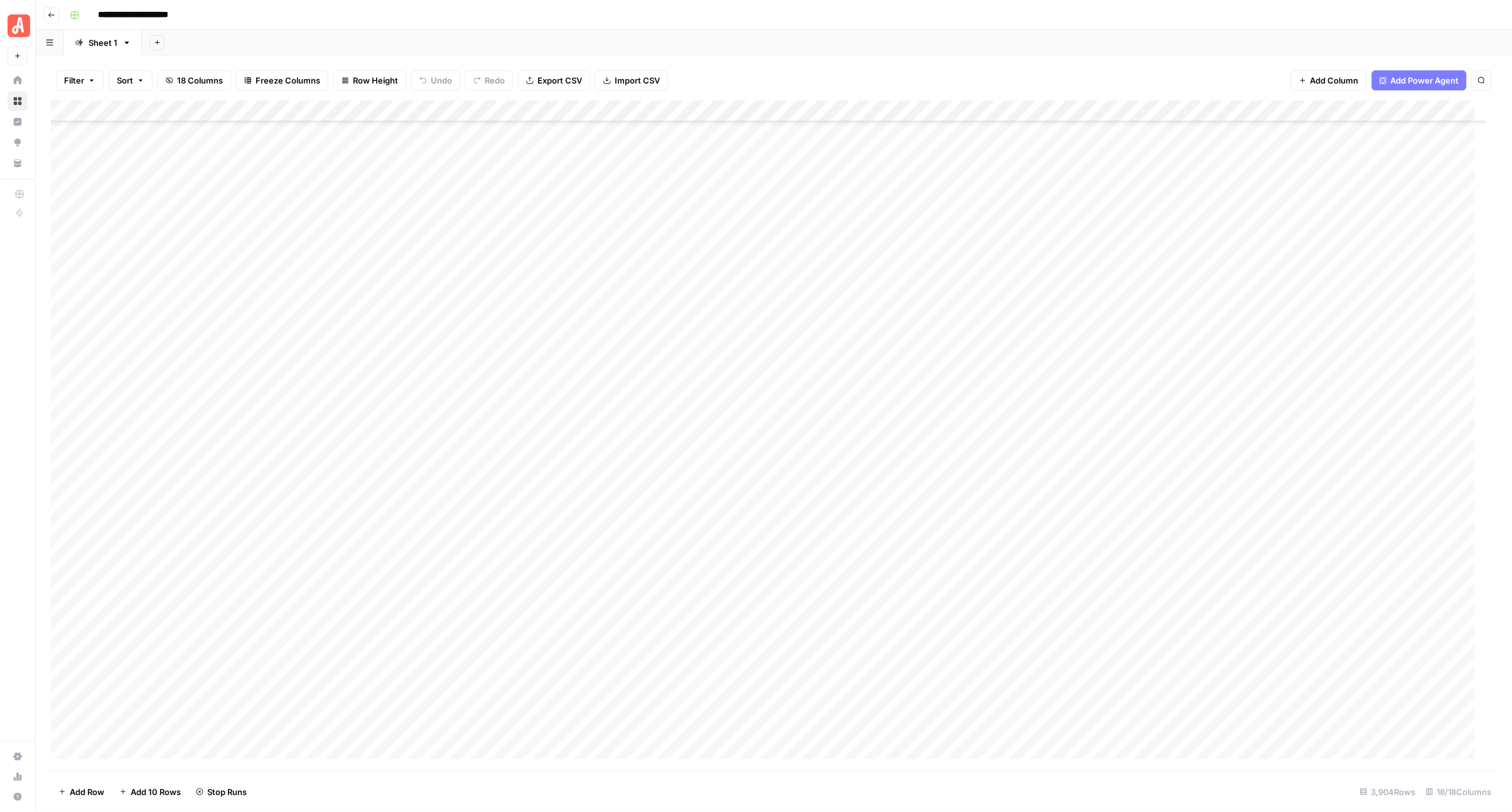
click at [735, 480] on div "Add Column" at bounding box center [774, 436] width 1447 height 671
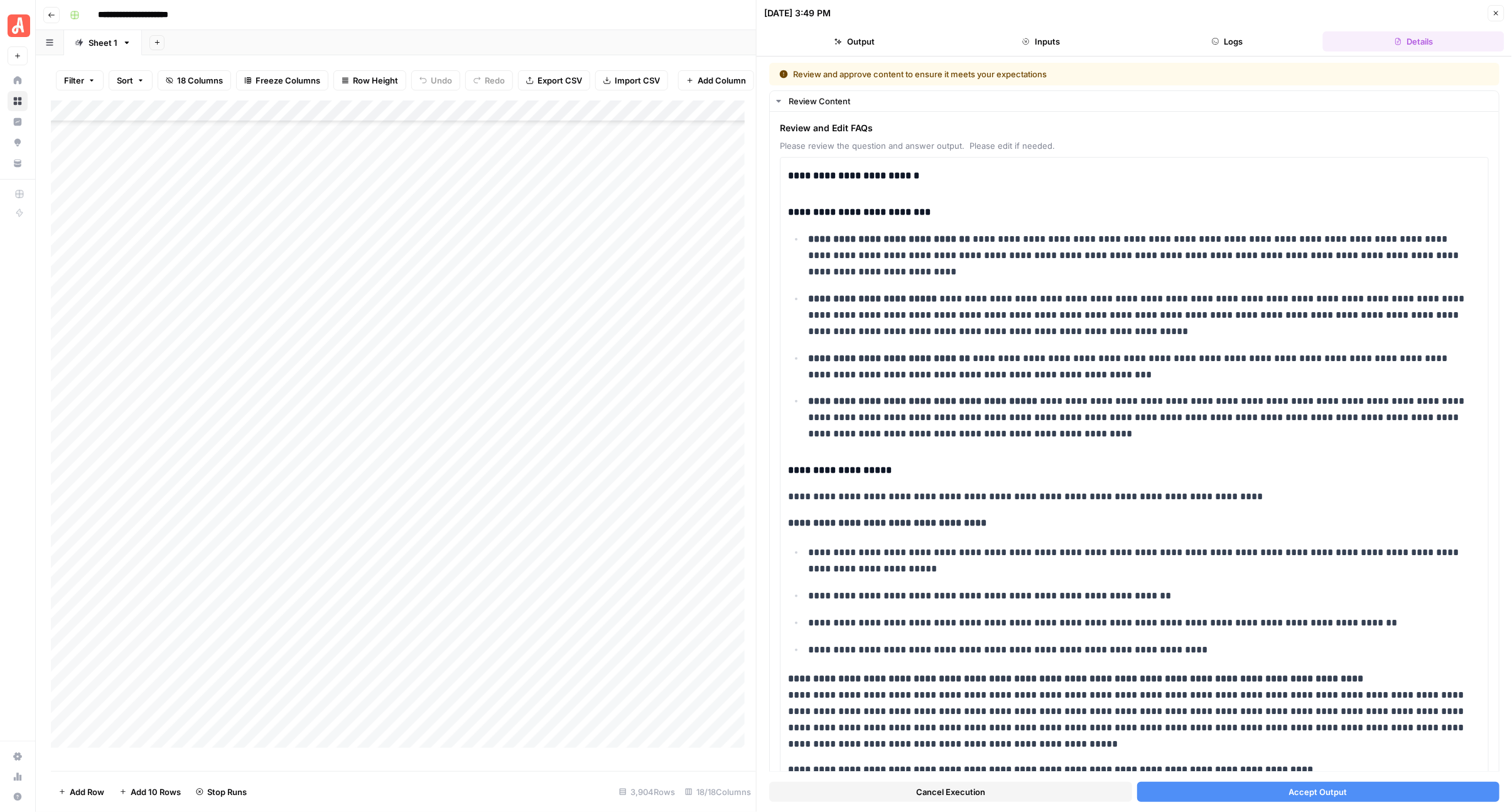
click at [1216, 795] on button "Accept Output" at bounding box center [1318, 792] width 363 height 20
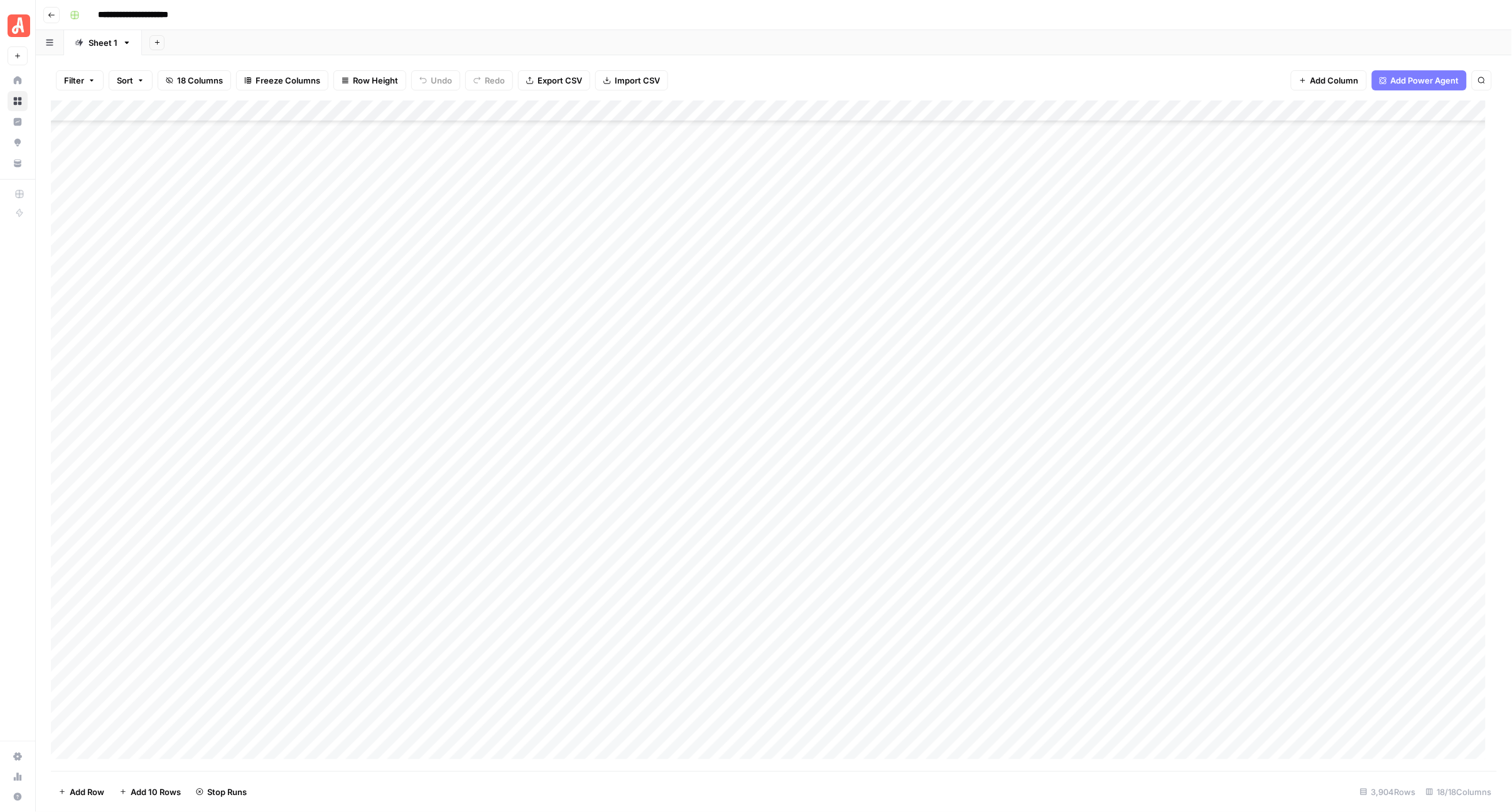
click at [732, 495] on div "Add Column" at bounding box center [774, 436] width 1447 height 671
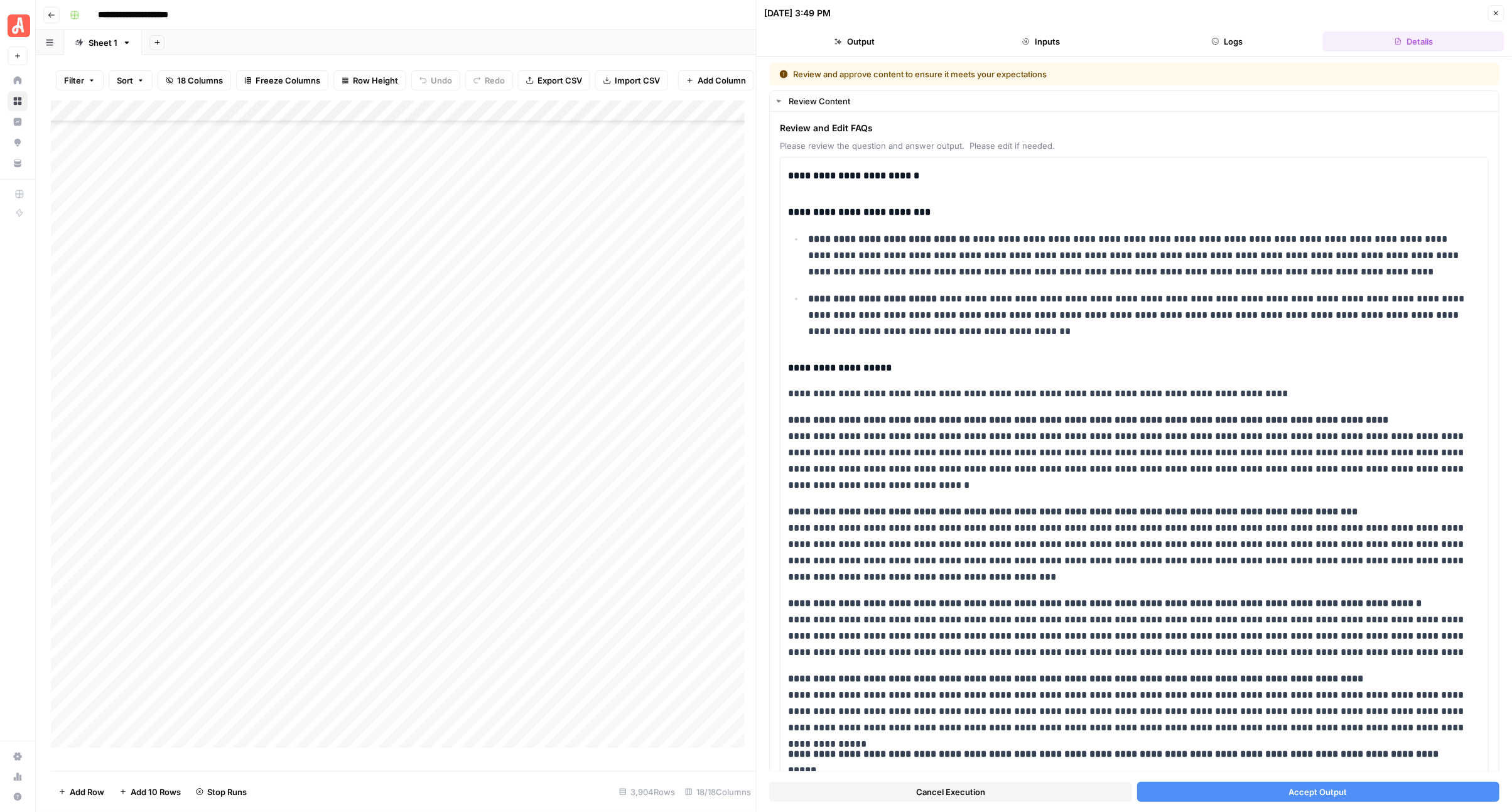
click at [1263, 792] on button "Accept Output" at bounding box center [1318, 792] width 363 height 20
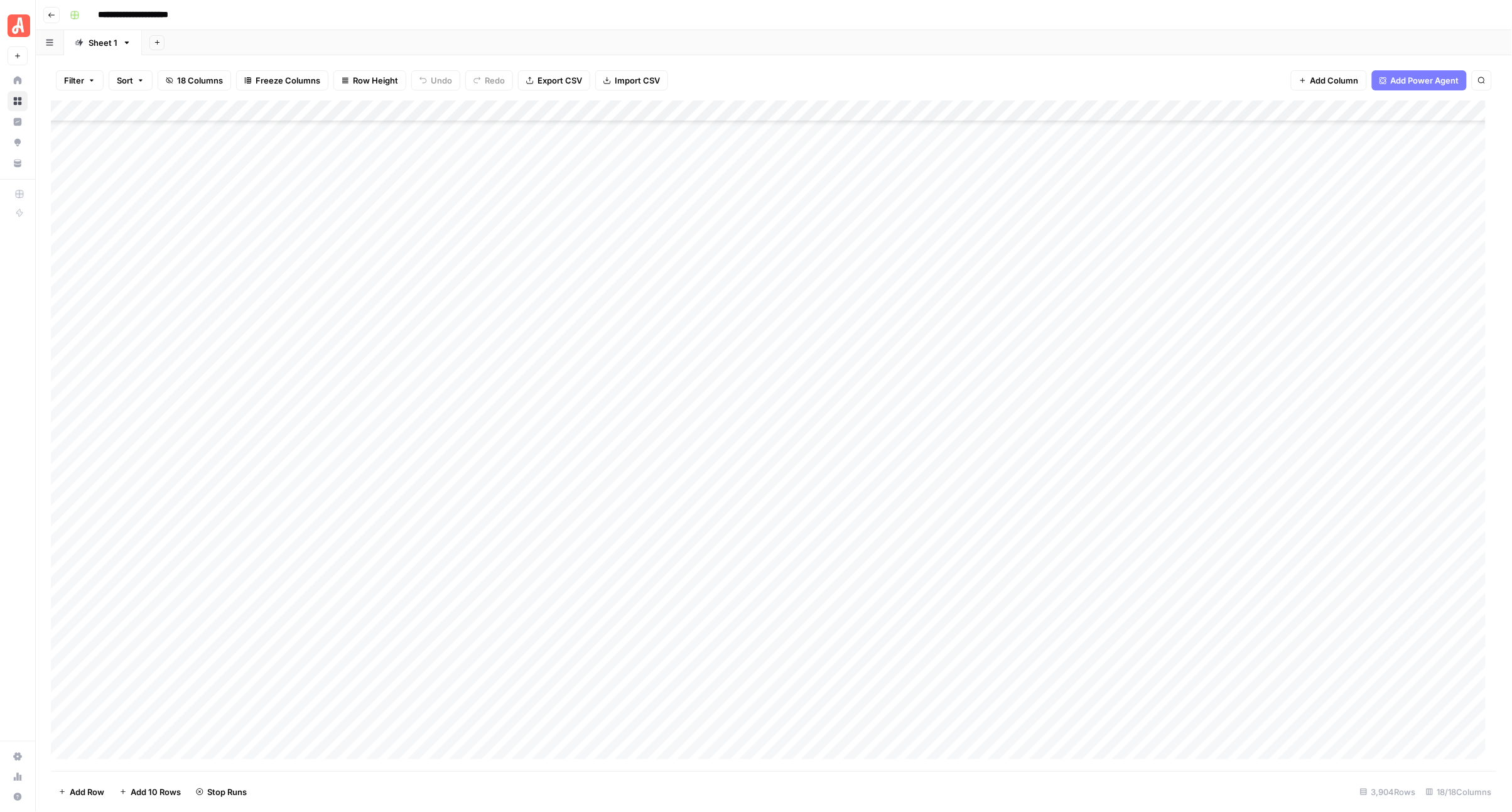
click at [739, 523] on div "Add Column" at bounding box center [774, 436] width 1447 height 671
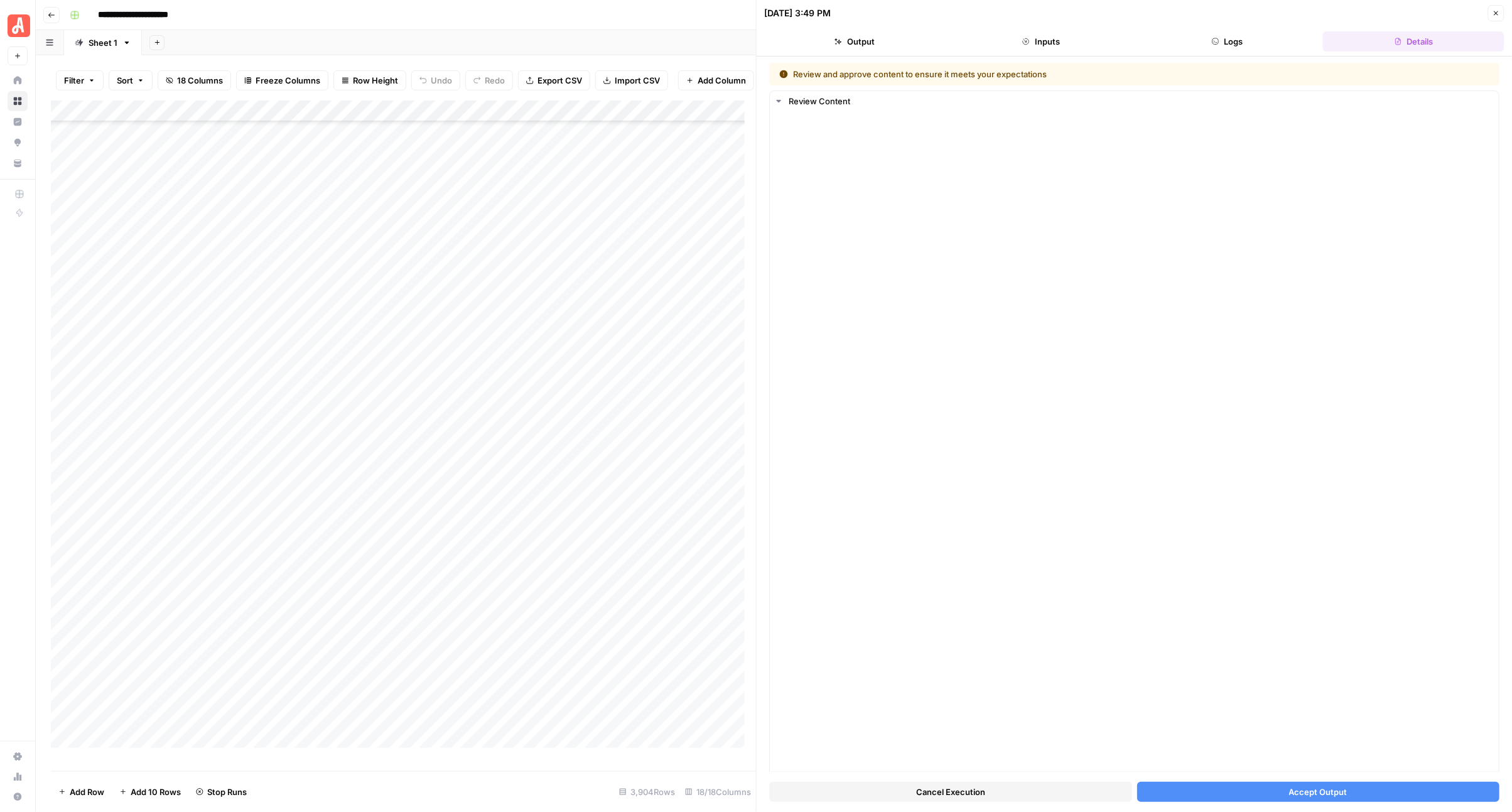
click at [1232, 792] on button "Accept Output" at bounding box center [1318, 792] width 363 height 20
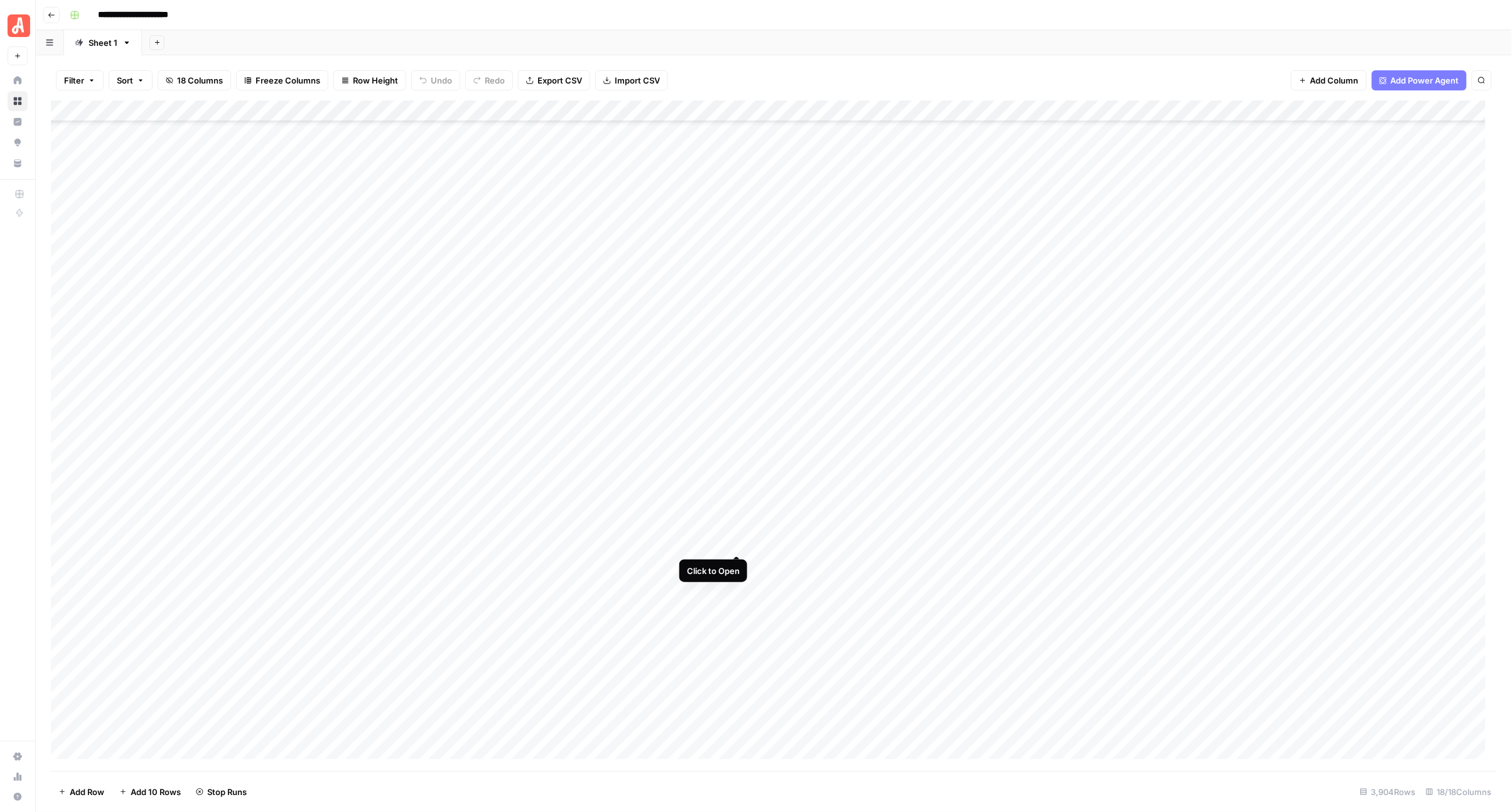
click at [735, 541] on div "Add Column" at bounding box center [774, 436] width 1447 height 671
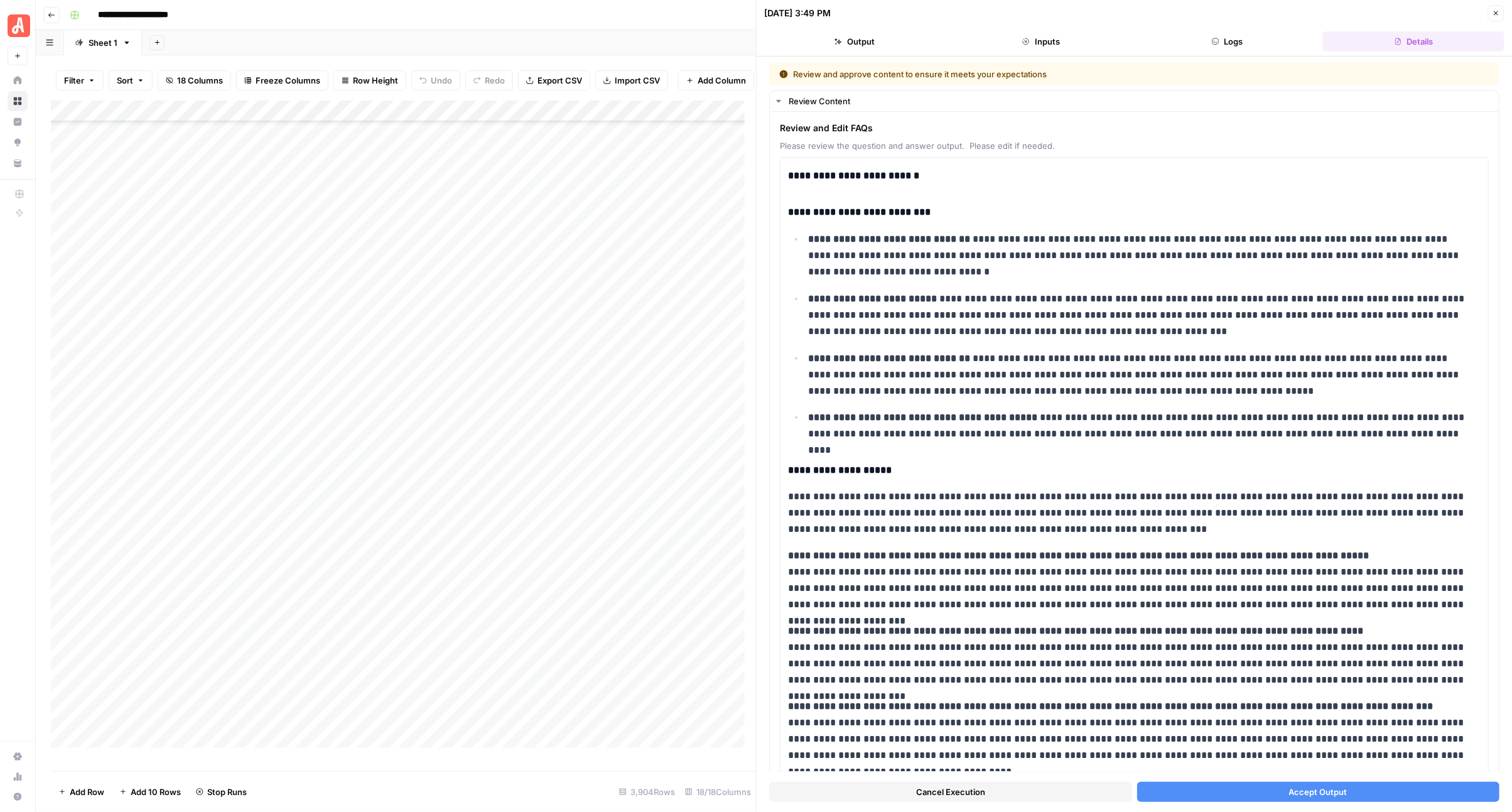
click at [1235, 792] on button "Accept Output" at bounding box center [1318, 792] width 363 height 20
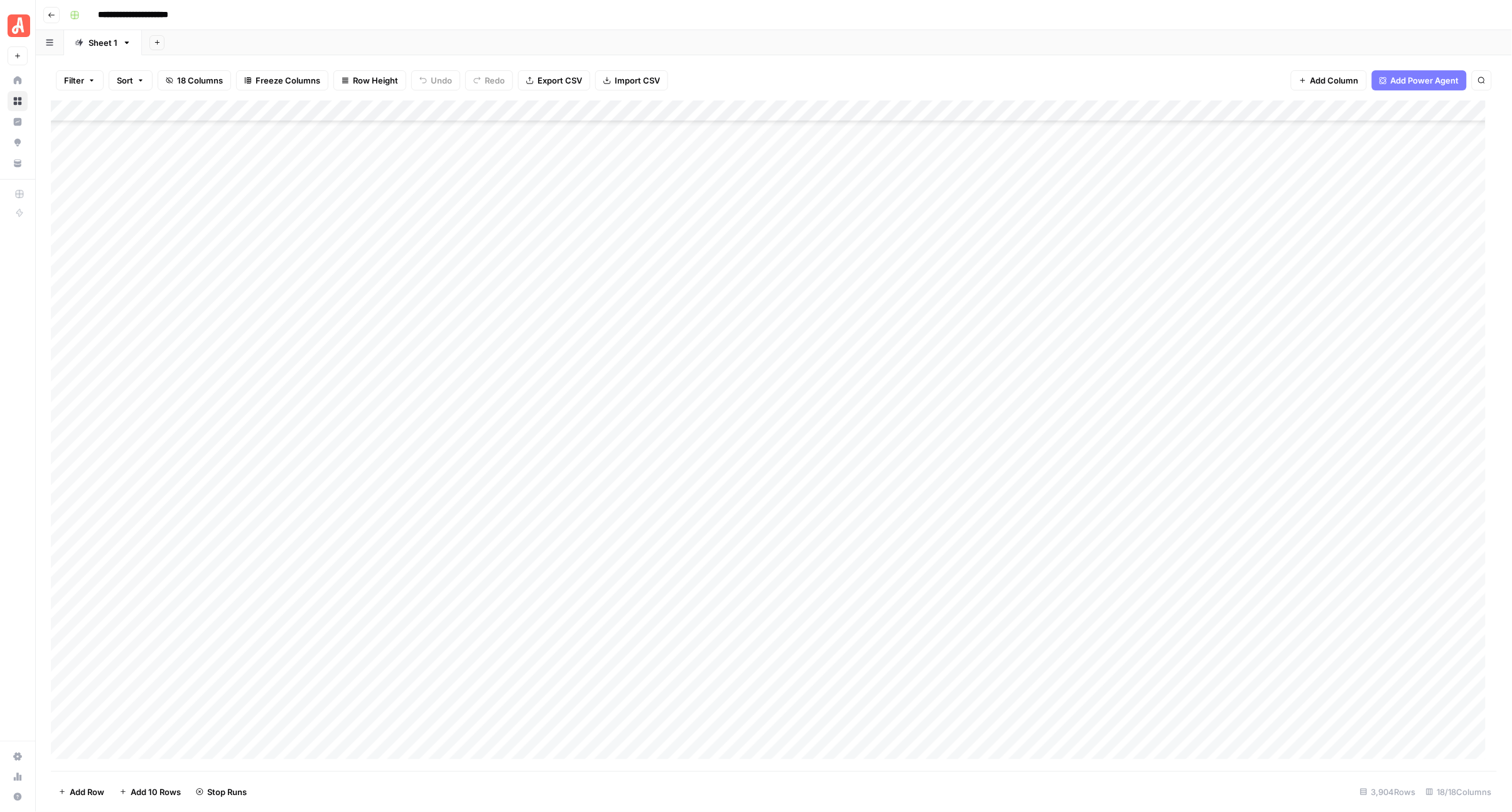
click at [738, 560] on div "Add Column" at bounding box center [774, 436] width 1447 height 671
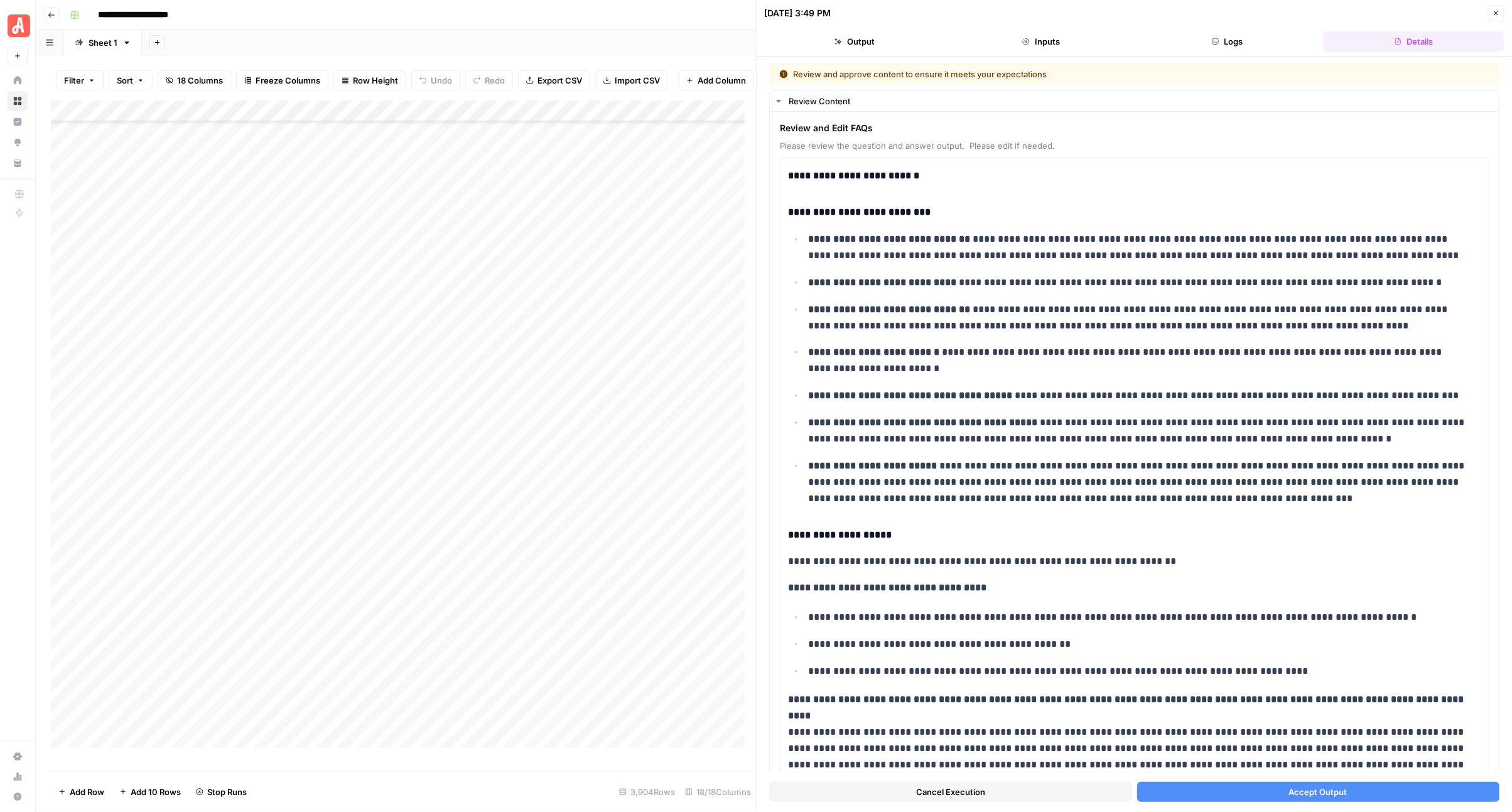
click at [1187, 789] on button "Accept Output" at bounding box center [1318, 792] width 363 height 20
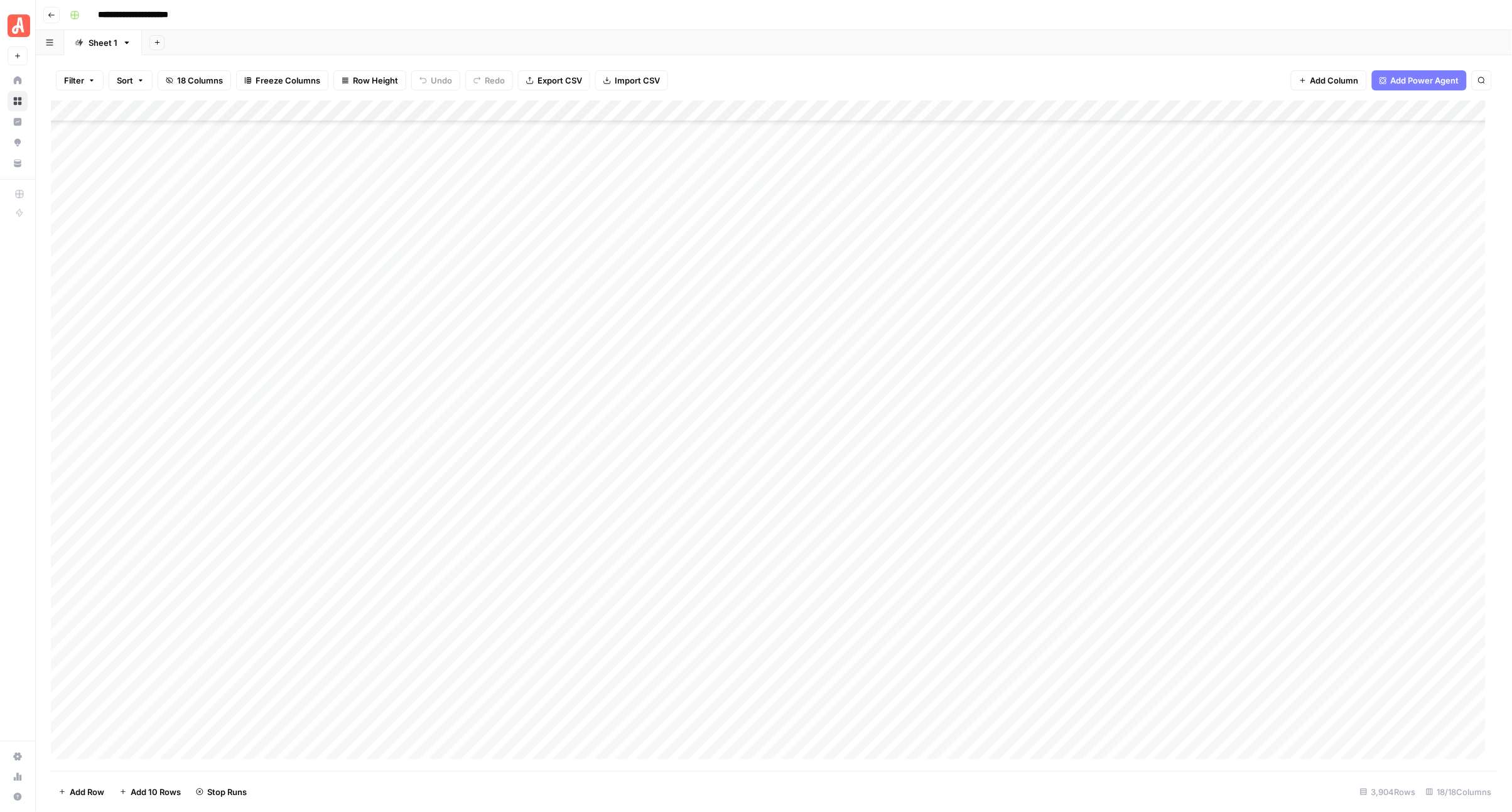
click at [738, 586] on div "Add Column" at bounding box center [774, 436] width 1447 height 671
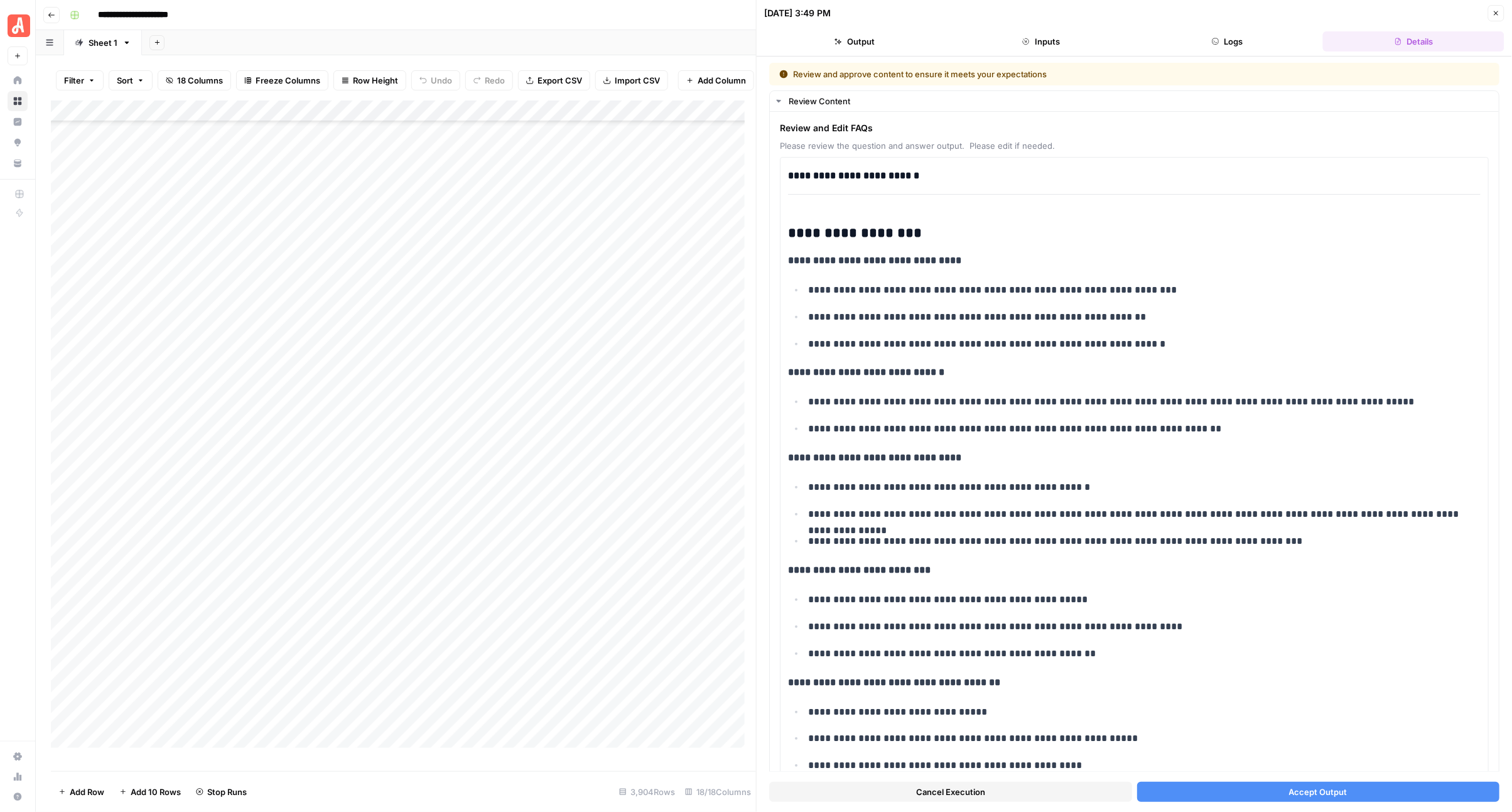
click at [1202, 783] on button "Accept Output" at bounding box center [1318, 792] width 363 height 20
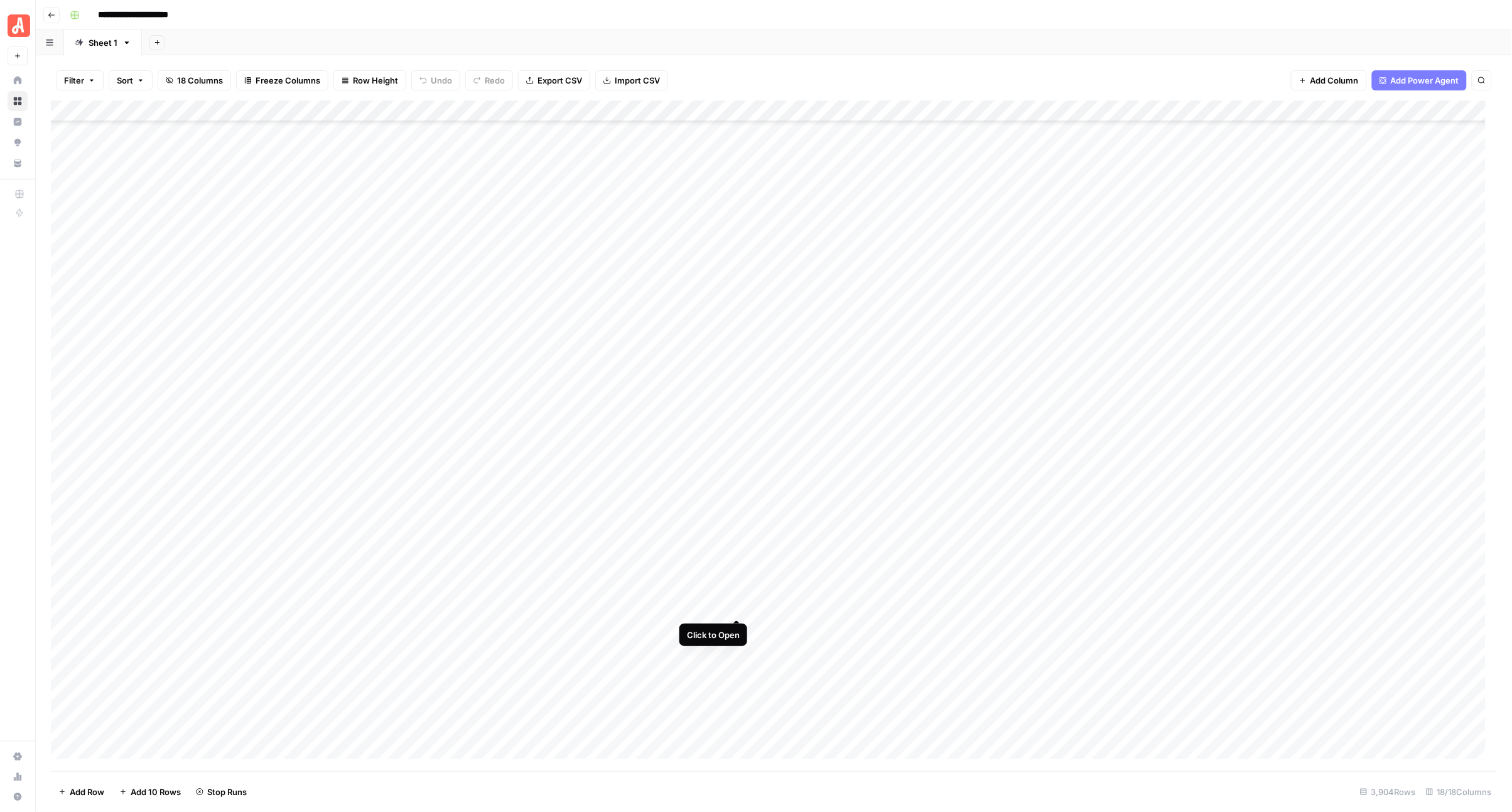
click at [739, 609] on div "Add Column" at bounding box center [774, 436] width 1447 height 671
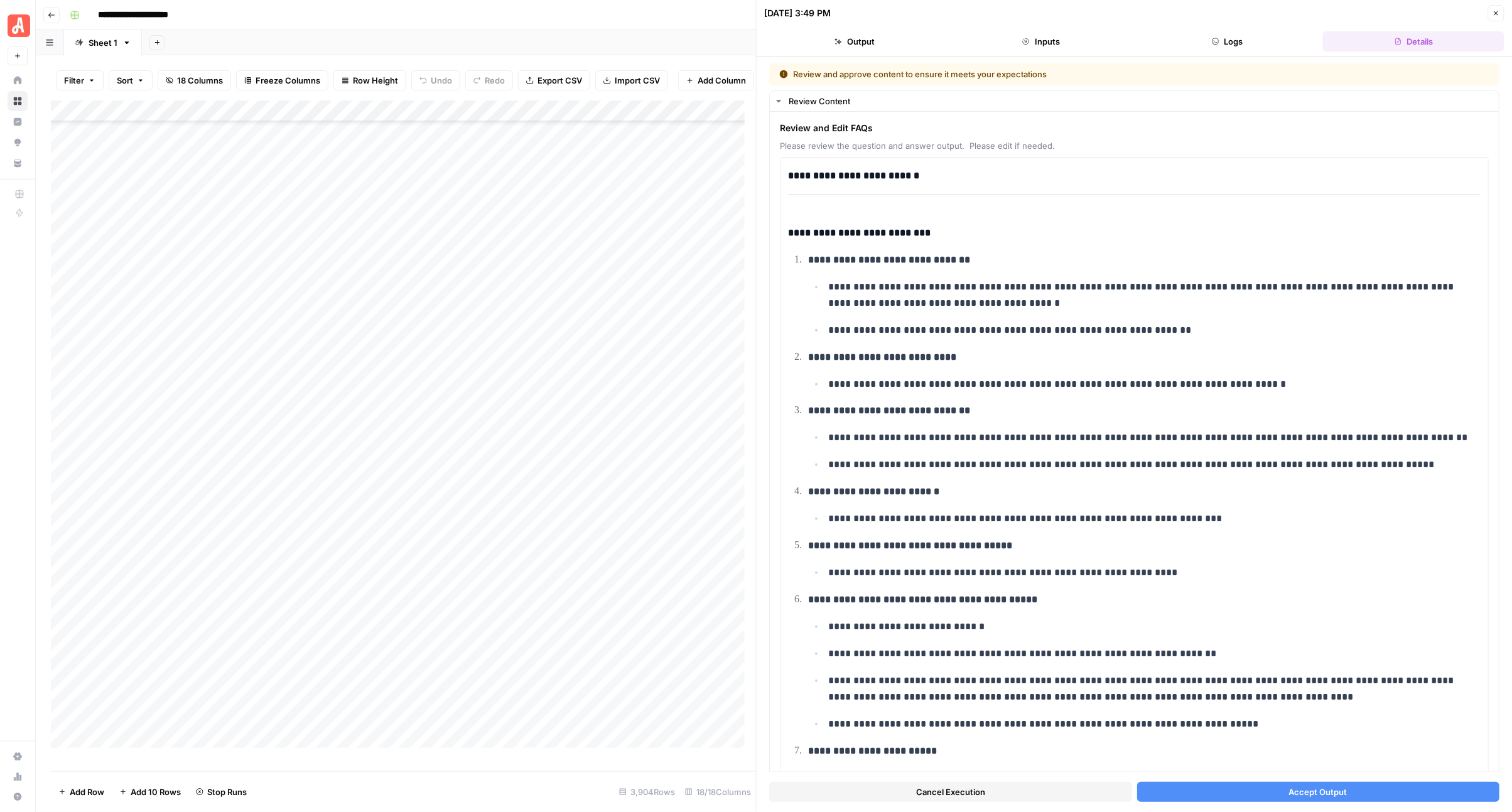
click at [1213, 789] on button "Accept Output" at bounding box center [1318, 792] width 363 height 20
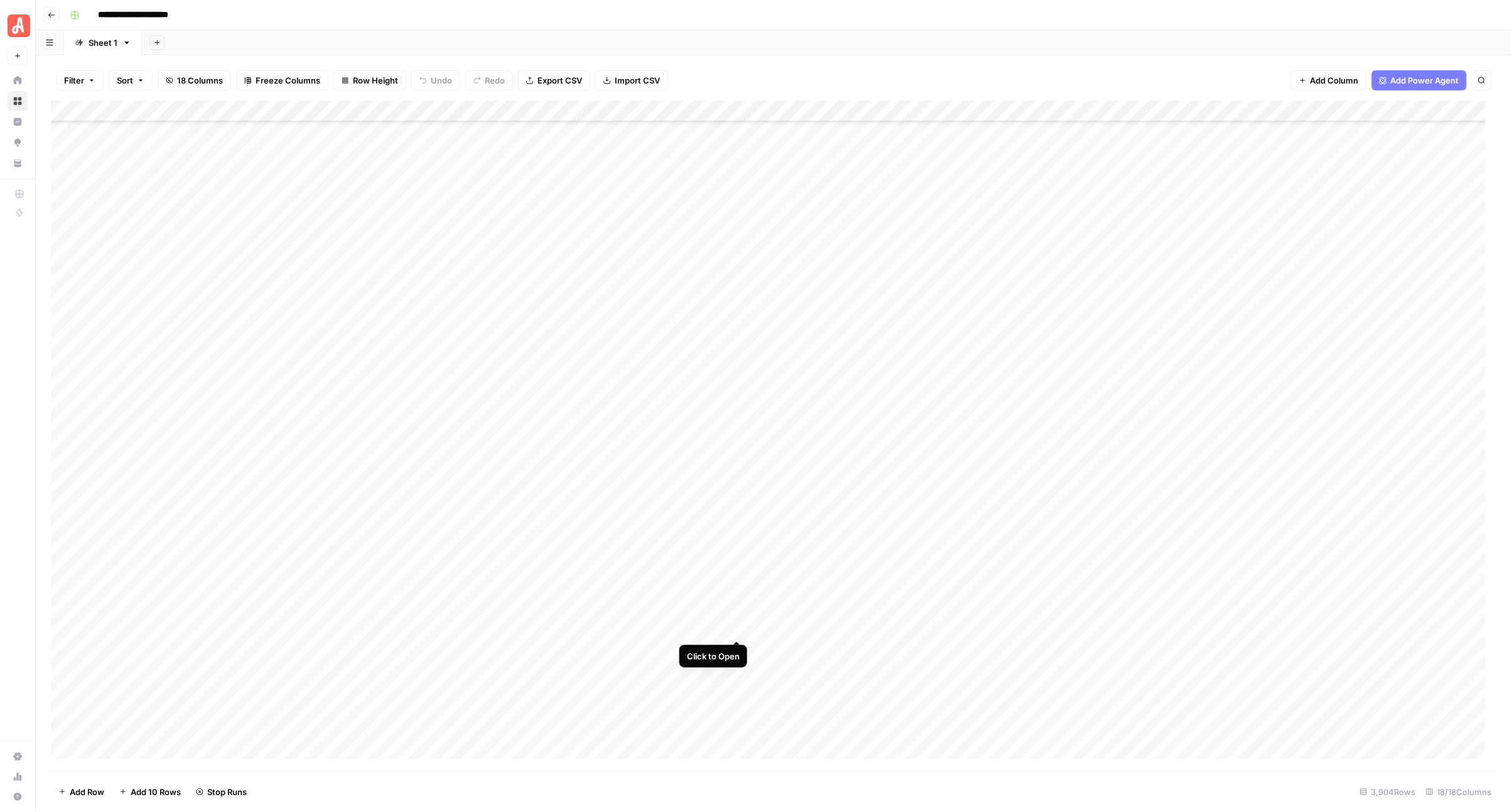
click at [739, 632] on div "Add Column" at bounding box center [774, 436] width 1447 height 671
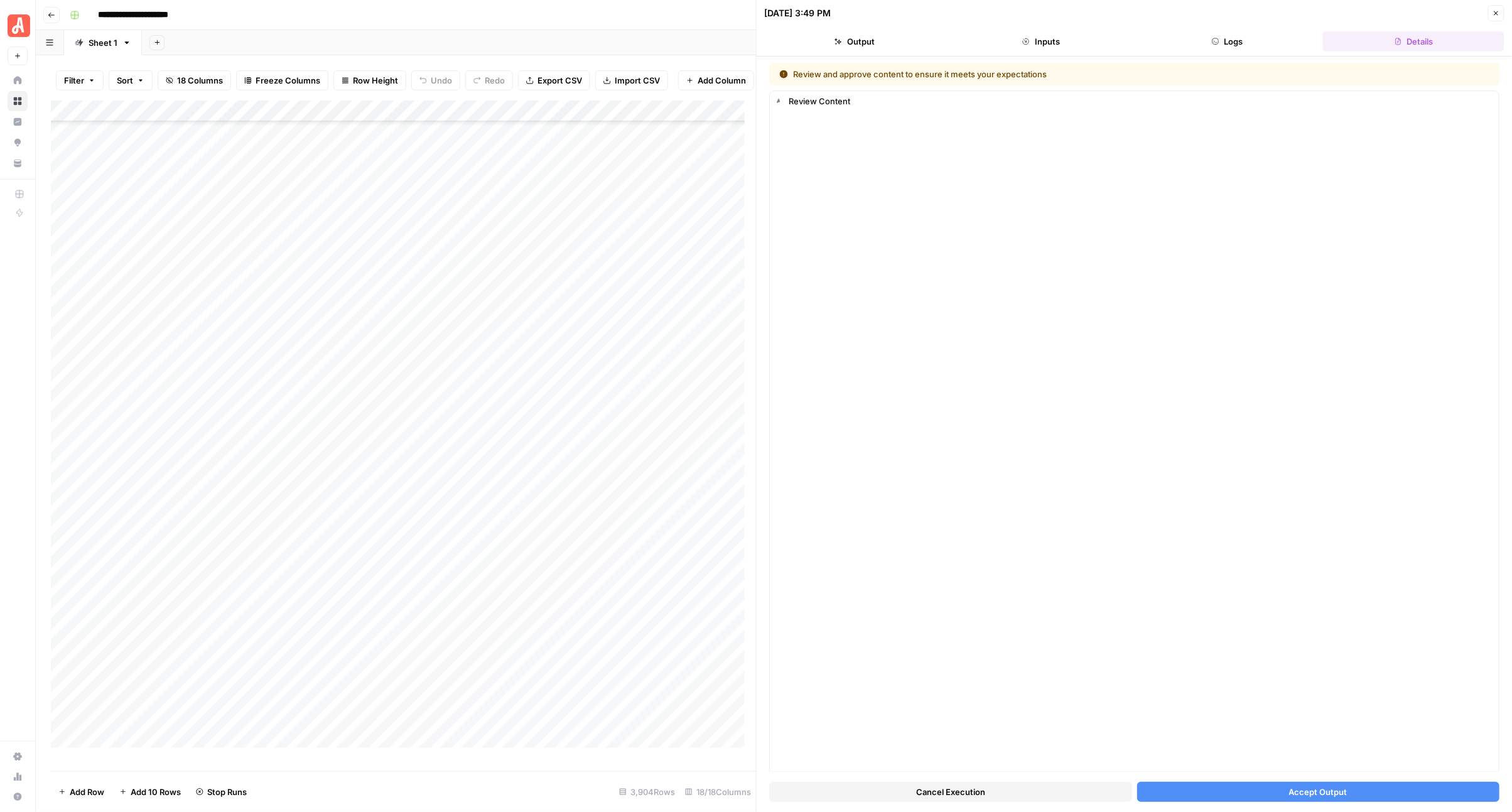
click at [1194, 795] on button "Accept Output" at bounding box center [1318, 792] width 363 height 20
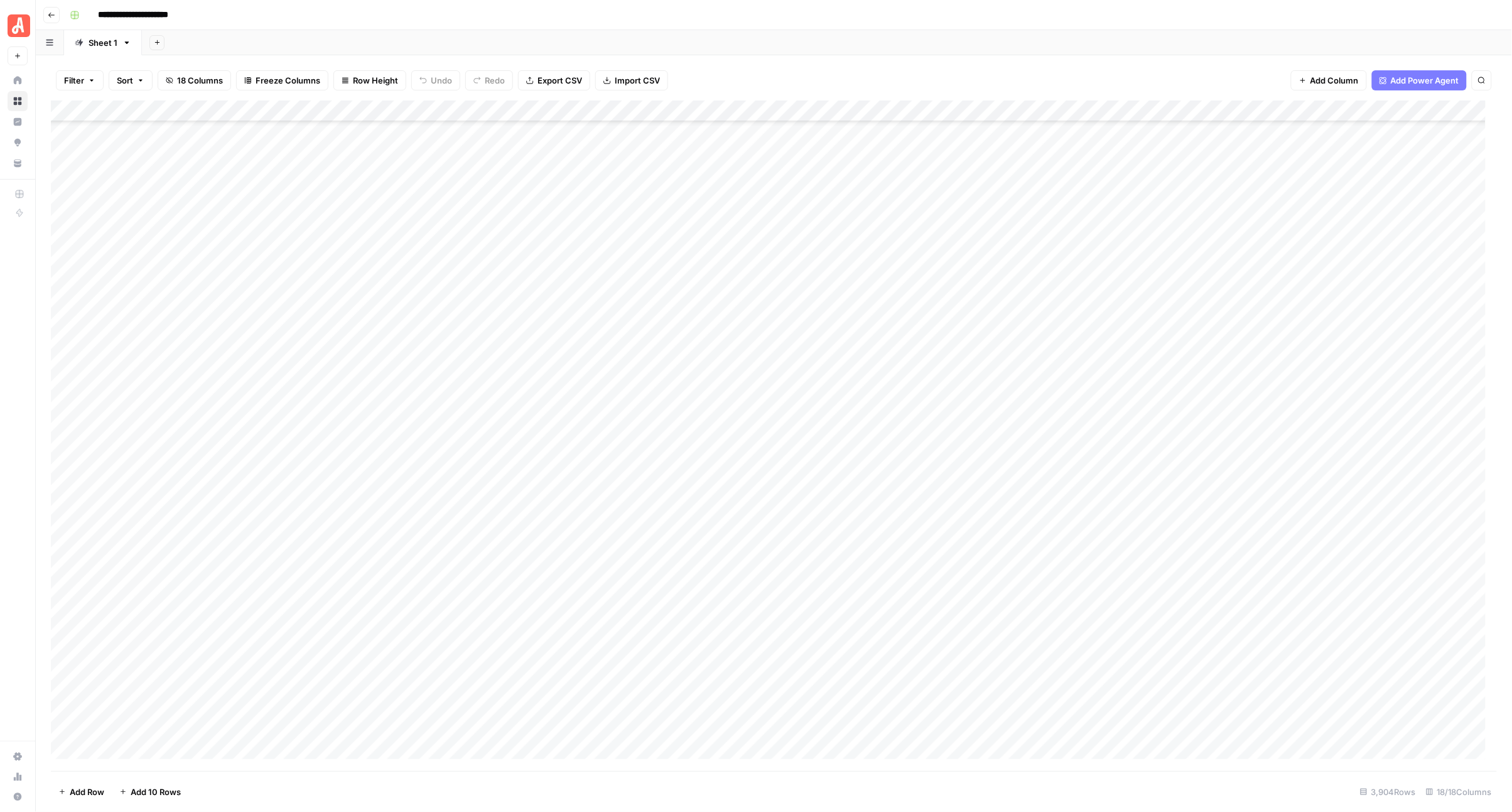
scroll to position [14911, 0]
click at [491, 10] on div "**********" at bounding box center [782, 15] width 1435 height 20
click at [703, 36] on div "Add Sheet" at bounding box center [827, 42] width 1370 height 25
click at [658, 17] on div "**********" at bounding box center [782, 15] width 1435 height 20
